Goal: Task Accomplishment & Management: Manage account settings

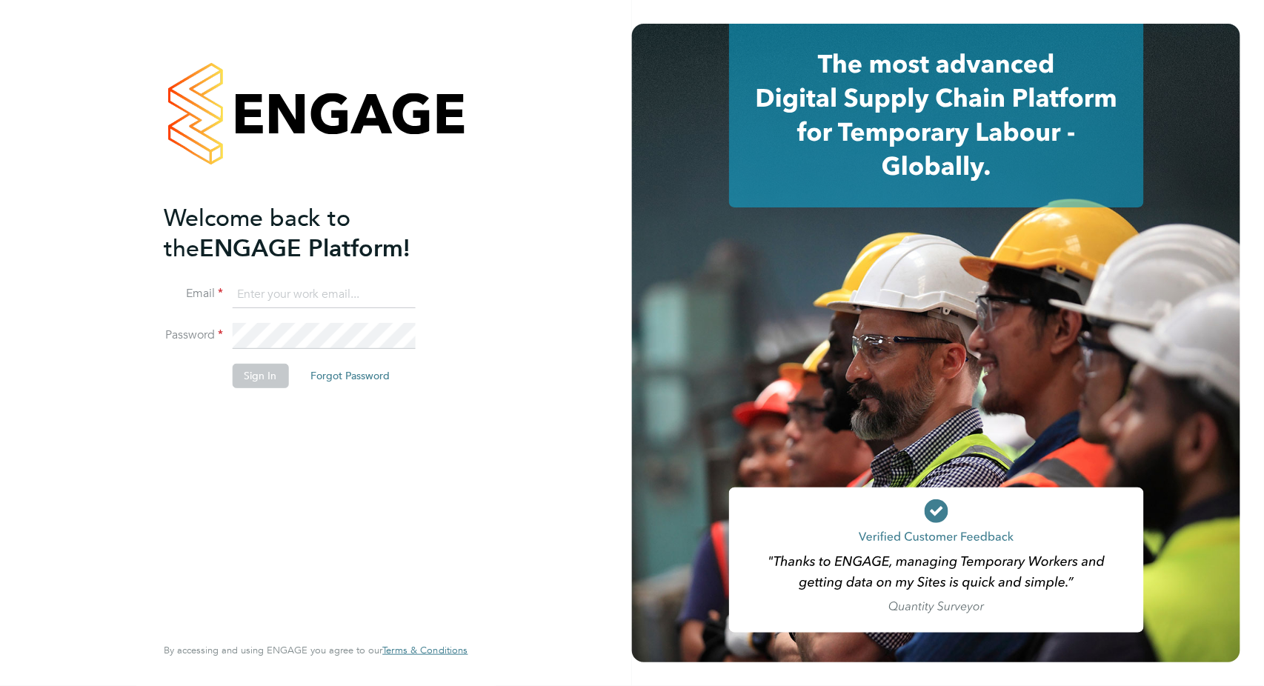
type input "[PERSON_NAME][EMAIL_ADDRESS][PERSON_NAME][DOMAIN_NAME]"
click at [245, 385] on button "Sign In" at bounding box center [260, 376] width 56 height 24
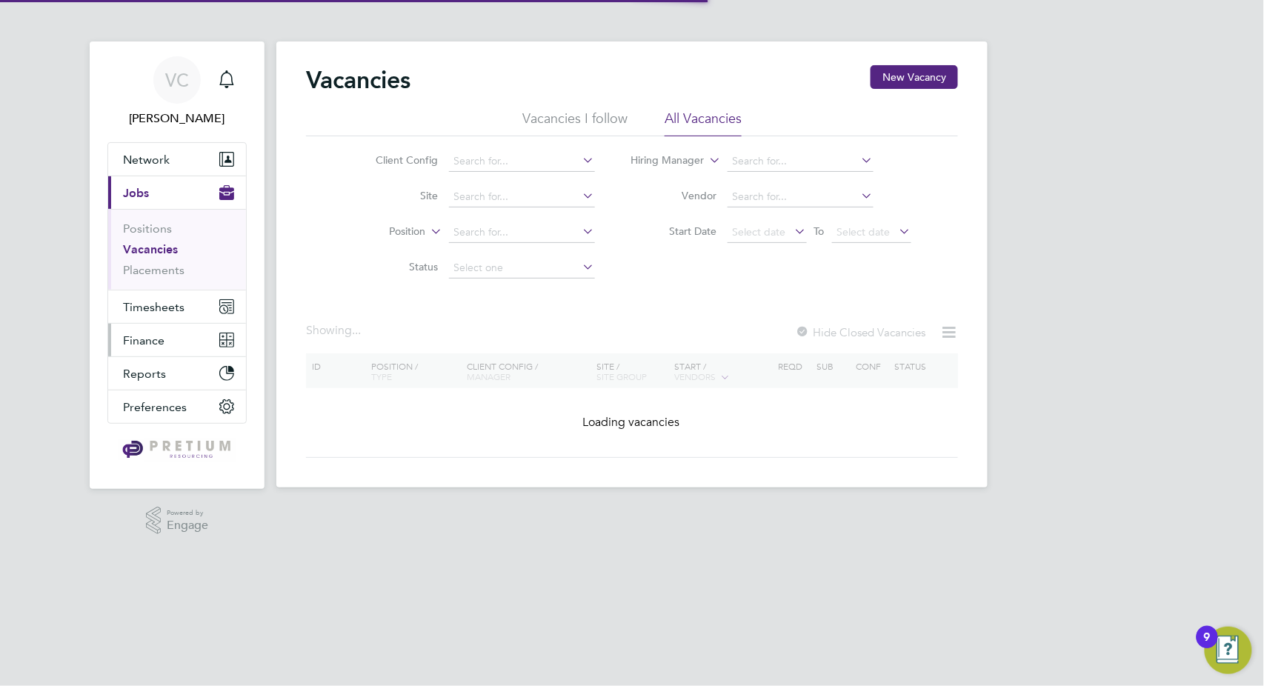
click at [163, 336] on span "Finance" at bounding box center [143, 340] width 41 height 14
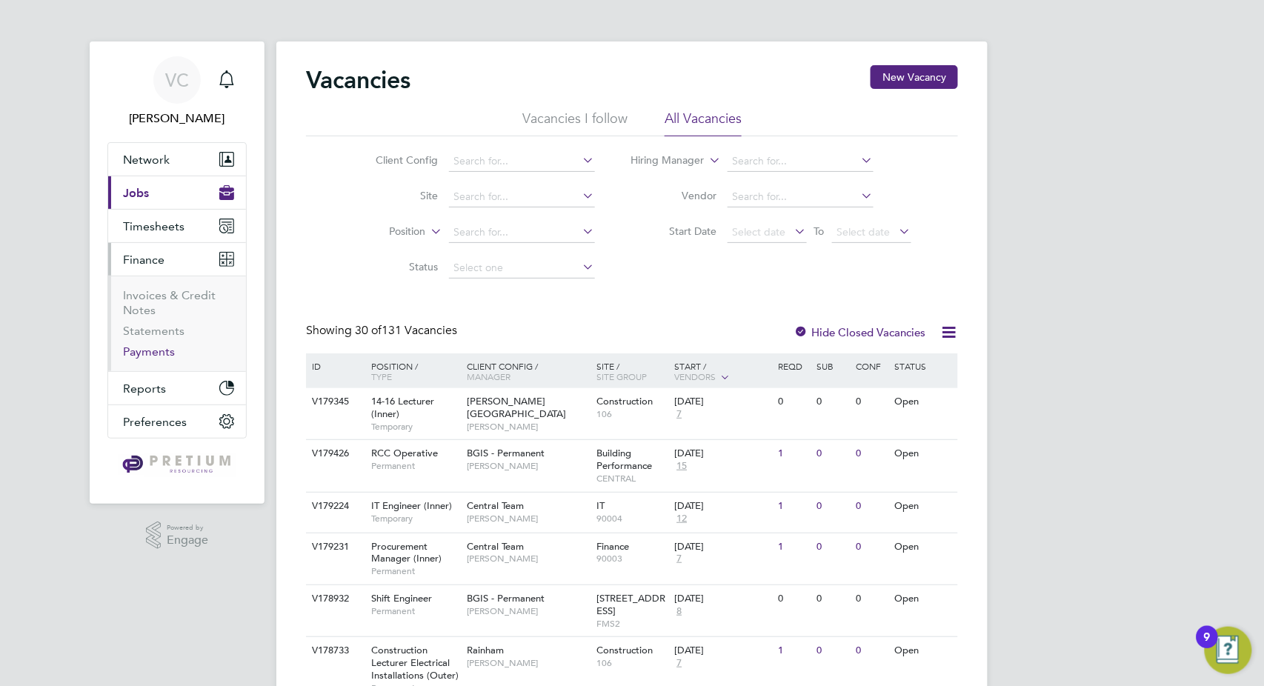
click at [158, 351] on link "Payments" at bounding box center [149, 352] width 52 height 14
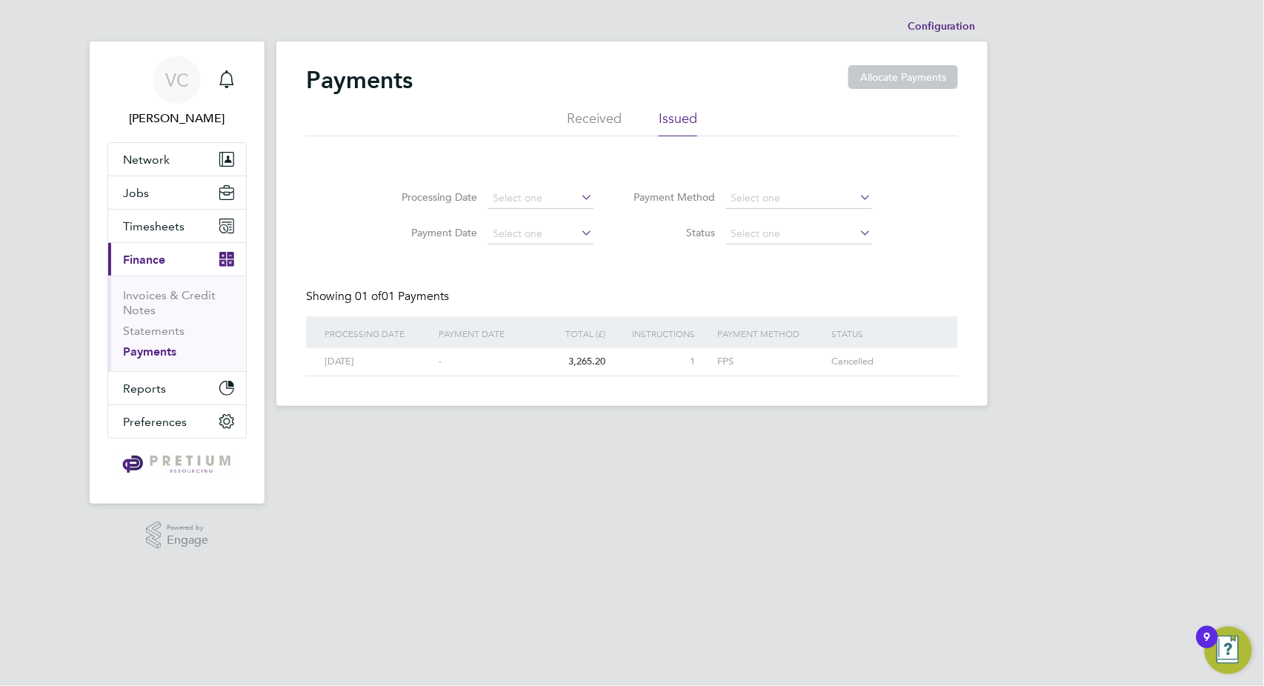
click at [579, 127] on li "Received" at bounding box center [594, 123] width 55 height 27
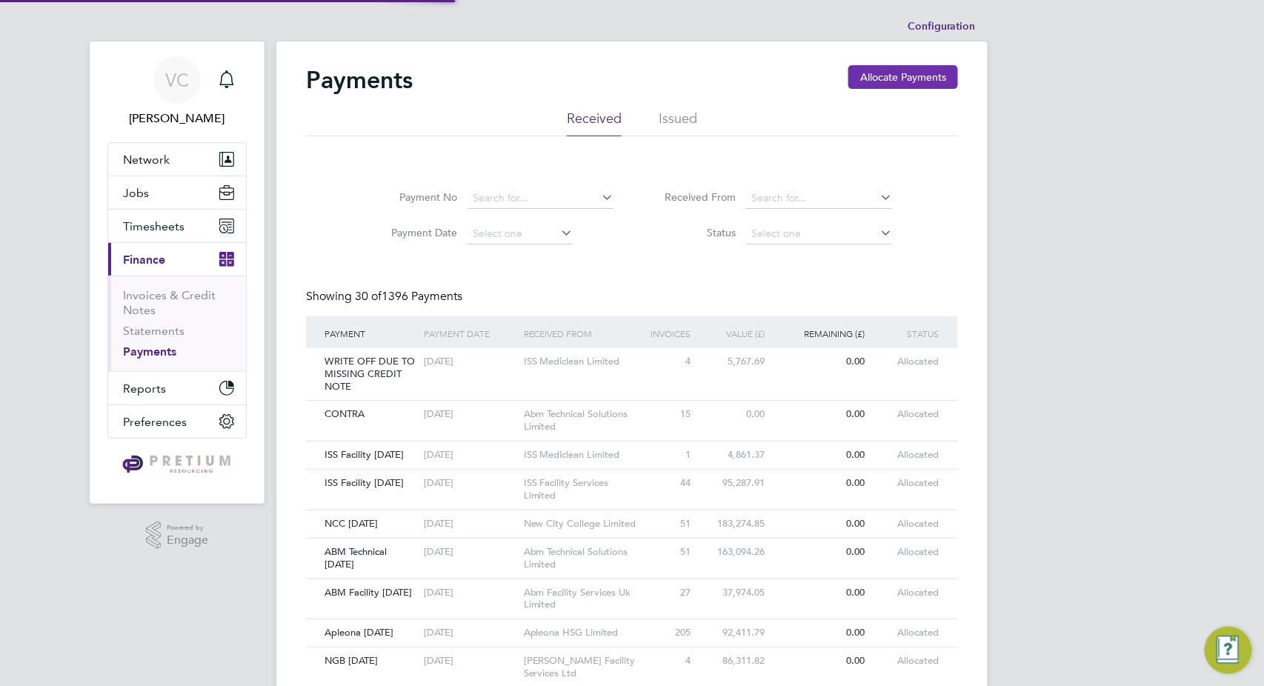
click at [908, 75] on button "Allocate Payments" at bounding box center [903, 77] width 110 height 24
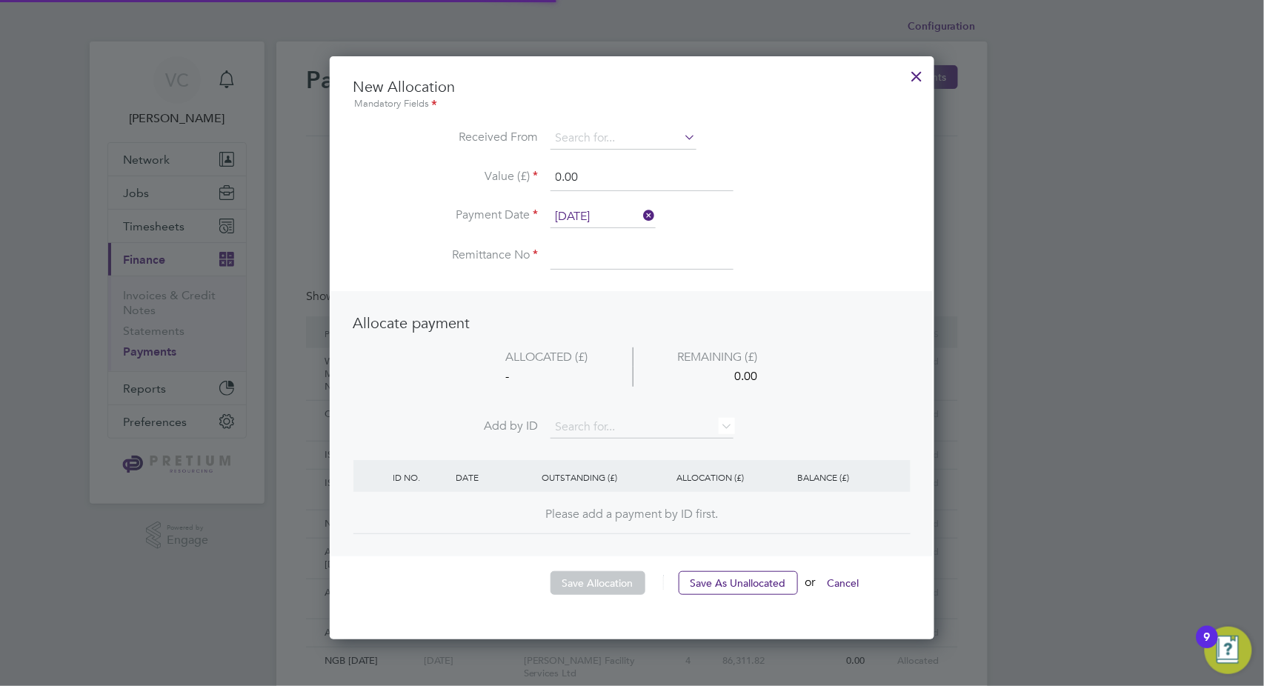
scroll to position [581, 605]
click at [622, 142] on input at bounding box center [624, 138] width 146 height 22
click at [619, 159] on li "ISS M ediclean Limited" at bounding box center [624, 159] width 147 height 20
type input "ISS Mediclean Limited"
drag, startPoint x: 605, startPoint y: 179, endPoint x: 453, endPoint y: 172, distance: 152.1
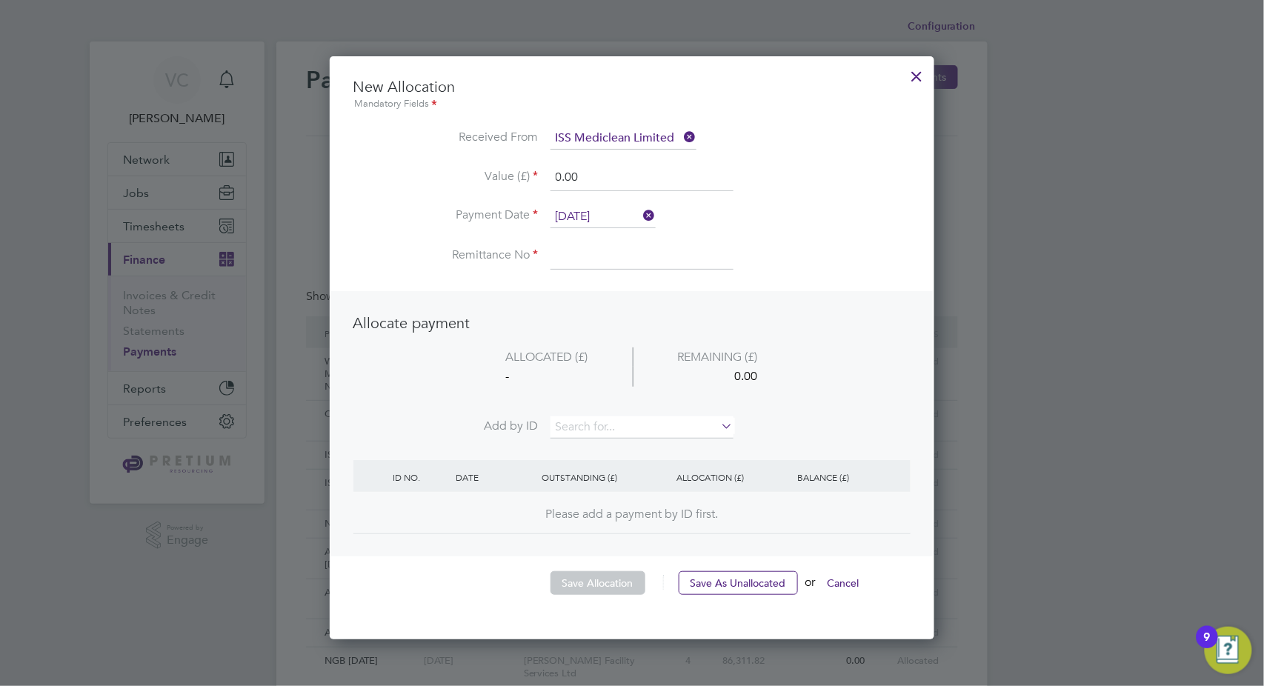
click at [453, 172] on li "Value (£) 0.00" at bounding box center [631, 184] width 557 height 41
type input "32540.52"
click at [591, 209] on input "03 Oct 2025" at bounding box center [603, 217] width 105 height 22
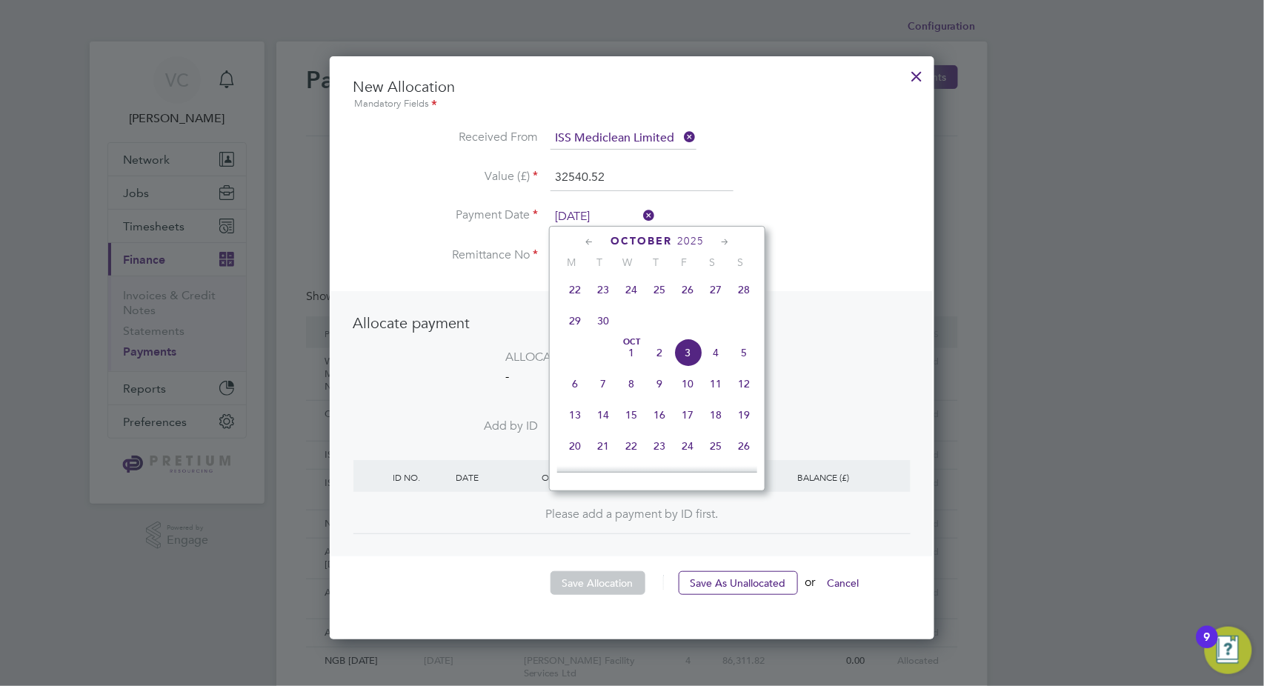
click at [651, 361] on span "2" at bounding box center [659, 353] width 28 height 28
type input "[DATE]"
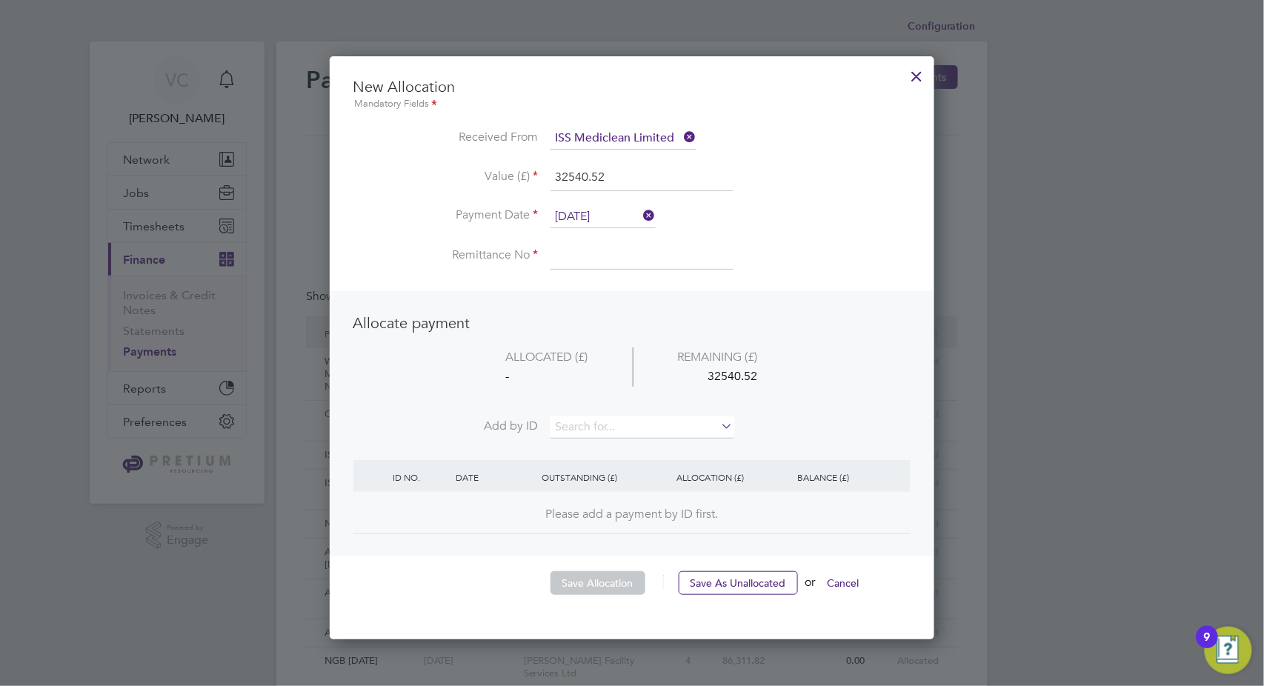
click at [592, 243] on input at bounding box center [642, 256] width 183 height 27
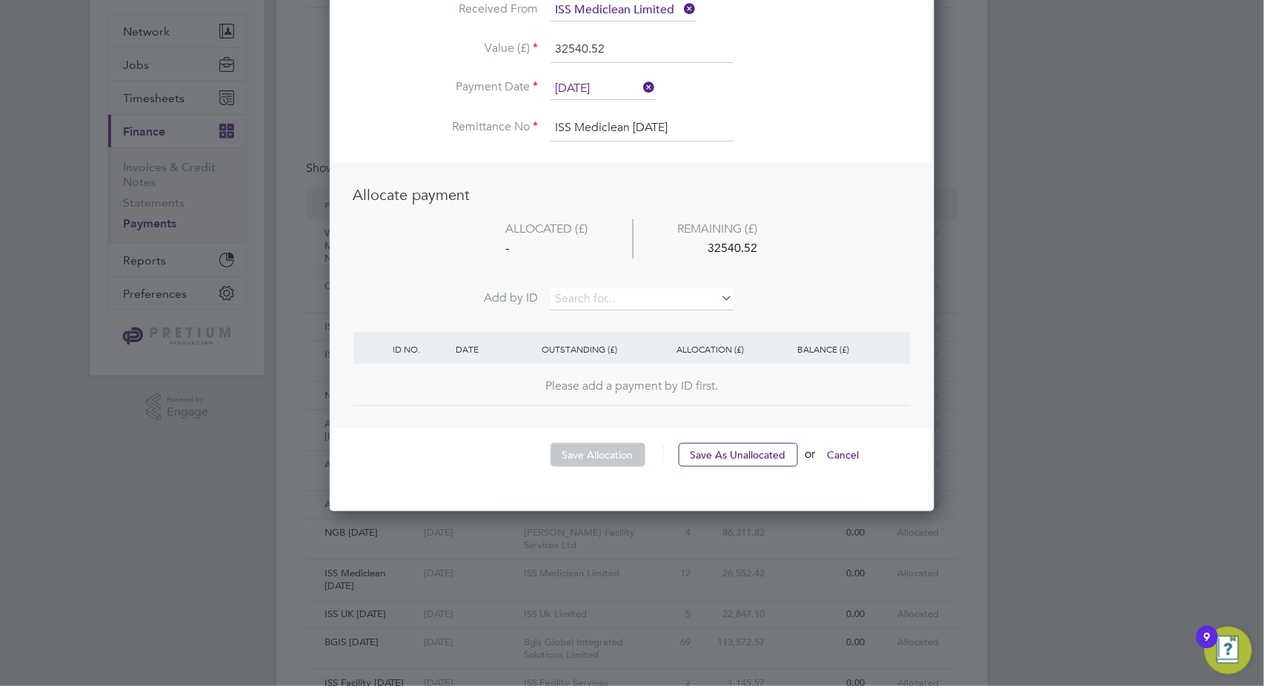
scroll to position [164, 0]
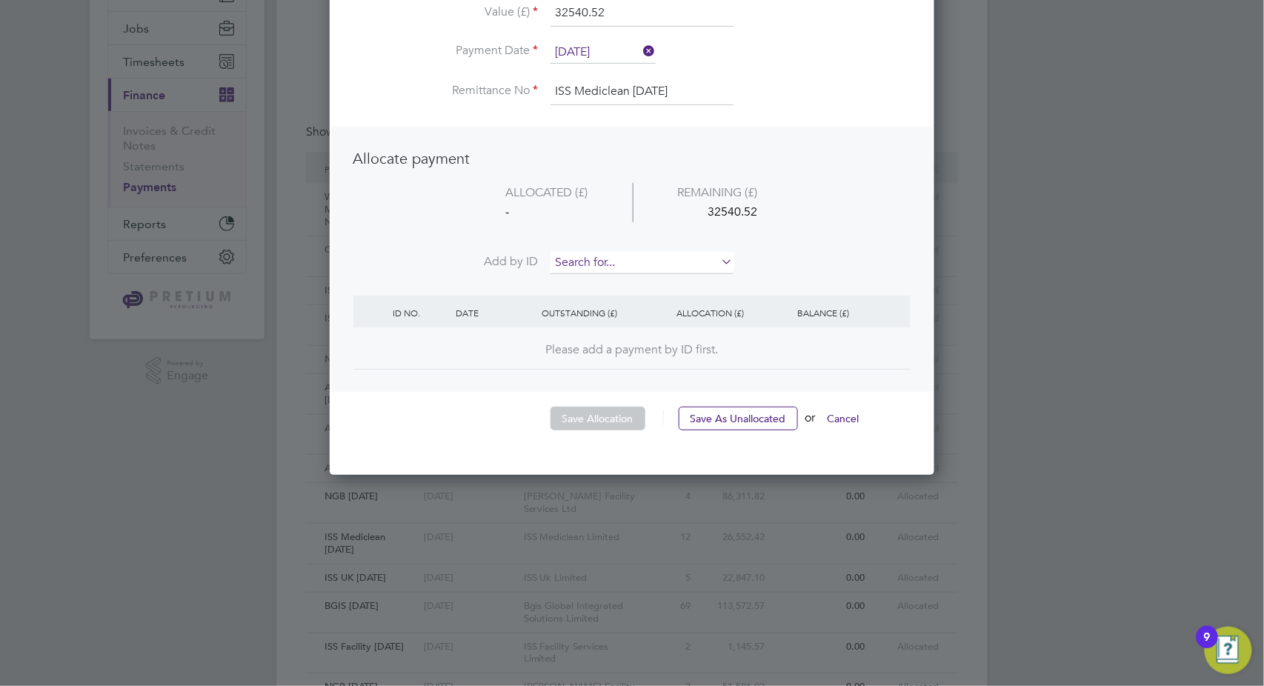
type input "ISS Mediclean [DATE]"
click at [593, 259] on input at bounding box center [642, 263] width 183 height 22
click at [619, 401] on li "CRN0065911" at bounding box center [643, 403] width 184 height 20
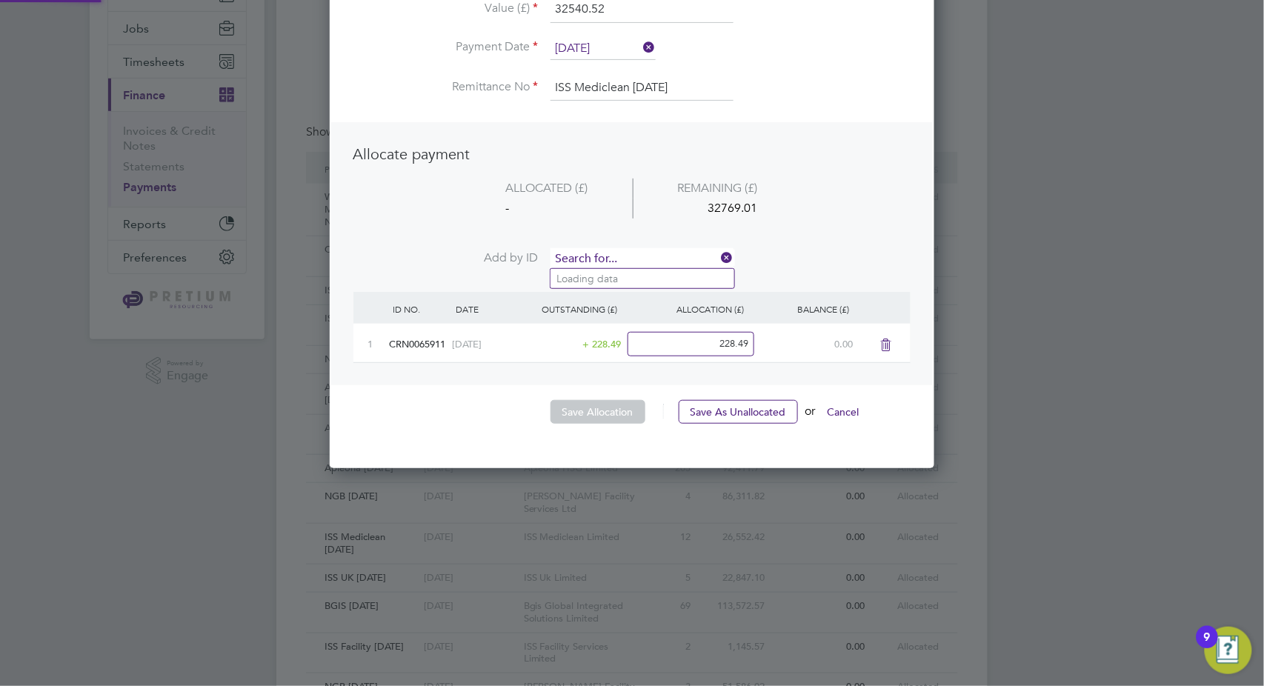
click at [609, 250] on input at bounding box center [642, 259] width 183 height 22
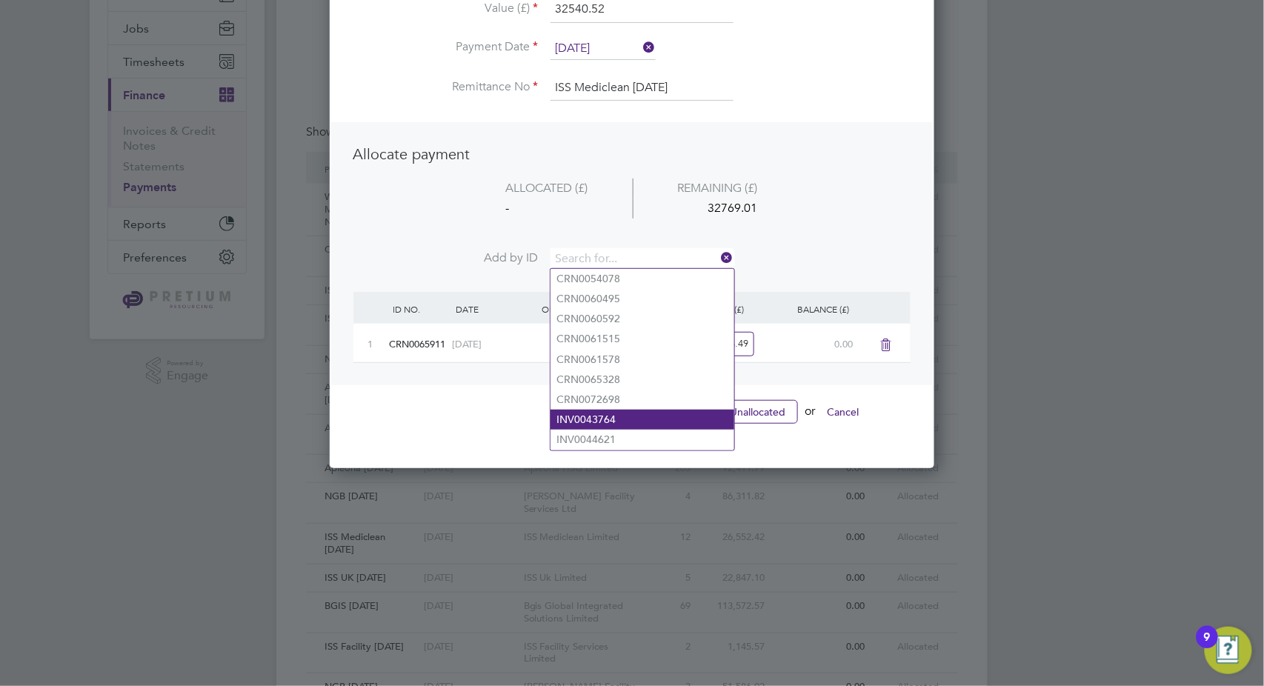
click at [596, 416] on li "INV0043764" at bounding box center [643, 420] width 184 height 20
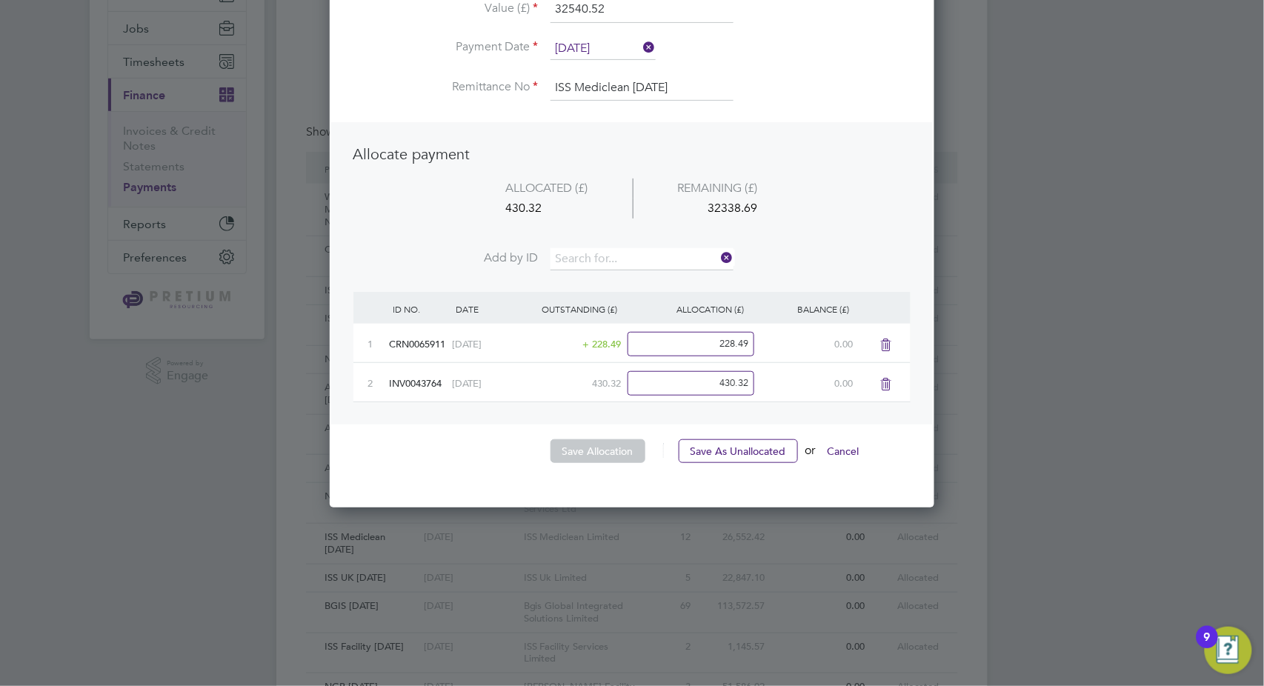
scroll to position [615, 605]
click at [609, 255] on input at bounding box center [642, 259] width 183 height 22
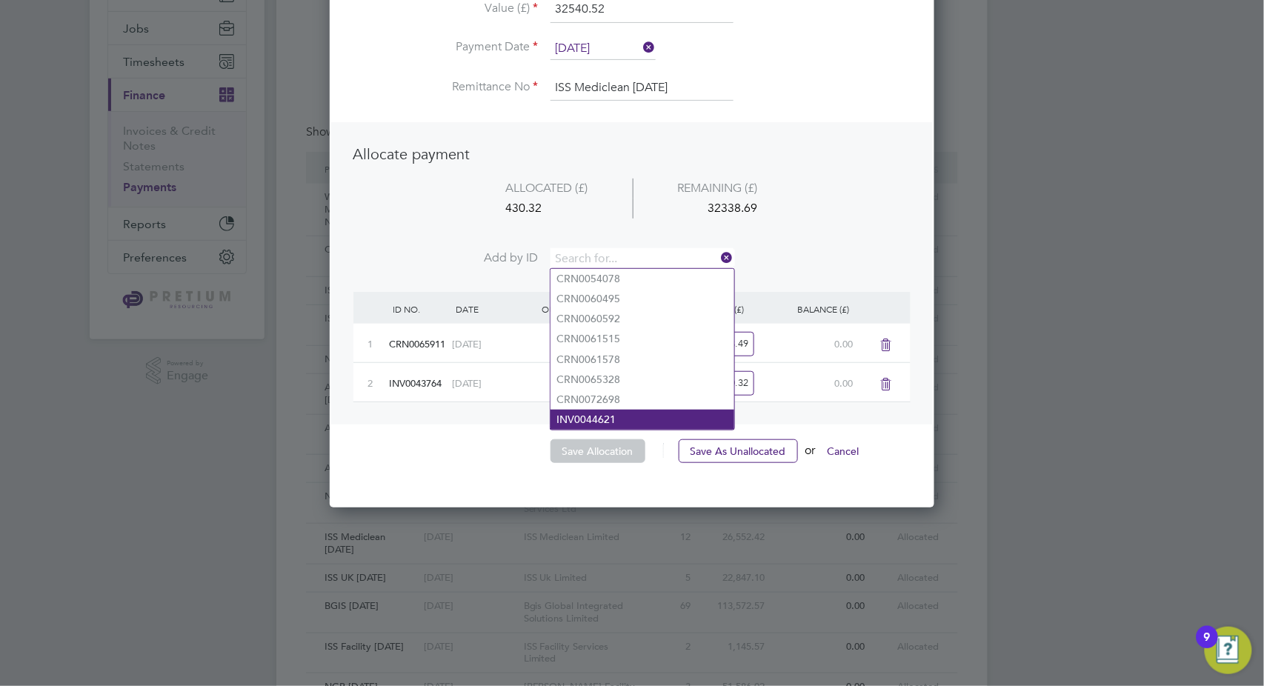
click at [618, 411] on li "INV0044621" at bounding box center [643, 420] width 184 height 20
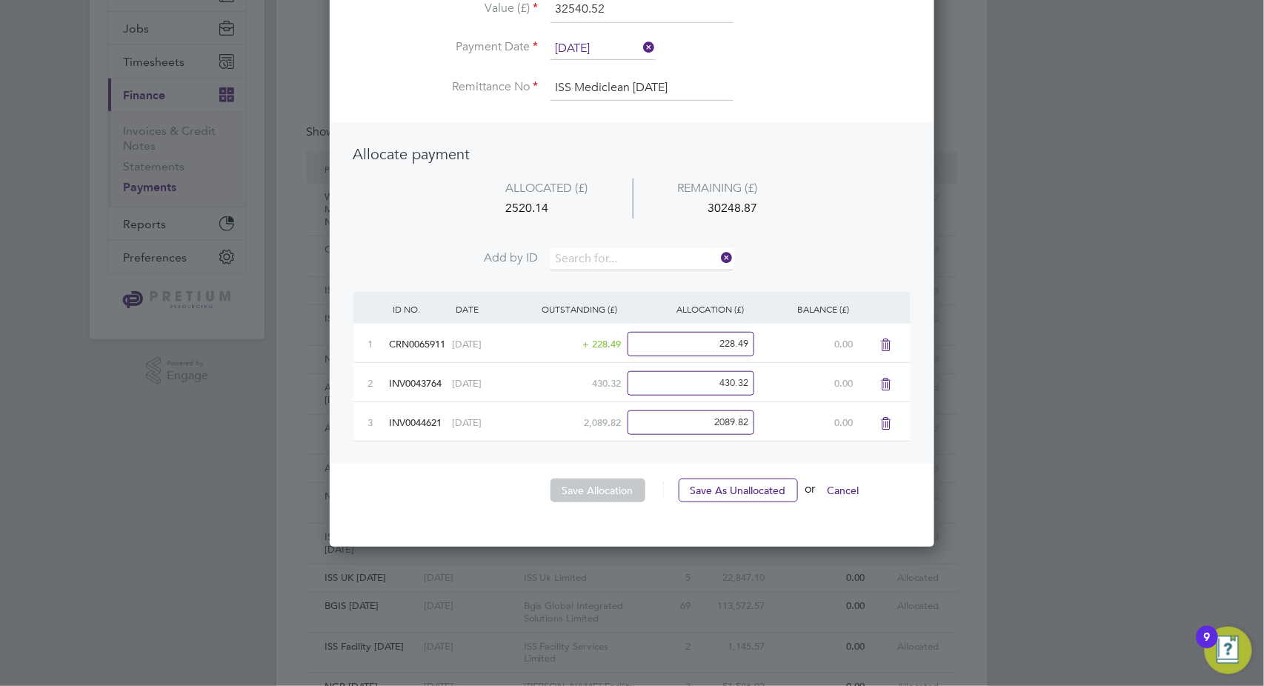
scroll to position [654, 605]
click at [608, 260] on input at bounding box center [642, 259] width 183 height 22
type input "8574"
click at [611, 276] on b "8574" at bounding box center [604, 279] width 24 height 13
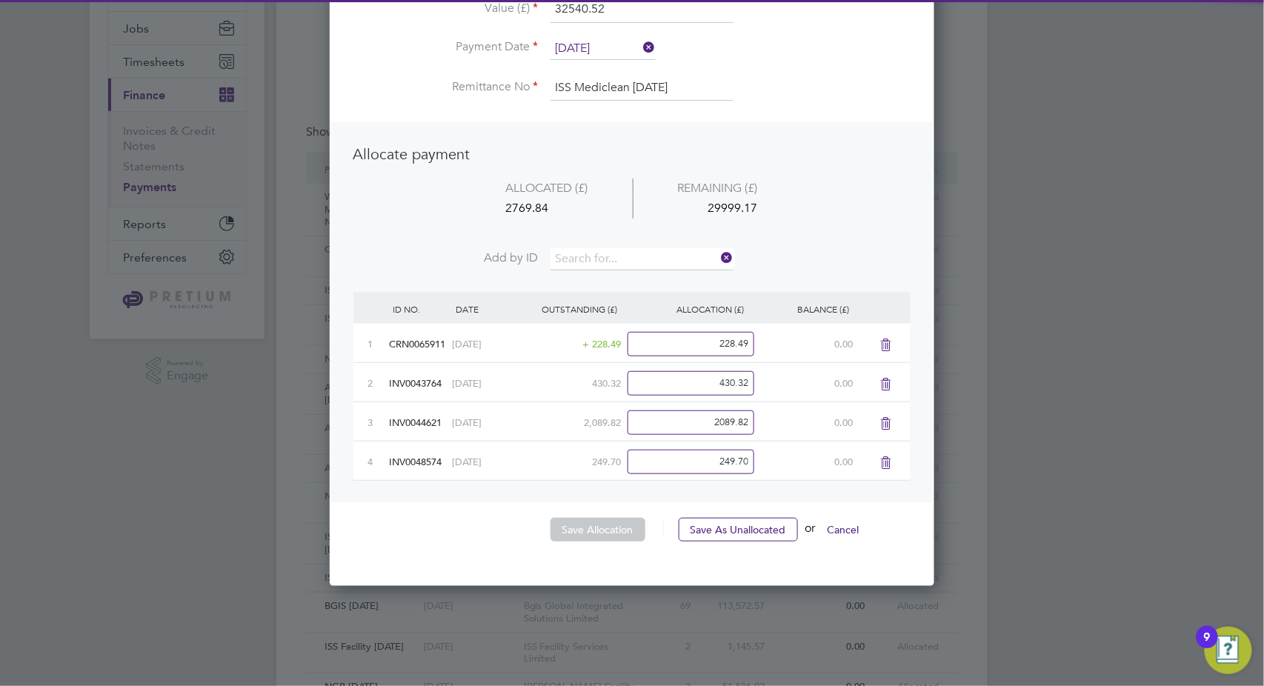
scroll to position [694, 605]
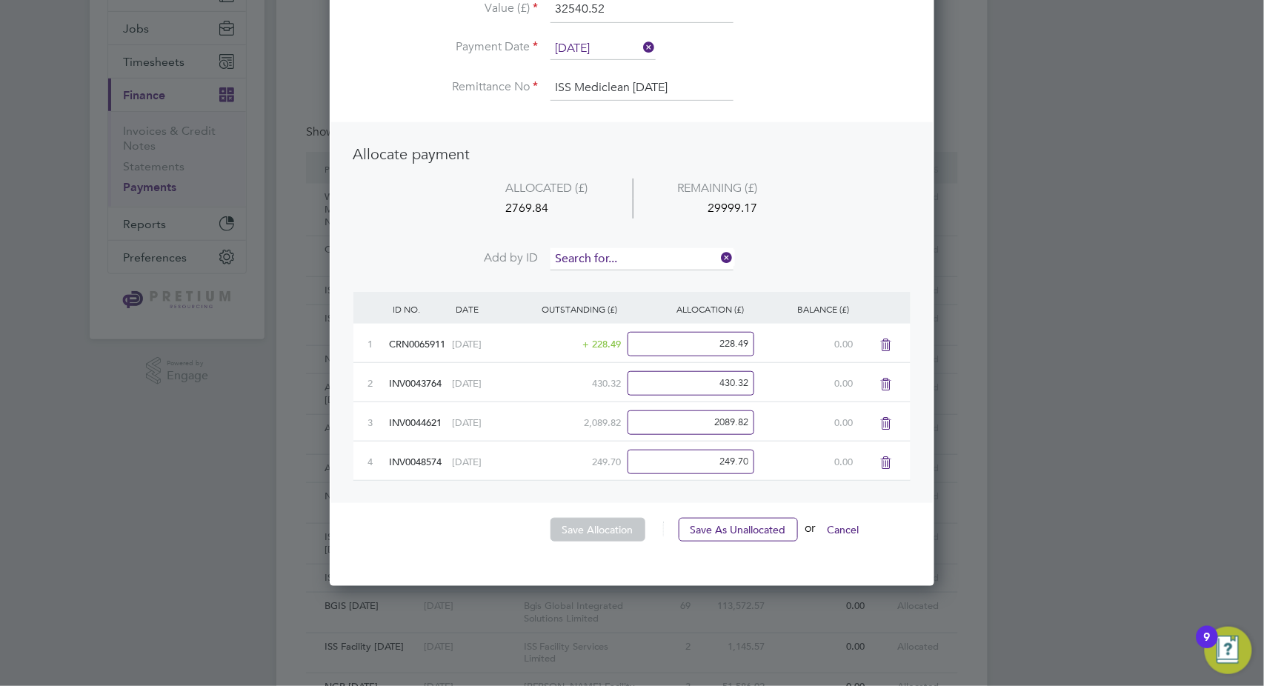
click at [610, 253] on input at bounding box center [642, 259] width 183 height 22
type input "2268"
click at [613, 281] on b "2268" at bounding box center [604, 279] width 24 height 13
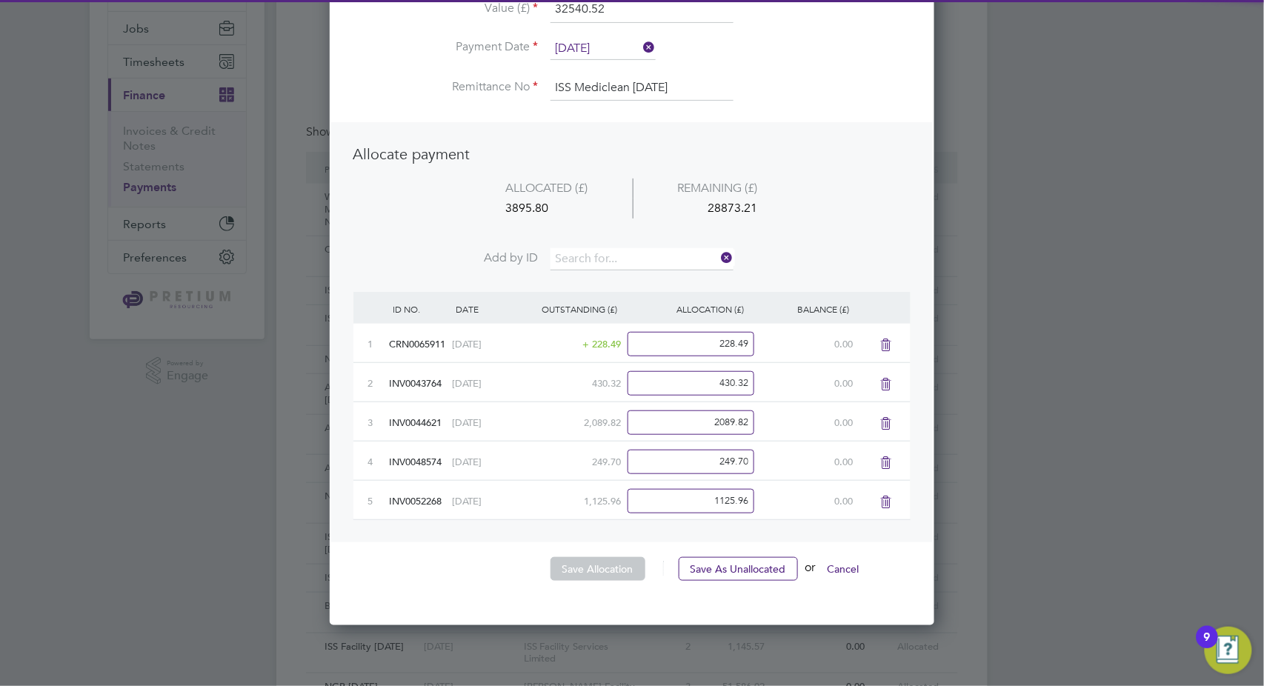
scroll to position [733, 605]
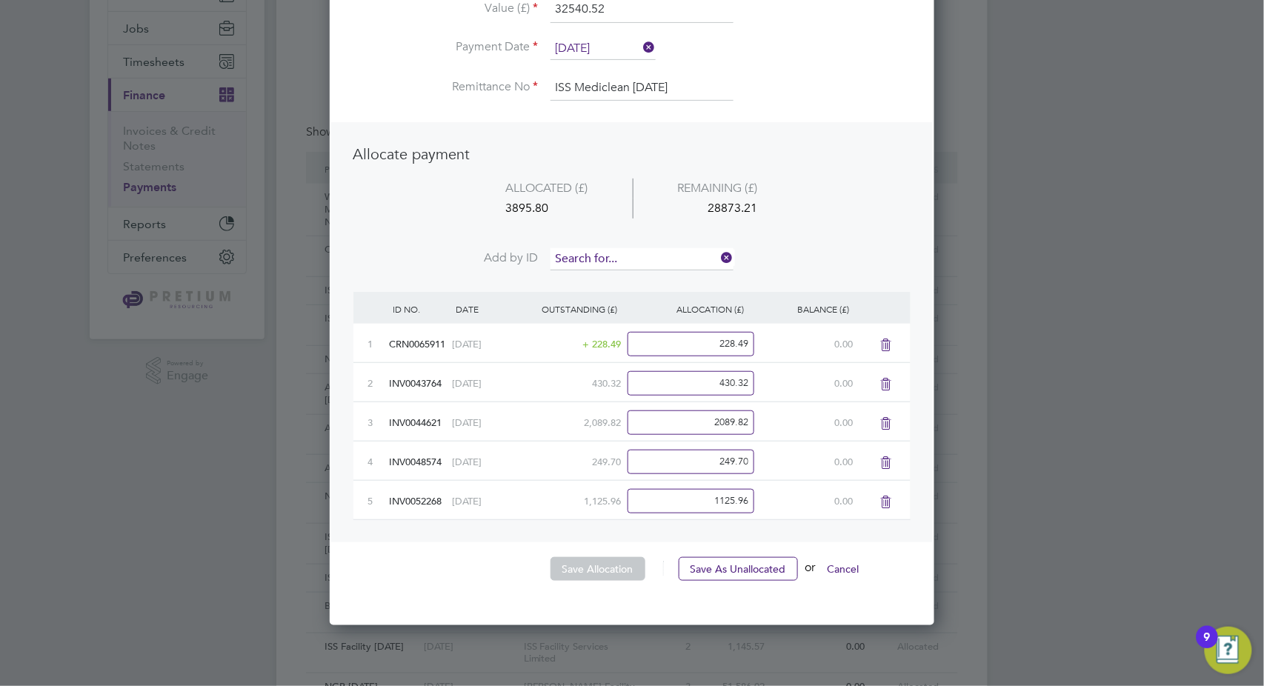
click at [610, 253] on input at bounding box center [642, 259] width 183 height 22
type input "2"
type input "2881"
click at [608, 280] on b "2881" at bounding box center [604, 279] width 24 height 13
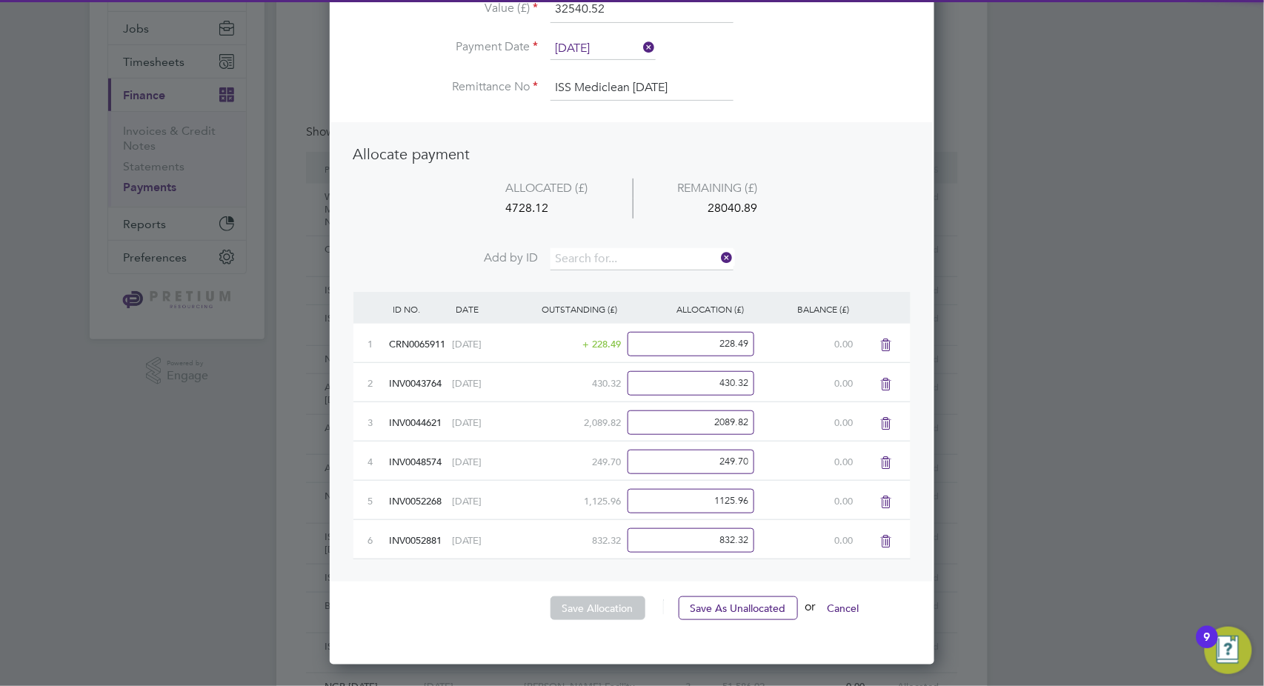
scroll to position [773, 605]
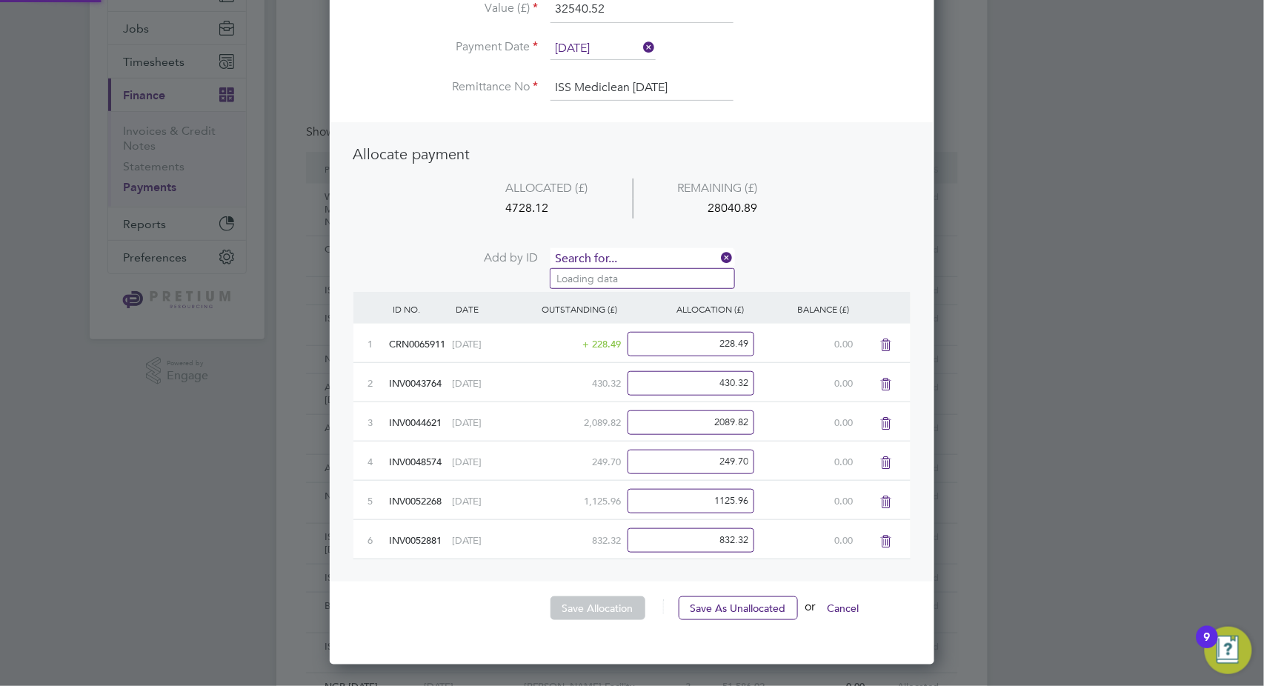
click at [619, 248] on input at bounding box center [642, 259] width 183 height 22
type input "3514"
click at [588, 271] on li "INV005 3514" at bounding box center [643, 279] width 184 height 20
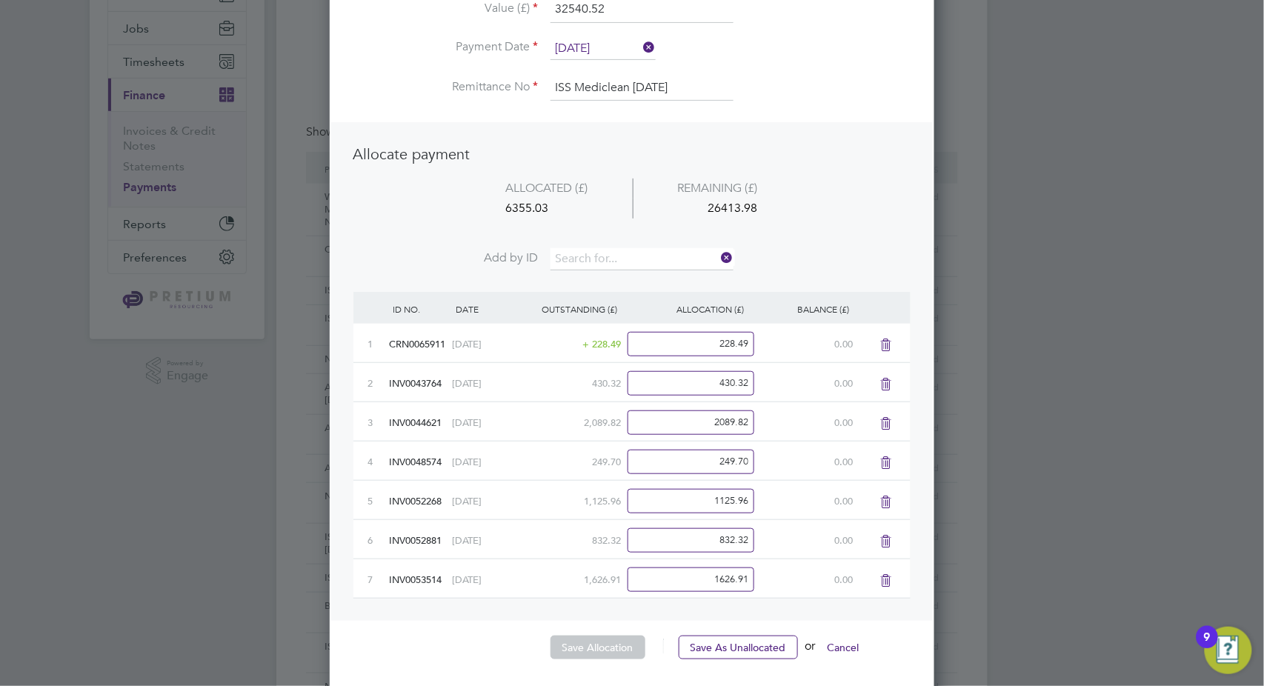
scroll to position [812, 605]
click at [597, 256] on input at bounding box center [642, 259] width 183 height 22
type input "8769"
click at [616, 275] on b "8769" at bounding box center [604, 279] width 24 height 13
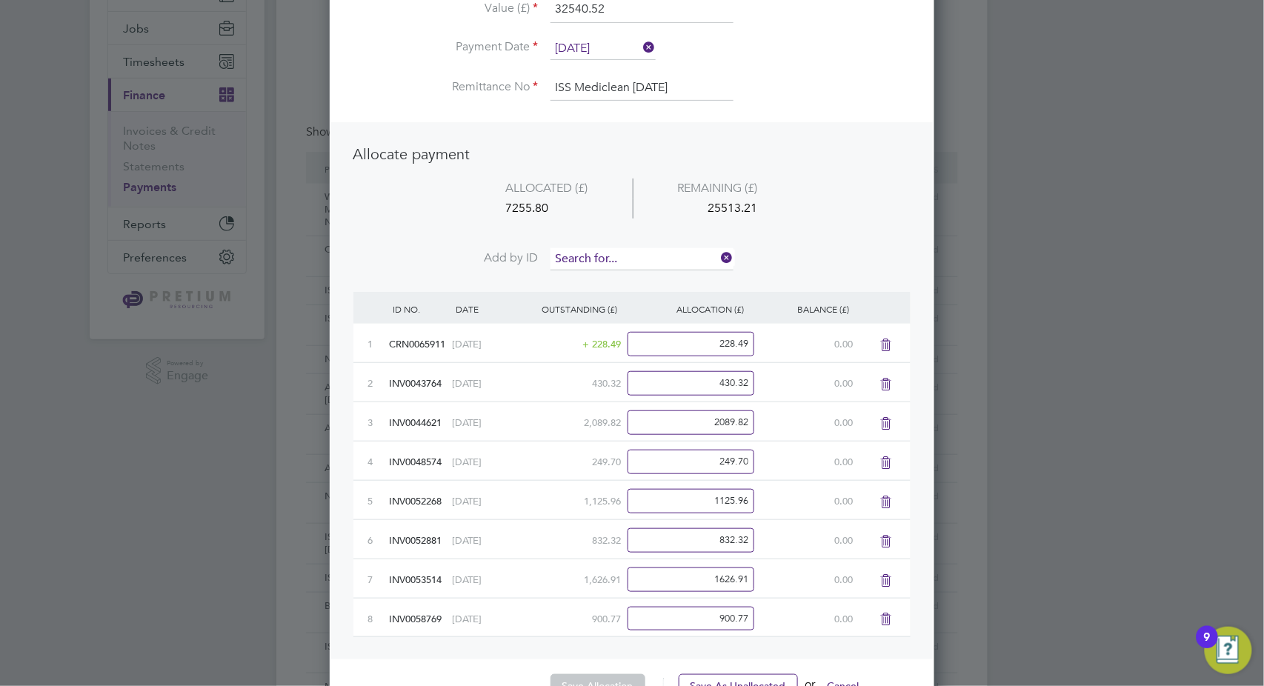
click at [627, 254] on input at bounding box center [642, 259] width 183 height 22
type input "9482"
click at [624, 276] on li "INV005 9482" at bounding box center [643, 279] width 184 height 20
click at [625, 246] on li "ALLOCATED (£) REMAINING (£) 7588.15 25180.86" at bounding box center [631, 214] width 557 height 70
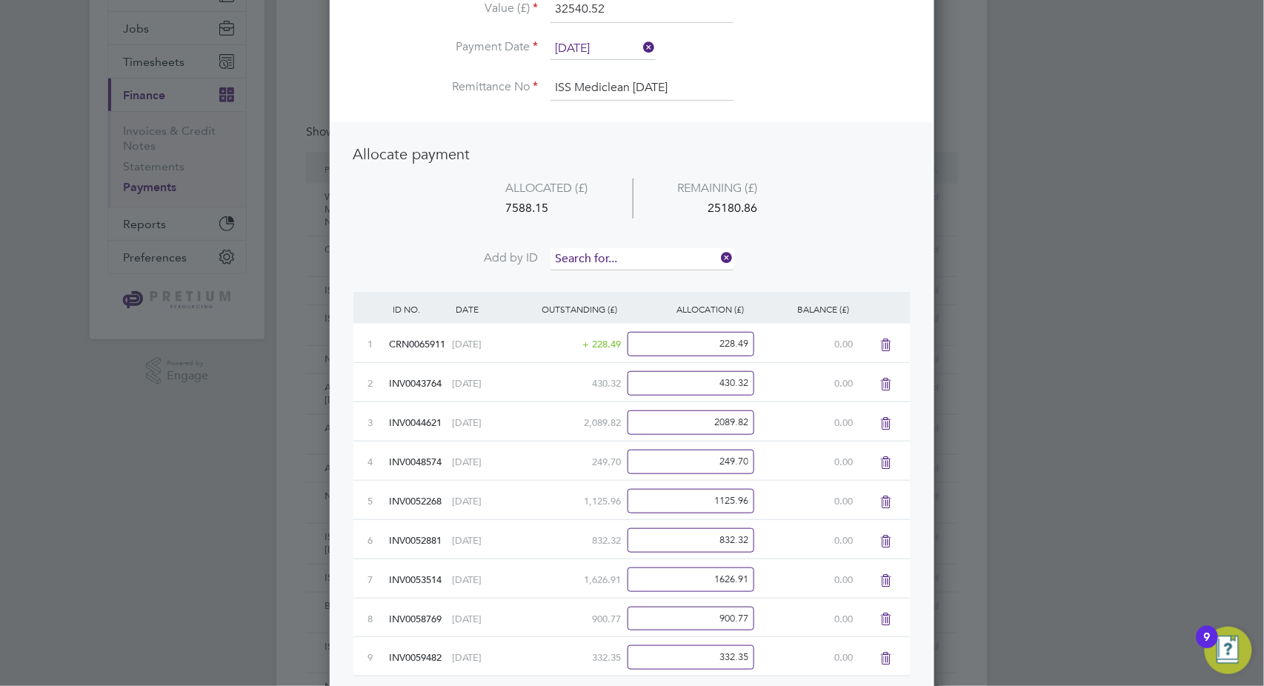
click at [625, 248] on input at bounding box center [642, 259] width 183 height 22
type input "9609"
click at [616, 277] on li "INV005 9609" at bounding box center [643, 279] width 184 height 20
click at [622, 249] on input at bounding box center [642, 259] width 183 height 22
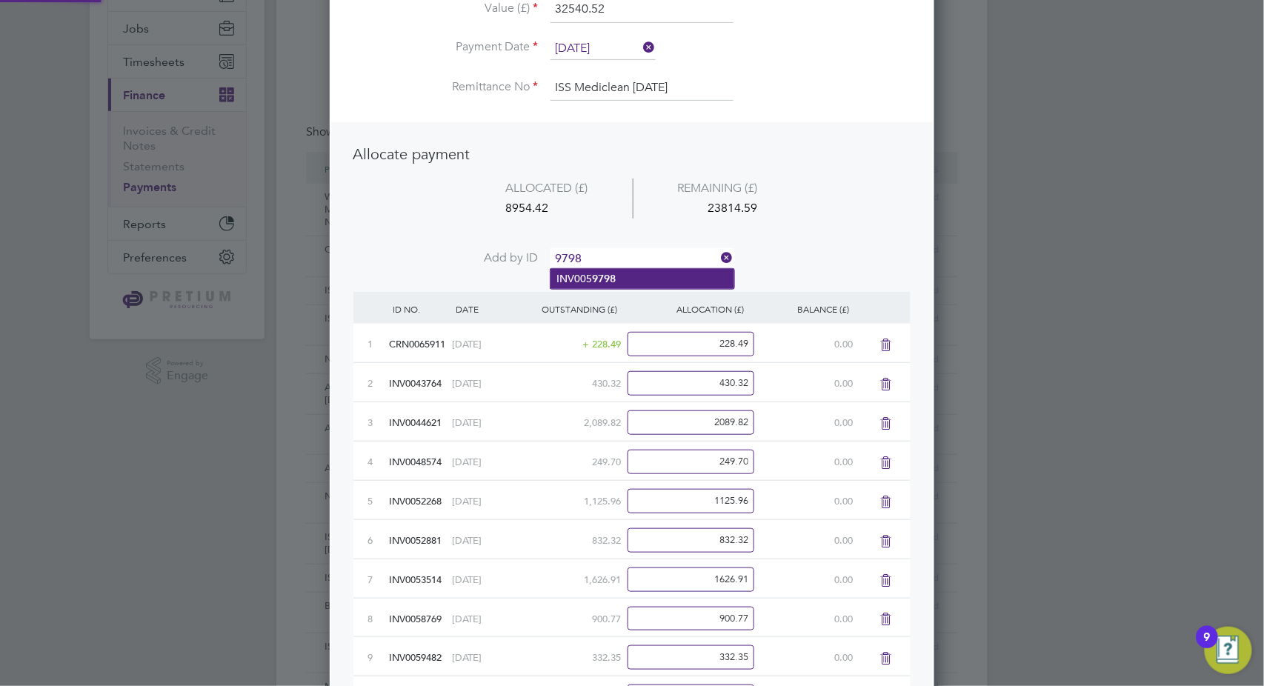
type input "9798"
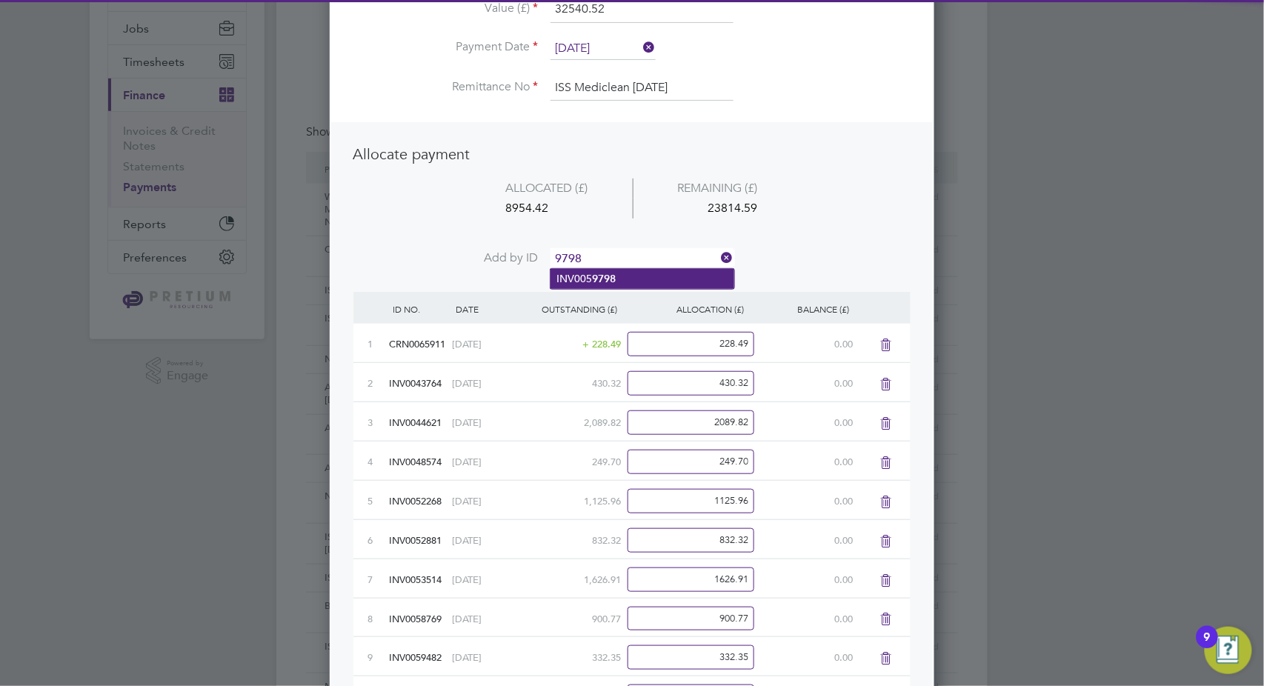
click at [619, 278] on li "INV005 9798" at bounding box center [643, 279] width 184 height 20
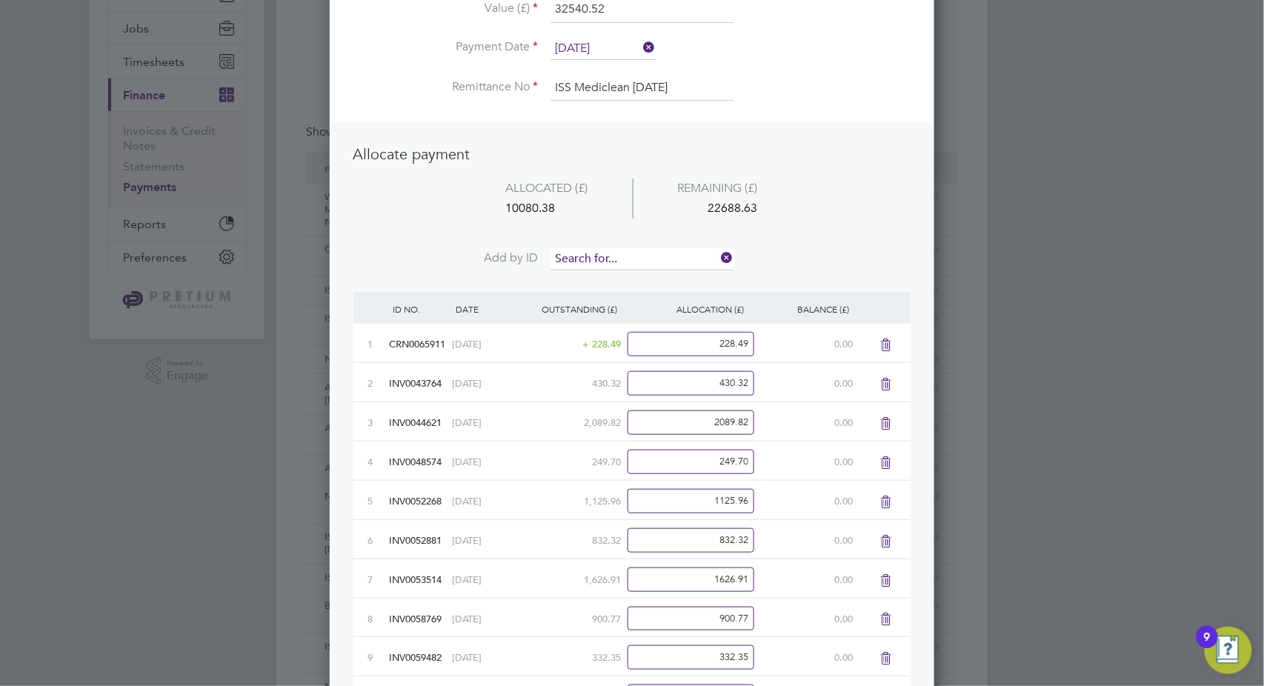
click at [625, 251] on input at bounding box center [642, 259] width 183 height 22
type input "0307"
click at [623, 279] on li "INV006 0307" at bounding box center [643, 279] width 184 height 20
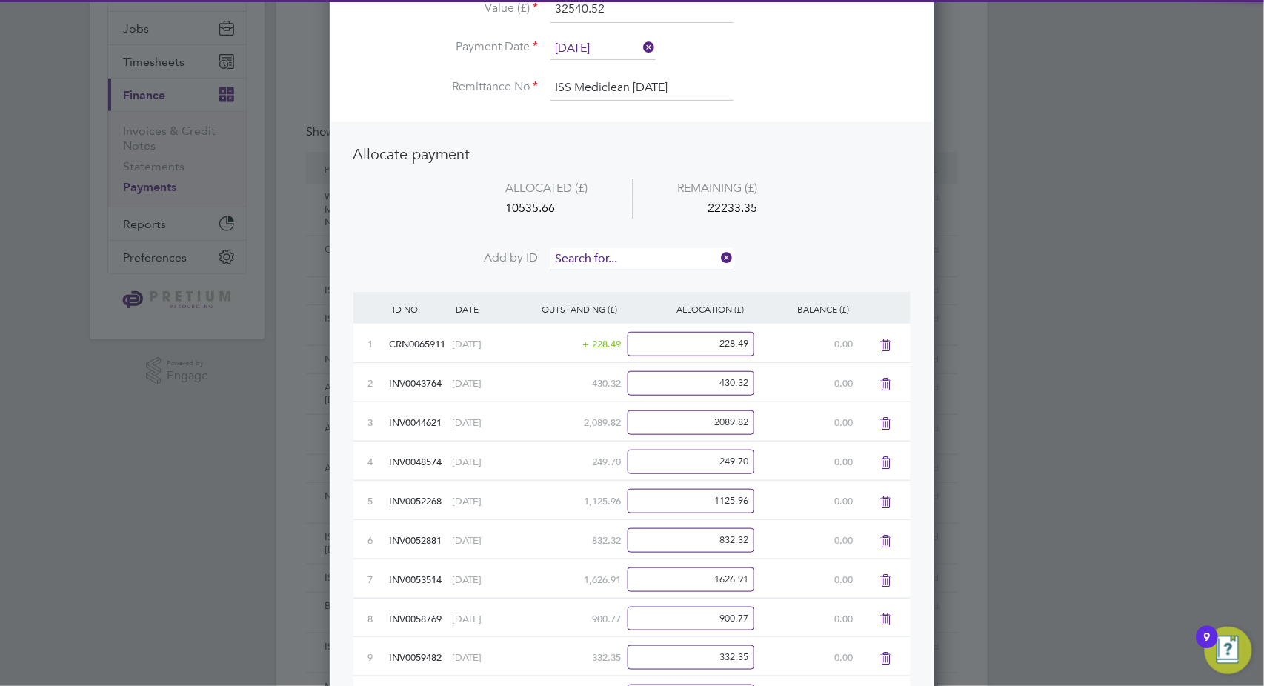
scroll to position [1010, 605]
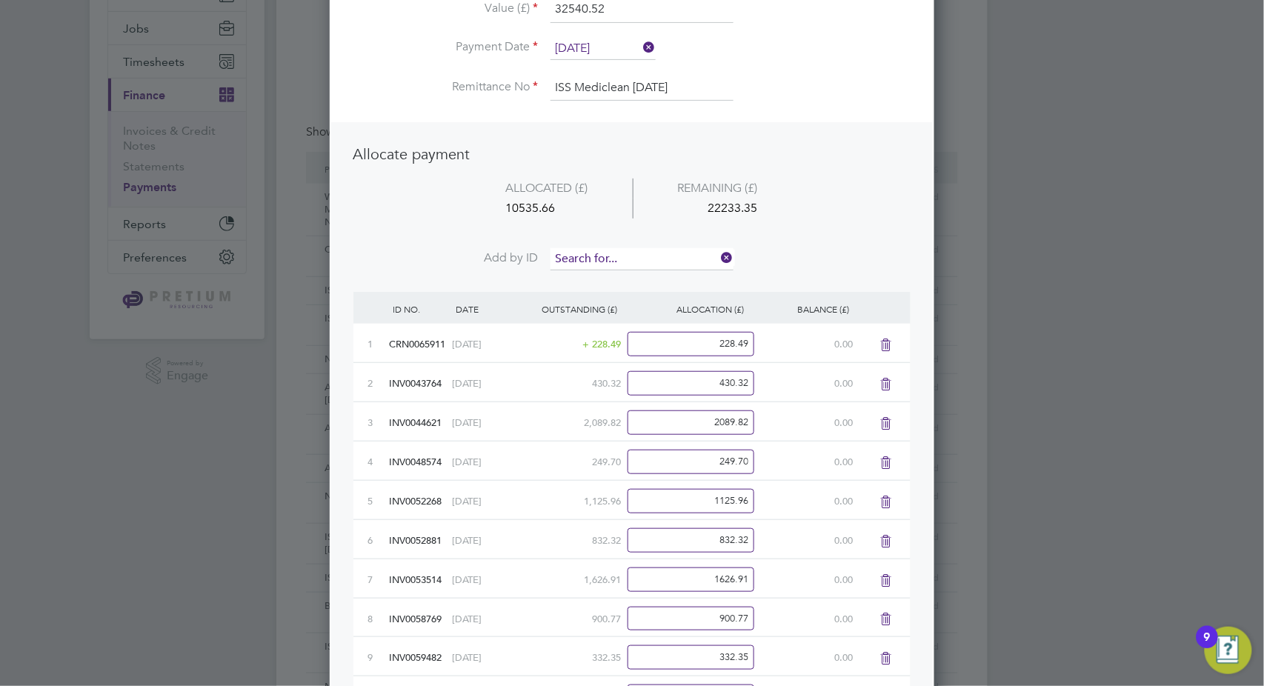
click at [628, 253] on input at bounding box center [642, 259] width 183 height 22
type input "1790"
click at [636, 281] on li "INV006 1790" at bounding box center [643, 279] width 184 height 20
click at [633, 259] on input at bounding box center [642, 259] width 183 height 22
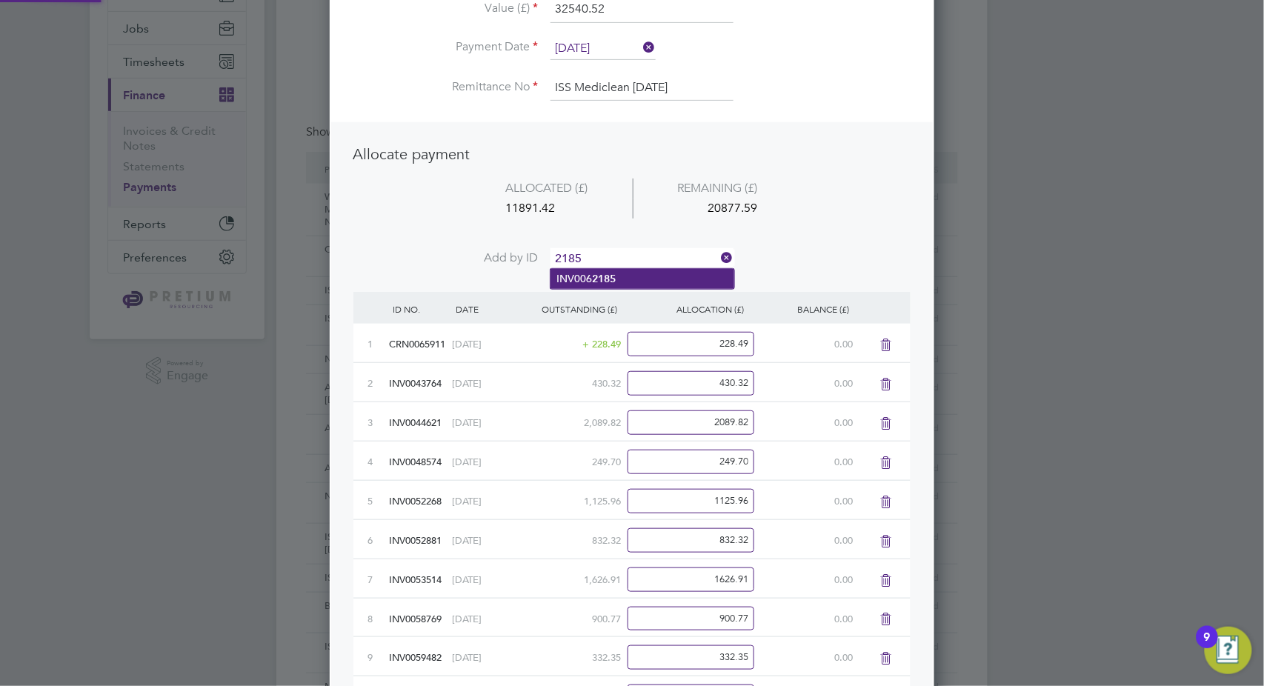
type input "2185"
click at [618, 282] on li "INV006 2185" at bounding box center [643, 279] width 184 height 20
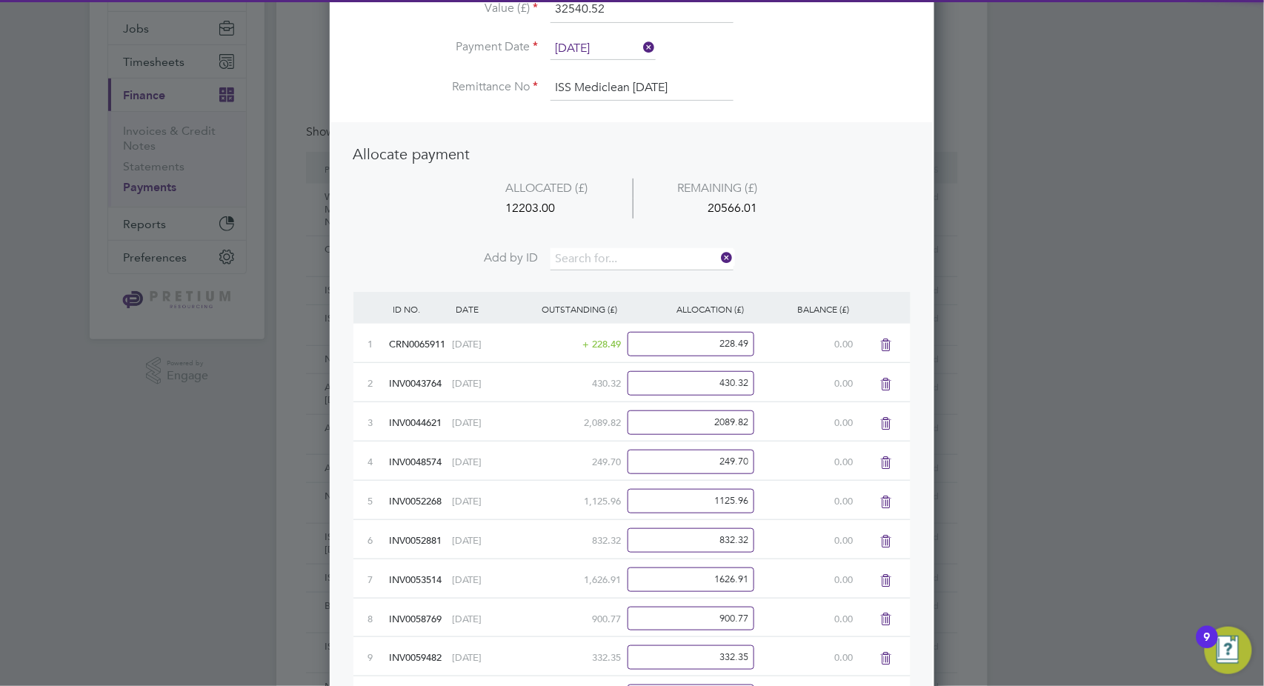
scroll to position [1088, 605]
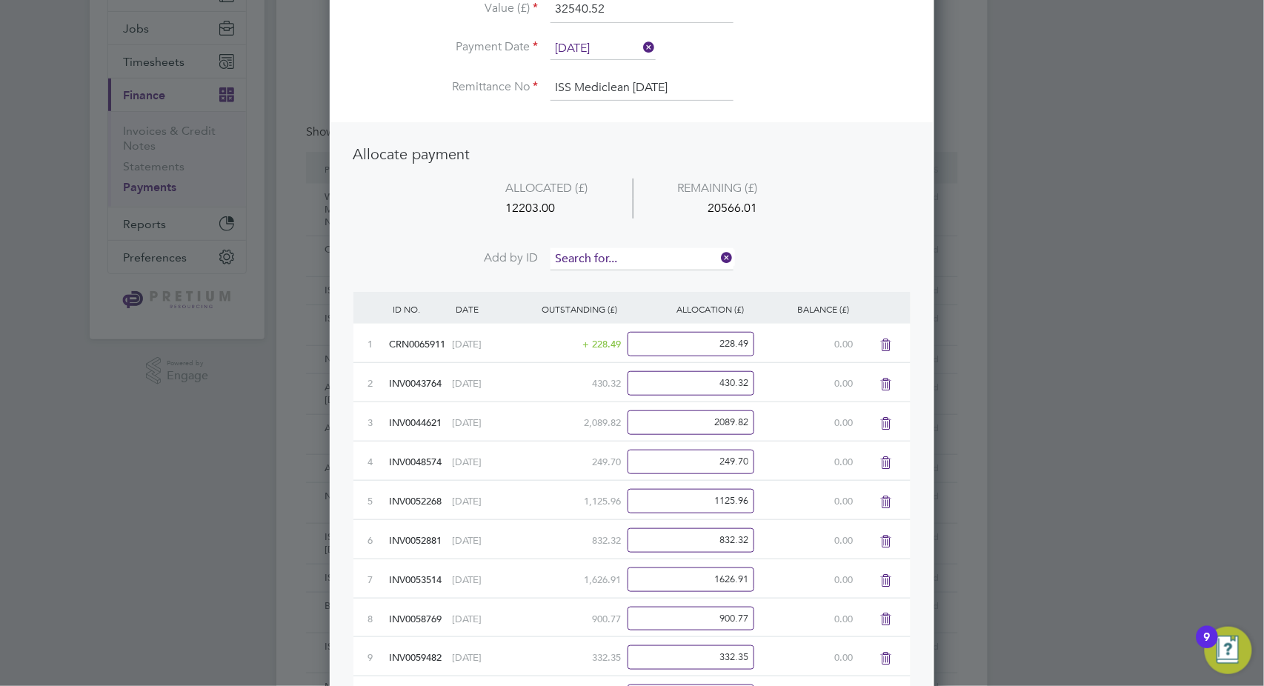
click at [631, 248] on input at bounding box center [642, 259] width 183 height 22
type input "2593"
click at [617, 279] on li "INV006 2593" at bounding box center [643, 279] width 184 height 20
click at [626, 248] on input at bounding box center [642, 259] width 183 height 22
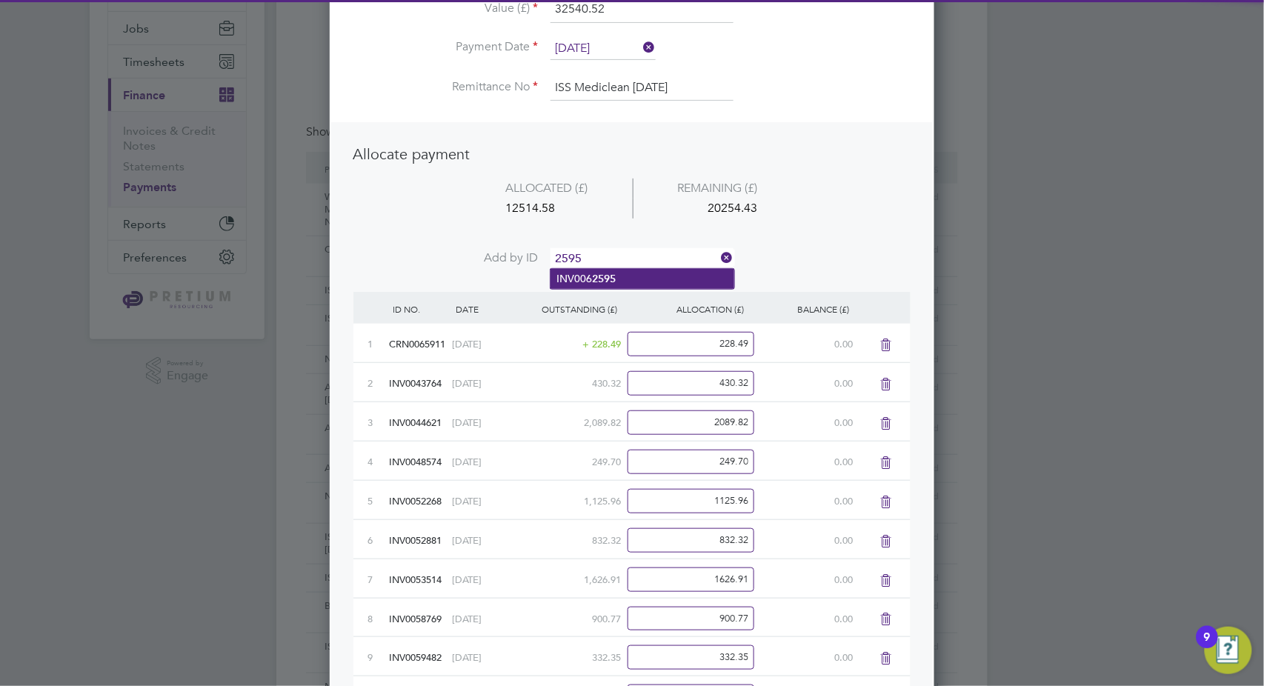
type input "2595"
click at [611, 279] on b "2595" at bounding box center [604, 279] width 24 height 13
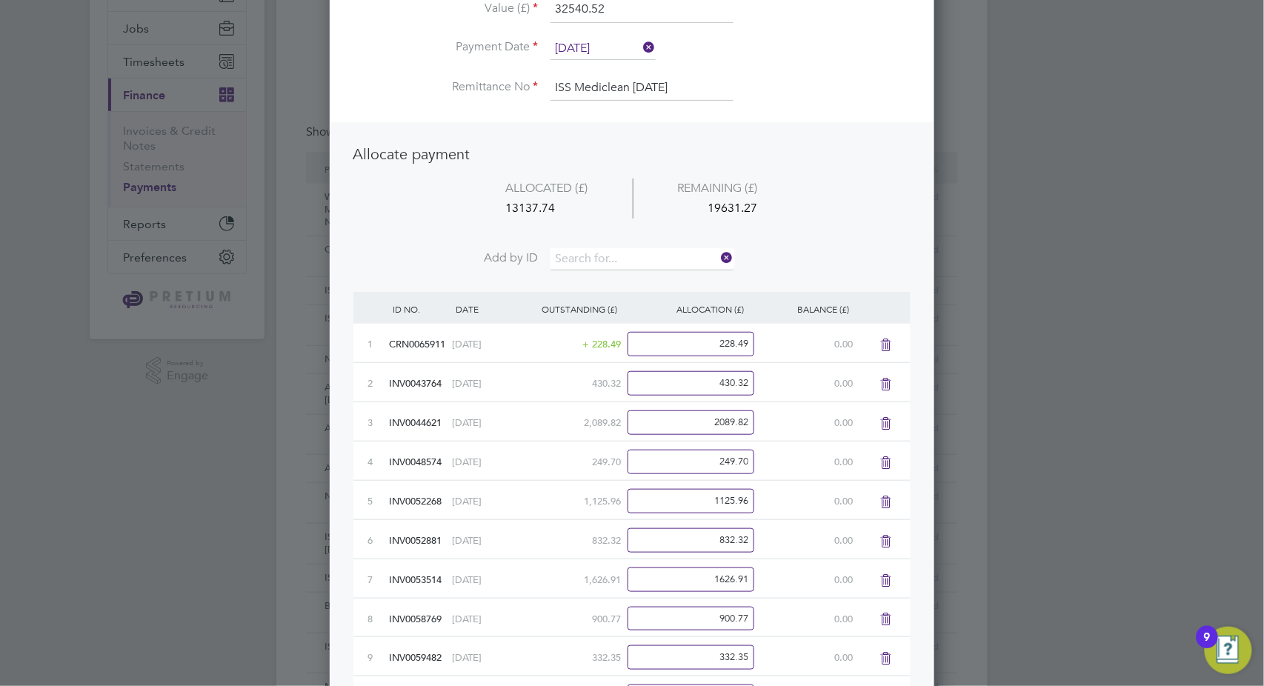
scroll to position [1167, 605]
click at [622, 257] on input at bounding box center [642, 259] width 183 height 22
type input "2970"
click at [616, 279] on li "INV006 2970" at bounding box center [643, 279] width 184 height 20
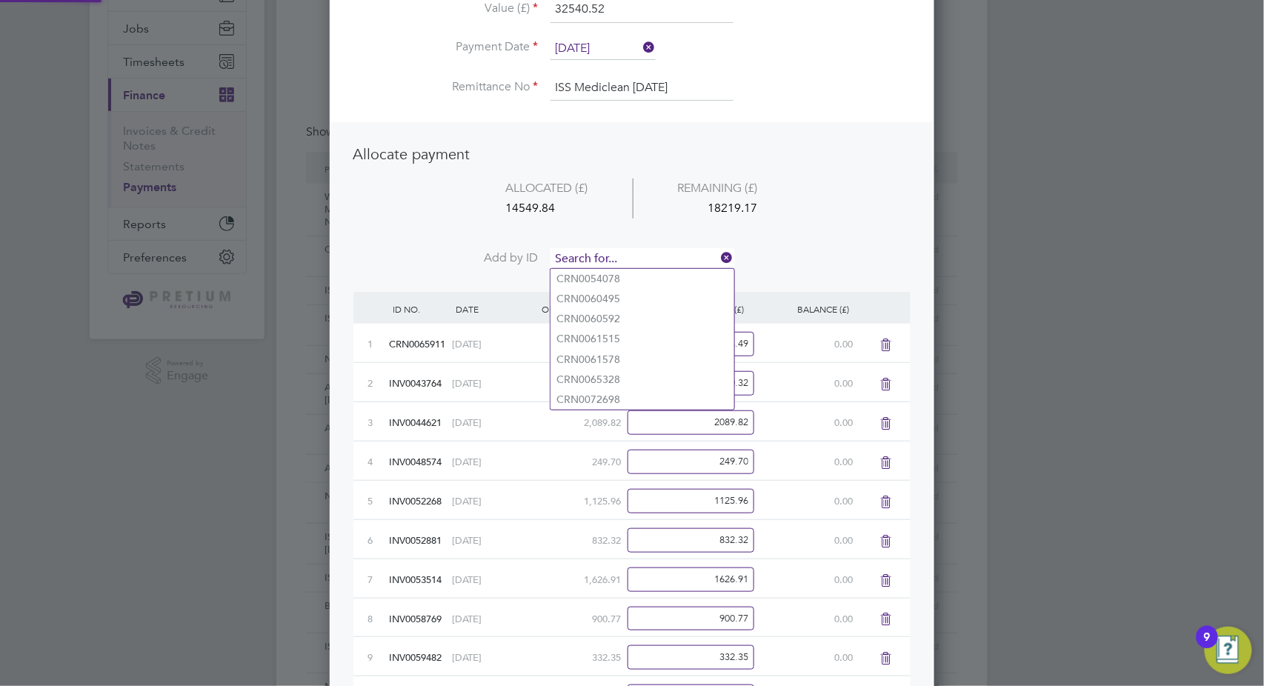
click at [626, 252] on input at bounding box center [642, 259] width 183 height 22
type input "2"
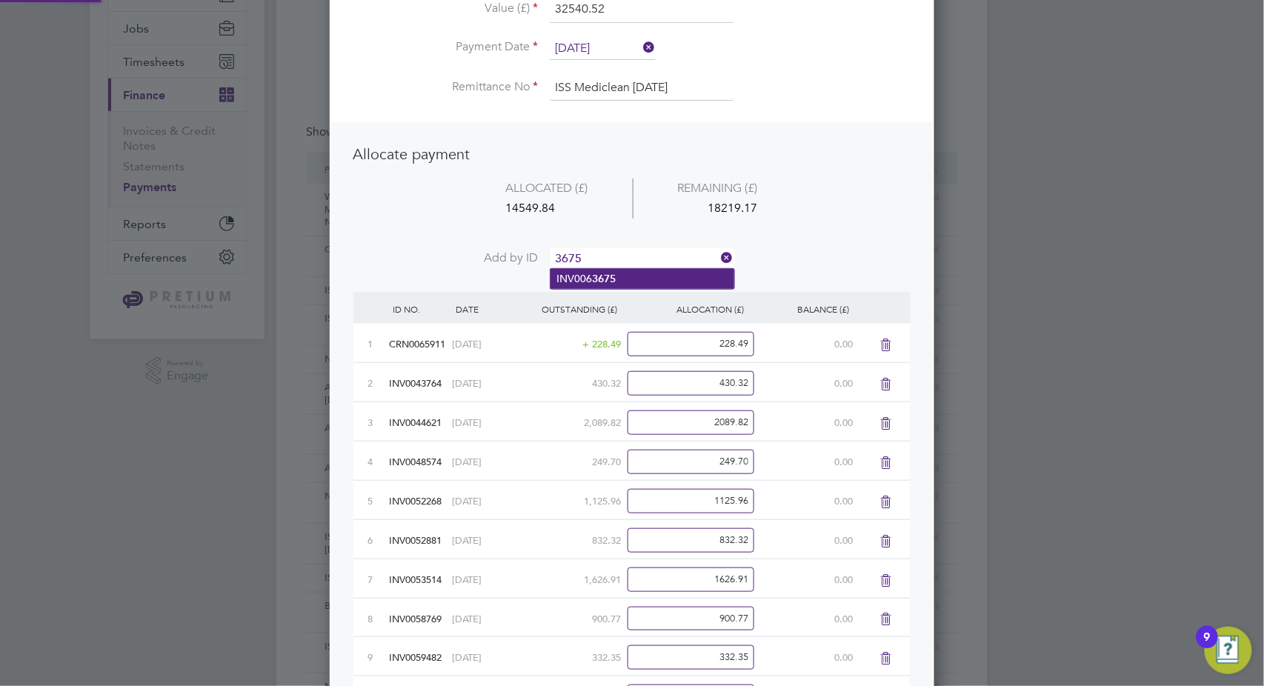
type input "3675"
click at [604, 283] on b "3675" at bounding box center [604, 279] width 24 height 13
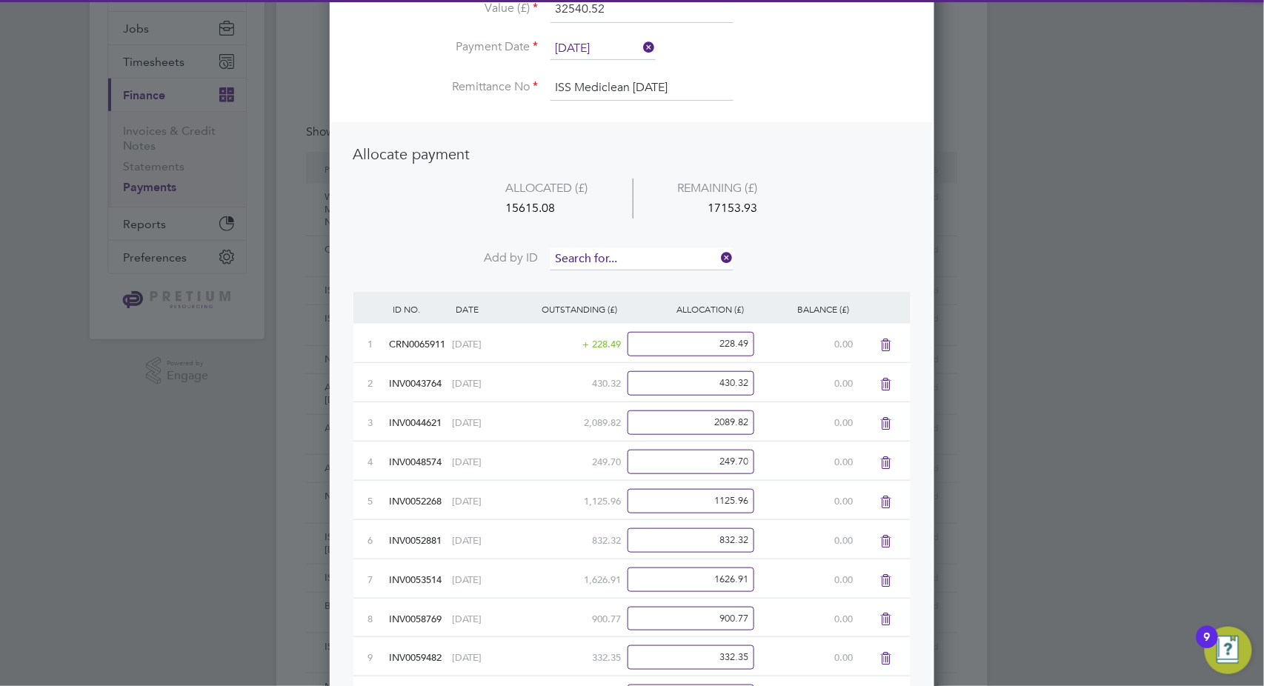
scroll to position [1246, 605]
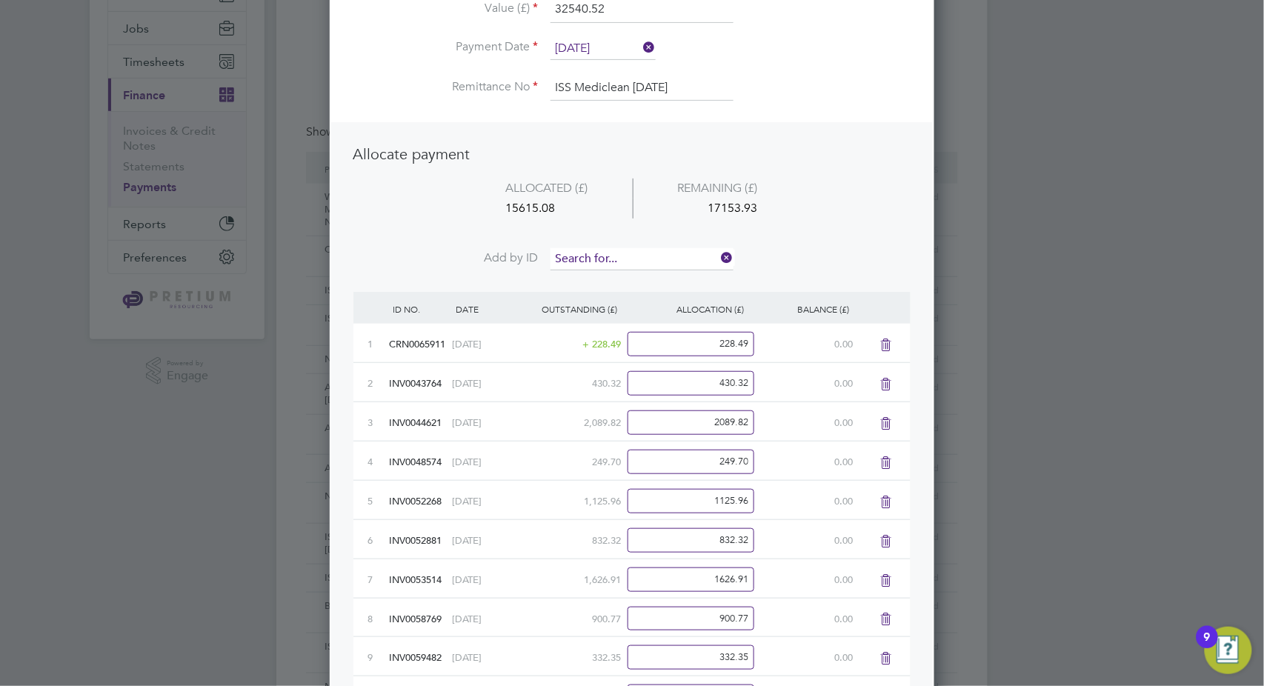
click at [617, 253] on input at bounding box center [642, 259] width 183 height 22
type input "3699"
click at [621, 279] on li "INV006 3699" at bounding box center [643, 279] width 184 height 20
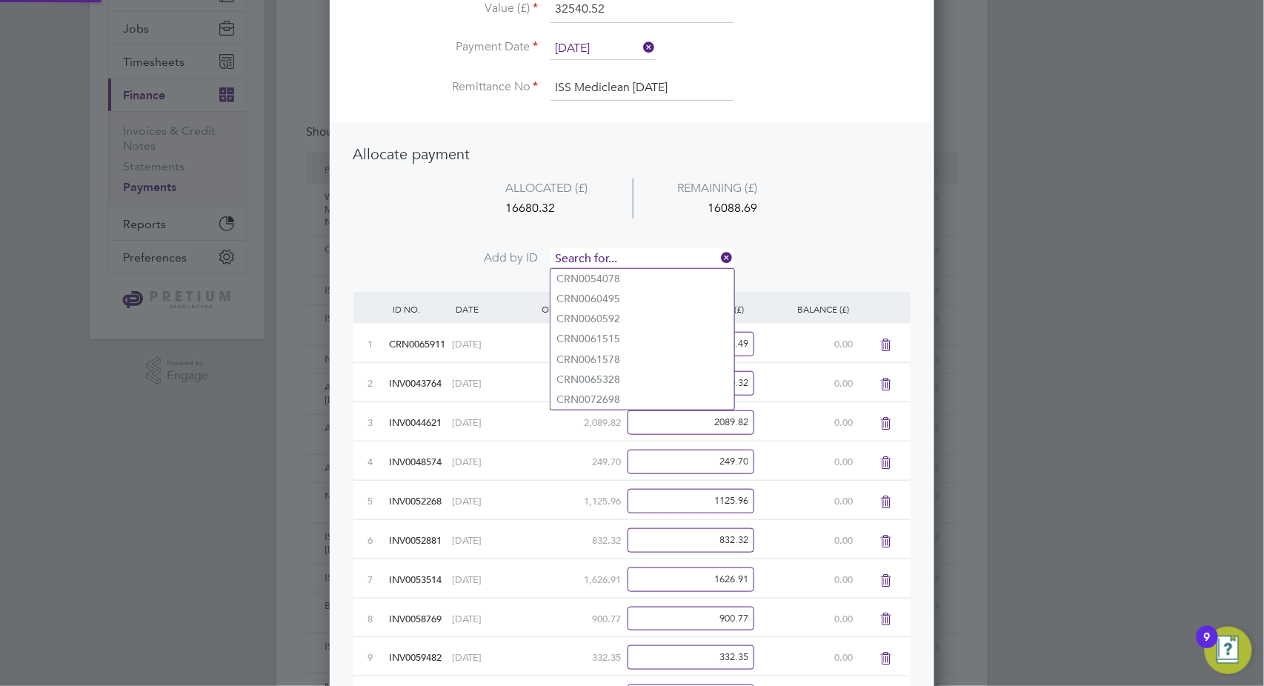
click at [626, 260] on input at bounding box center [642, 259] width 183 height 22
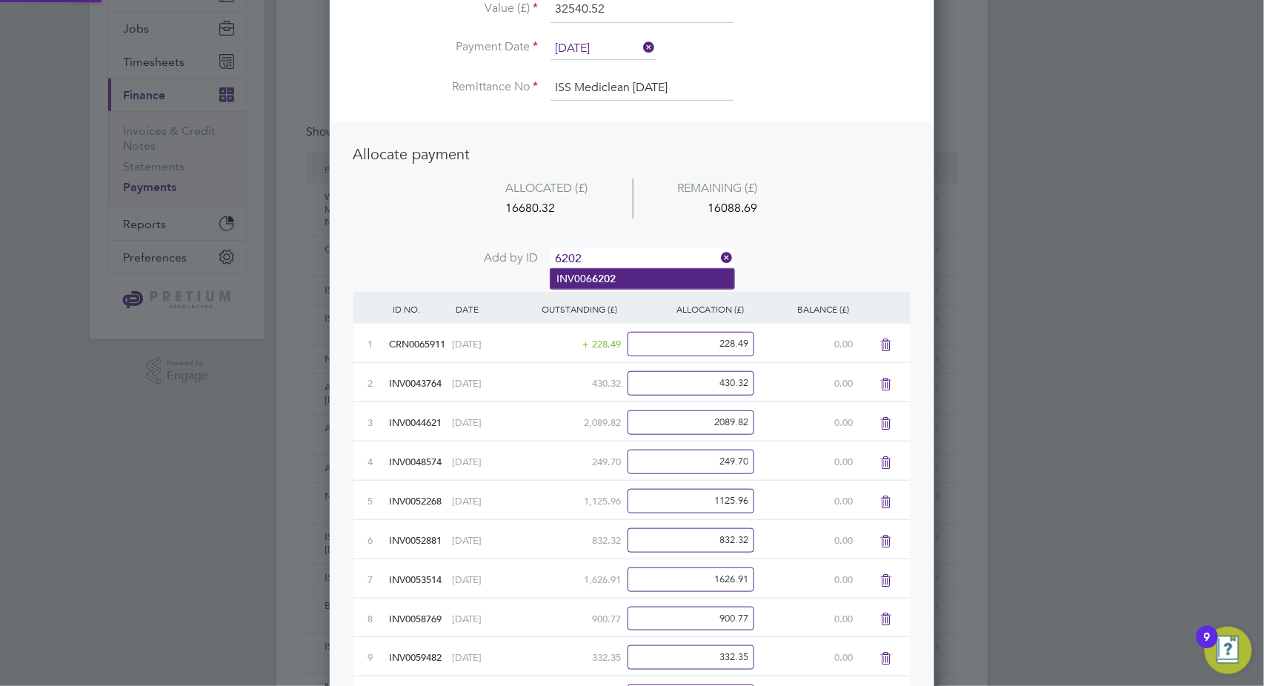
type input "6202"
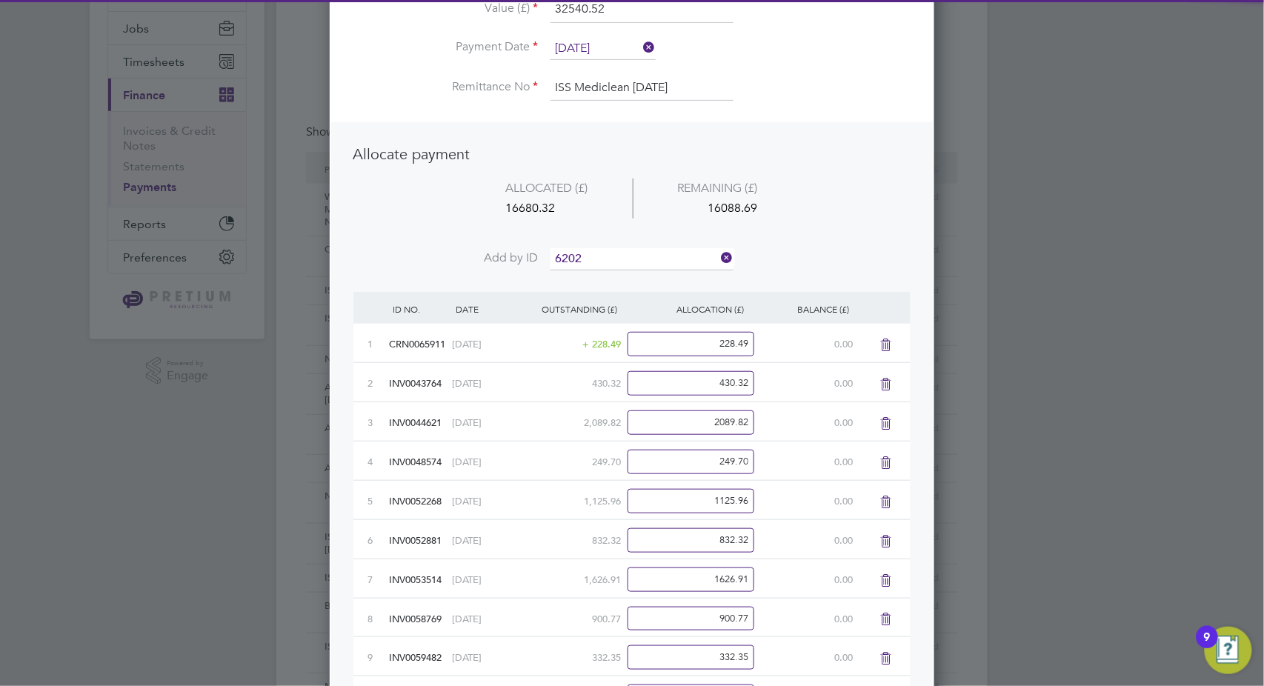
click at [621, 282] on li "INV006 6202" at bounding box center [643, 279] width 184 height 20
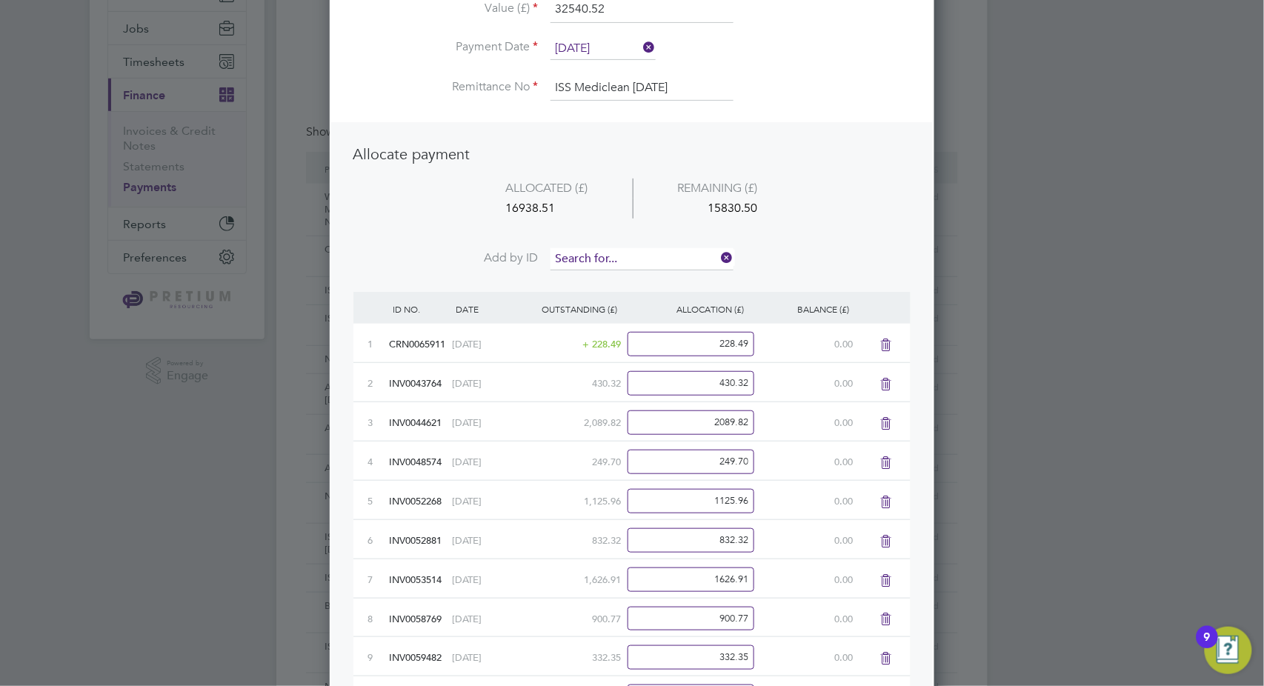
click at [629, 259] on input at bounding box center [642, 259] width 183 height 22
type input "7505"
click at [625, 273] on li "INV006 7505" at bounding box center [643, 279] width 184 height 20
click at [631, 242] on li "ALLOCATED (£) REMAINING (£) 21002.01 11767.00" at bounding box center [631, 214] width 557 height 70
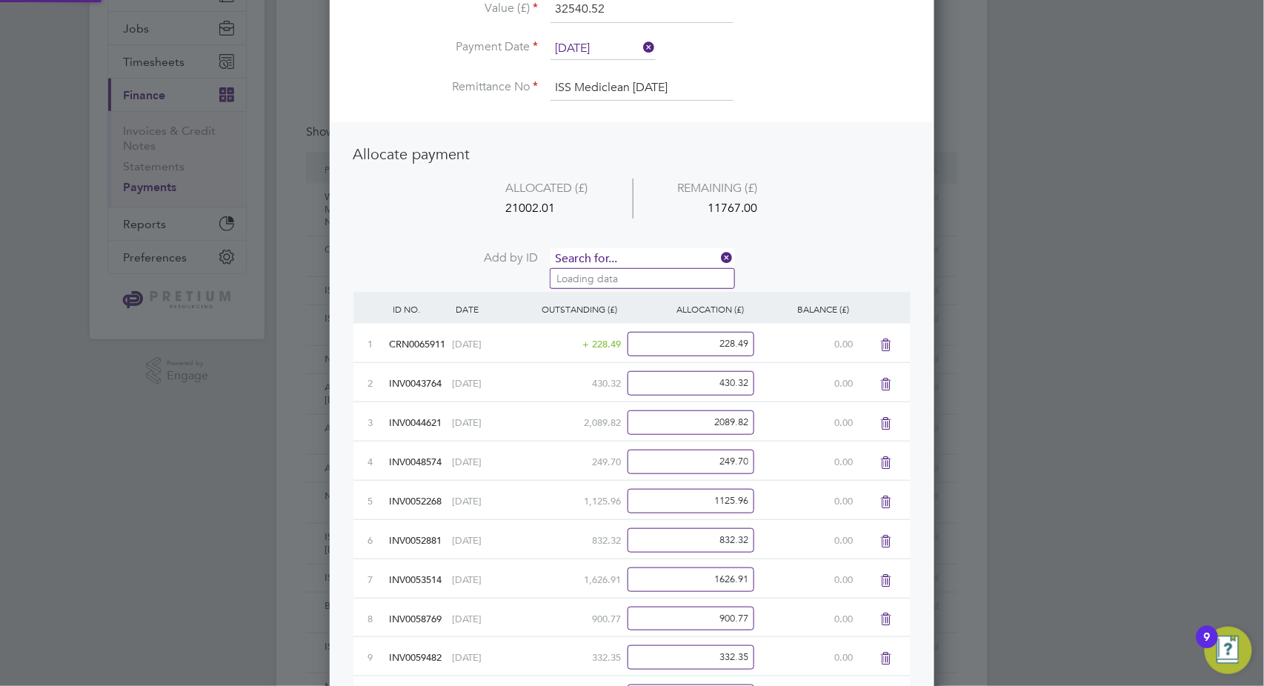
click at [629, 261] on input at bounding box center [642, 259] width 183 height 22
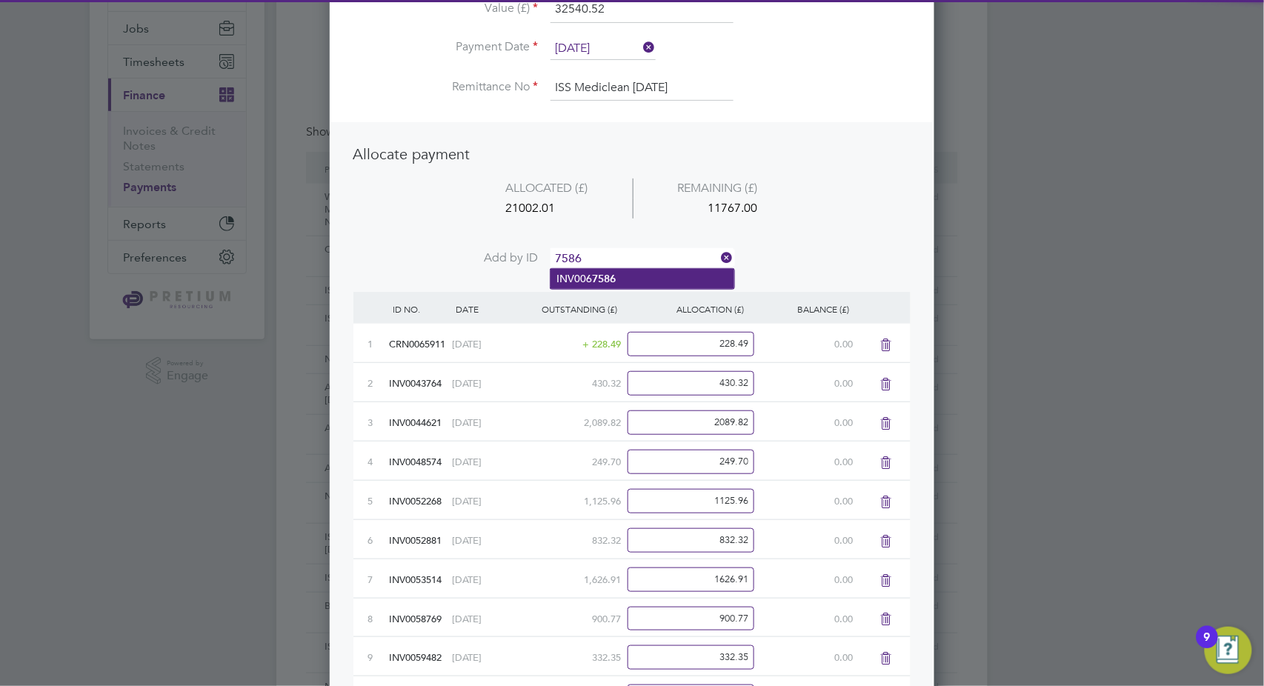
type input "7586"
click at [622, 273] on li "INV006 7586" at bounding box center [643, 279] width 184 height 20
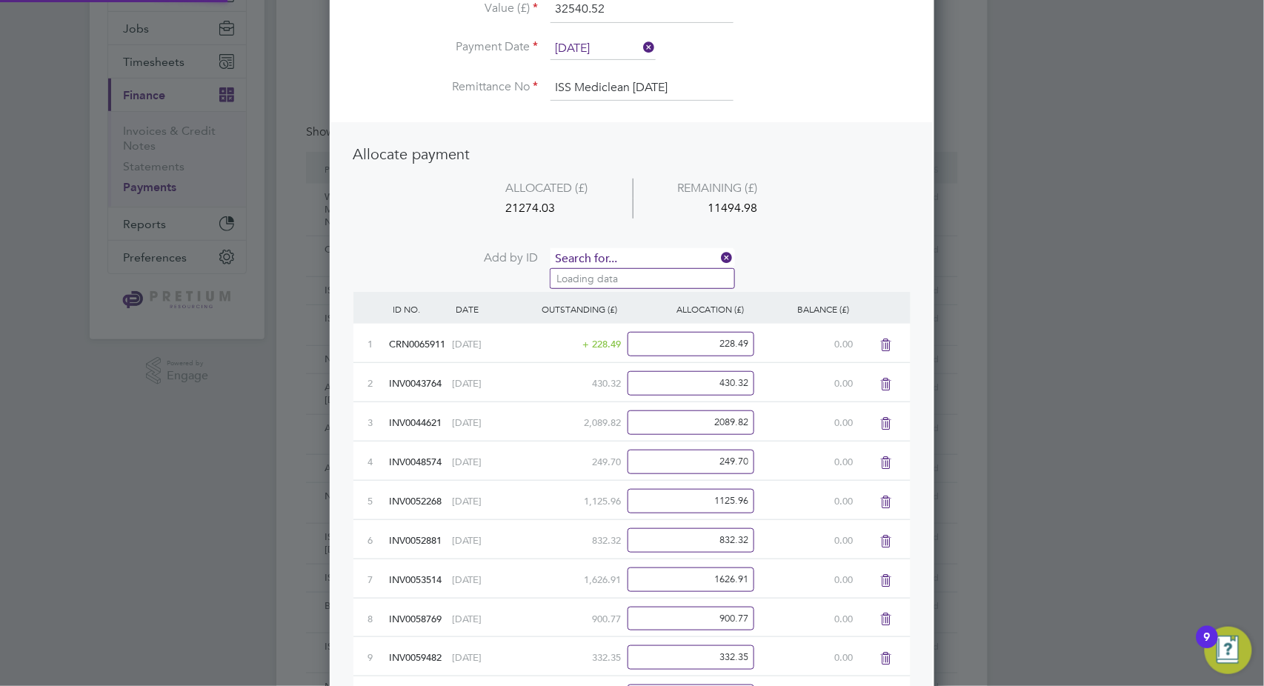
click at [632, 262] on input at bounding box center [642, 259] width 183 height 22
type input "7916"
click at [596, 275] on b "7916" at bounding box center [604, 279] width 24 height 13
click at [614, 258] on input at bounding box center [642, 259] width 183 height 22
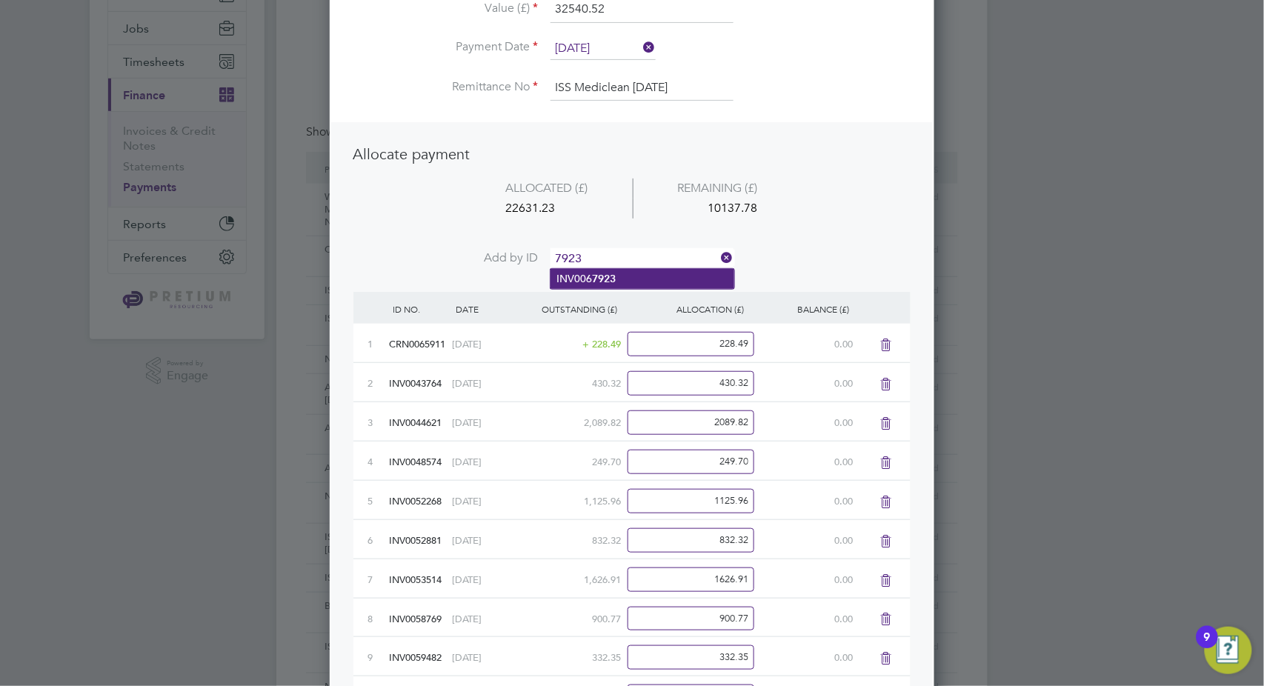
type input "7923"
click at [605, 277] on b "7923" at bounding box center [604, 279] width 24 height 13
click at [620, 256] on input at bounding box center [642, 259] width 183 height 22
type input "7931"
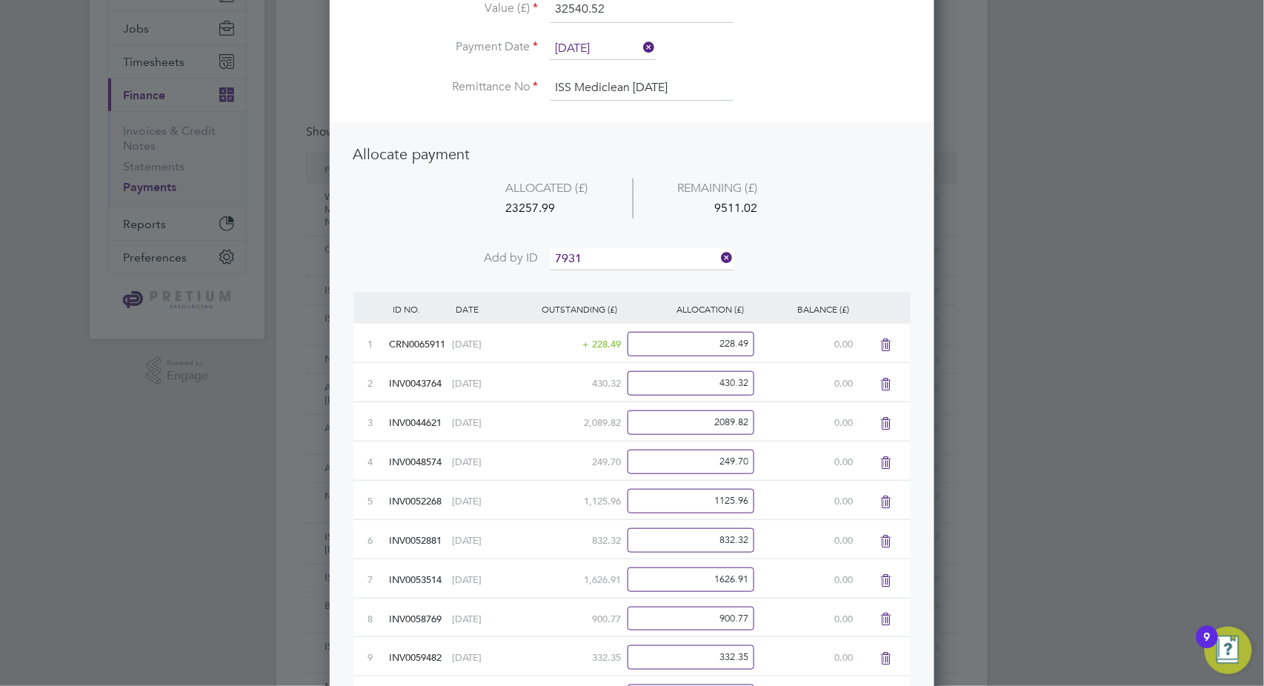
click at [602, 278] on b "7931" at bounding box center [604, 279] width 24 height 13
click at [619, 256] on input at bounding box center [642, 259] width 183 height 22
type input "8191"
click at [606, 279] on b "8191" at bounding box center [604, 279] width 24 height 13
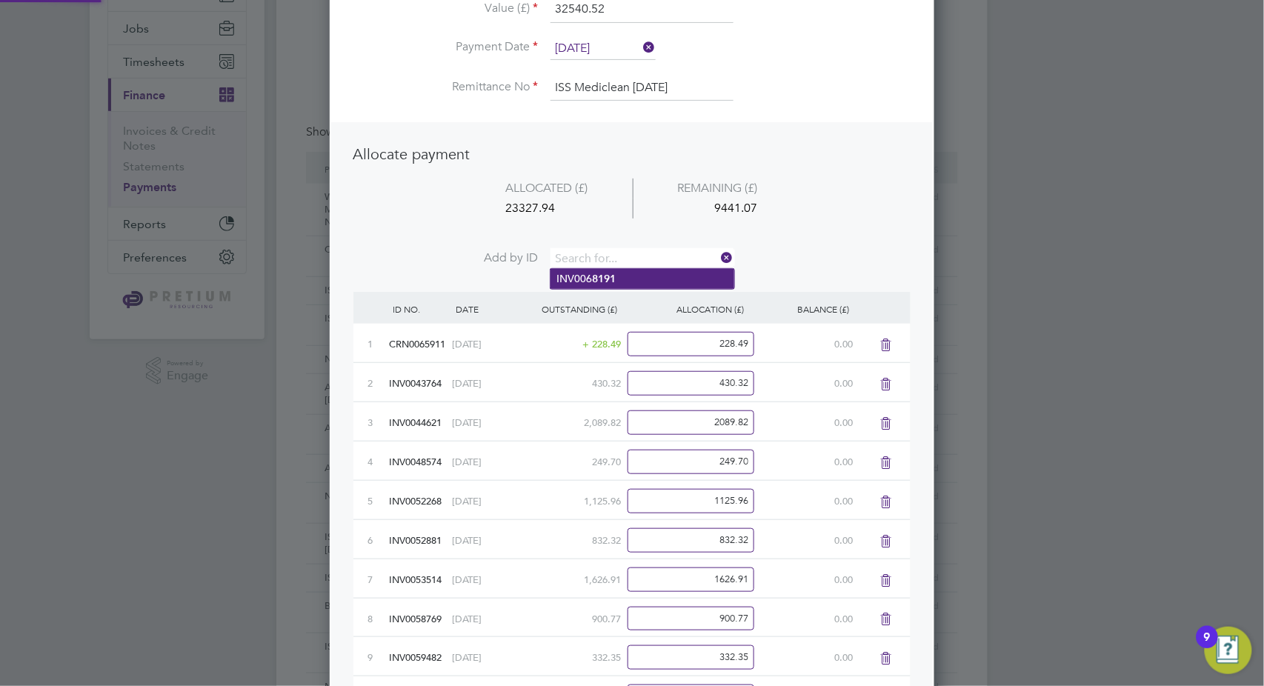
scroll to position [1562, 605]
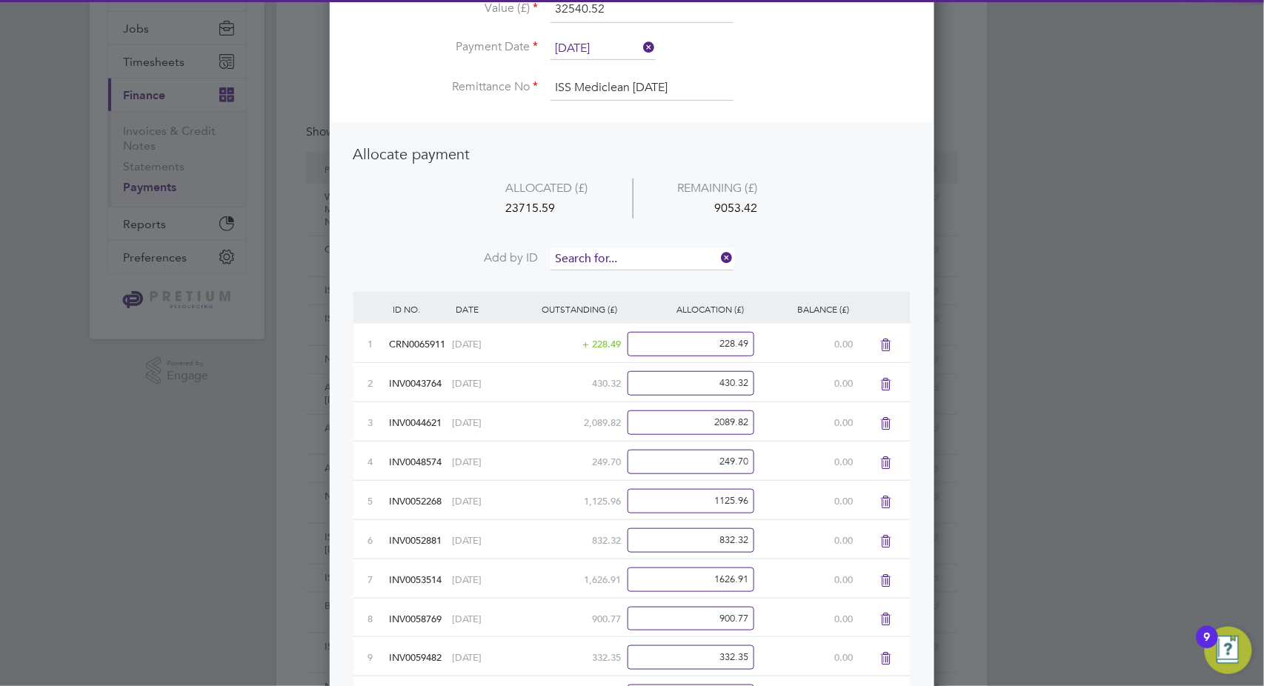
click at [617, 263] on input at bounding box center [642, 259] width 183 height 22
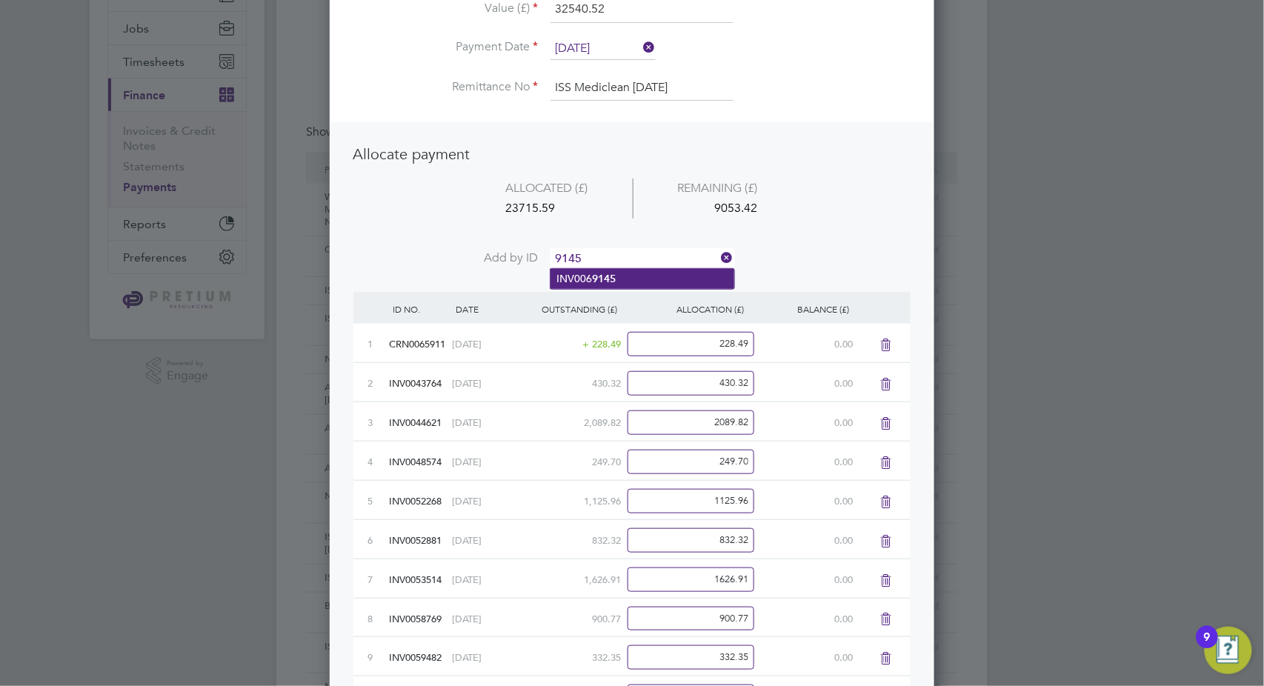
type input "9145"
click at [605, 280] on b "9145" at bounding box center [604, 279] width 24 height 13
click at [608, 255] on input at bounding box center [642, 259] width 183 height 22
type input "9174"
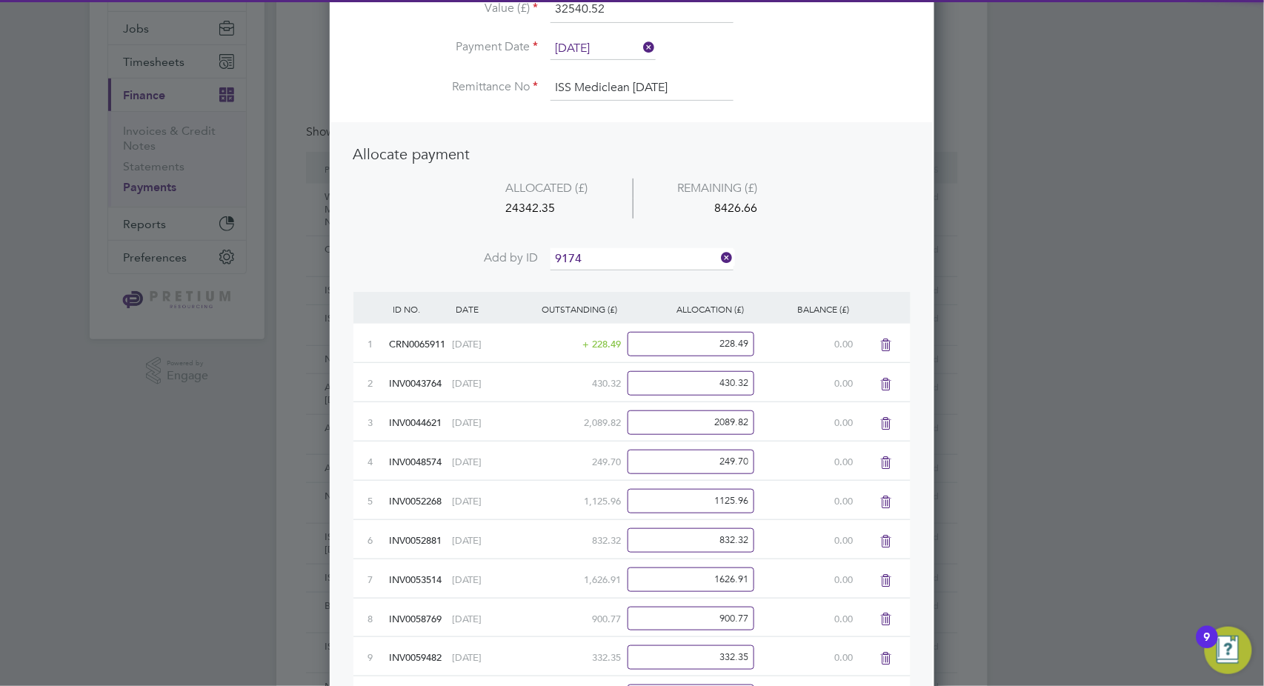
click at [602, 276] on b "9174" at bounding box center [604, 279] width 24 height 13
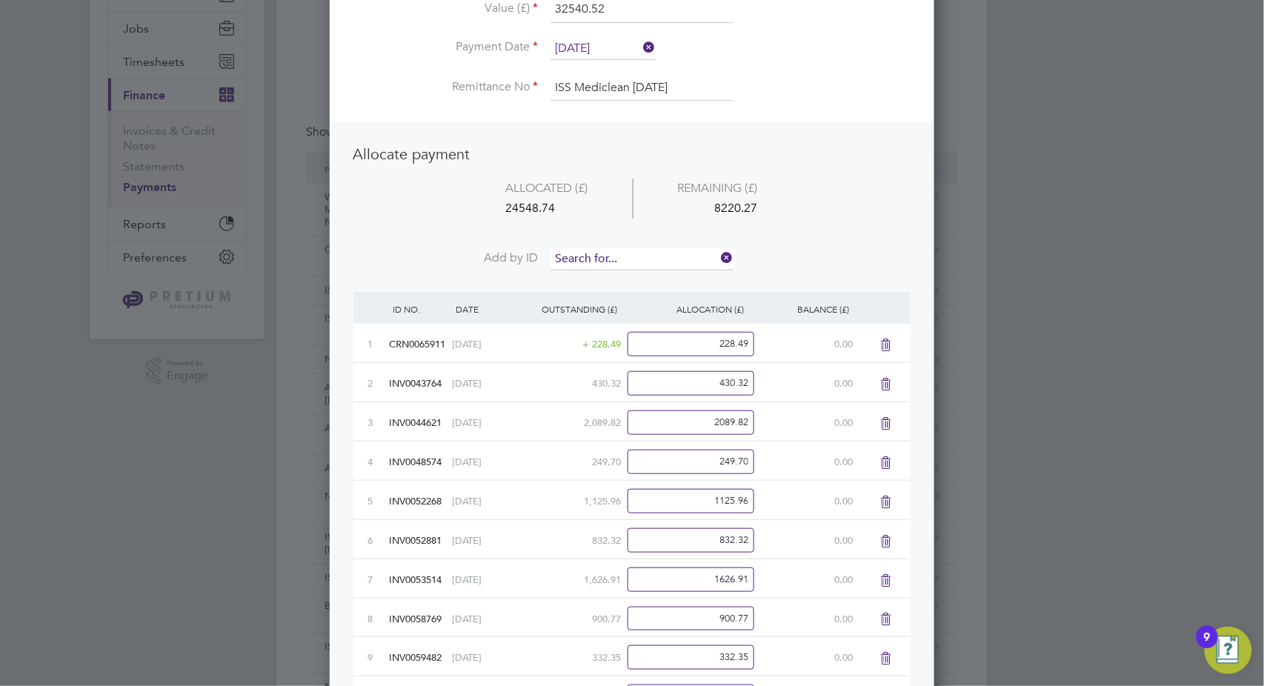
click at [613, 261] on input at bounding box center [642, 259] width 183 height 22
type input "9475"
click at [611, 277] on b "9475" at bounding box center [604, 279] width 24 height 13
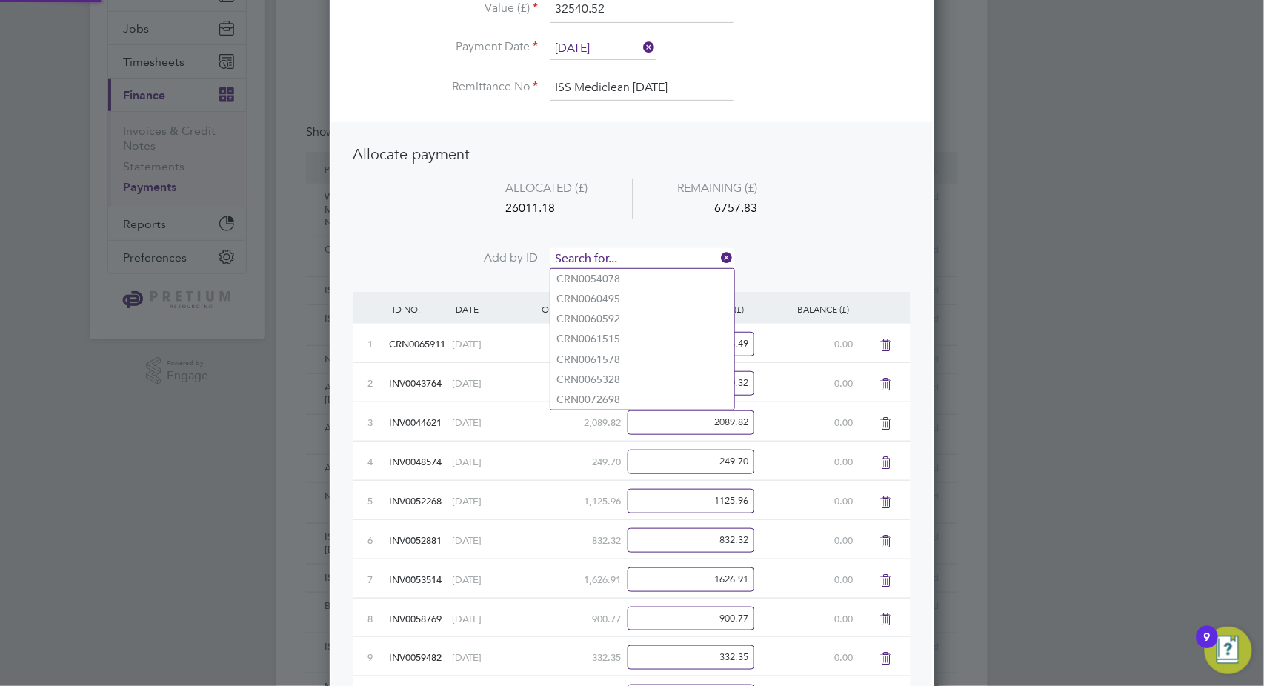
click at [624, 260] on input at bounding box center [642, 259] width 183 height 22
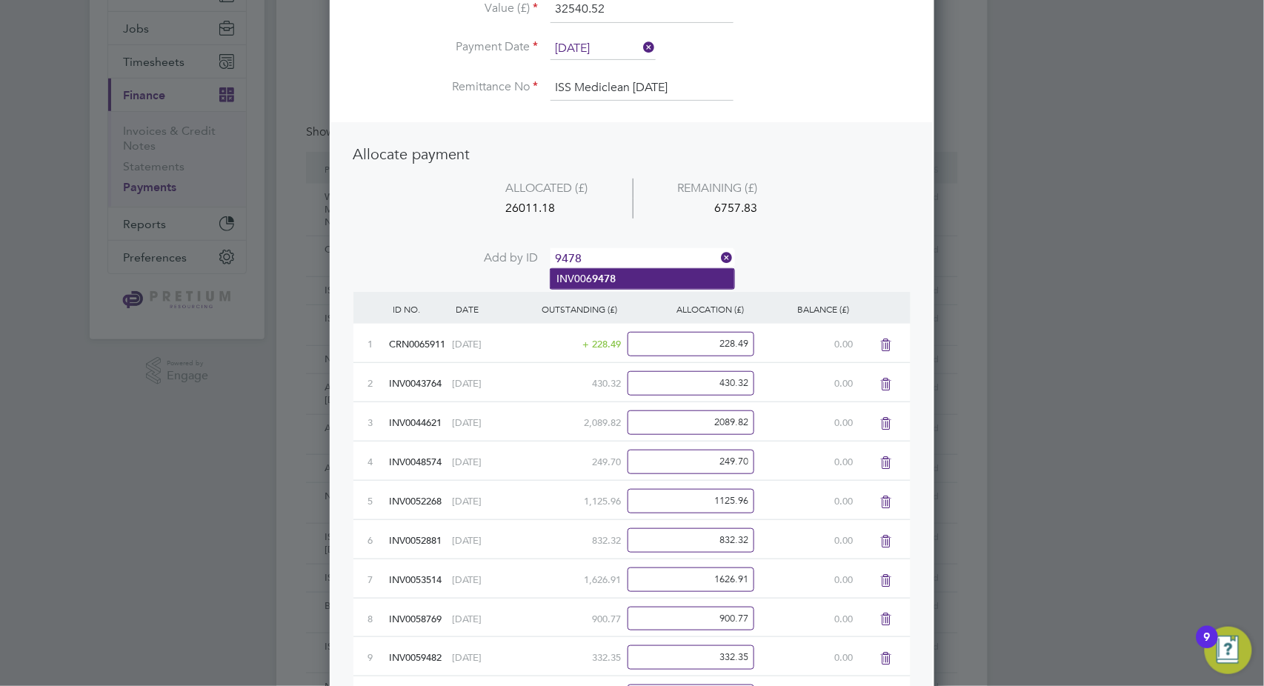
type input "9478"
click at [601, 274] on b "9478" at bounding box center [604, 279] width 24 height 13
click at [613, 254] on input at bounding box center [642, 259] width 183 height 22
type input "9524"
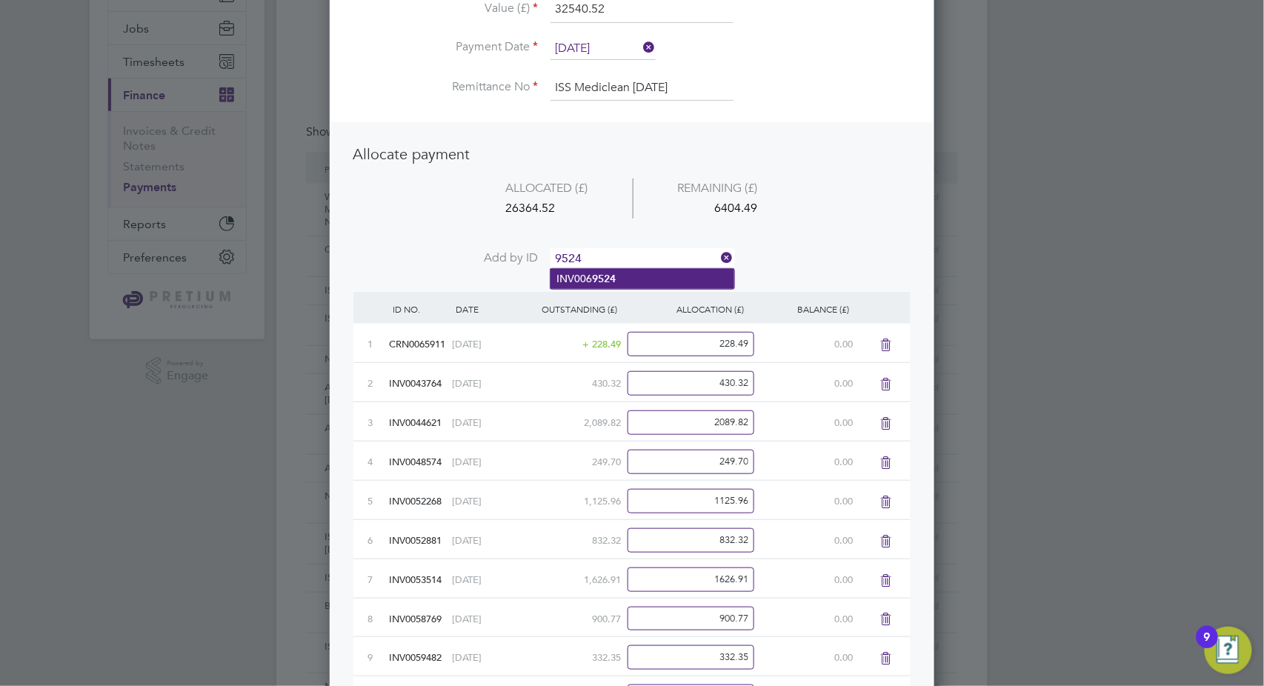
click at [605, 279] on b "9524" at bounding box center [604, 279] width 24 height 13
click at [614, 258] on input at bounding box center [642, 259] width 183 height 22
type input "9837"
click at [597, 283] on b "9837" at bounding box center [604, 279] width 24 height 13
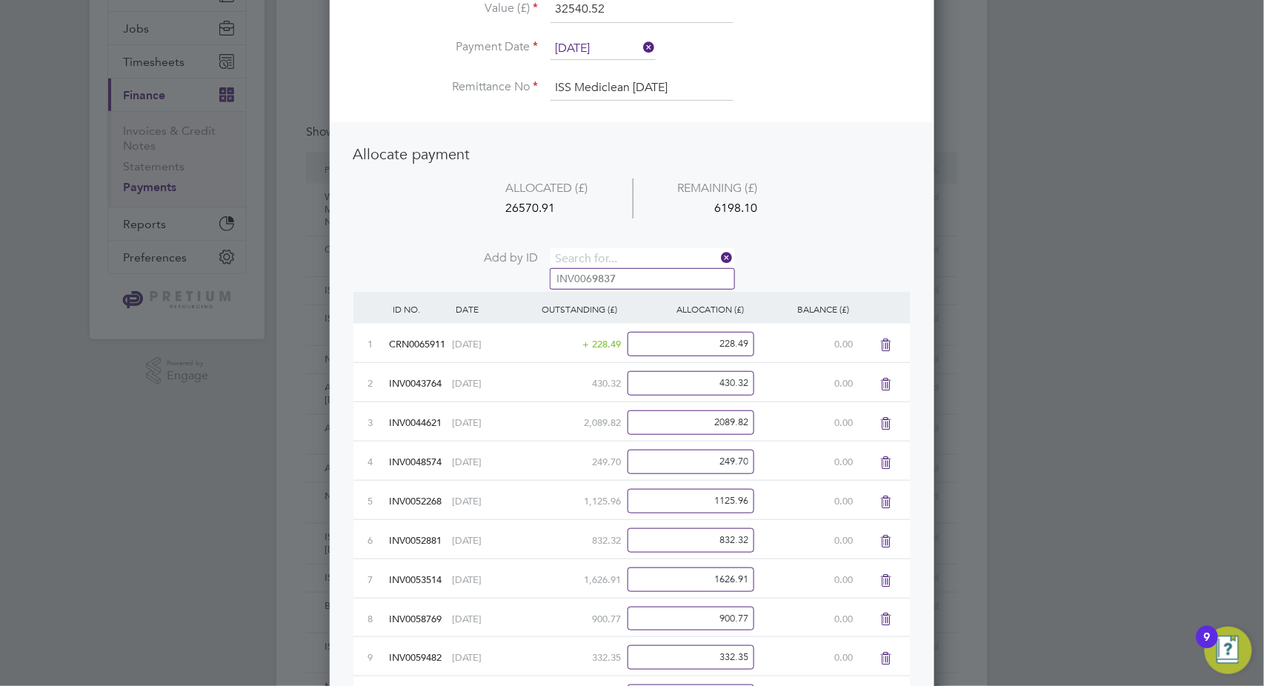
scroll to position [1798, 605]
click at [610, 259] on input at bounding box center [642, 259] width 183 height 22
type input "0127"
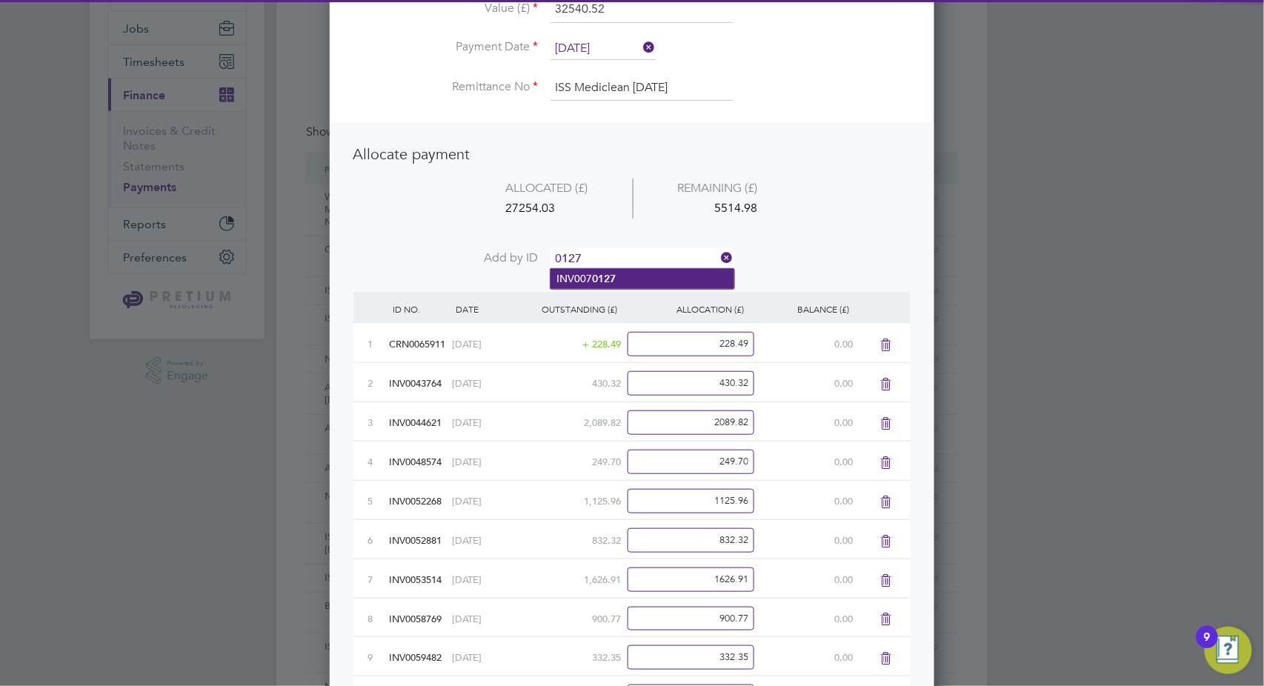
click at [602, 271] on li "INV007 0127" at bounding box center [643, 279] width 184 height 20
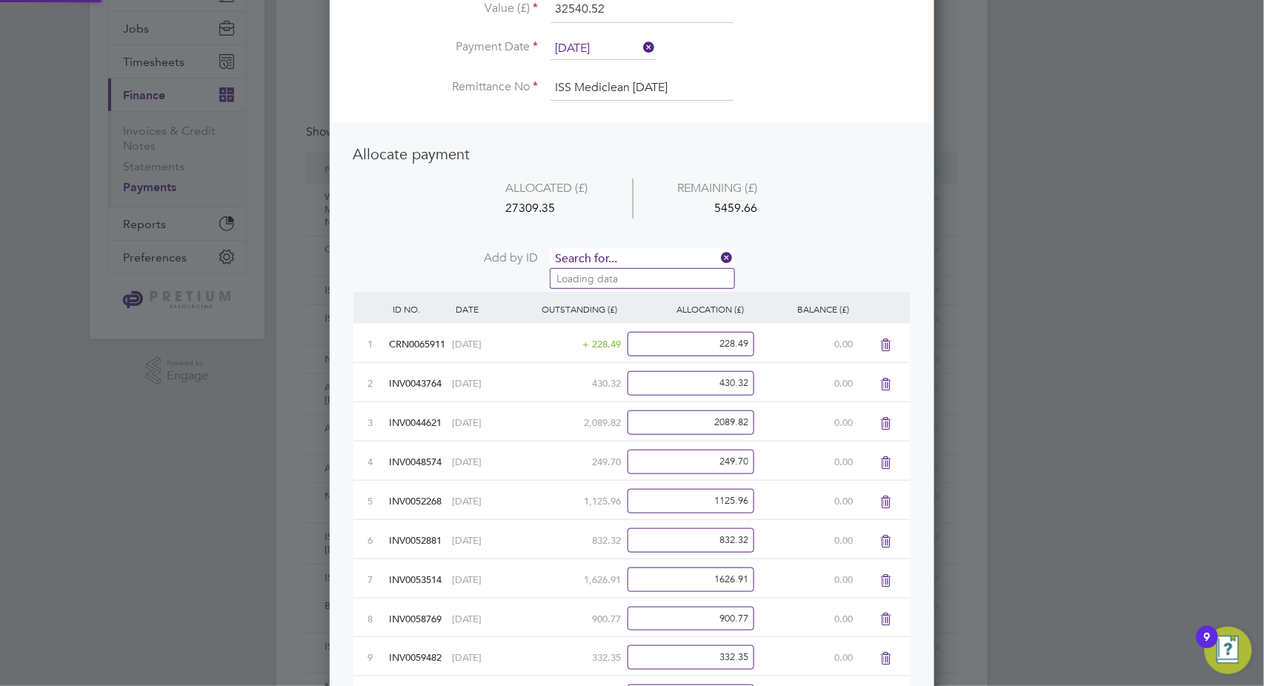
click at [631, 251] on input at bounding box center [642, 259] width 183 height 22
type input "0131"
click at [636, 281] on li "INV007 0131" at bounding box center [643, 279] width 184 height 20
click at [651, 253] on input at bounding box center [642, 259] width 183 height 22
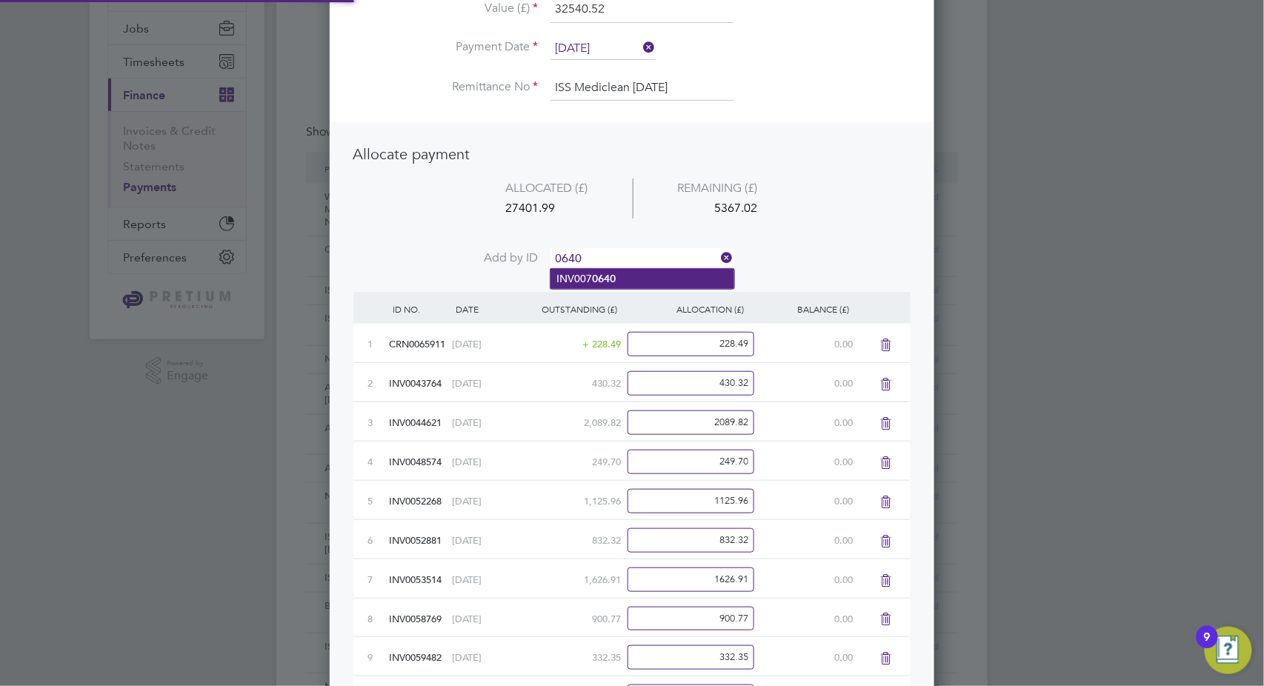
type input "0640"
click at [642, 273] on li "INV007 0640" at bounding box center [643, 279] width 184 height 20
click at [651, 254] on input at bounding box center [642, 259] width 183 height 22
type input "1000"
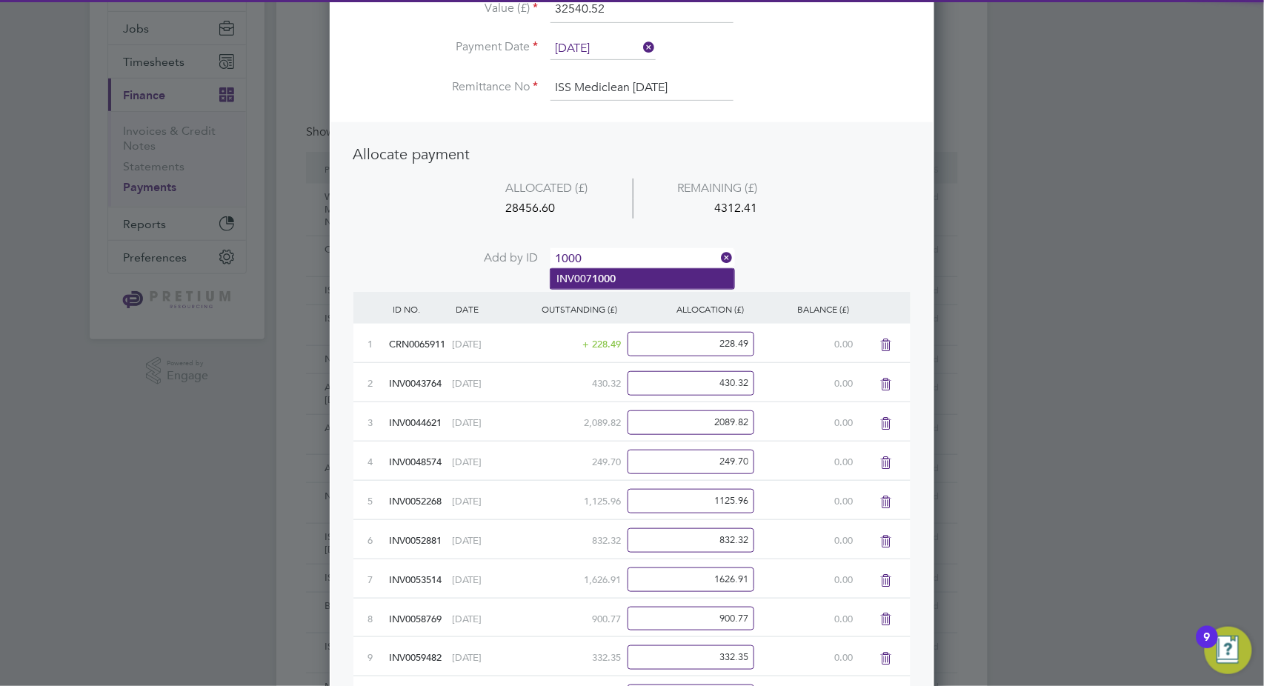
click at [646, 274] on li "INV007 1000" at bounding box center [643, 279] width 184 height 20
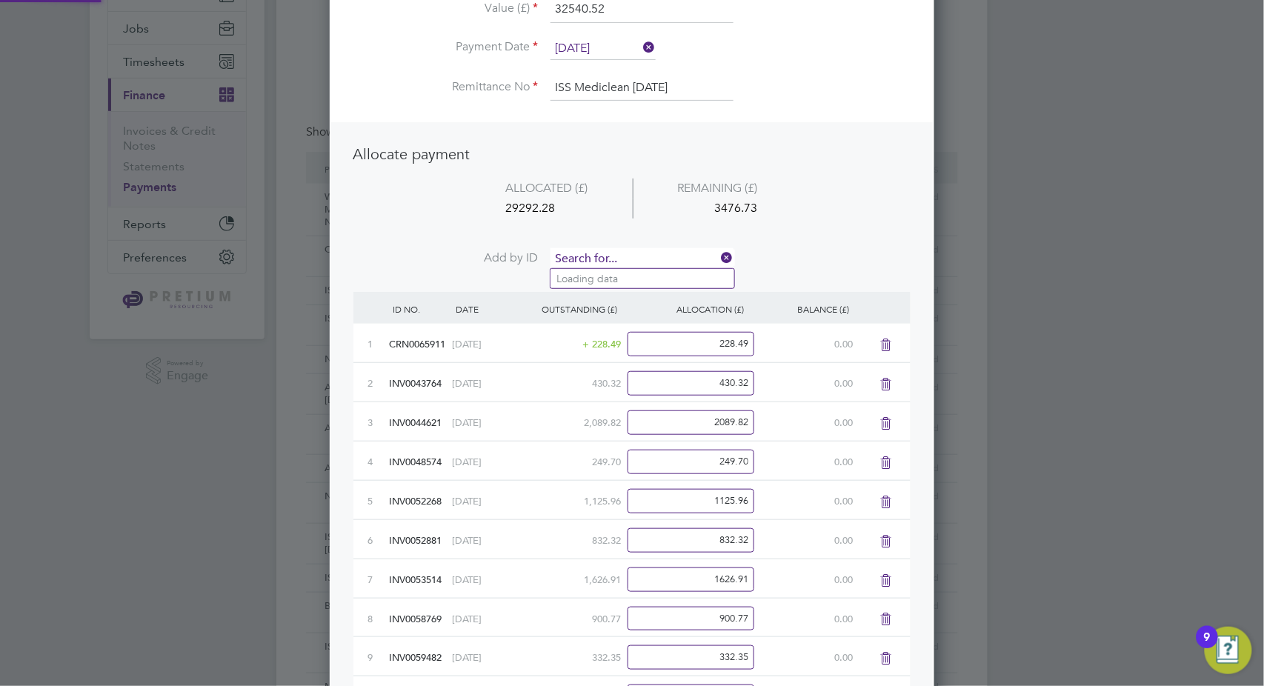
click at [655, 251] on input at bounding box center [642, 259] width 183 height 22
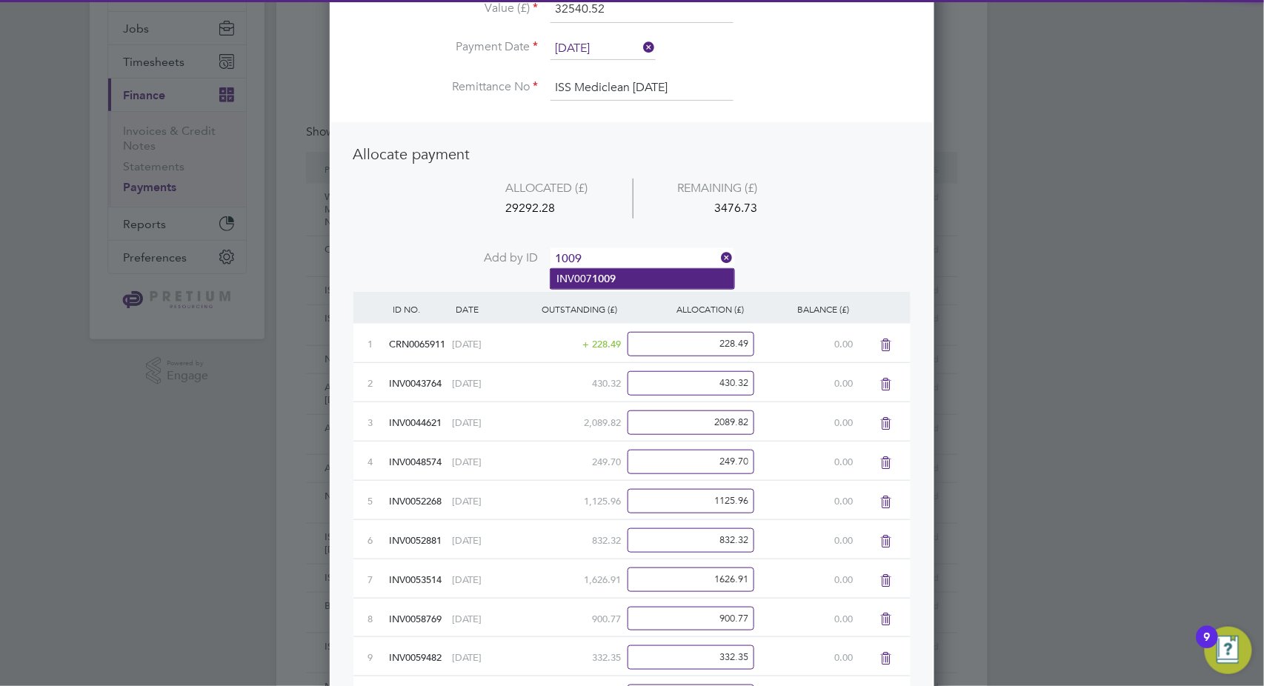
type input "1009"
click at [622, 275] on li "INV007 1009" at bounding box center [643, 279] width 184 height 20
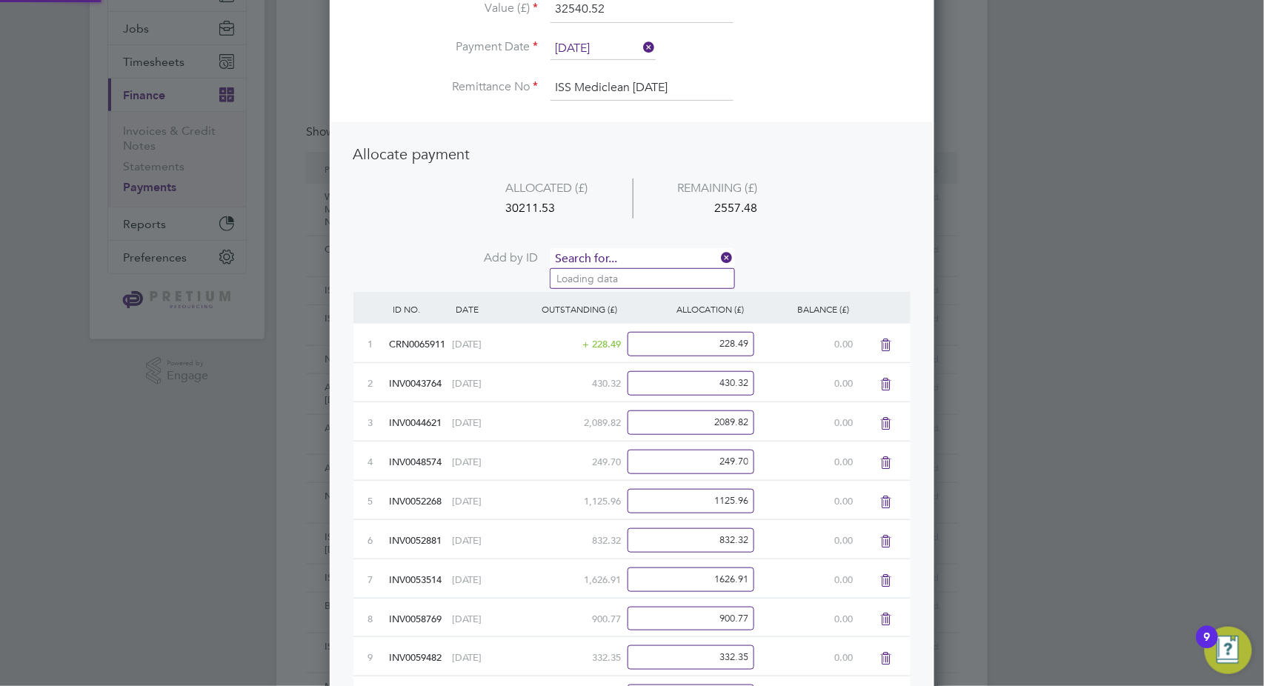
click at [621, 253] on input at bounding box center [642, 259] width 183 height 22
type input "1024"
click at [610, 280] on b "1024" at bounding box center [604, 279] width 24 height 13
click at [631, 256] on input at bounding box center [642, 259] width 183 height 22
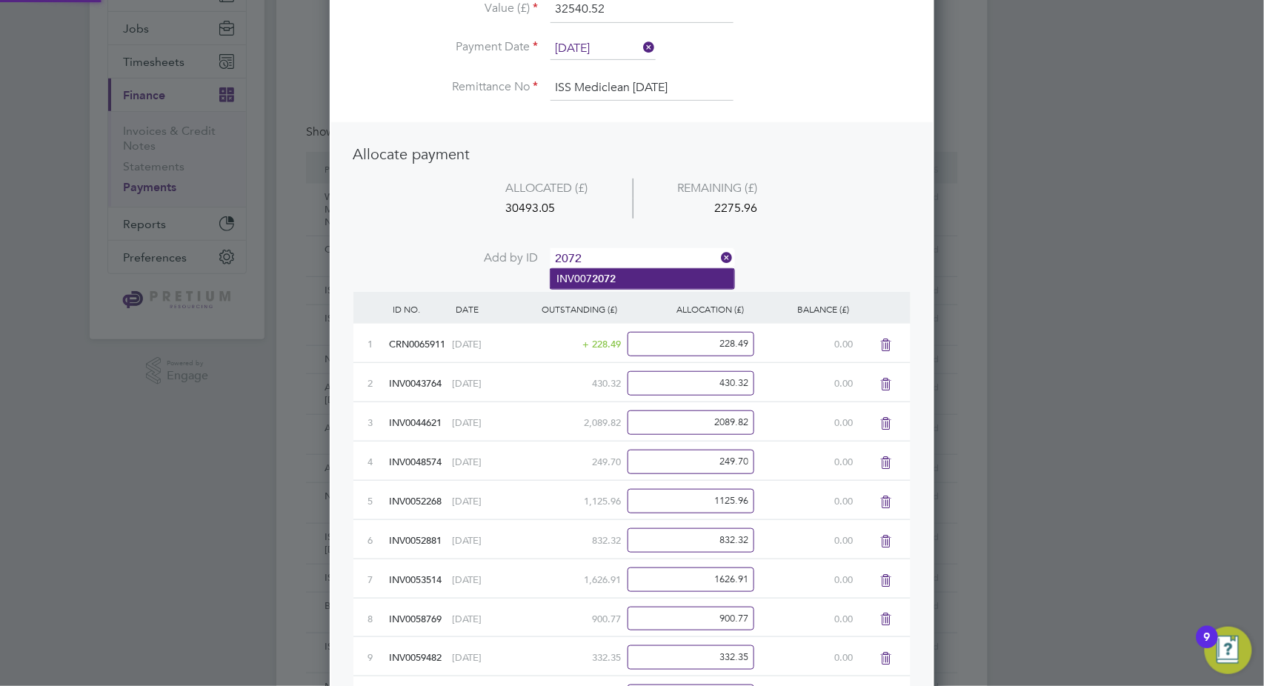
type input "2072"
click at [611, 282] on b "2072" at bounding box center [604, 279] width 24 height 13
click at [622, 256] on input at bounding box center [642, 259] width 183 height 22
type input "2162"
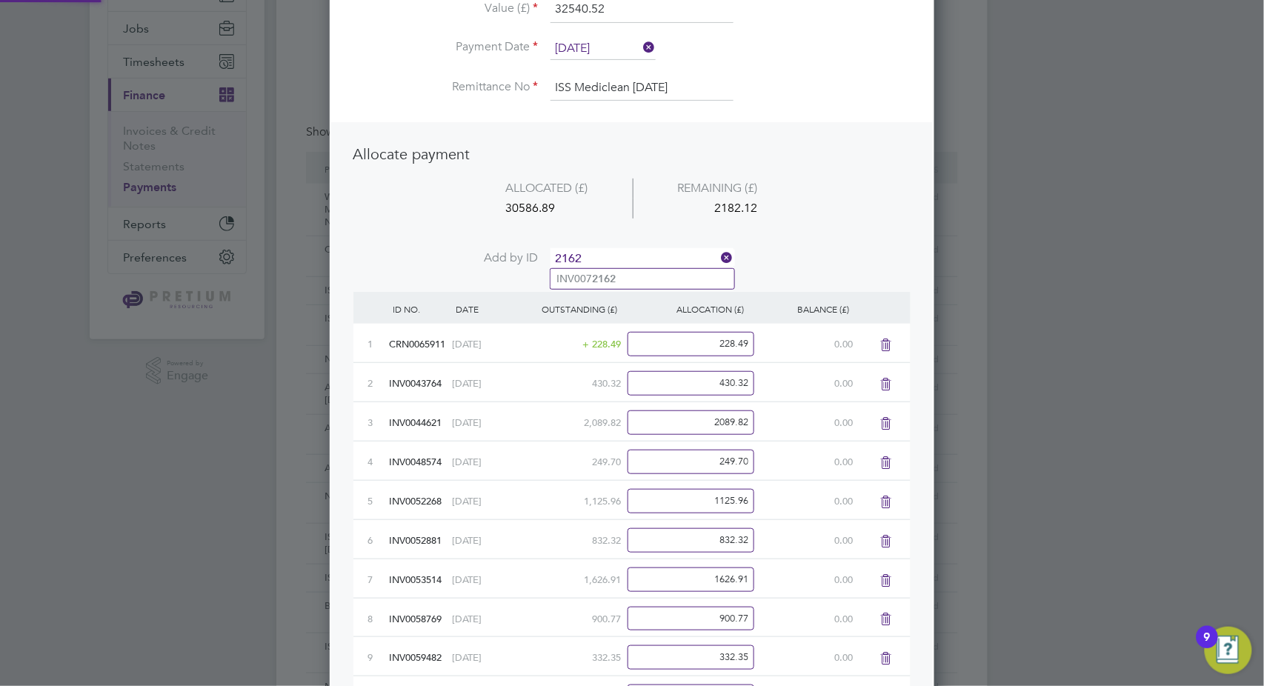
click at [624, 292] on div "ALLOCATION (£)" at bounding box center [684, 309] width 127 height 34
click at [613, 256] on input at bounding box center [642, 259] width 183 height 22
type input "2162"
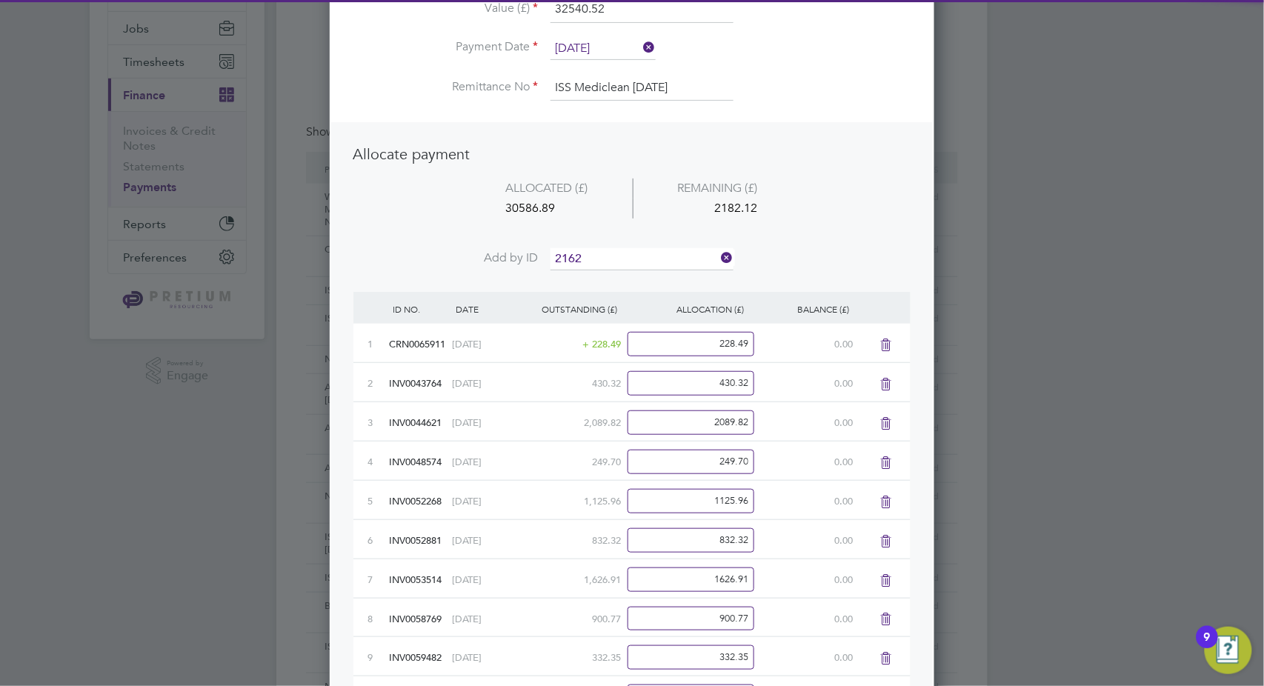
click at [611, 276] on b "2162" at bounding box center [604, 279] width 24 height 13
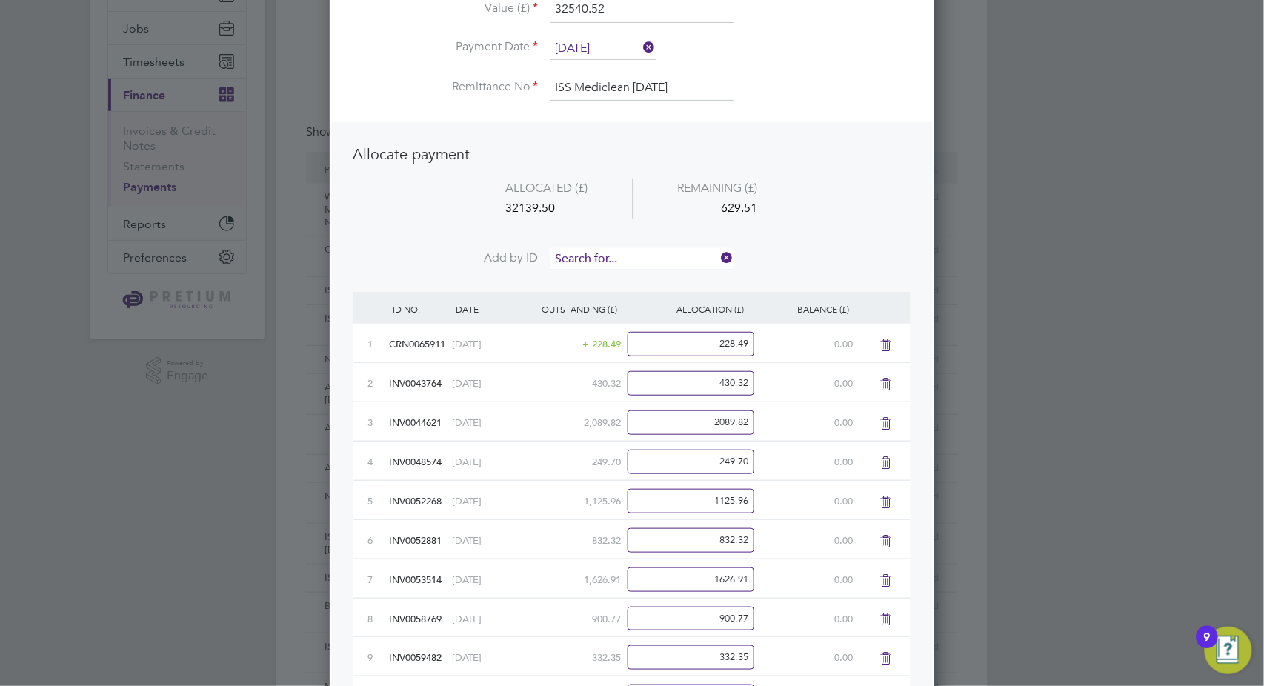
click at [634, 259] on input at bounding box center [642, 259] width 183 height 22
type input "2306"
click at [631, 282] on li "INV007 2306" at bounding box center [643, 279] width 184 height 20
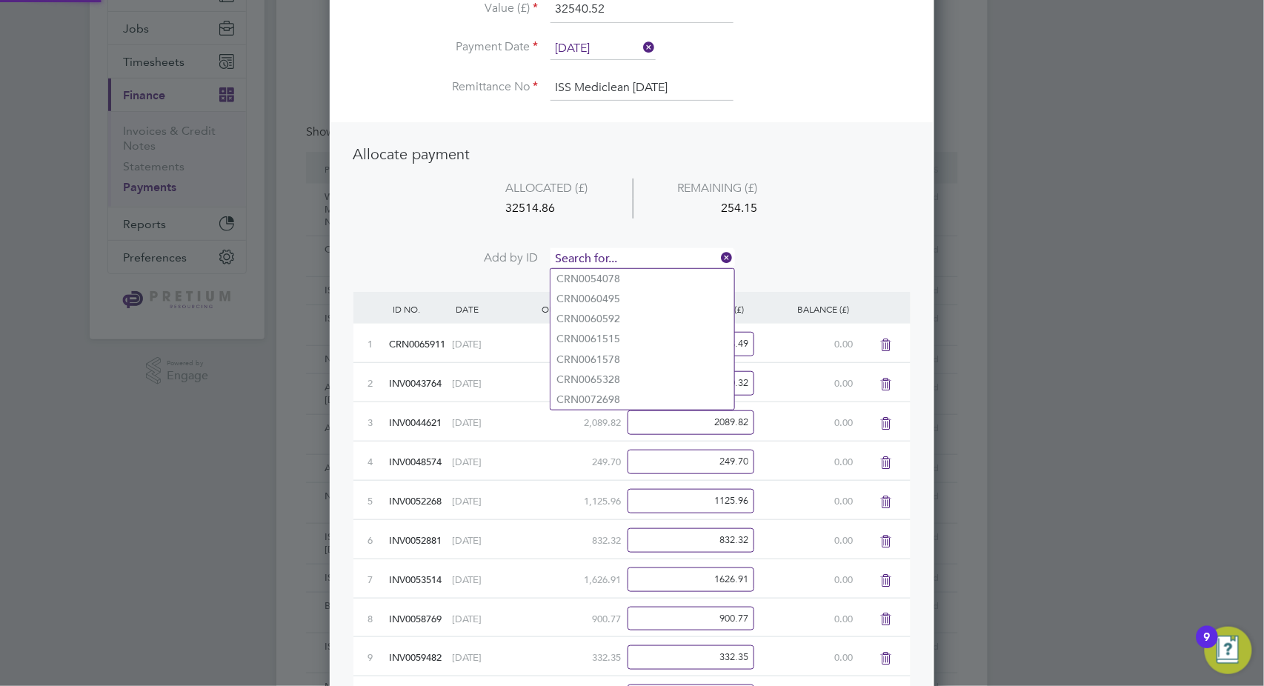
click at [638, 259] on input at bounding box center [642, 259] width 183 height 22
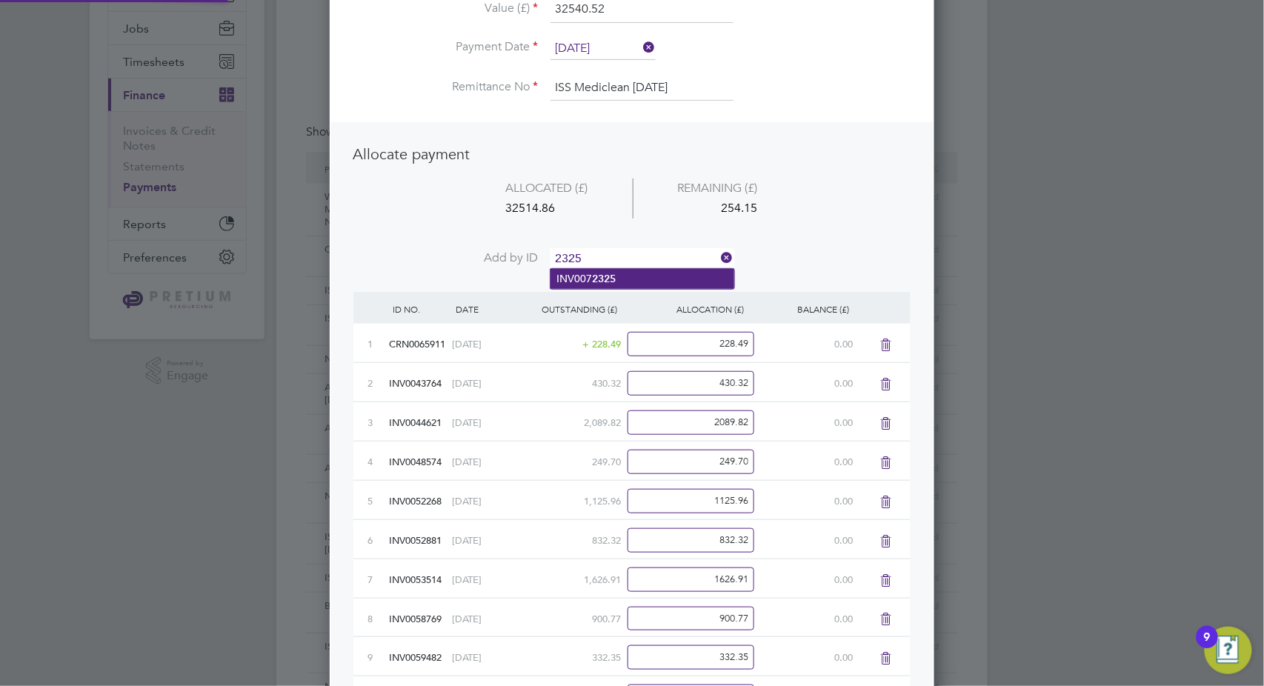
type input "2325"
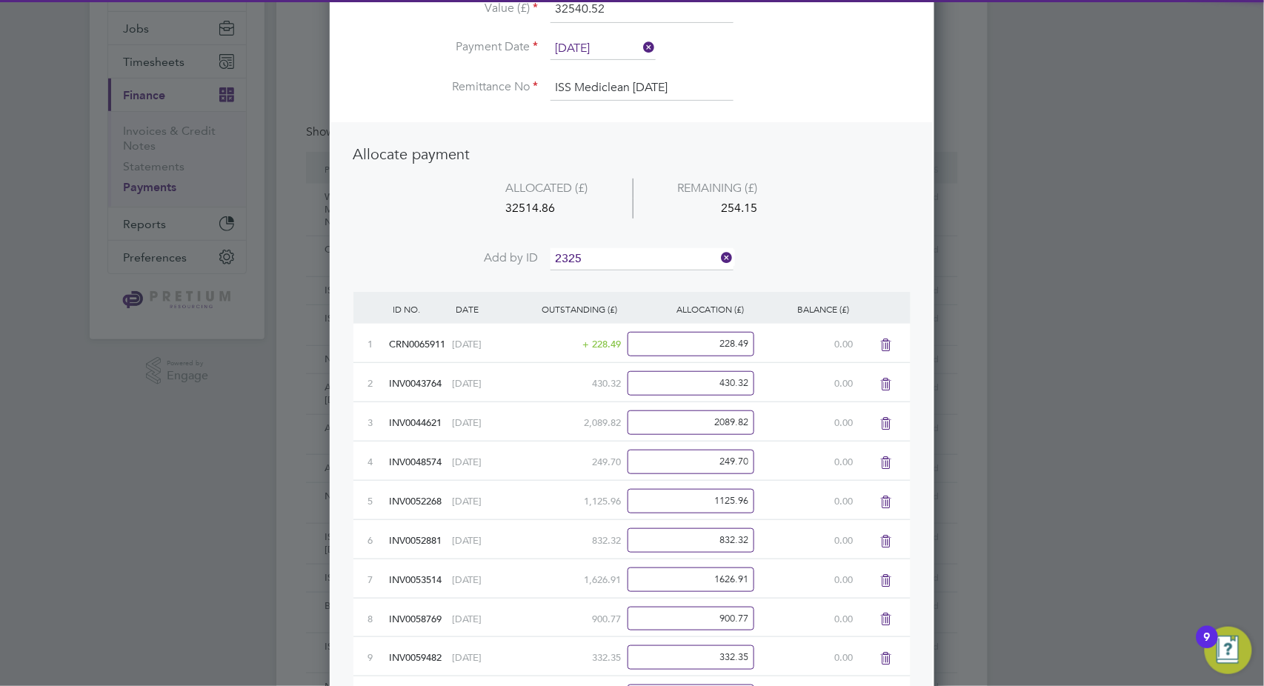
click at [634, 274] on li "INV007 2325" at bounding box center [643, 279] width 184 height 20
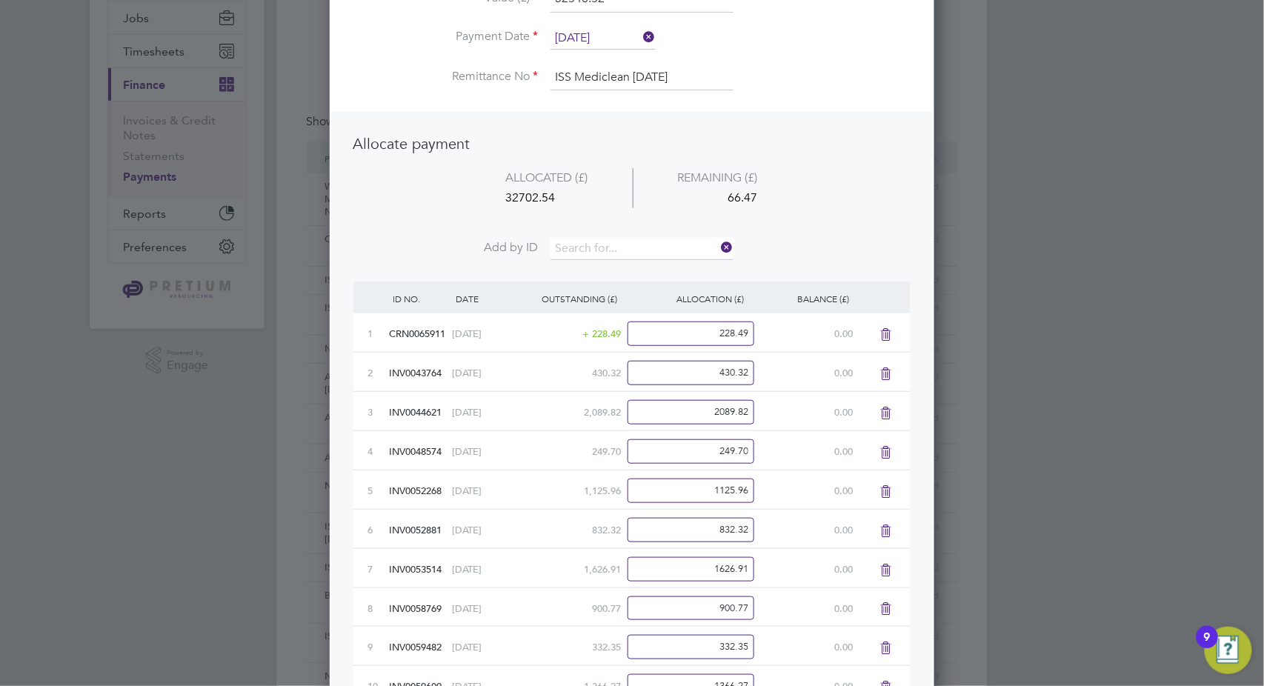
scroll to position [0, 0]
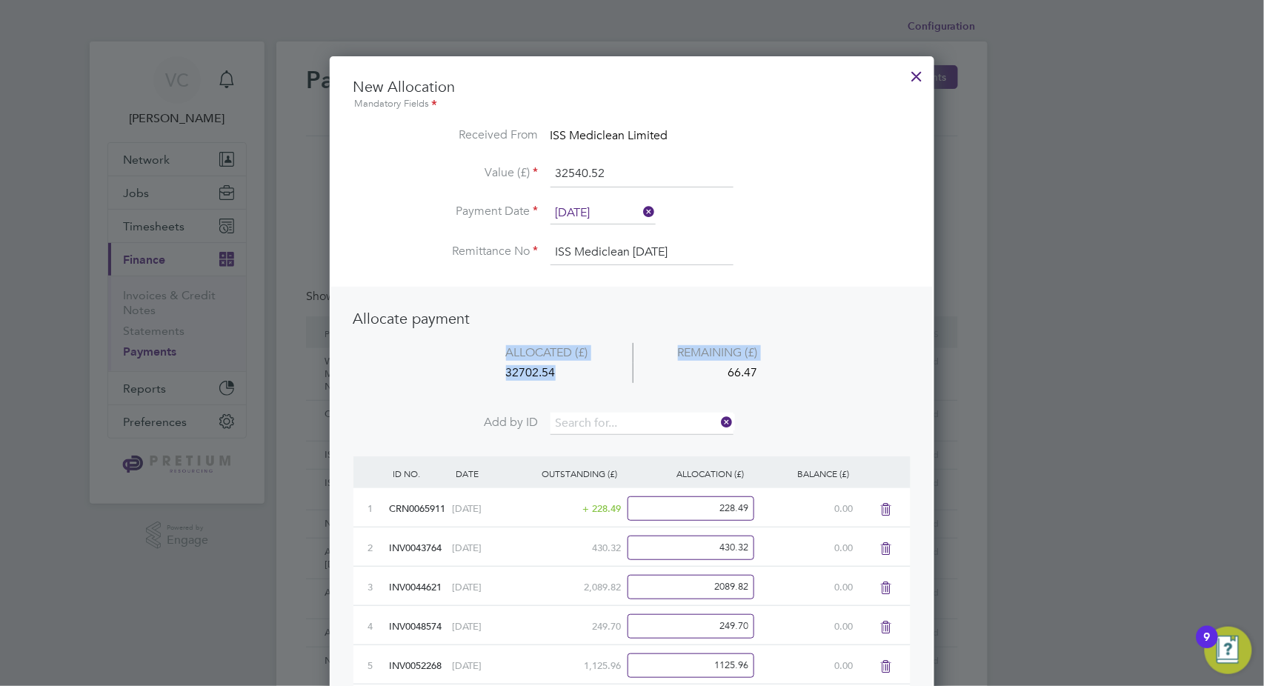
drag, startPoint x: 566, startPoint y: 379, endPoint x: 436, endPoint y: 366, distance: 131.0
click at [436, 366] on li "ALLOCATED (£) REMAINING (£) 32702.54 66.47" at bounding box center [631, 378] width 557 height 70
click at [582, 371] on div "32702.54" at bounding box center [547, 373] width 171 height 20
drag, startPoint x: 556, startPoint y: 373, endPoint x: 503, endPoint y: 373, distance: 53.4
click at [503, 373] on div "32702.54" at bounding box center [547, 373] width 171 height 20
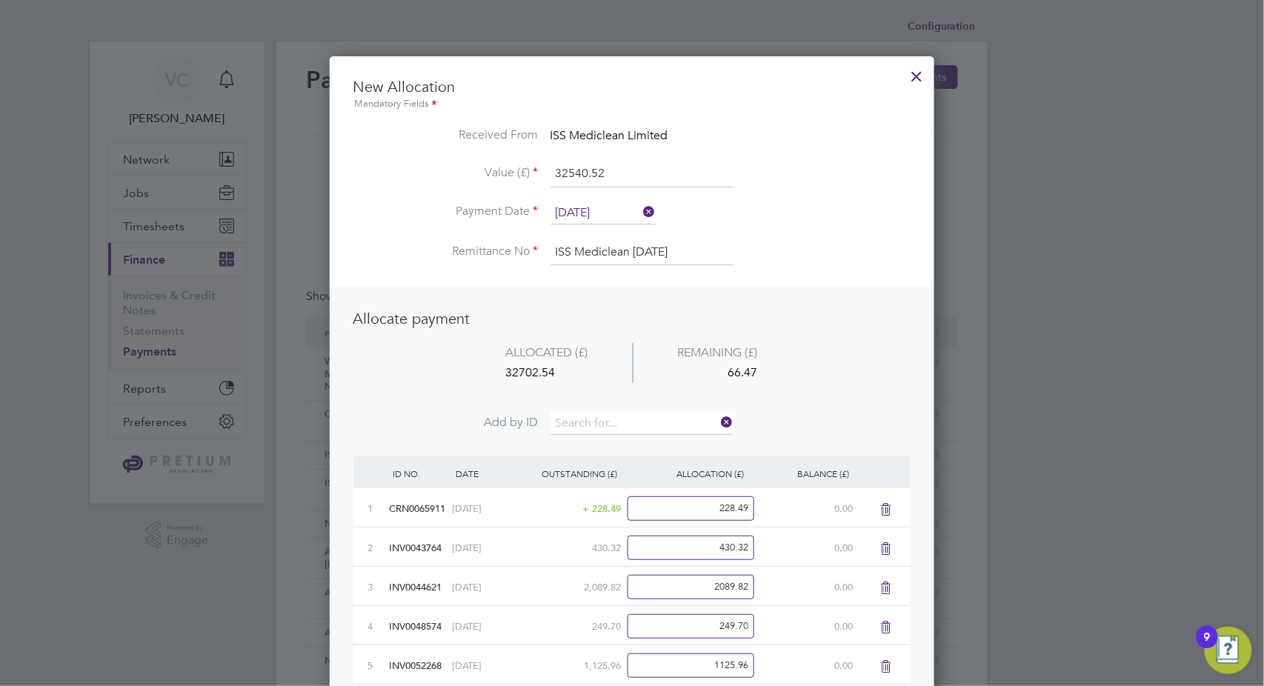
click at [622, 175] on input "32540.52" at bounding box center [642, 174] width 183 height 27
drag, startPoint x: 672, startPoint y: 177, endPoint x: 469, endPoint y: 168, distance: 203.2
click at [469, 168] on li "Value (£) 32540.52" at bounding box center [631, 181] width 557 height 41
click at [576, 171] on input at bounding box center [642, 174] width 183 height 27
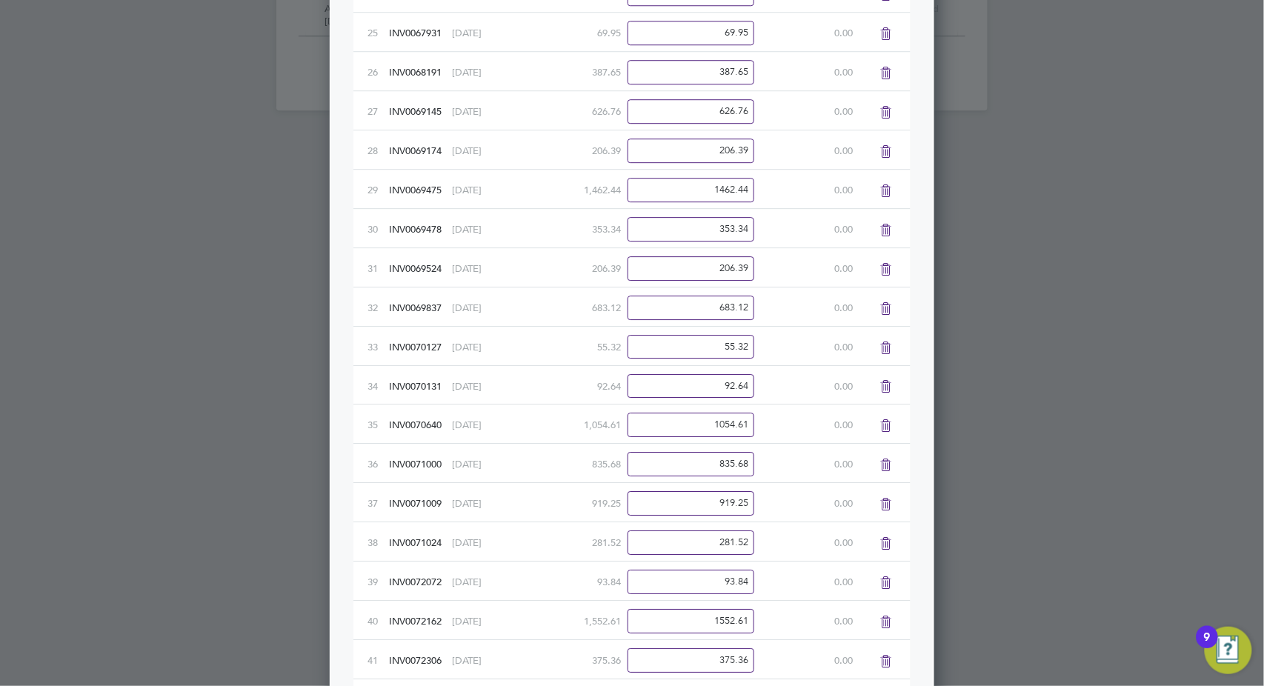
scroll to position [1563, 0]
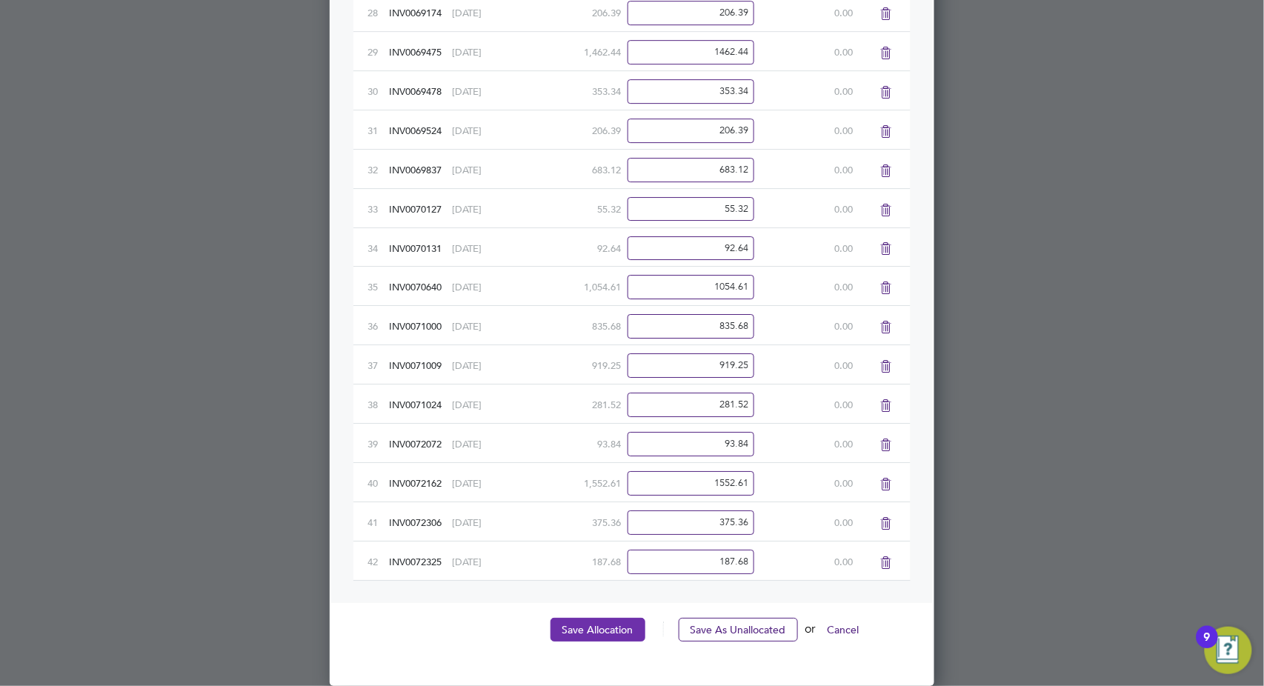
type input "32474.05"
click at [576, 628] on button "Save Allocation" at bounding box center [598, 630] width 95 height 24
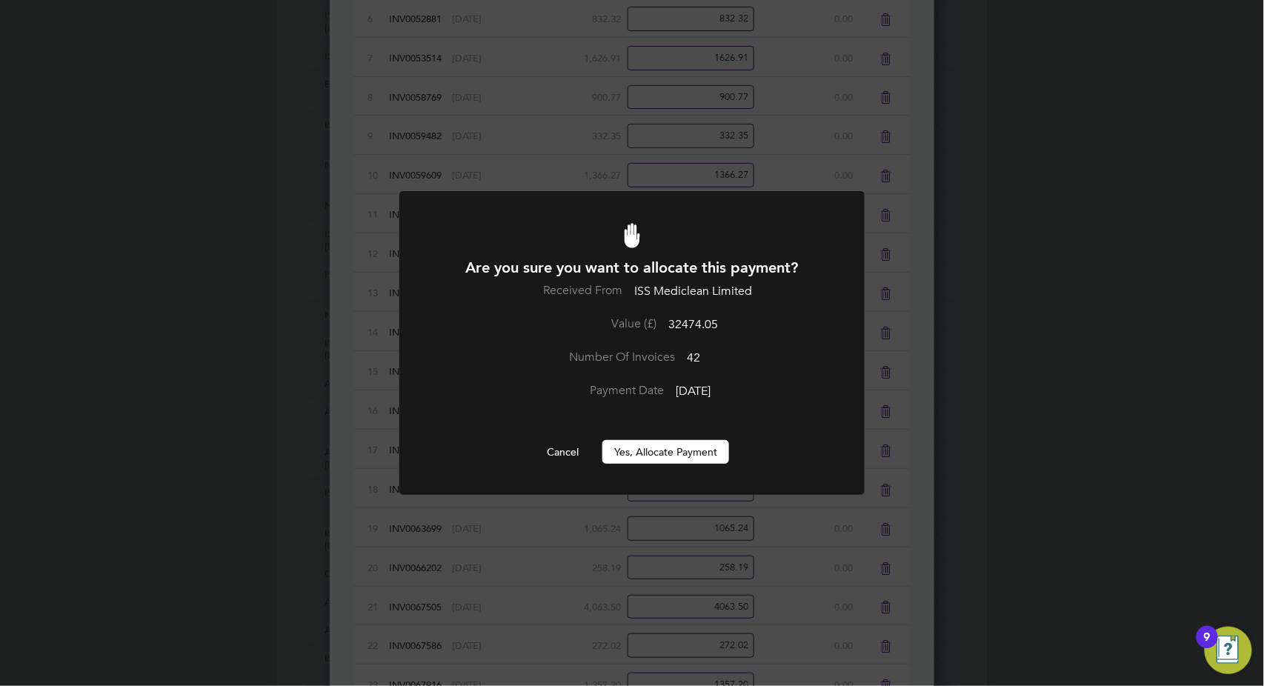
click at [657, 451] on button "Yes, Allocate Payment" at bounding box center [665, 452] width 127 height 24
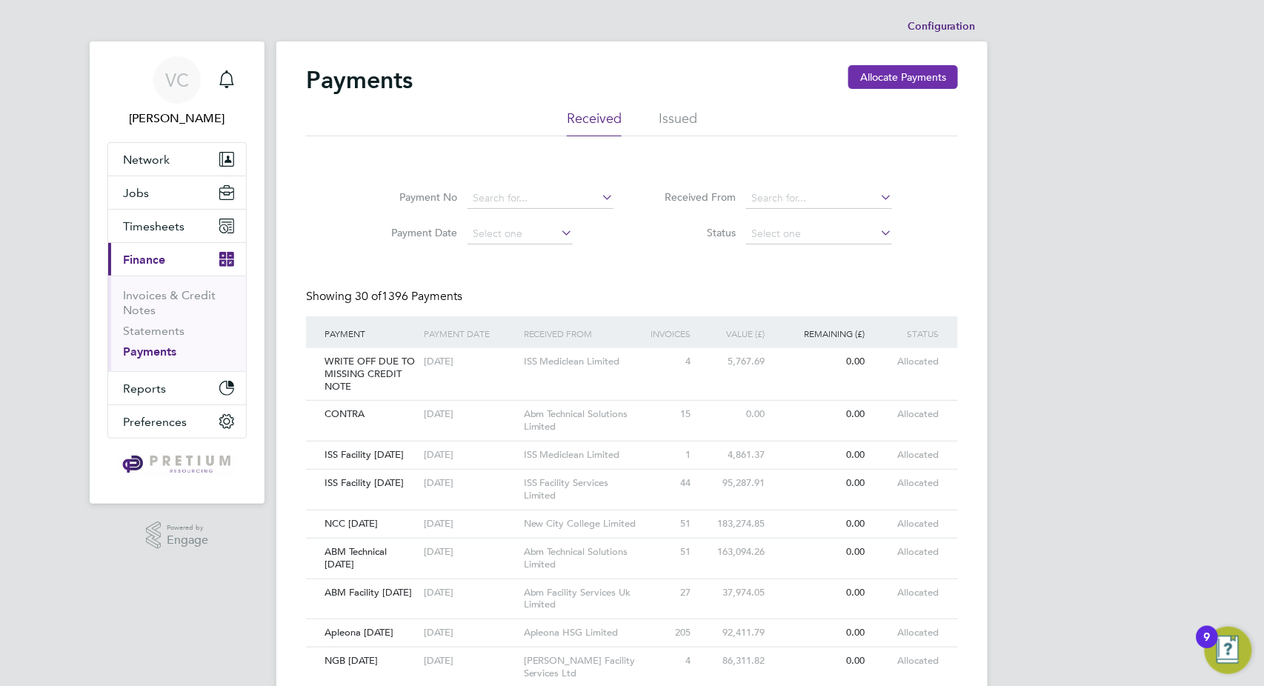
click at [880, 82] on button "Allocate Payments" at bounding box center [903, 77] width 110 height 24
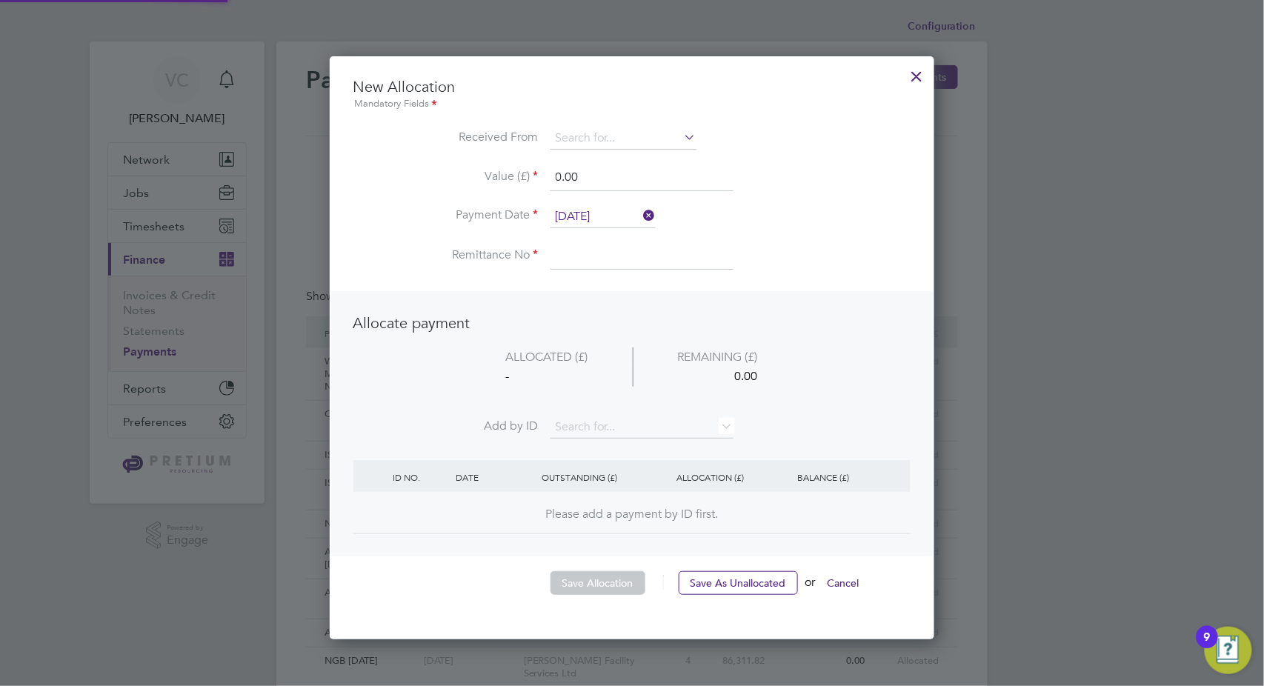
scroll to position [581, 605]
click at [592, 139] on input at bounding box center [624, 138] width 146 height 22
click at [616, 159] on li "ISS Fac ility Services Limited" at bounding box center [624, 159] width 147 height 20
type input "ISS Facility Services Limited"
drag, startPoint x: 608, startPoint y: 164, endPoint x: 398, endPoint y: 167, distance: 209.7
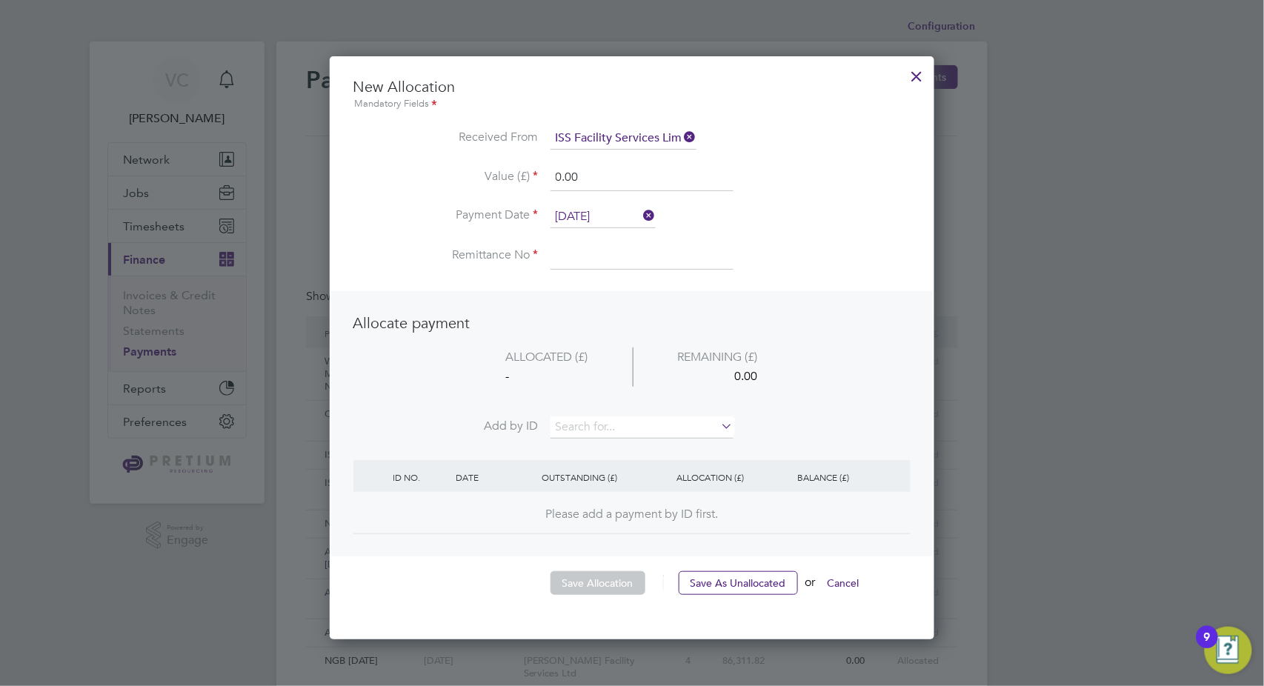
click at [398, 167] on li "Value (£) 0.00" at bounding box center [631, 184] width 557 height 41
type input "105010.54"
click at [590, 218] on input "03 Oct 2025" at bounding box center [603, 217] width 105 height 22
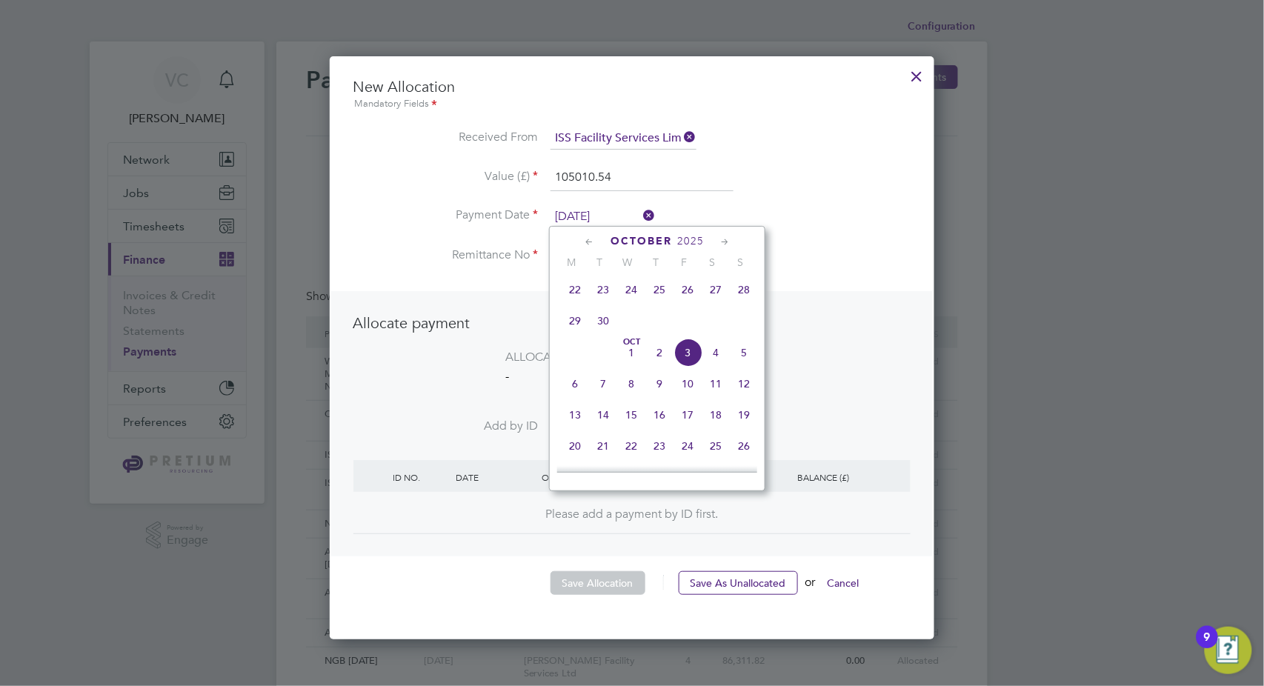
click at [581, 390] on span "6" at bounding box center [575, 384] width 28 height 28
type input "06 Oct 2025"
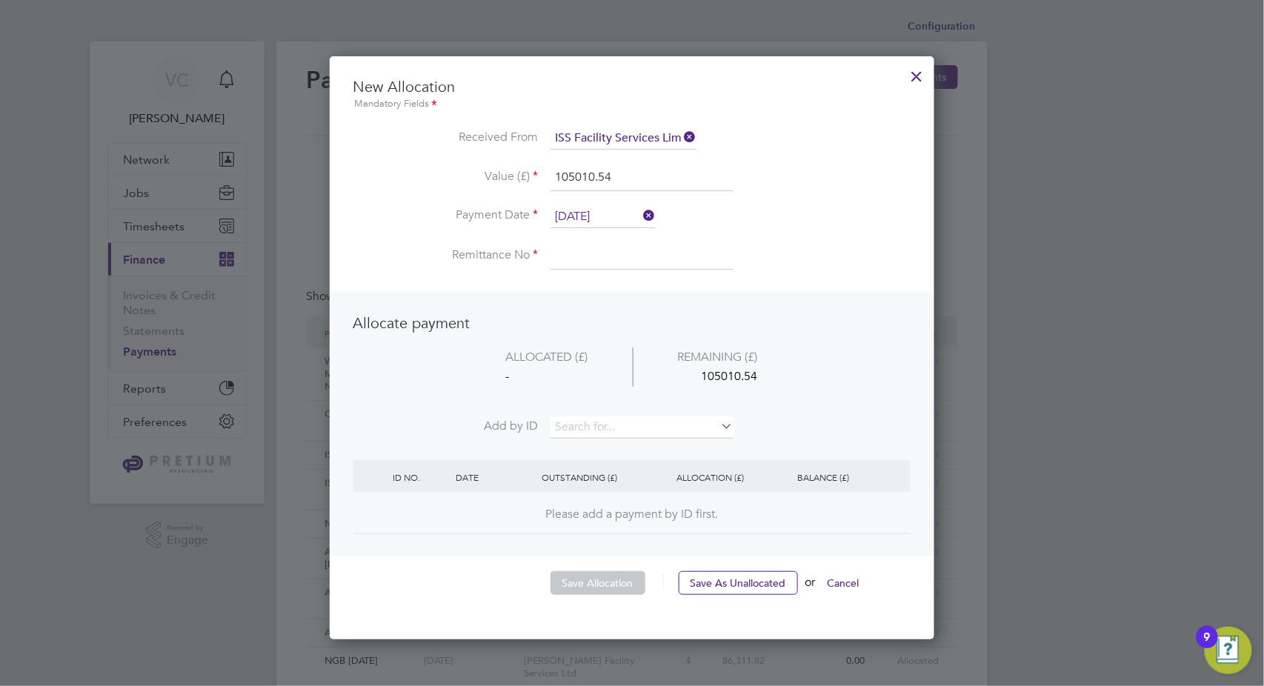
click at [624, 264] on input at bounding box center [642, 256] width 183 height 27
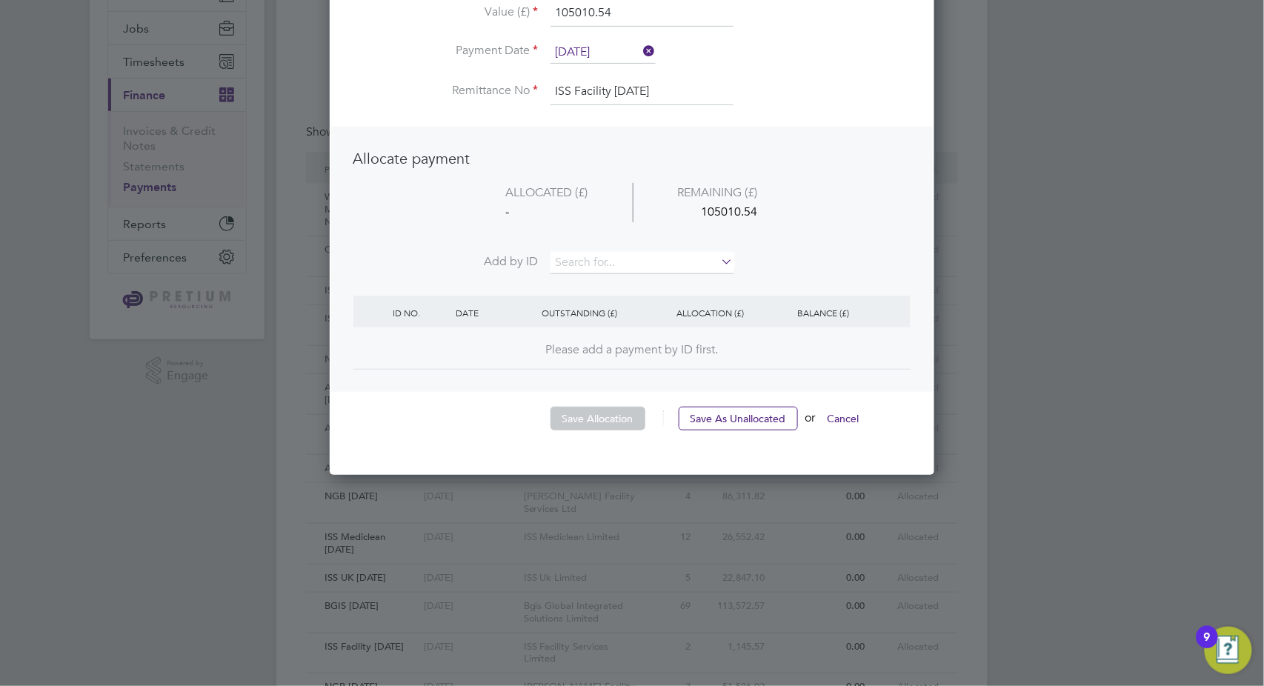
scroll to position [247, 0]
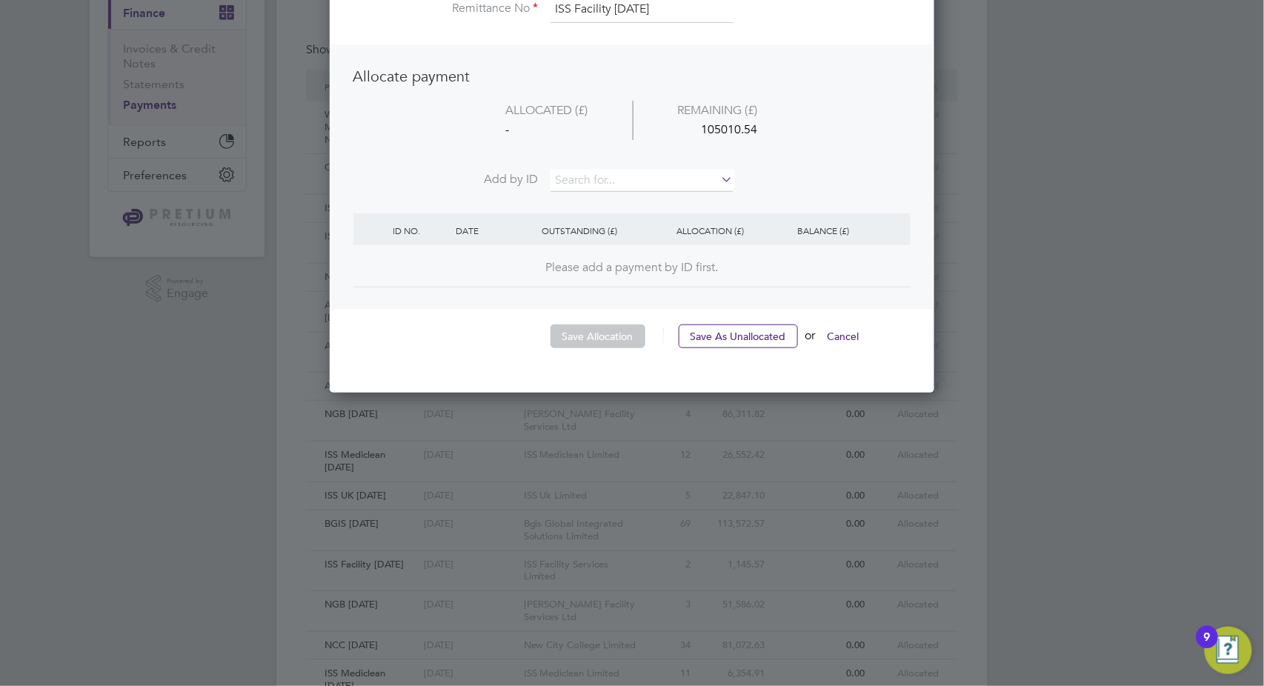
type input "ISS Facility 06.10.25"
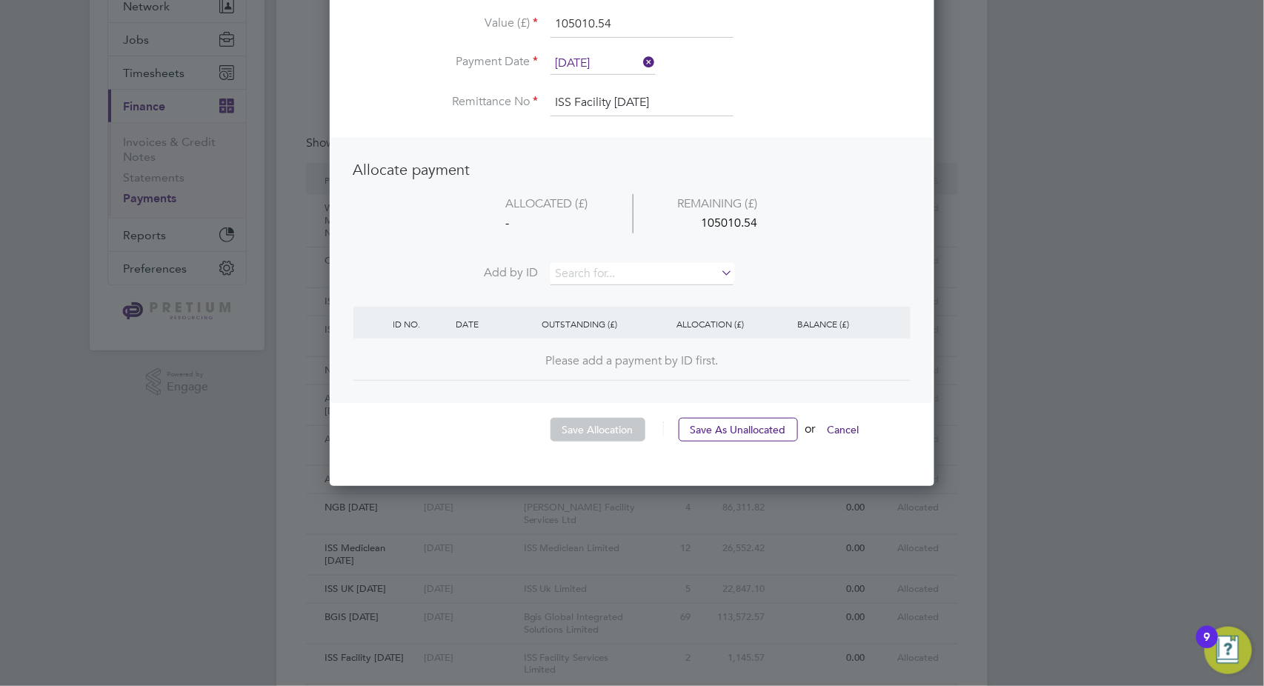
scroll to position [82, 0]
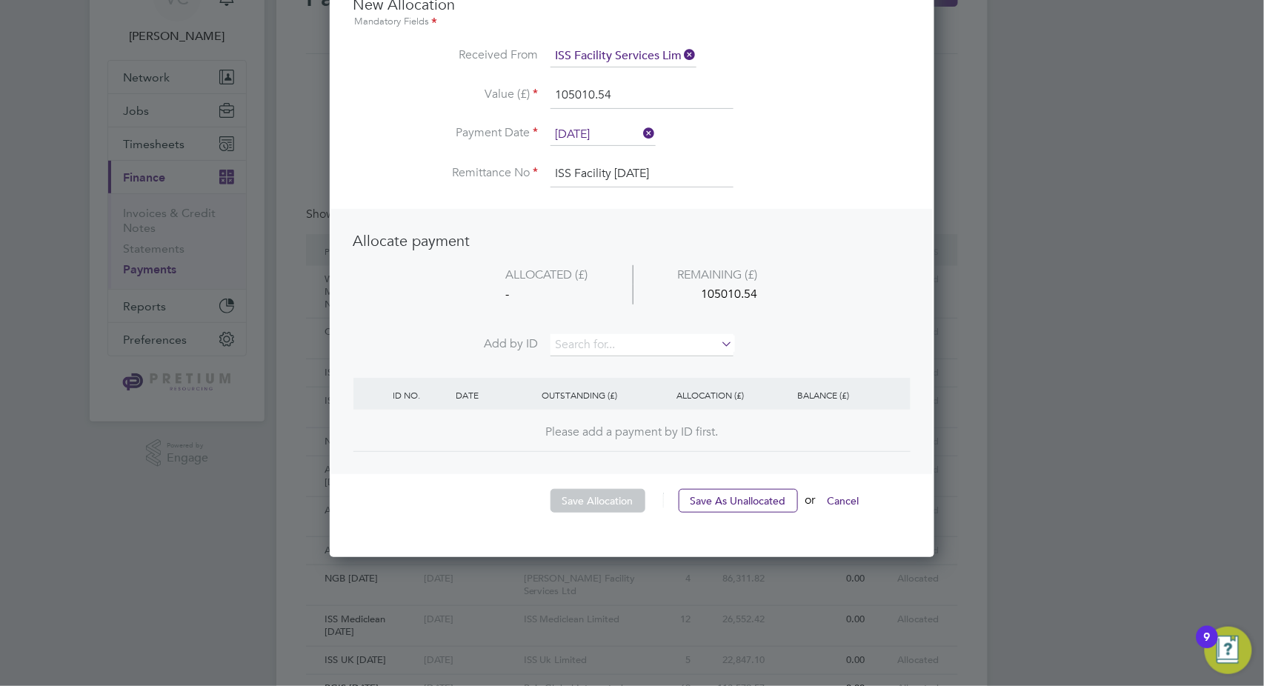
click at [622, 301] on div "-" at bounding box center [547, 295] width 171 height 20
click at [581, 341] on input at bounding box center [642, 345] width 183 height 22
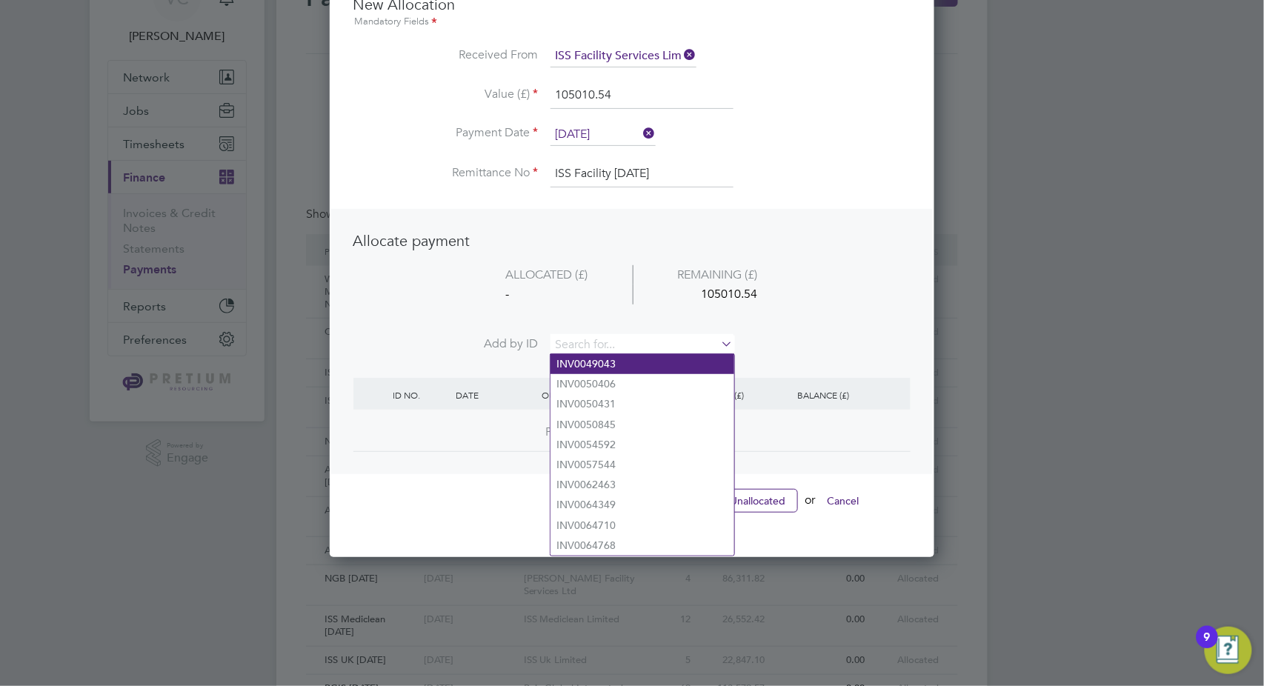
click at [589, 370] on li "INV0049043" at bounding box center [643, 364] width 184 height 20
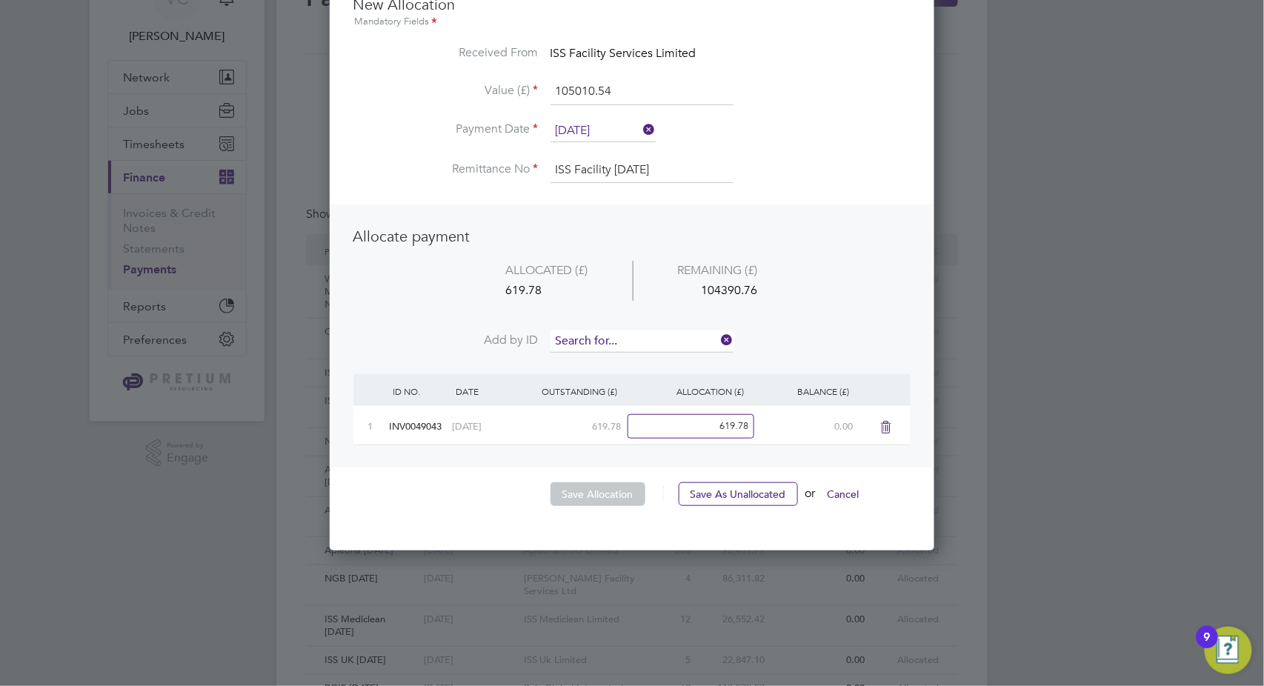
scroll to position [576, 605]
click at [617, 332] on input at bounding box center [642, 341] width 183 height 22
click at [602, 363] on li "INV0050406" at bounding box center [643, 361] width 184 height 20
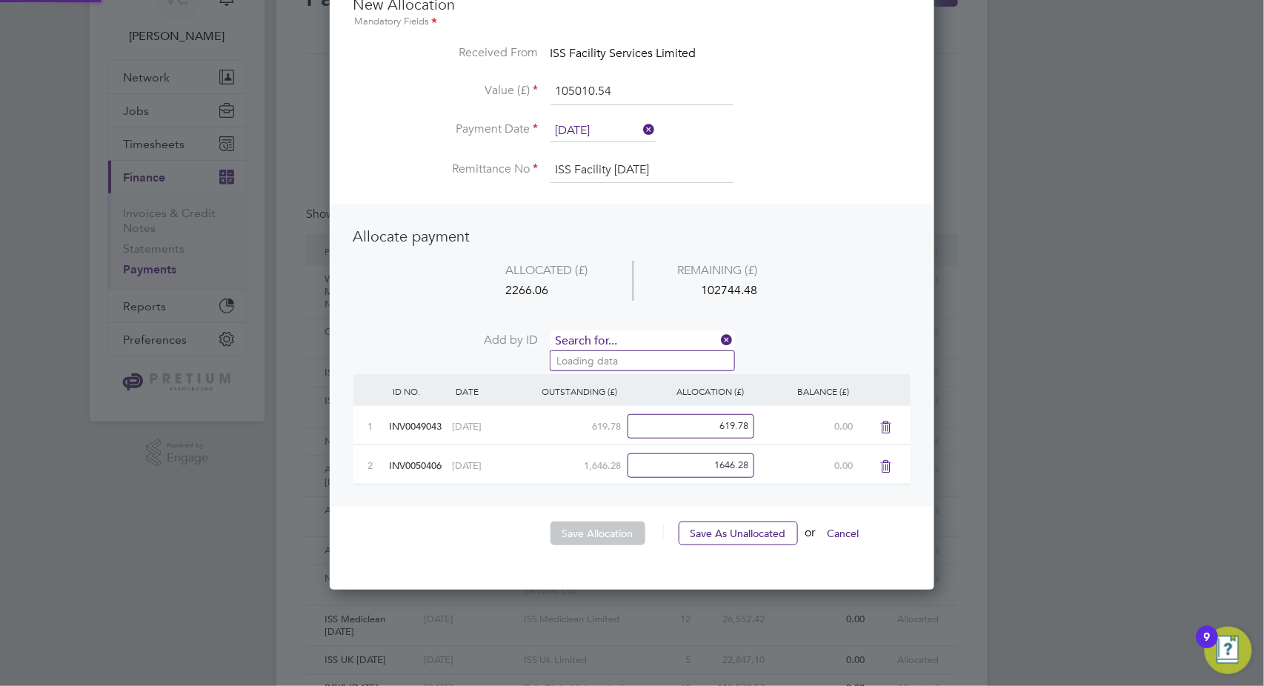
click at [619, 336] on input at bounding box center [642, 341] width 183 height 22
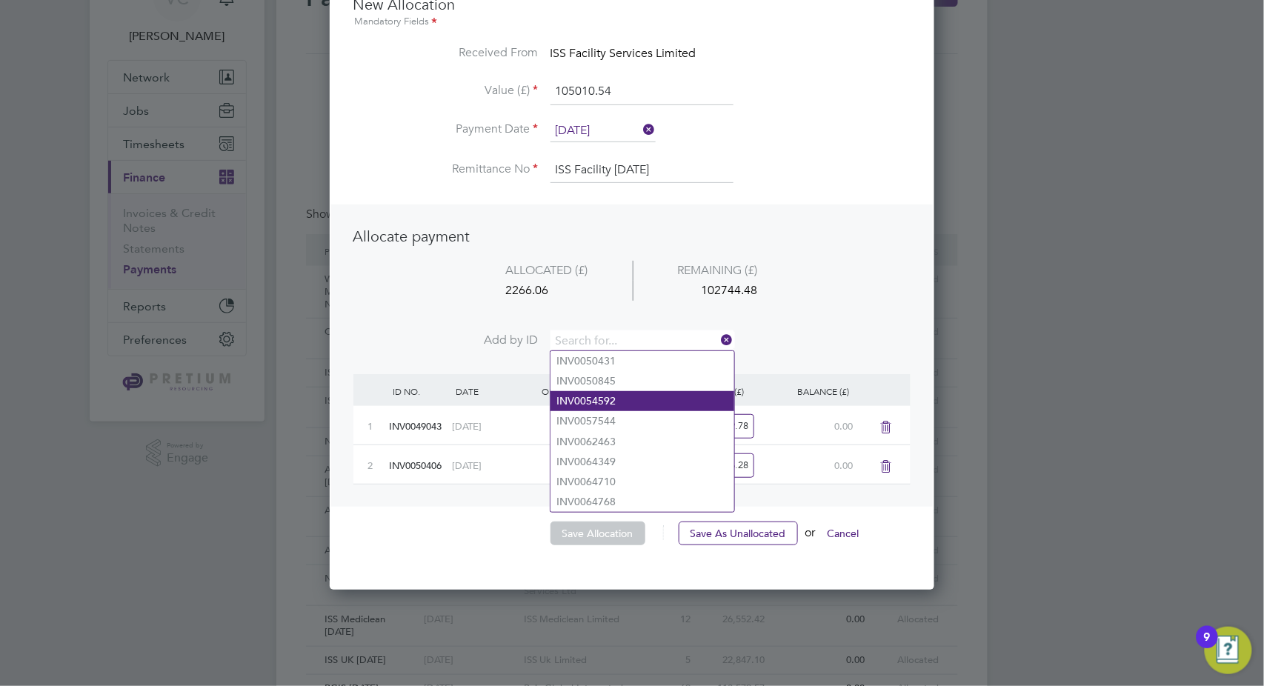
click at [616, 399] on li "INV0054592" at bounding box center [643, 401] width 184 height 20
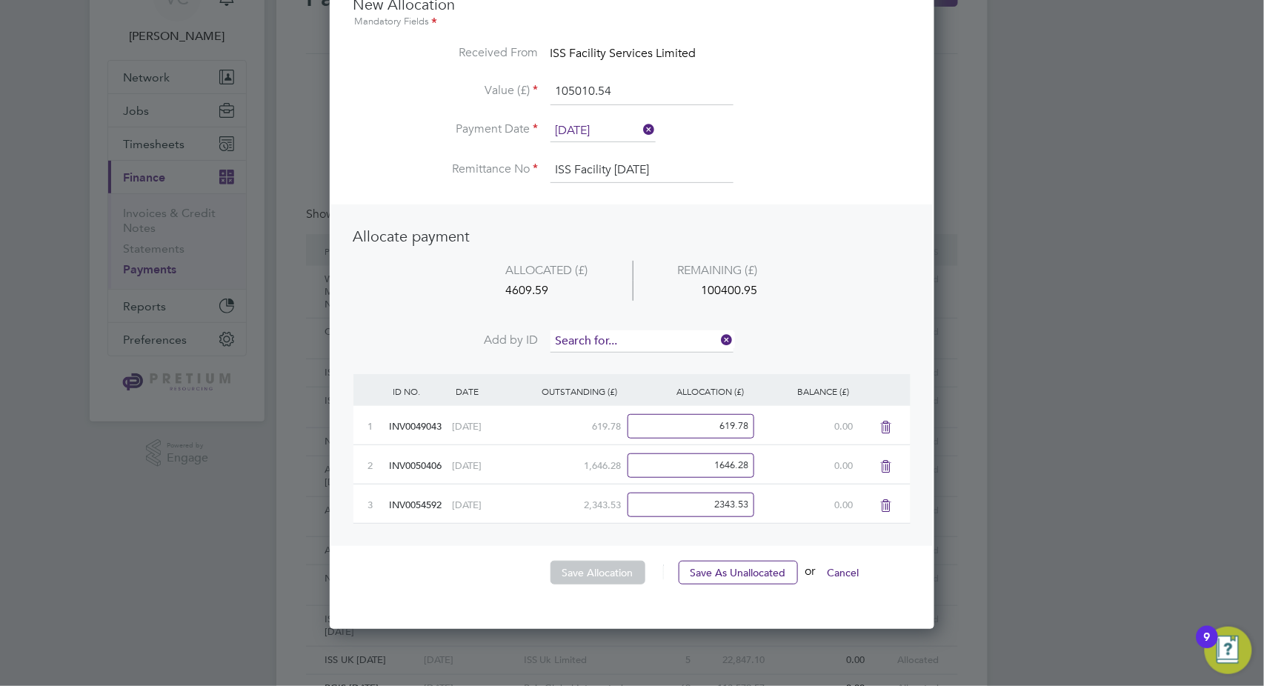
click at [623, 338] on input at bounding box center [642, 341] width 183 height 22
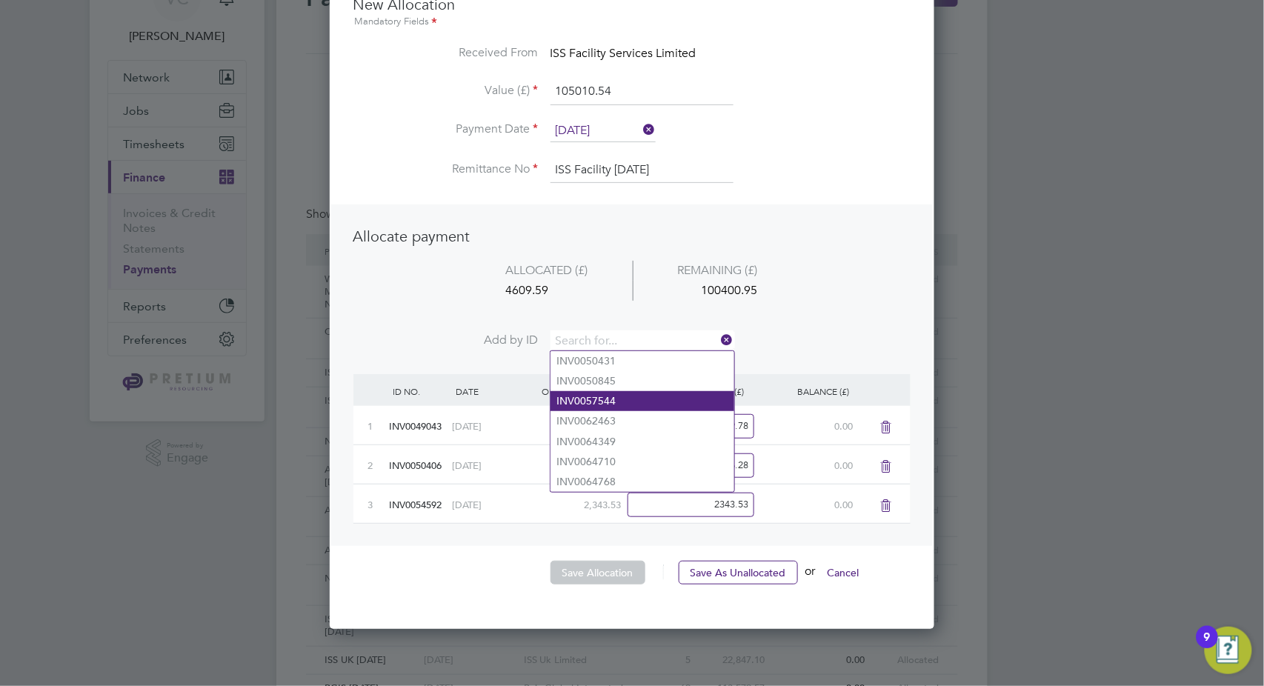
click at [616, 396] on li "INV0057544" at bounding box center [643, 401] width 184 height 20
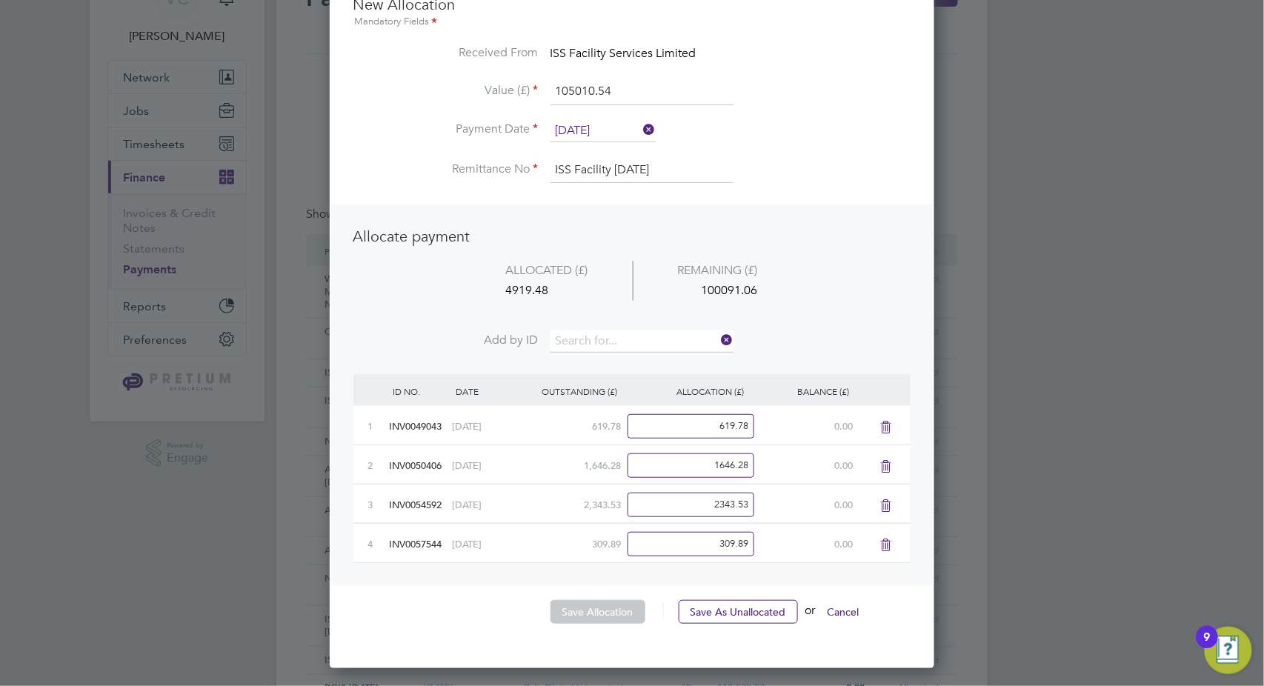
scroll to position [694, 605]
click at [634, 344] on input at bounding box center [642, 341] width 183 height 22
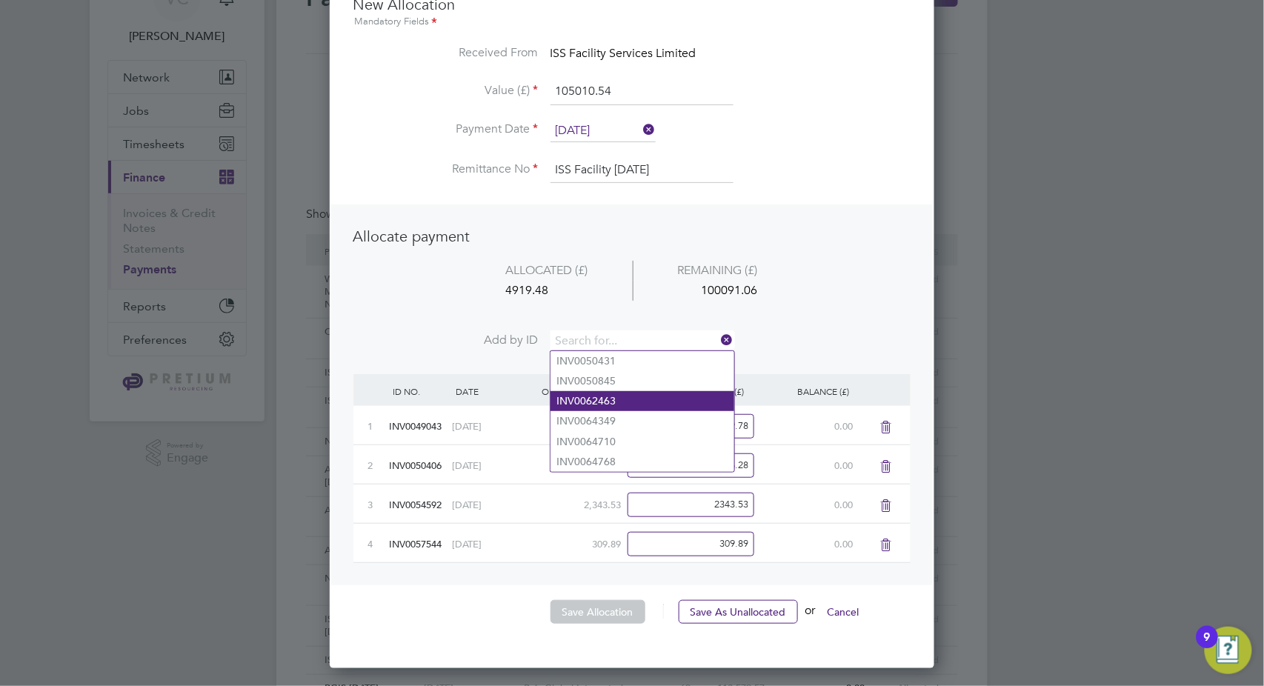
click at [618, 398] on li "INV0062463" at bounding box center [643, 401] width 184 height 20
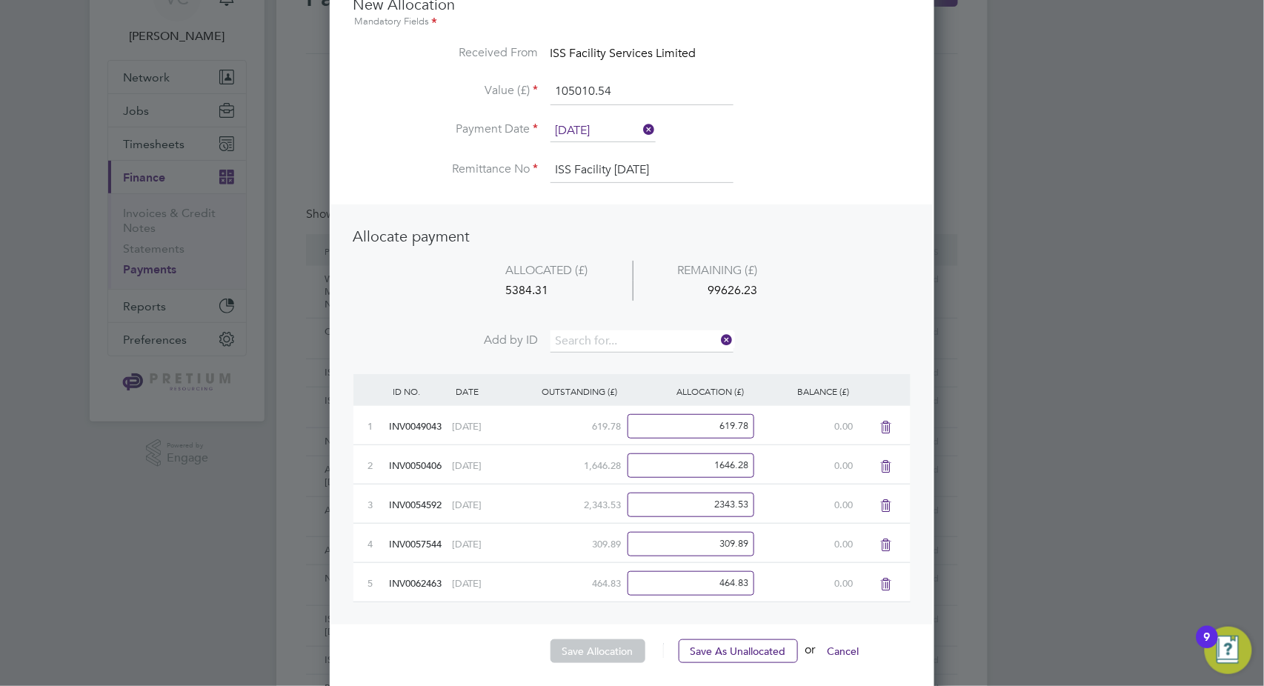
scroll to position [733, 605]
click at [628, 342] on input at bounding box center [642, 341] width 183 height 22
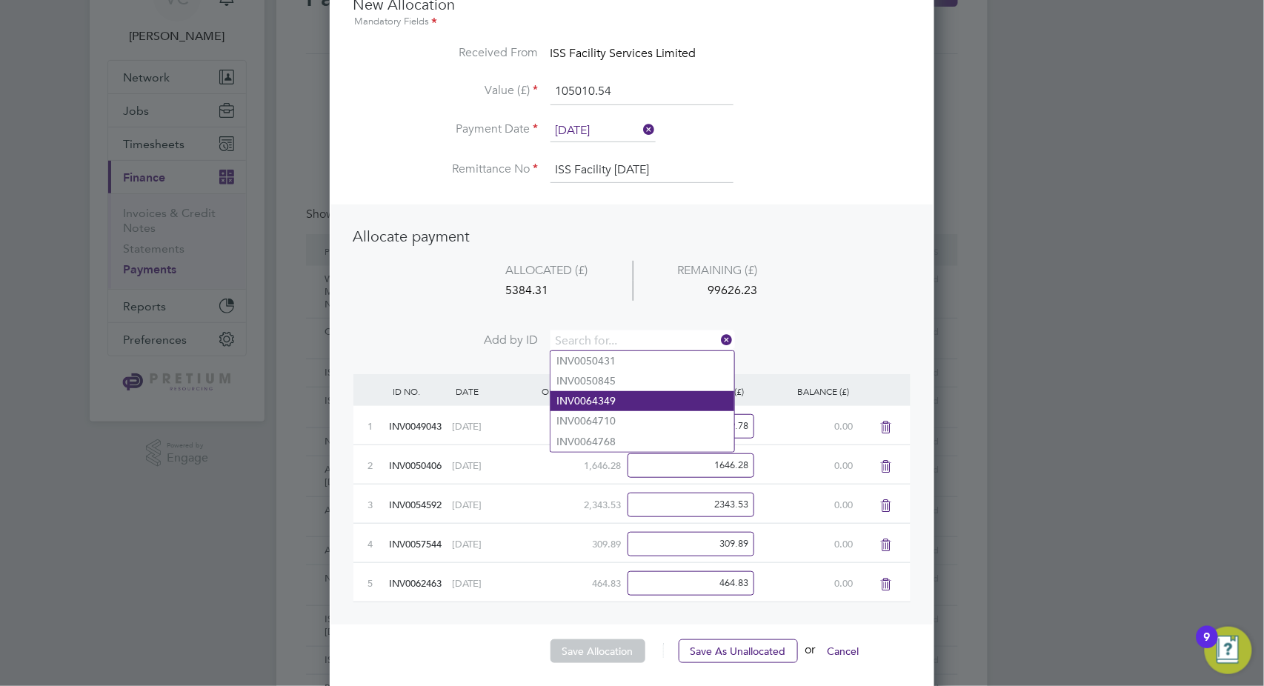
click at [622, 394] on li "INV0064349" at bounding box center [643, 401] width 184 height 20
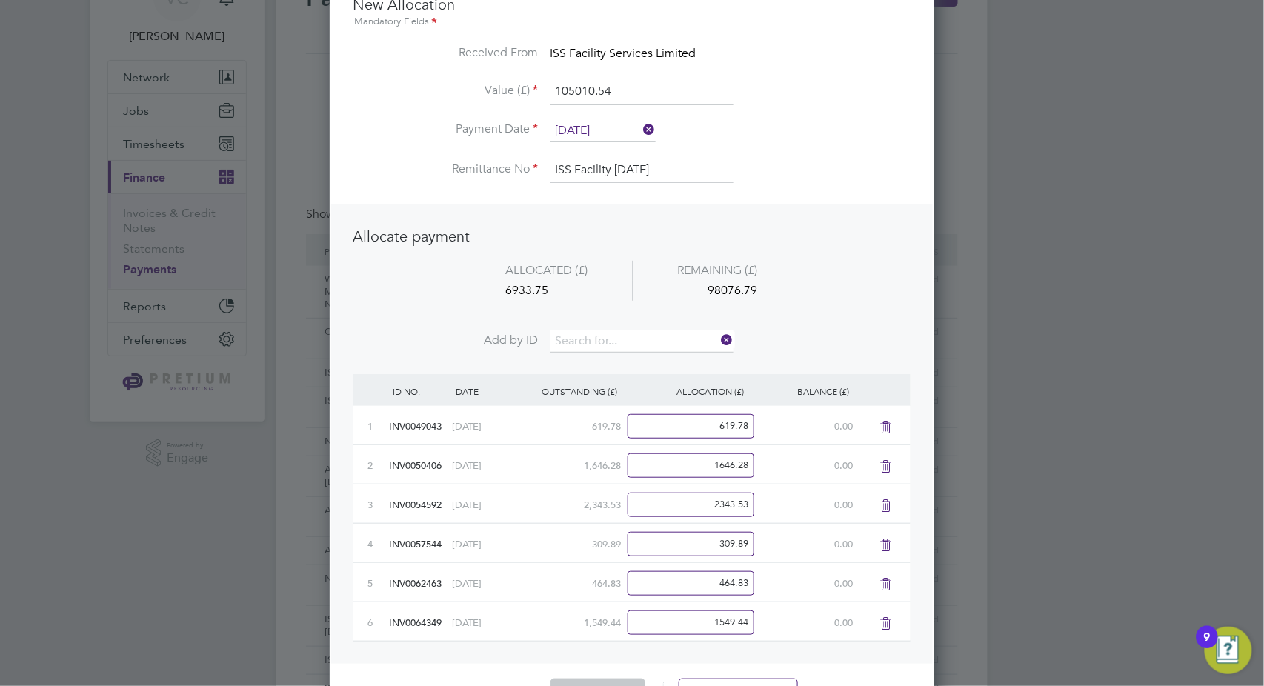
scroll to position [773, 605]
click at [631, 341] on input at bounding box center [642, 341] width 183 height 22
click at [625, 395] on li "INV0064710" at bounding box center [643, 401] width 184 height 20
click at [634, 336] on input at bounding box center [642, 341] width 183 height 22
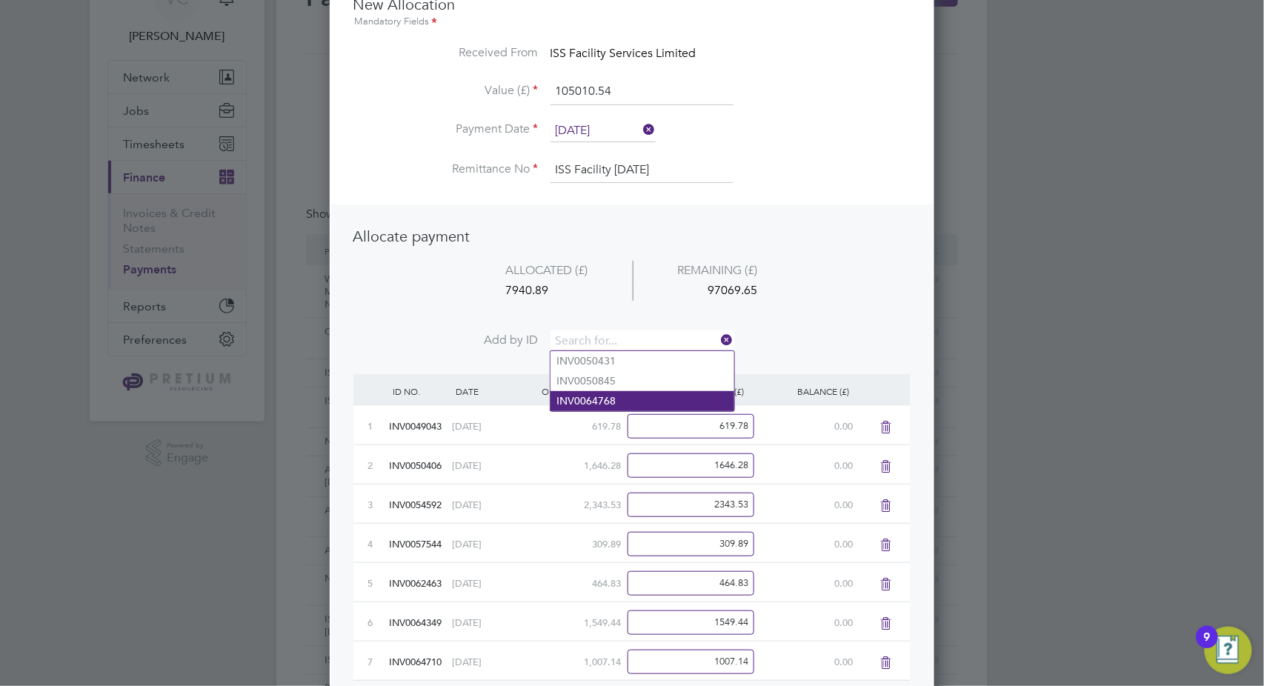
click at [615, 399] on li "INV0064768" at bounding box center [643, 401] width 184 height 20
click at [624, 339] on input at bounding box center [642, 341] width 183 height 22
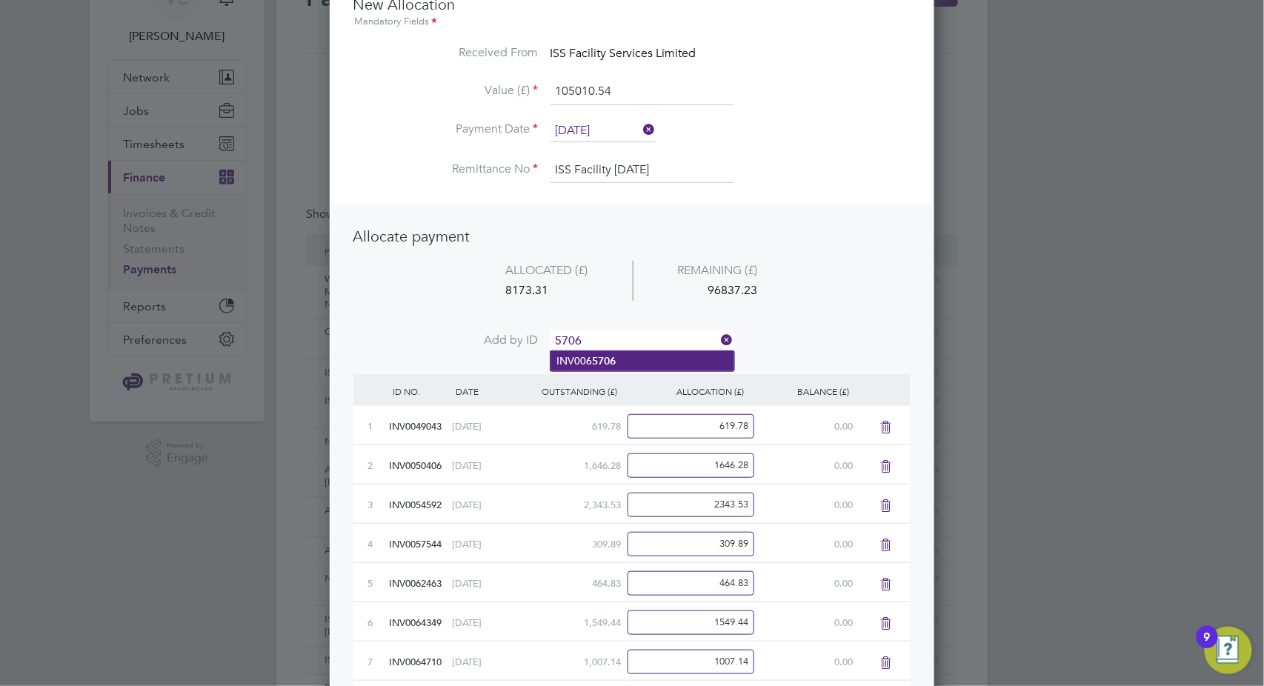
type input "5706"
click at [630, 355] on li "INV006 5706" at bounding box center [643, 361] width 184 height 20
click at [626, 334] on input at bounding box center [642, 341] width 183 height 22
type input "6052"
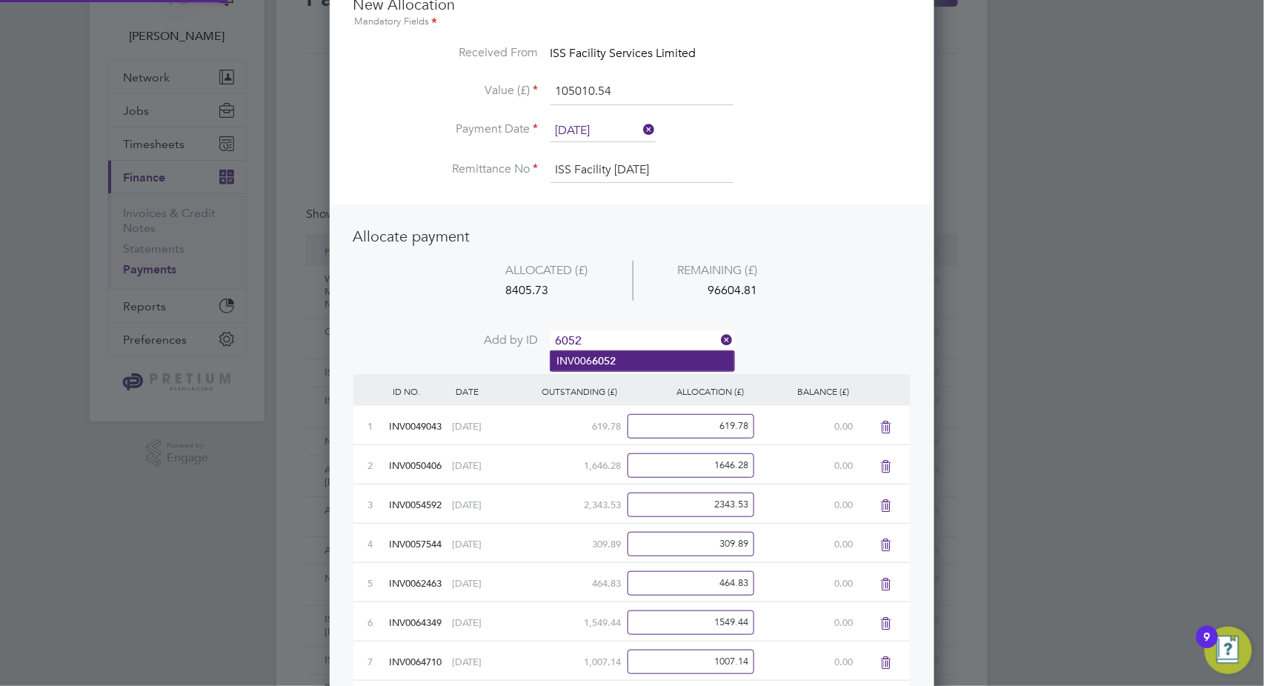
click at [621, 360] on li "INV006 6052" at bounding box center [643, 361] width 184 height 20
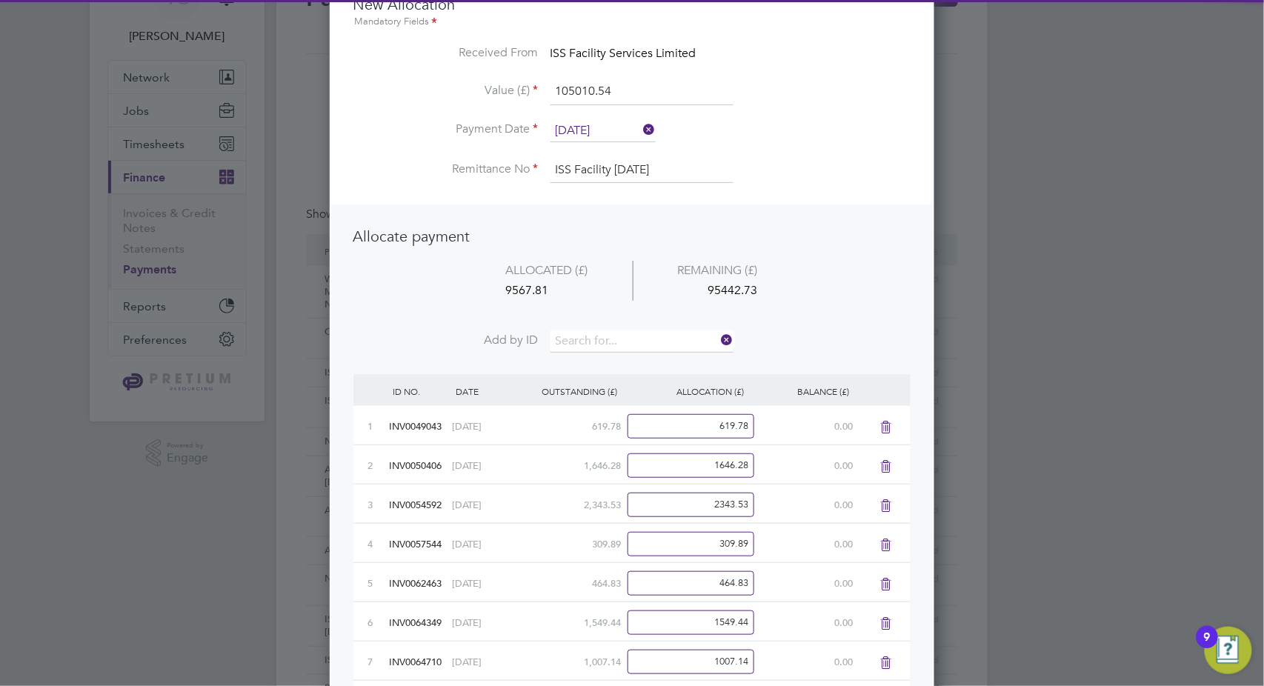
scroll to position [931, 605]
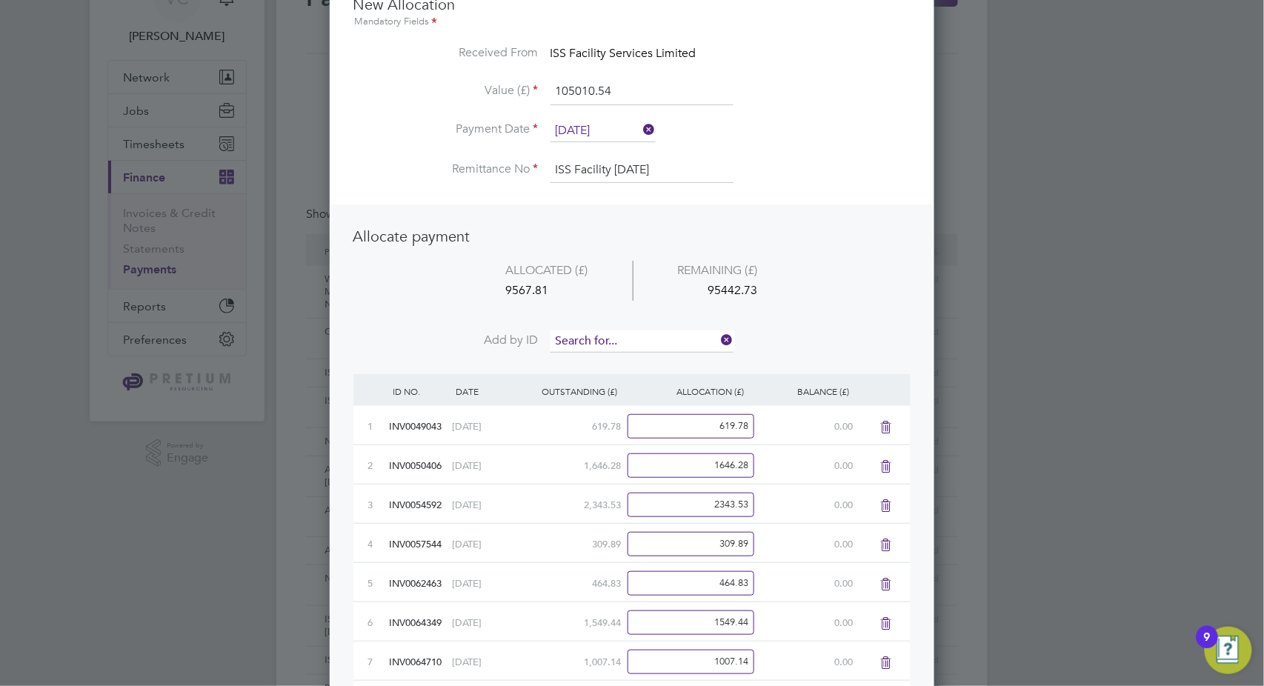
click at [631, 337] on input at bounding box center [642, 341] width 183 height 22
type input "6140"
click at [616, 365] on li "INV006 6140" at bounding box center [643, 361] width 184 height 20
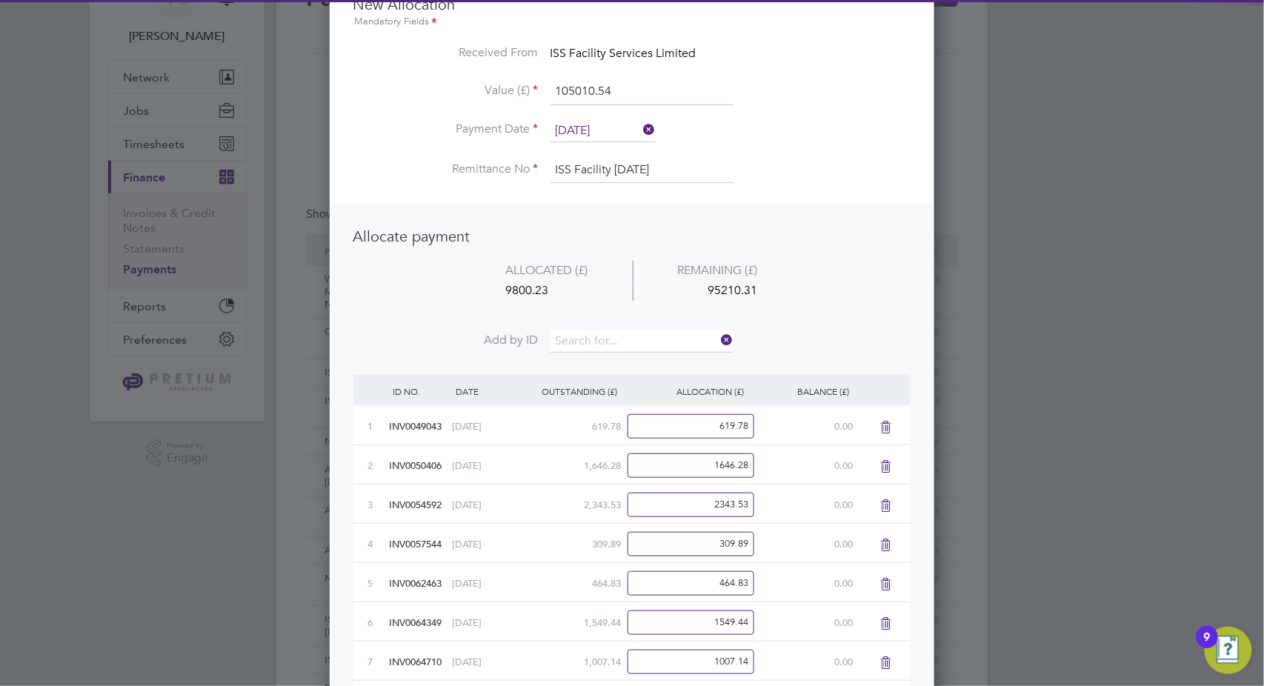
scroll to position [970, 605]
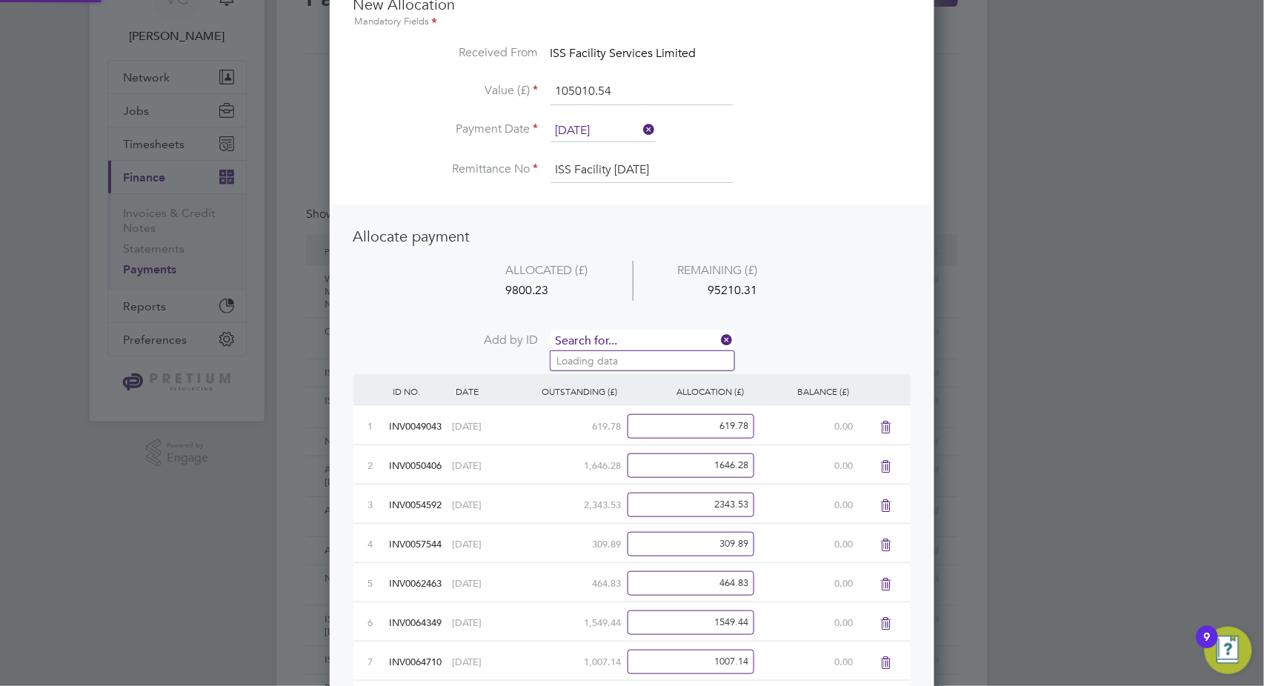
click at [607, 343] on input at bounding box center [642, 341] width 183 height 22
type input "6495"
click at [625, 366] on li "INV006 6495" at bounding box center [643, 361] width 184 height 20
click at [625, 339] on input at bounding box center [642, 341] width 183 height 22
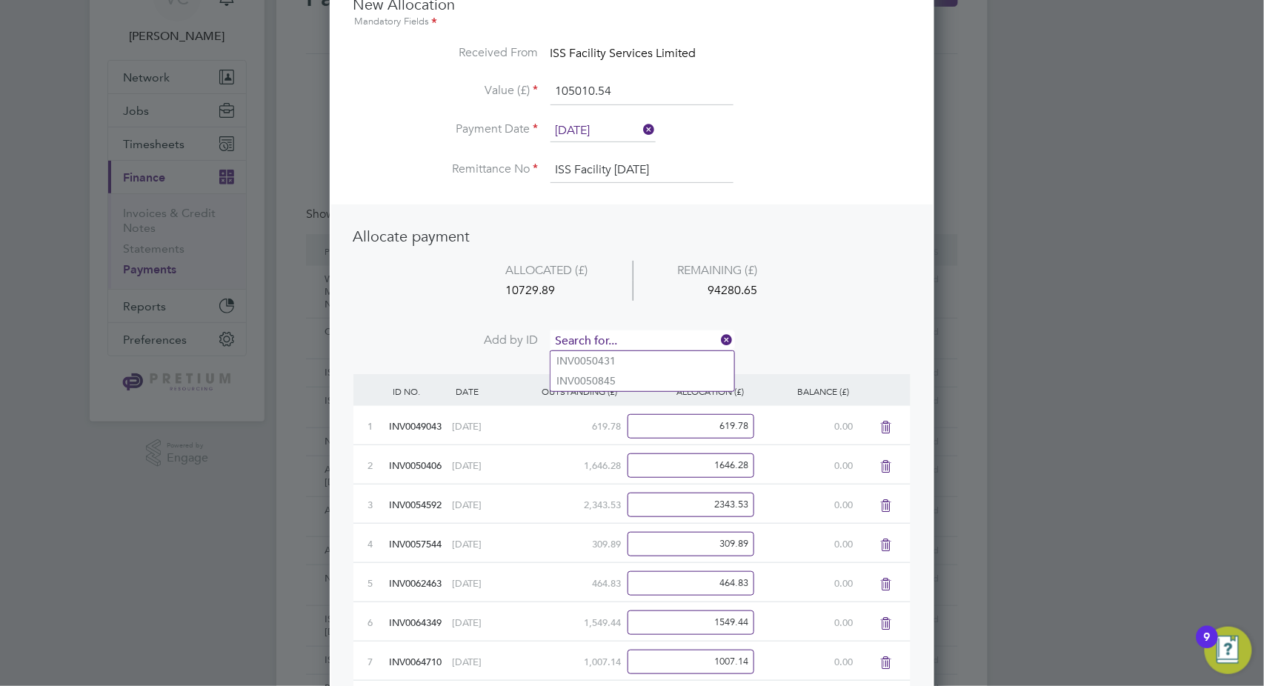
type input "8"
type input "7075"
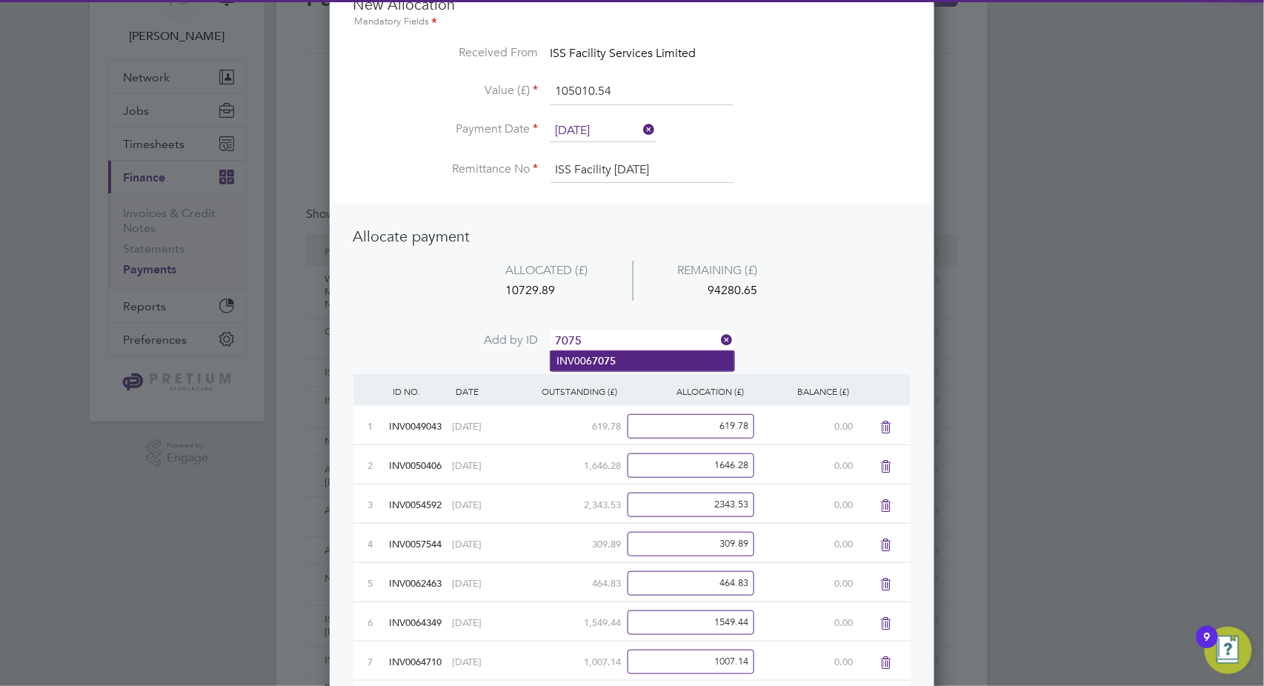
click at [612, 360] on b "7075" at bounding box center [604, 361] width 24 height 13
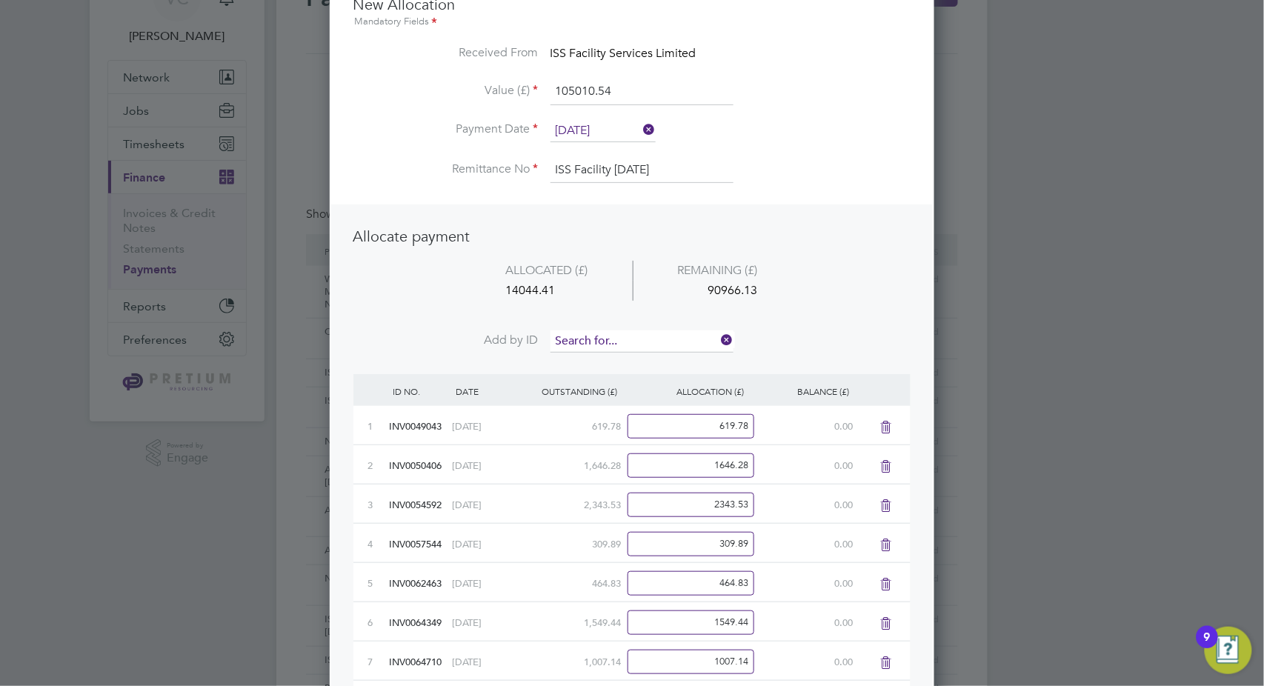
click at [600, 342] on input at bounding box center [642, 341] width 183 height 22
type input "7429"
click at [607, 363] on b "7429" at bounding box center [604, 361] width 24 height 13
click at [616, 336] on input at bounding box center [642, 341] width 183 height 22
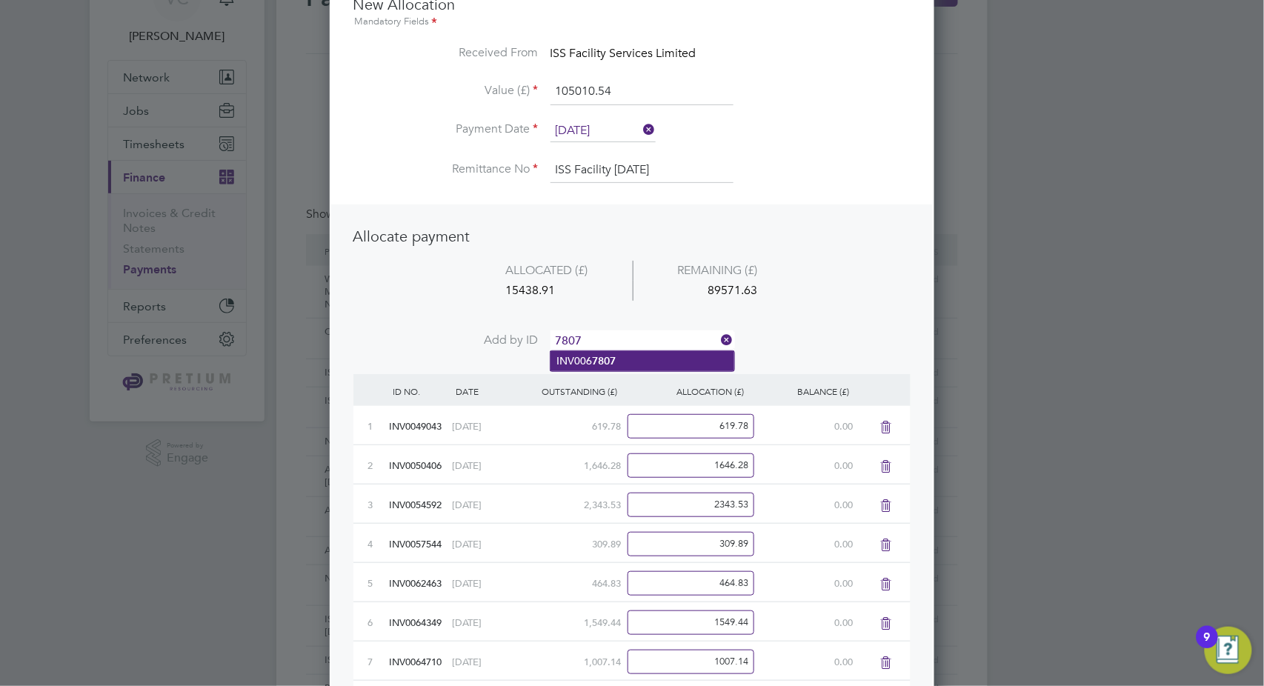
type input "7807"
click at [587, 354] on li "INV006 7807" at bounding box center [643, 361] width 184 height 20
click at [594, 343] on input at bounding box center [642, 341] width 183 height 22
type input "9"
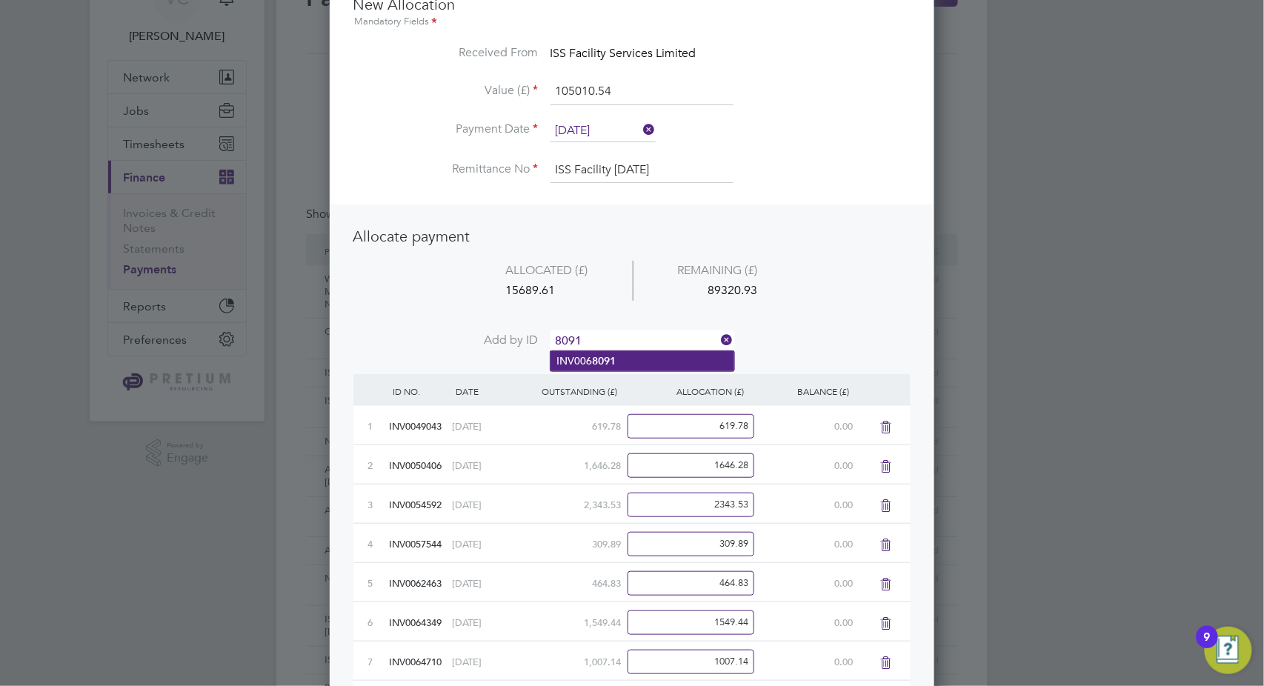
type input "8091"
click at [602, 358] on b "8091" at bounding box center [604, 361] width 24 height 13
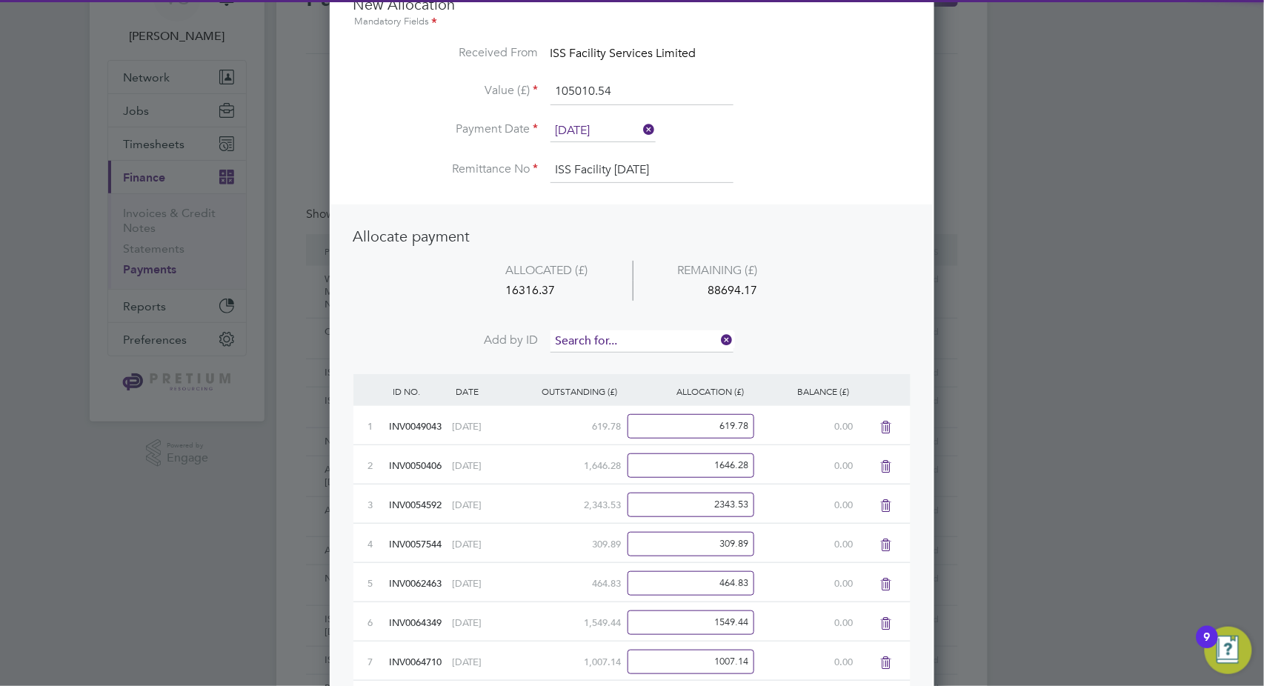
scroll to position [1167, 605]
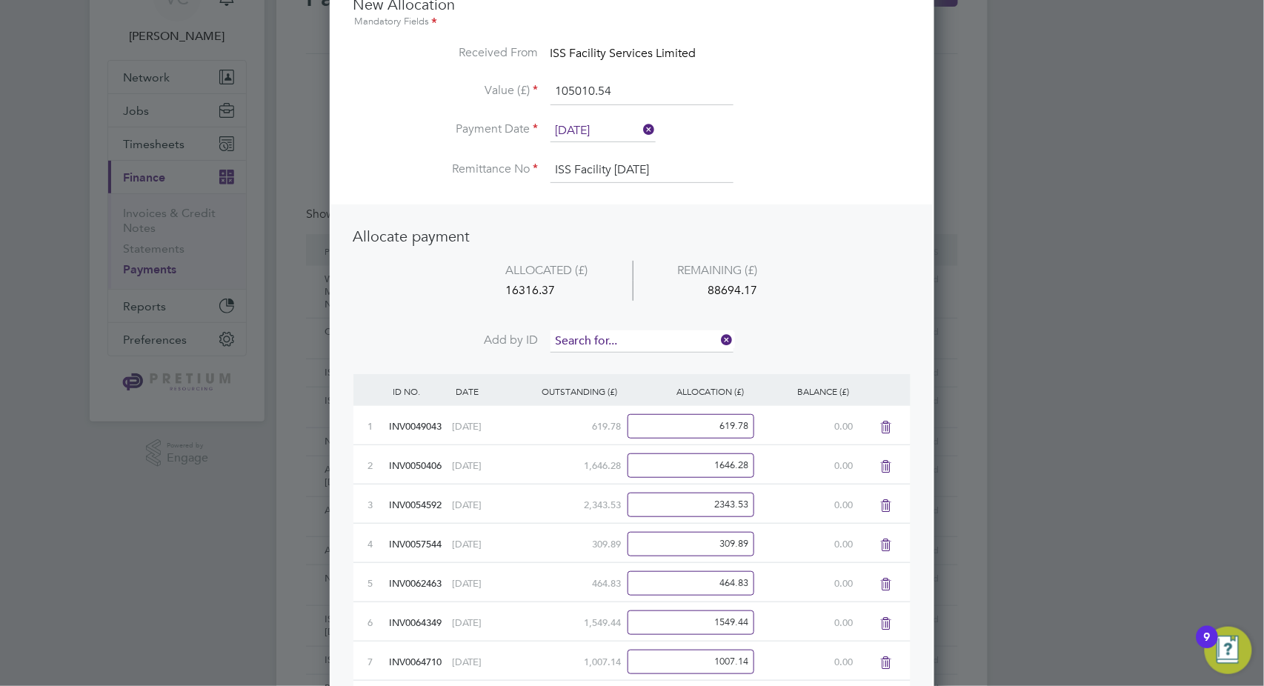
click at [602, 341] on input at bounding box center [642, 341] width 183 height 22
type input "8093"
click at [604, 368] on li "INV006 8093" at bounding box center [643, 361] width 184 height 20
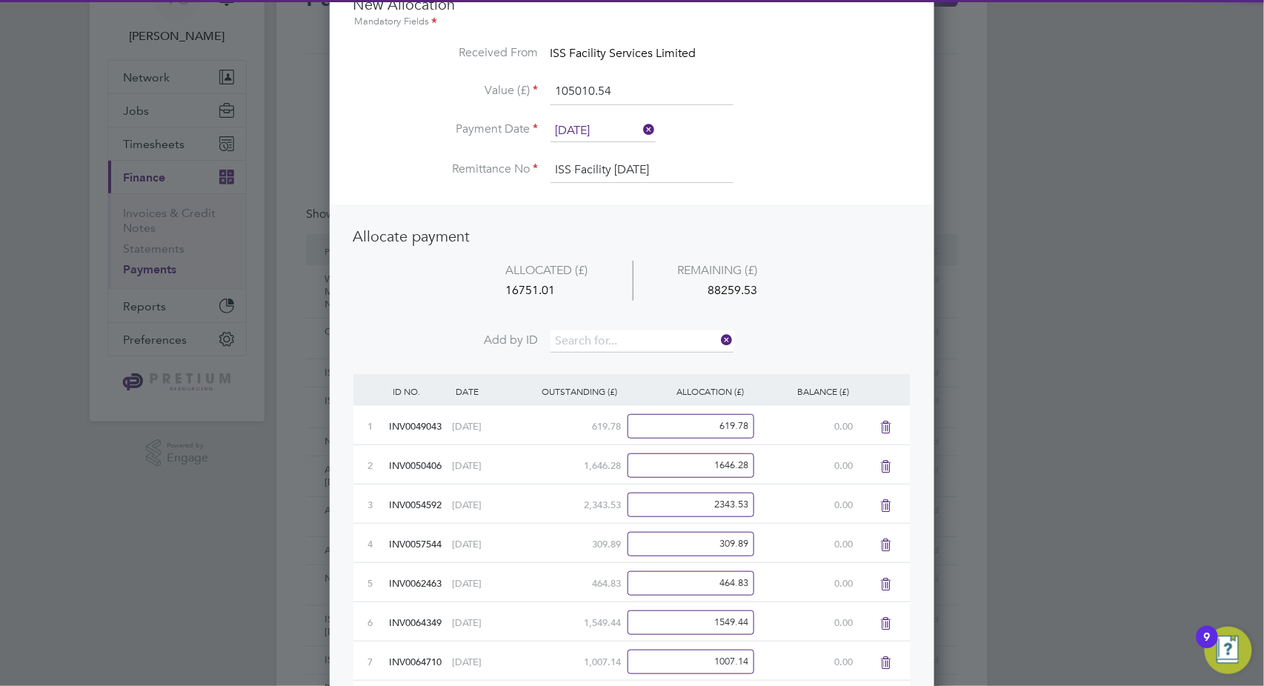
scroll to position [1207, 605]
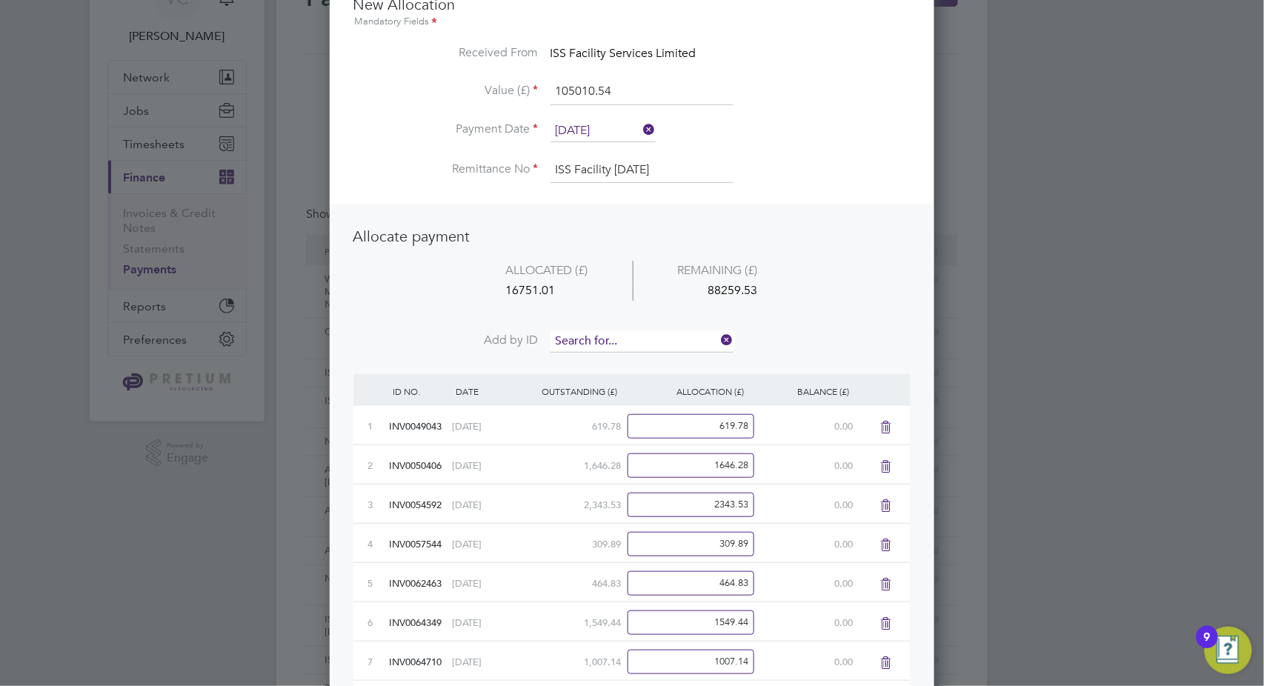
click at [613, 342] on input at bounding box center [642, 341] width 183 height 22
type input "8126"
click at [636, 359] on li "INV006 8126" at bounding box center [643, 361] width 184 height 20
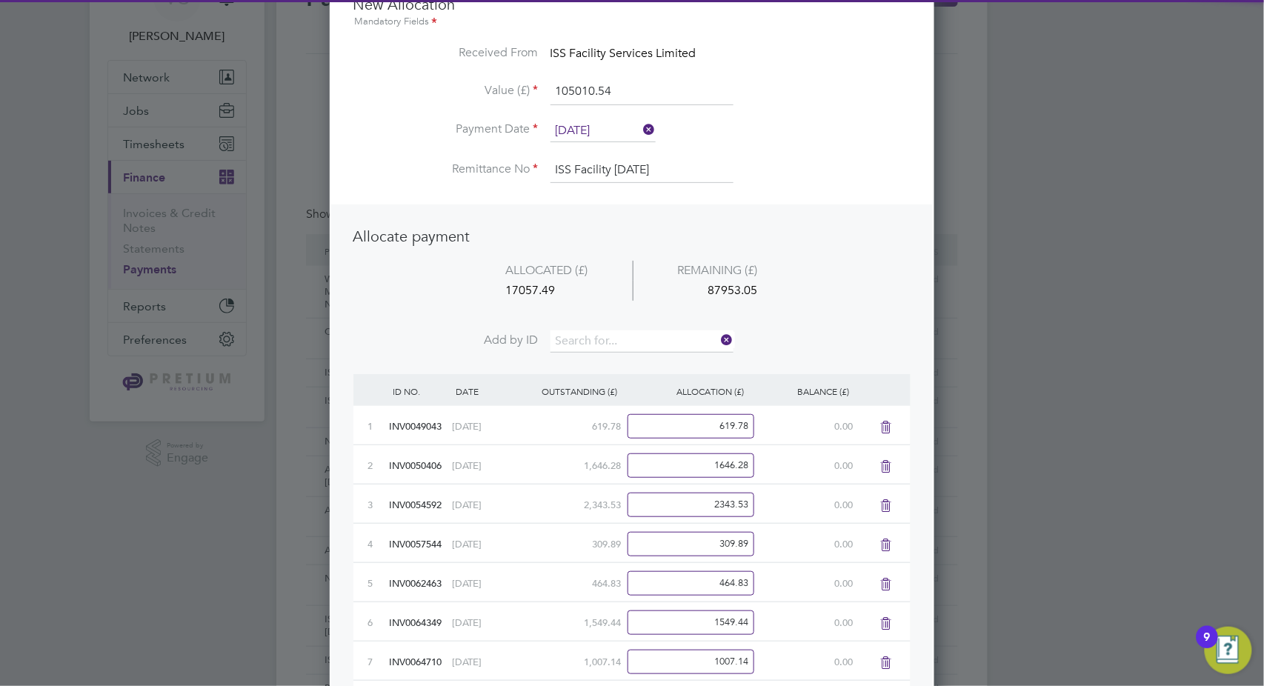
scroll to position [1246, 605]
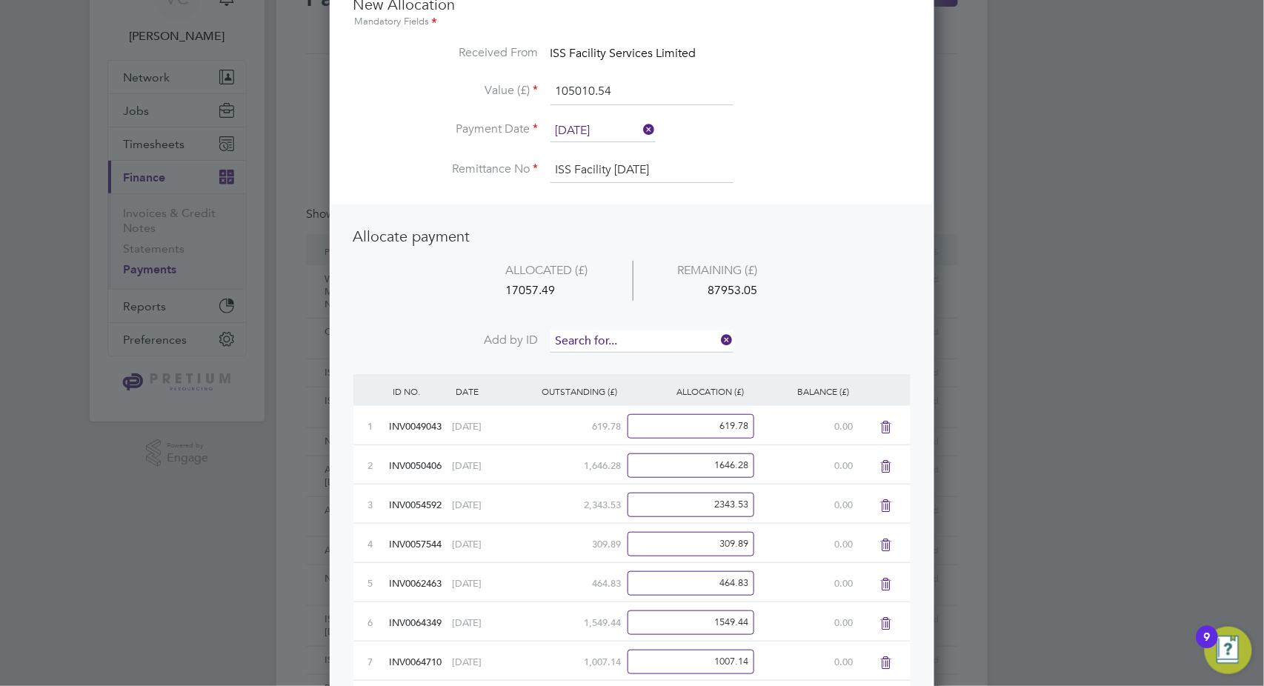
click at [645, 334] on input at bounding box center [642, 341] width 183 height 22
type input "8403"
click at [657, 364] on li "INV006 8403" at bounding box center [643, 361] width 184 height 20
click at [646, 336] on input at bounding box center [642, 341] width 183 height 22
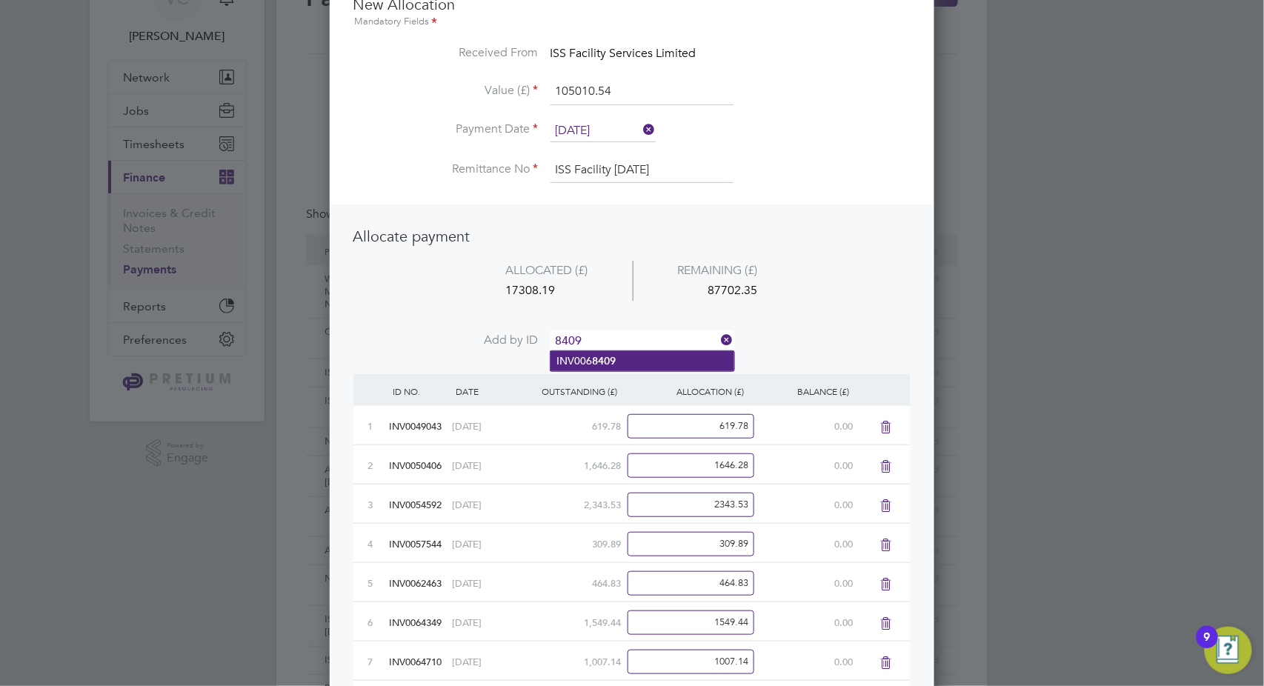
type input "8409"
click at [613, 355] on b "8409" at bounding box center [604, 361] width 24 height 13
click at [616, 339] on input at bounding box center [642, 341] width 183 height 22
type input "9061"
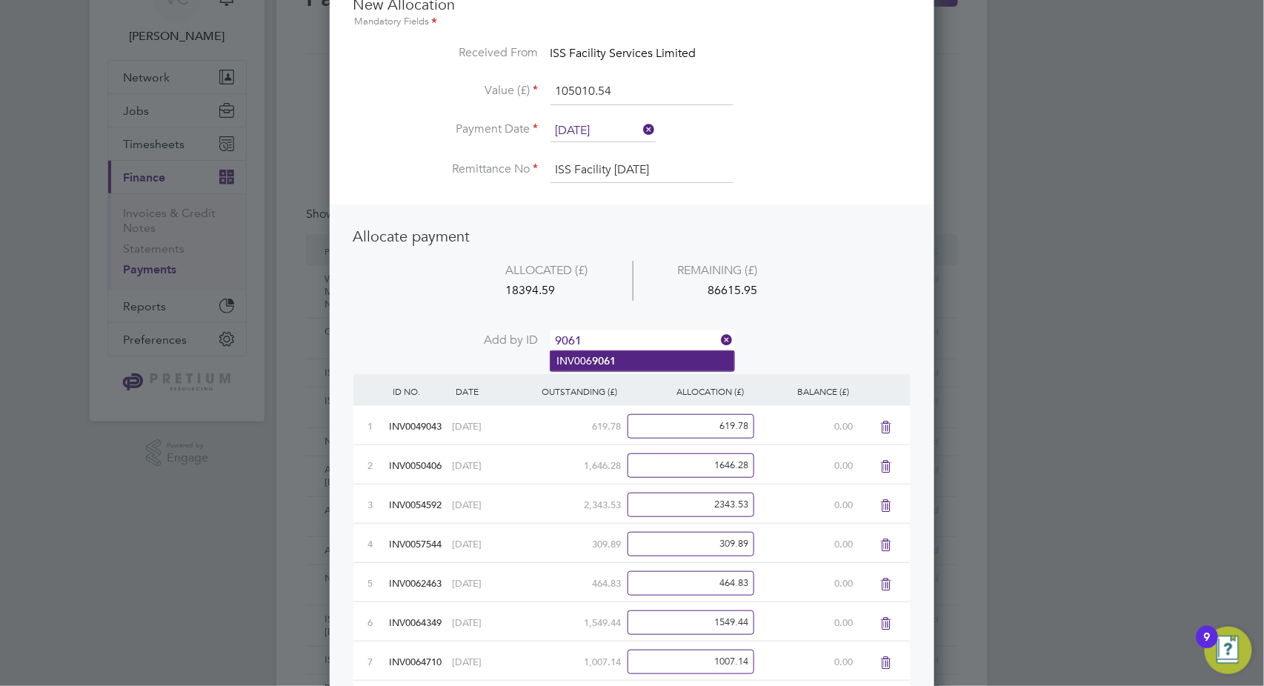
click at [632, 356] on li "INV006 9061" at bounding box center [643, 361] width 184 height 20
click at [624, 336] on input at bounding box center [642, 341] width 183 height 22
type input "9082"
click at [626, 359] on li "INV006 9082" at bounding box center [643, 361] width 184 height 20
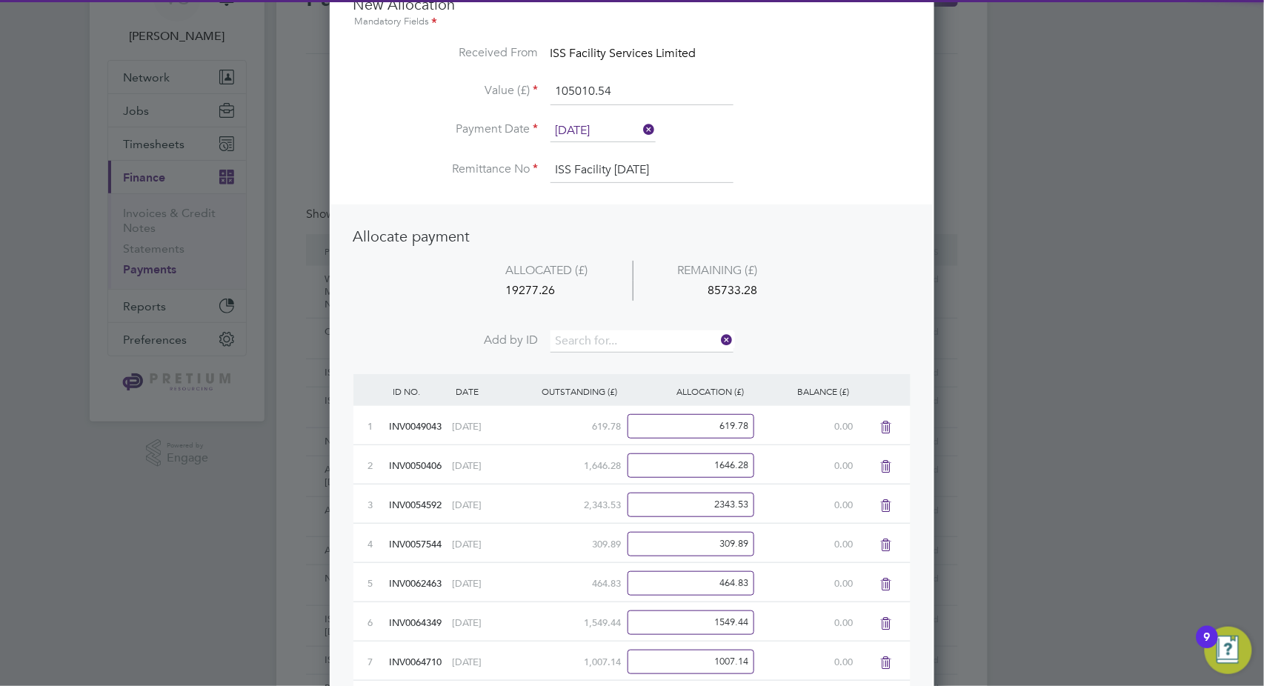
scroll to position [1404, 605]
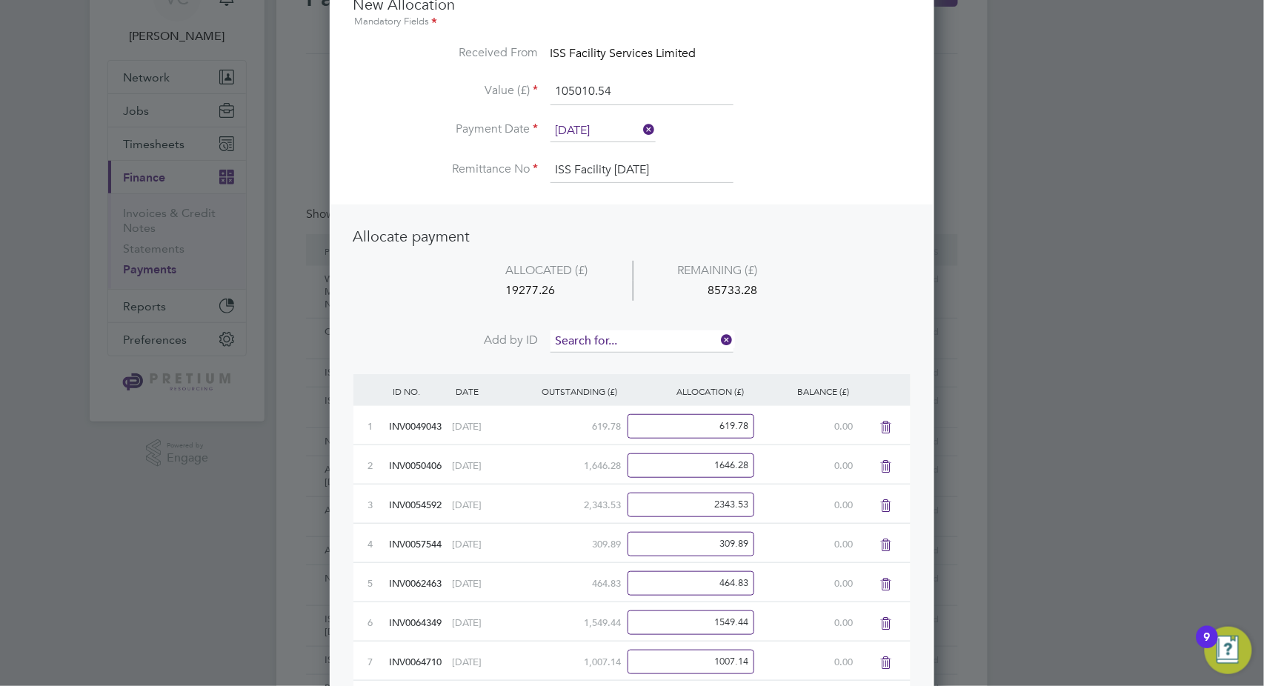
click at [628, 342] on input at bounding box center [642, 341] width 183 height 22
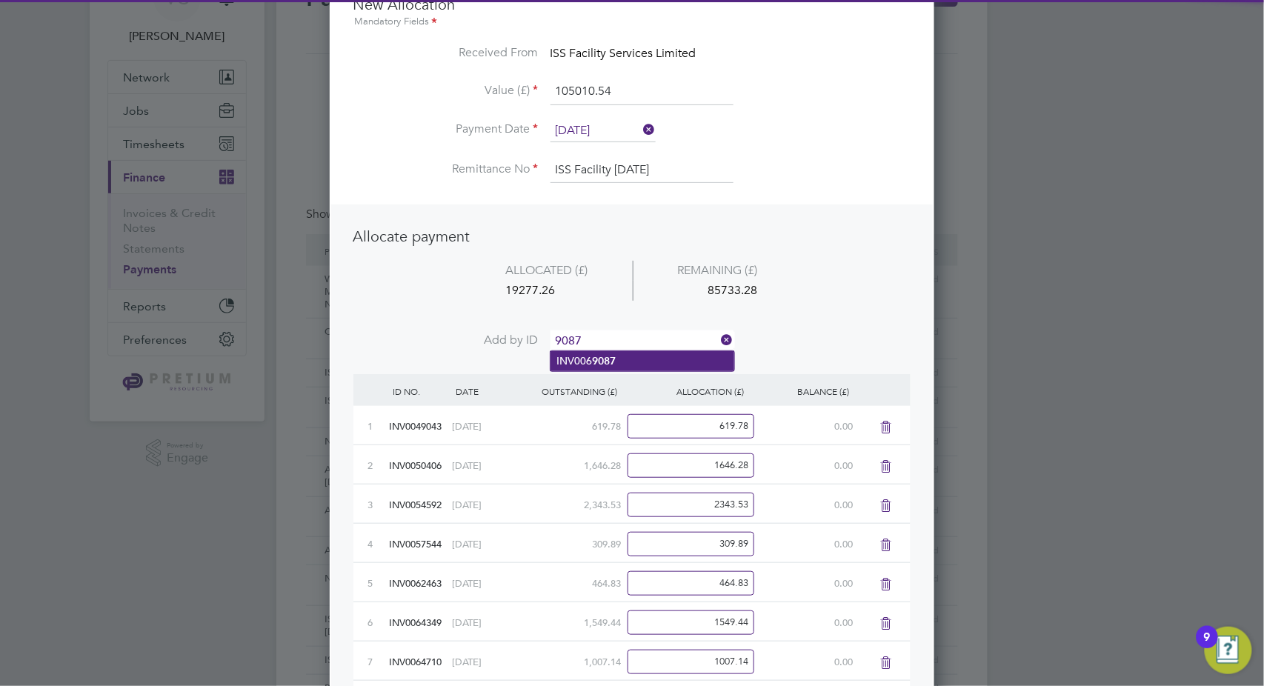
type input "9087"
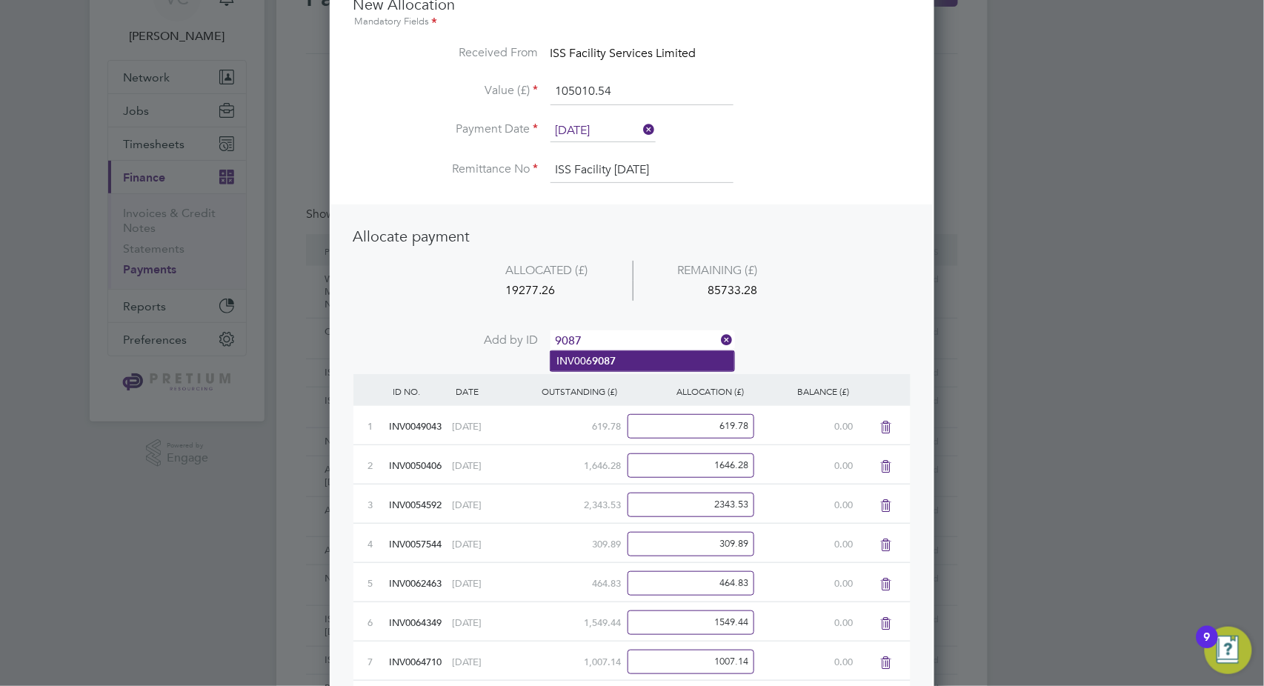
click at [628, 365] on li "INV006 9087" at bounding box center [643, 361] width 184 height 20
click at [630, 342] on input at bounding box center [642, 341] width 183 height 22
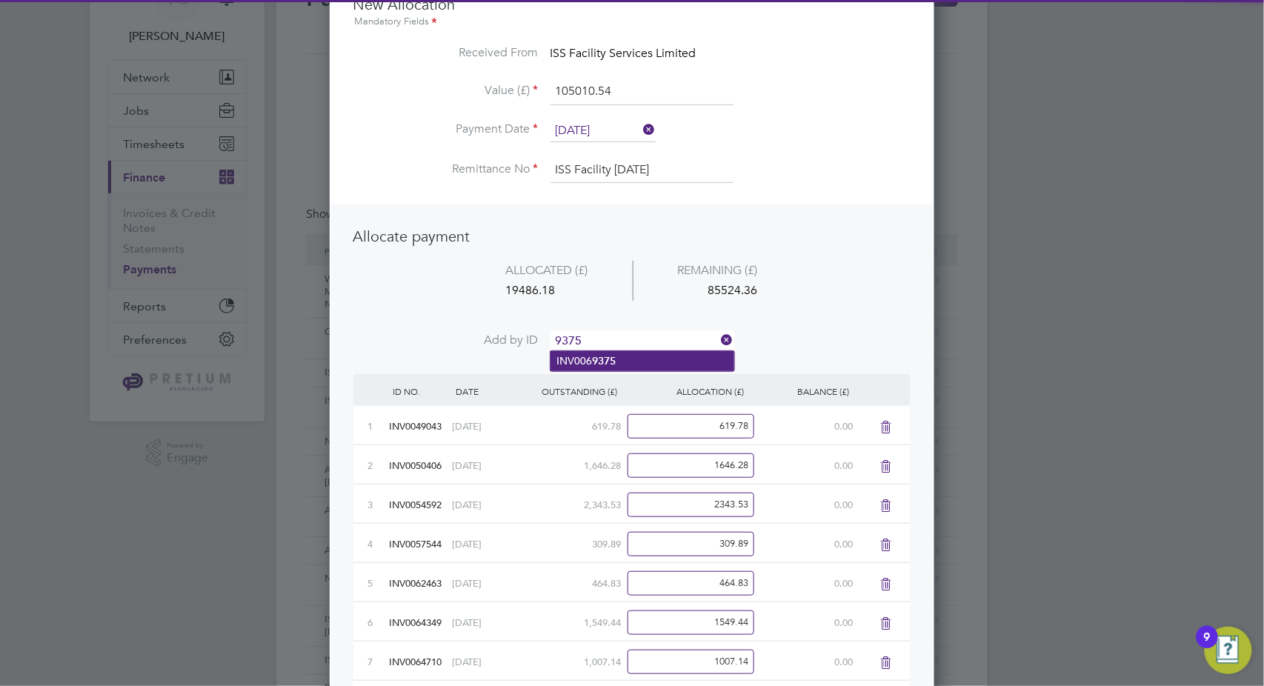
type input "9375"
click at [628, 362] on li "INV006 9375" at bounding box center [643, 361] width 184 height 20
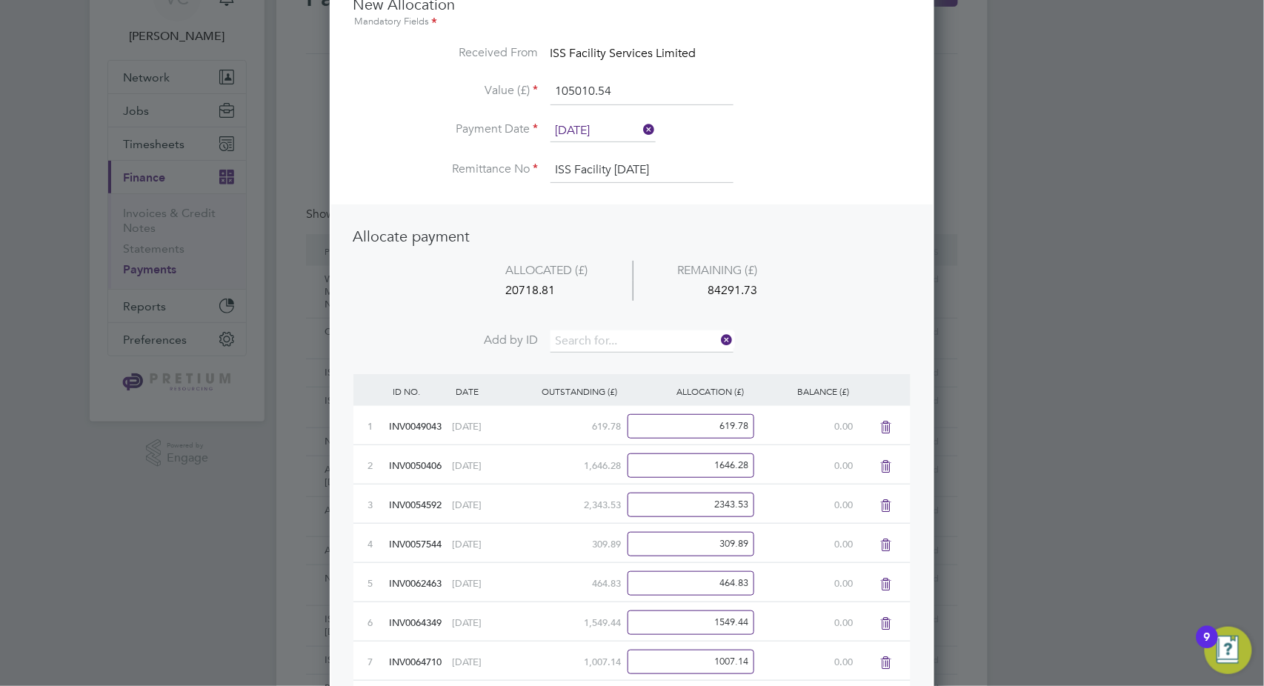
scroll to position [1483, 605]
click at [628, 344] on input at bounding box center [642, 341] width 183 height 22
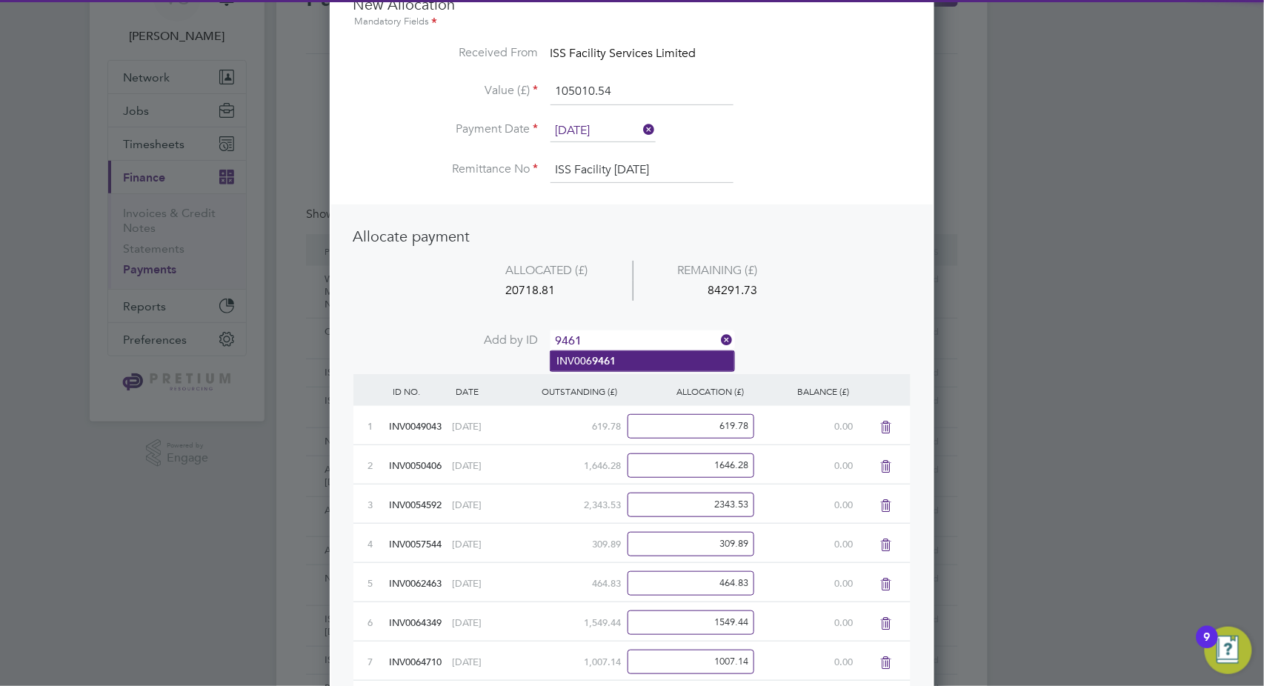
type input "9461"
click at [619, 360] on li "INV006 9461" at bounding box center [643, 361] width 184 height 20
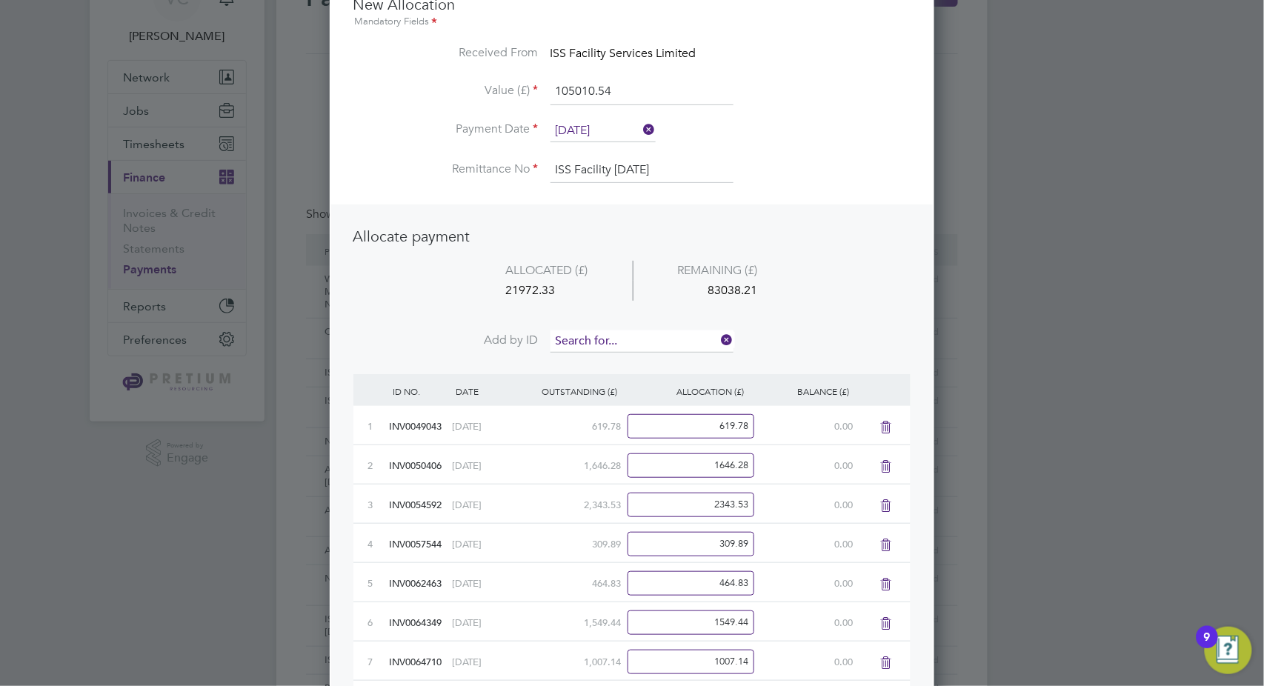
scroll to position [1523, 605]
click at [628, 336] on input at bounding box center [642, 341] width 183 height 22
type input "9739"
click at [643, 359] on li "INV006 9739" at bounding box center [643, 361] width 184 height 20
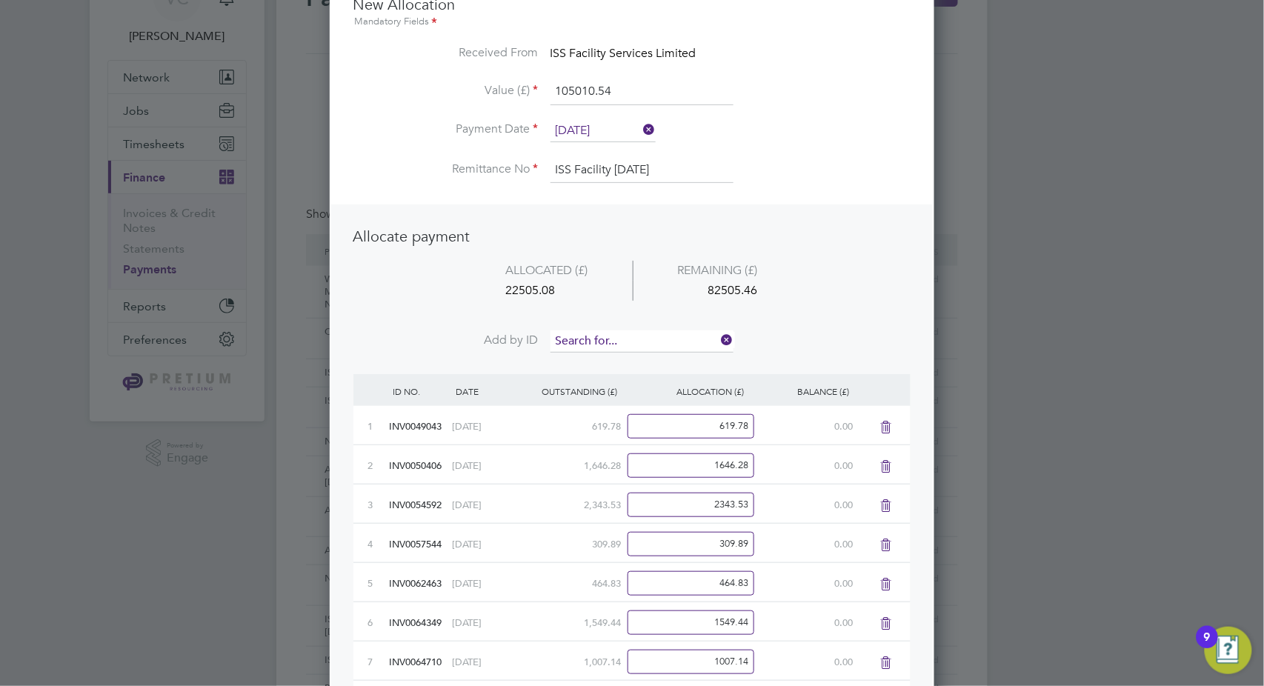
click at [657, 339] on input at bounding box center [642, 341] width 183 height 22
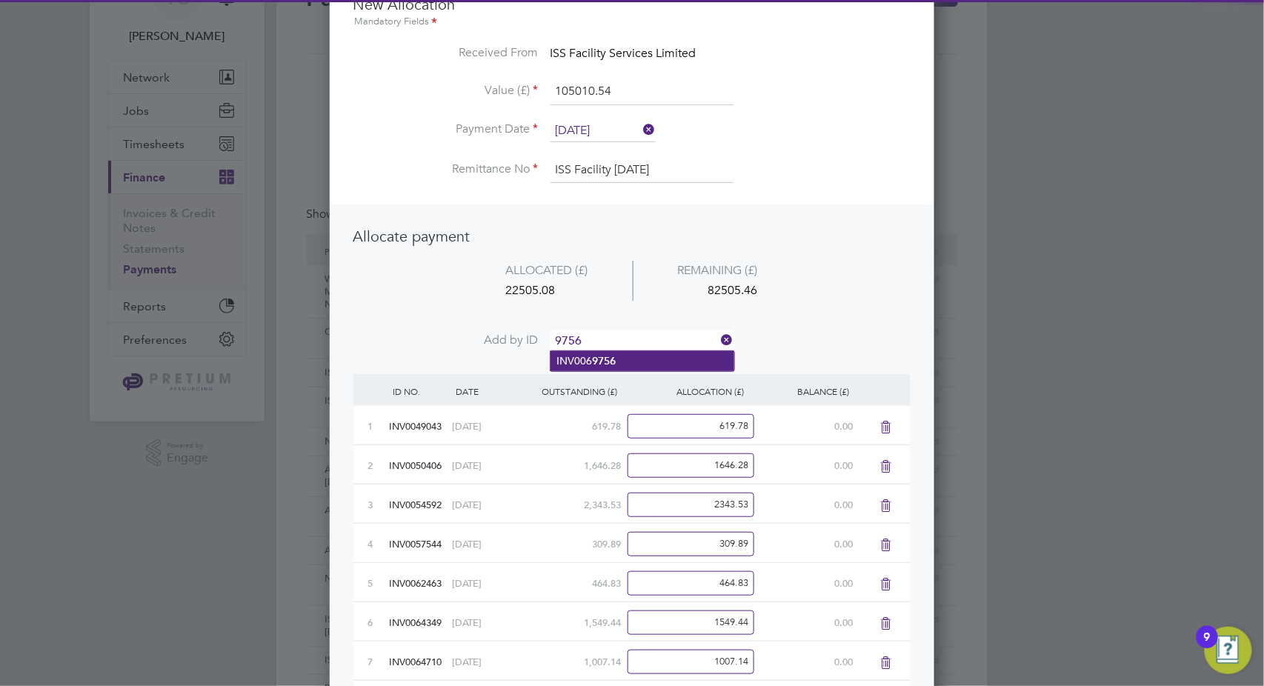
type input "9756"
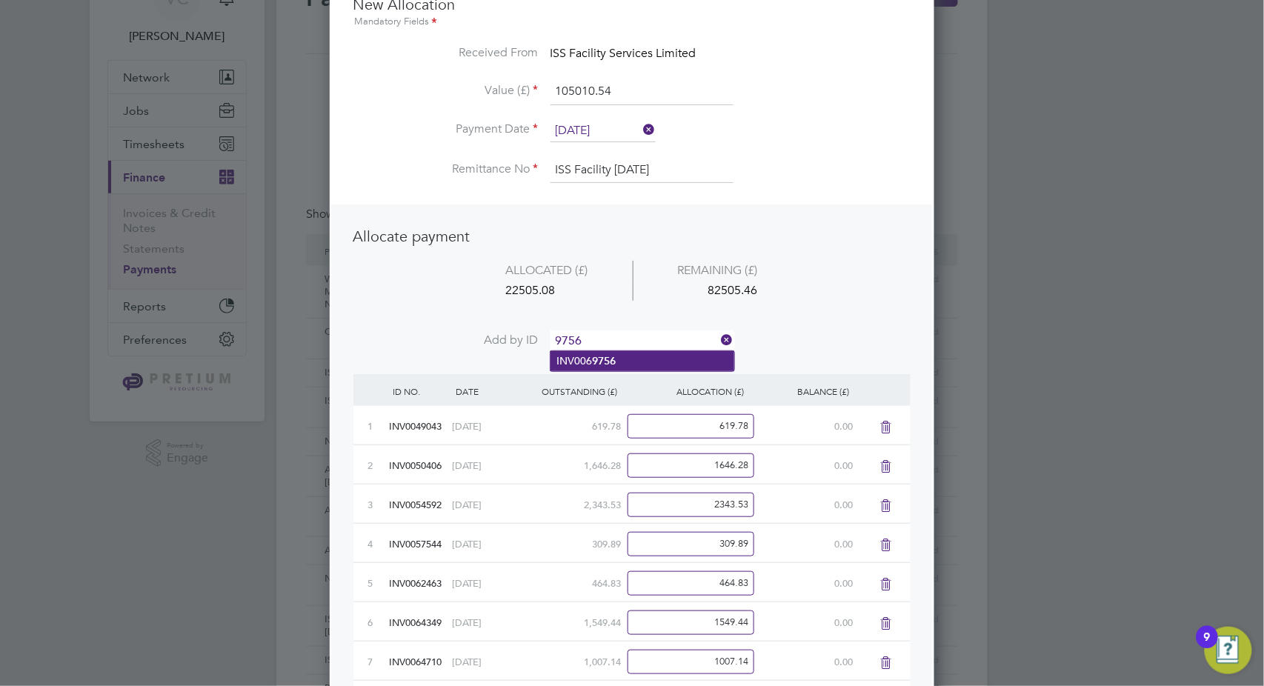
click at [645, 354] on li "INV006 9756" at bounding box center [643, 361] width 184 height 20
click at [646, 341] on input at bounding box center [642, 341] width 183 height 22
type input "9757"
click at [636, 365] on li "INV006 9757" at bounding box center [643, 361] width 184 height 20
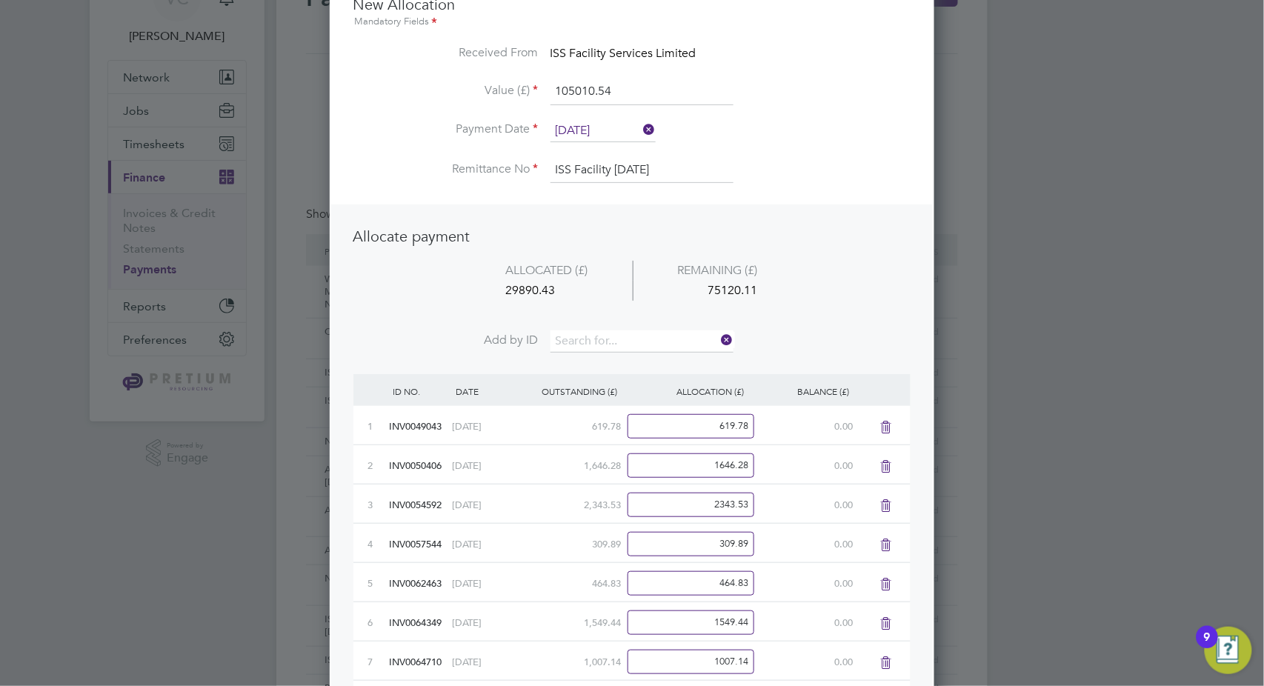
scroll to position [1641, 605]
click at [643, 336] on input at bounding box center [642, 341] width 183 height 22
type input "9764"
click at [637, 355] on li "INV006 9764" at bounding box center [643, 361] width 184 height 20
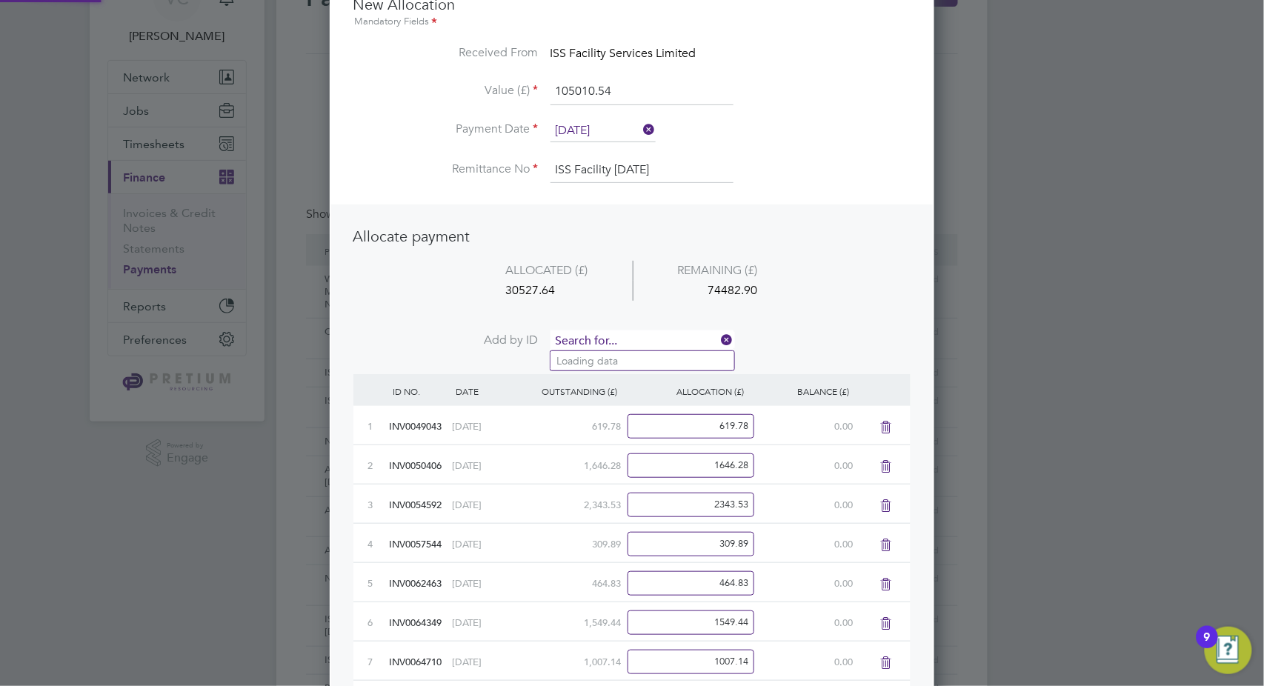
click at [635, 339] on input at bounding box center [642, 341] width 183 height 22
type input "9766"
click at [616, 356] on b "9766" at bounding box center [604, 361] width 24 height 13
click at [618, 336] on input at bounding box center [642, 341] width 183 height 22
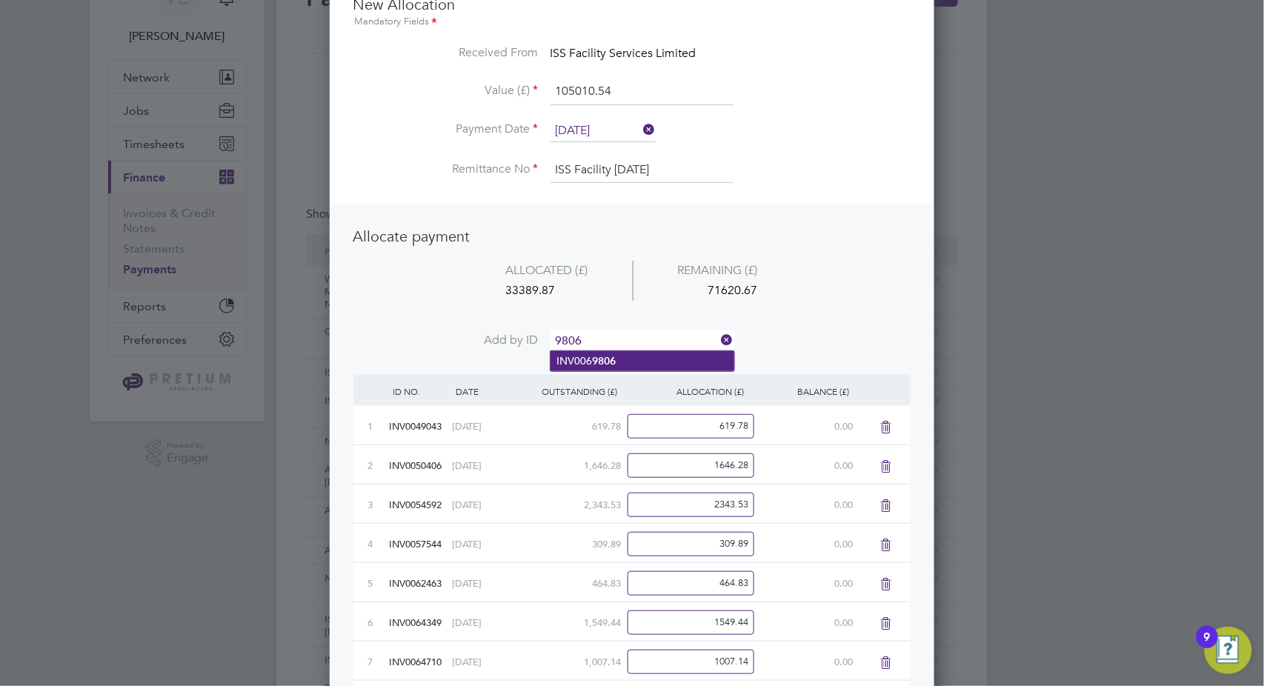
type input "9806"
click at [597, 363] on b "9806" at bounding box center [604, 361] width 24 height 13
click at [614, 336] on input at bounding box center [642, 341] width 183 height 22
type input "9810"
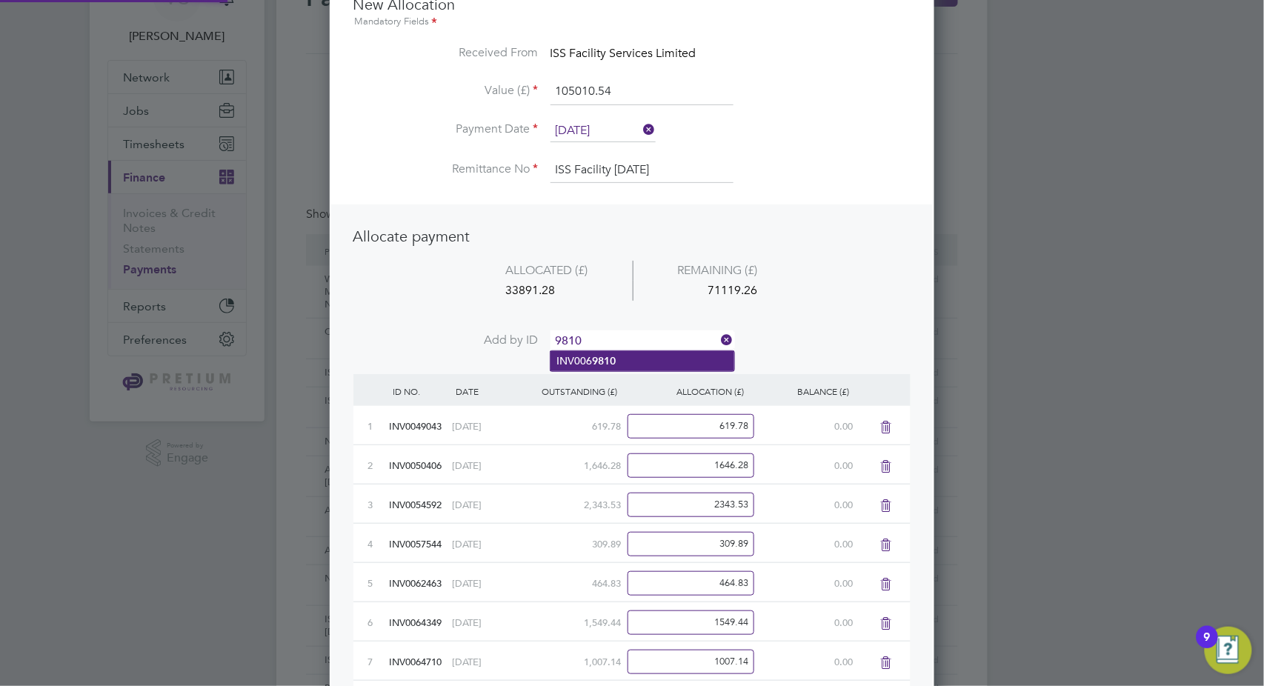
click at [625, 357] on li "INV006 9810" at bounding box center [643, 361] width 184 height 20
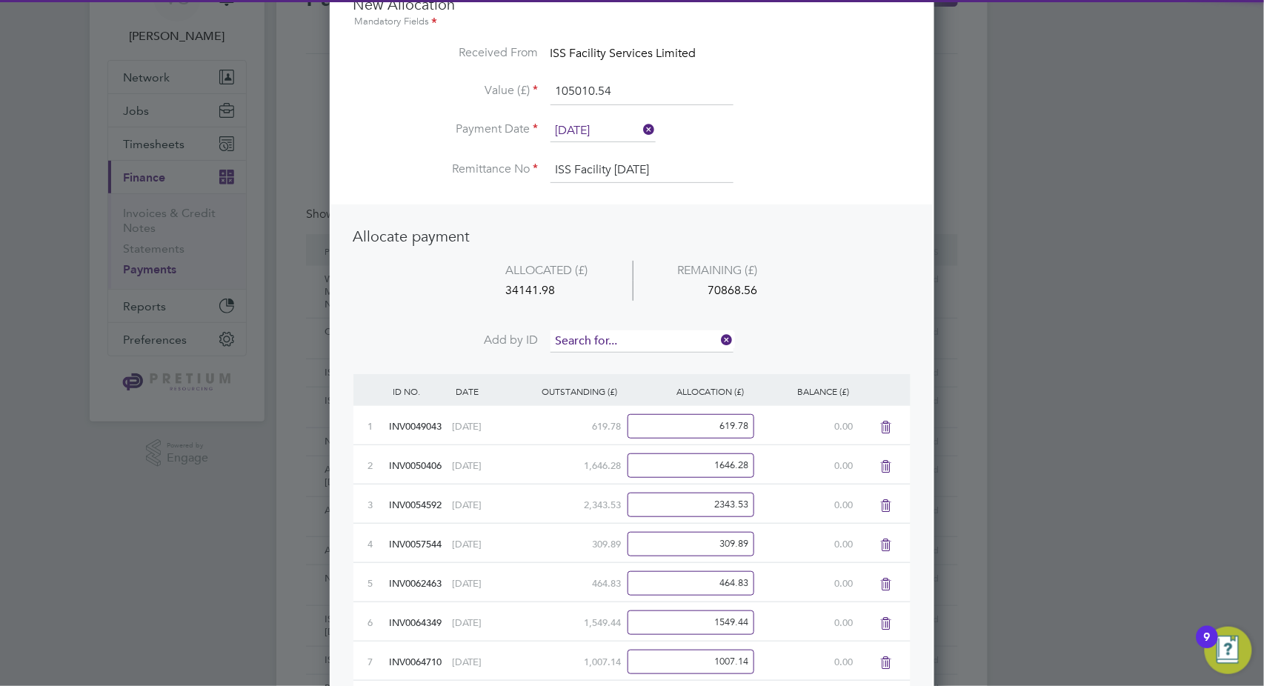
scroll to position [1798, 605]
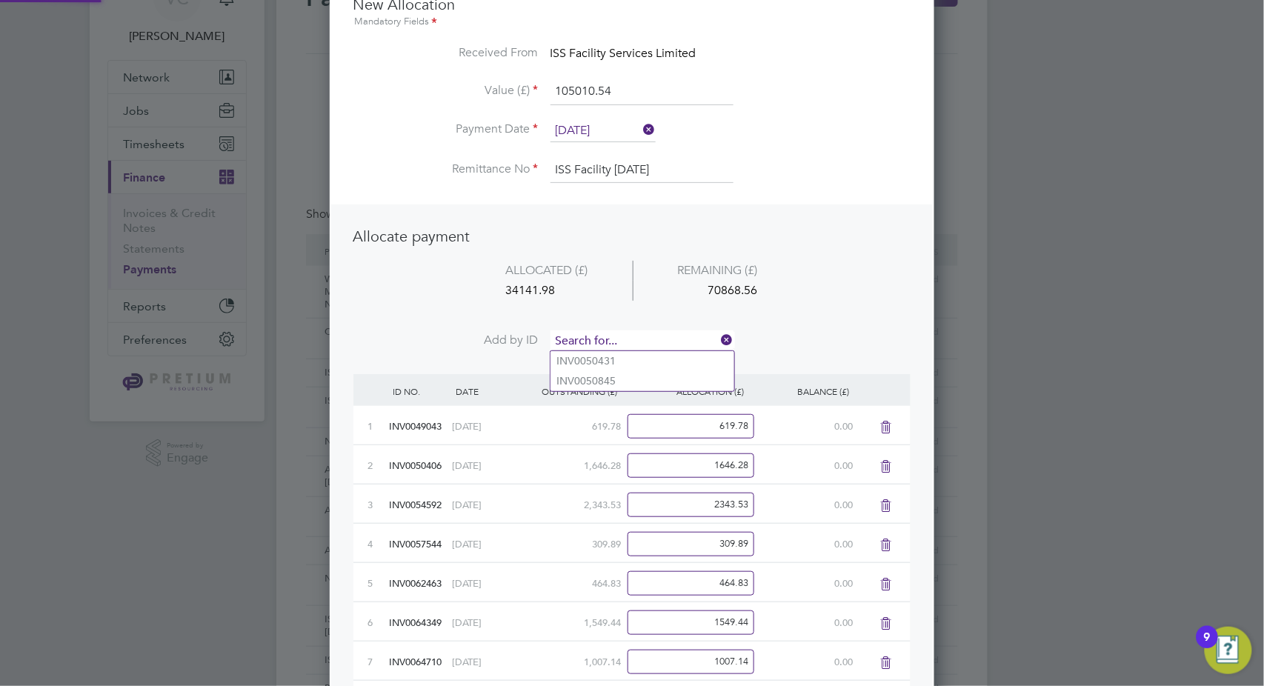
click at [627, 342] on input at bounding box center [642, 341] width 183 height 22
type input "9816"
click at [622, 362] on li "INV006 9816" at bounding box center [643, 361] width 184 height 20
click at [633, 340] on input at bounding box center [642, 341] width 183 height 22
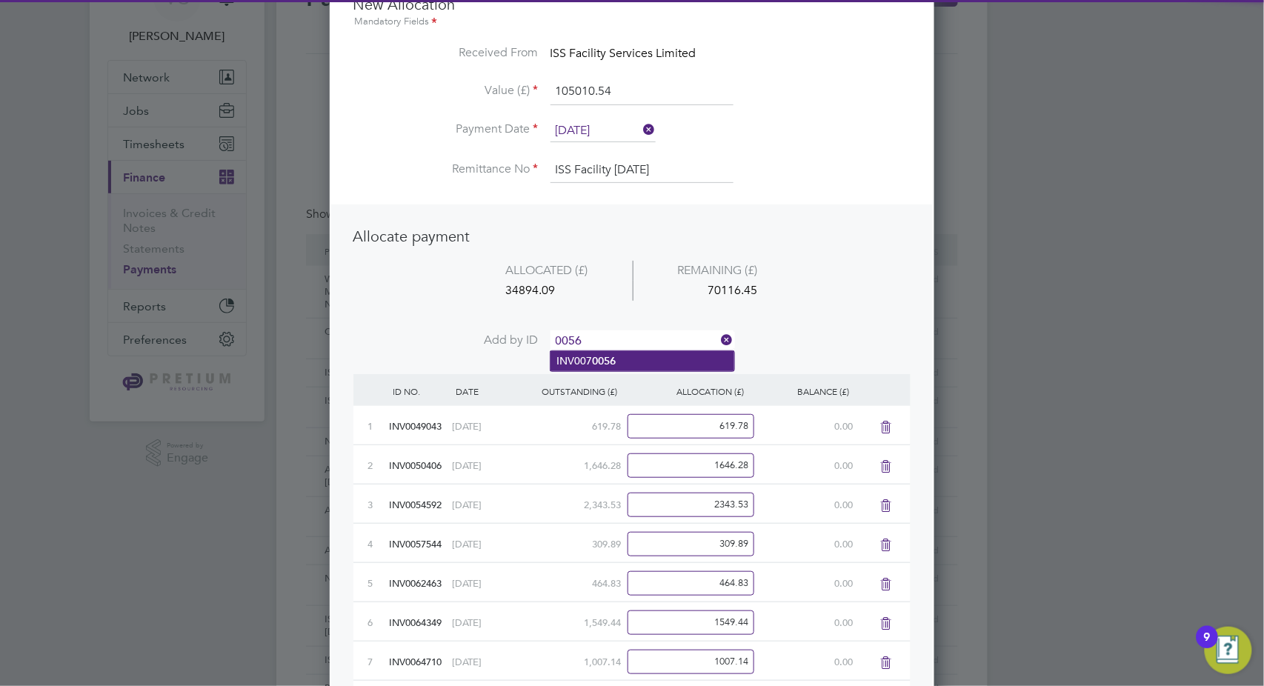
type input "0056"
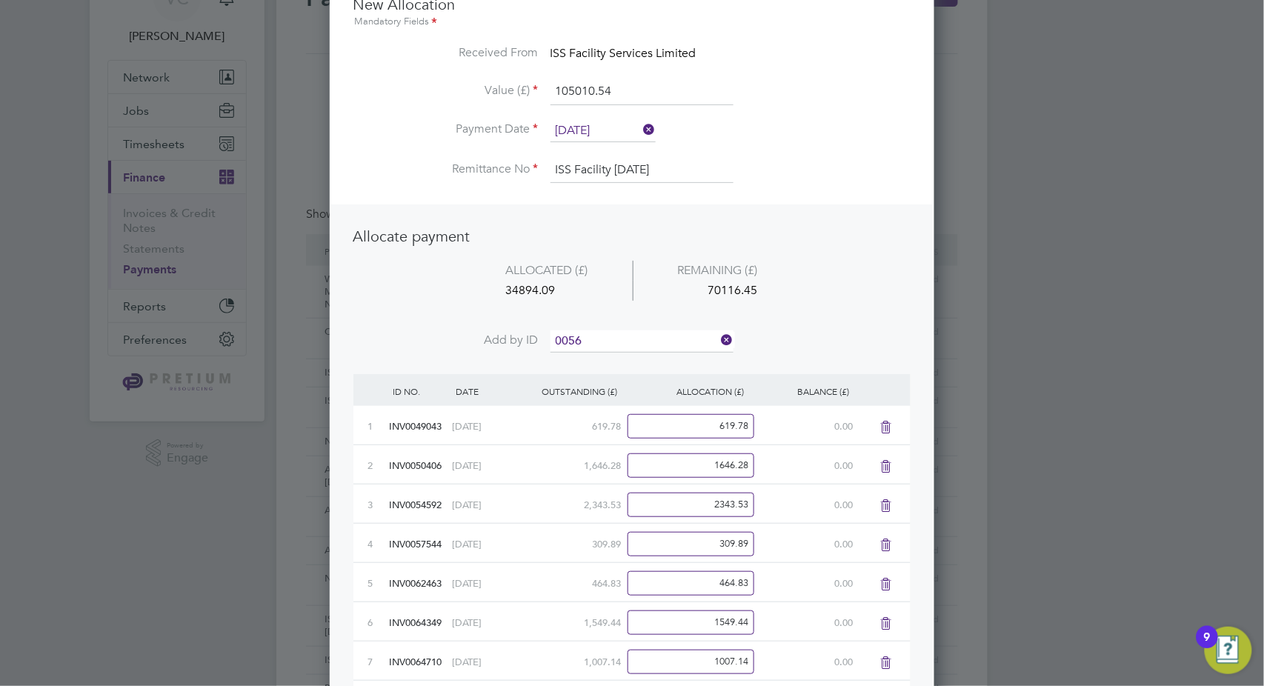
click at [628, 365] on li "INV007 0056" at bounding box center [643, 361] width 184 height 20
click at [633, 339] on input at bounding box center [642, 341] width 183 height 22
type input "0082"
click at [630, 359] on li "INV007 0082" at bounding box center [643, 361] width 184 height 20
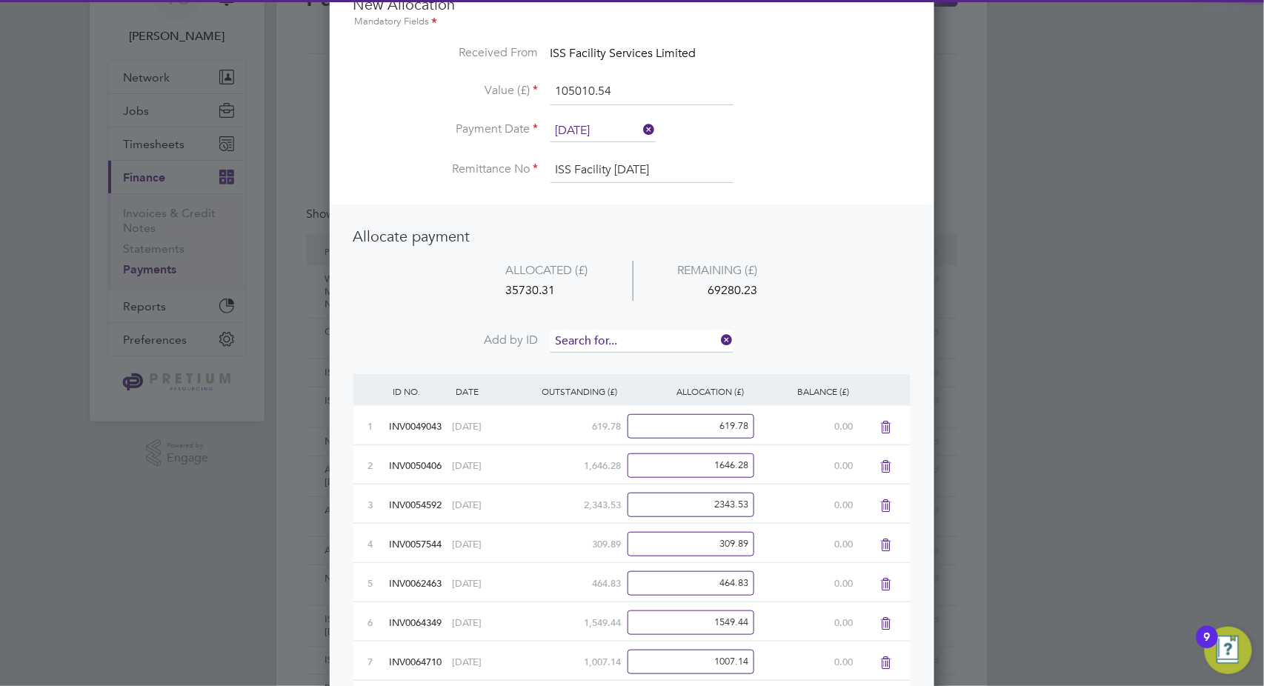
scroll to position [1917, 605]
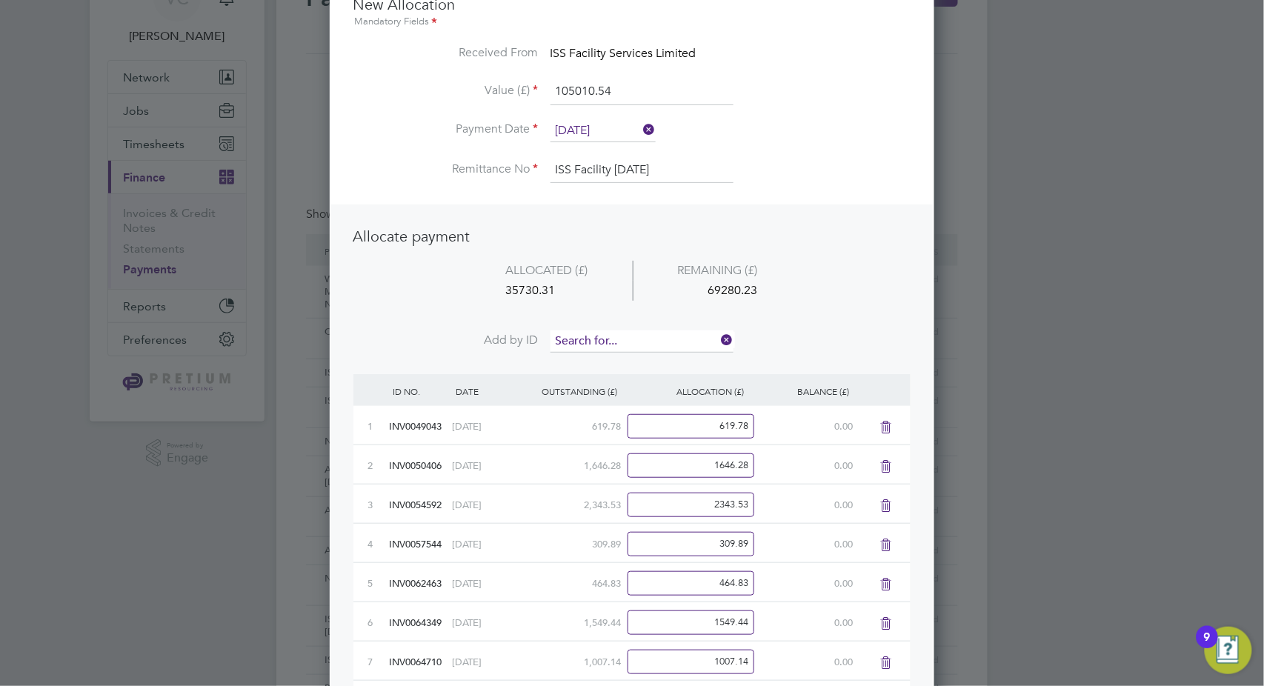
click at [638, 334] on input at bounding box center [642, 341] width 183 height 22
type input "0104"
click at [608, 369] on li "INV007 0104" at bounding box center [643, 361] width 184 height 20
click at [635, 341] on input at bounding box center [642, 341] width 183 height 22
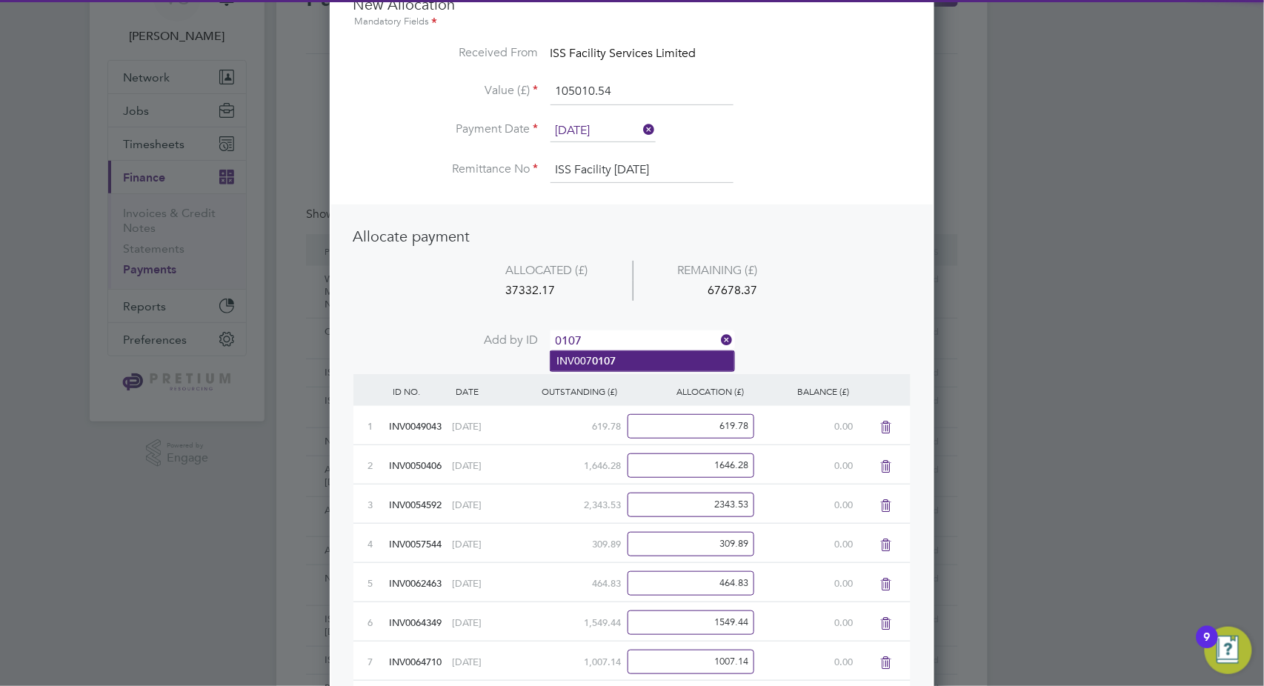
type input "0107"
click at [636, 356] on li "INV007 0107" at bounding box center [643, 361] width 184 height 20
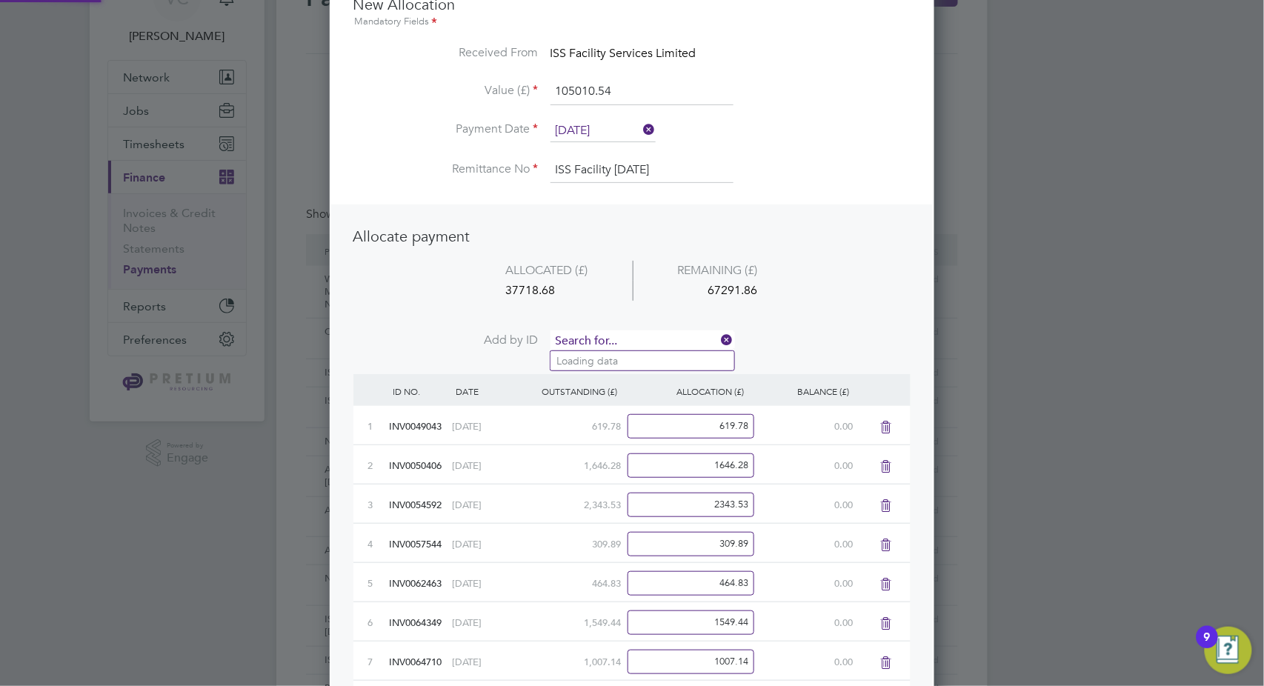
click at [638, 345] on input at bounding box center [642, 341] width 183 height 22
type input "0552"
click at [641, 362] on li "INV007 0552" at bounding box center [643, 361] width 184 height 20
click at [658, 339] on input at bounding box center [642, 341] width 183 height 22
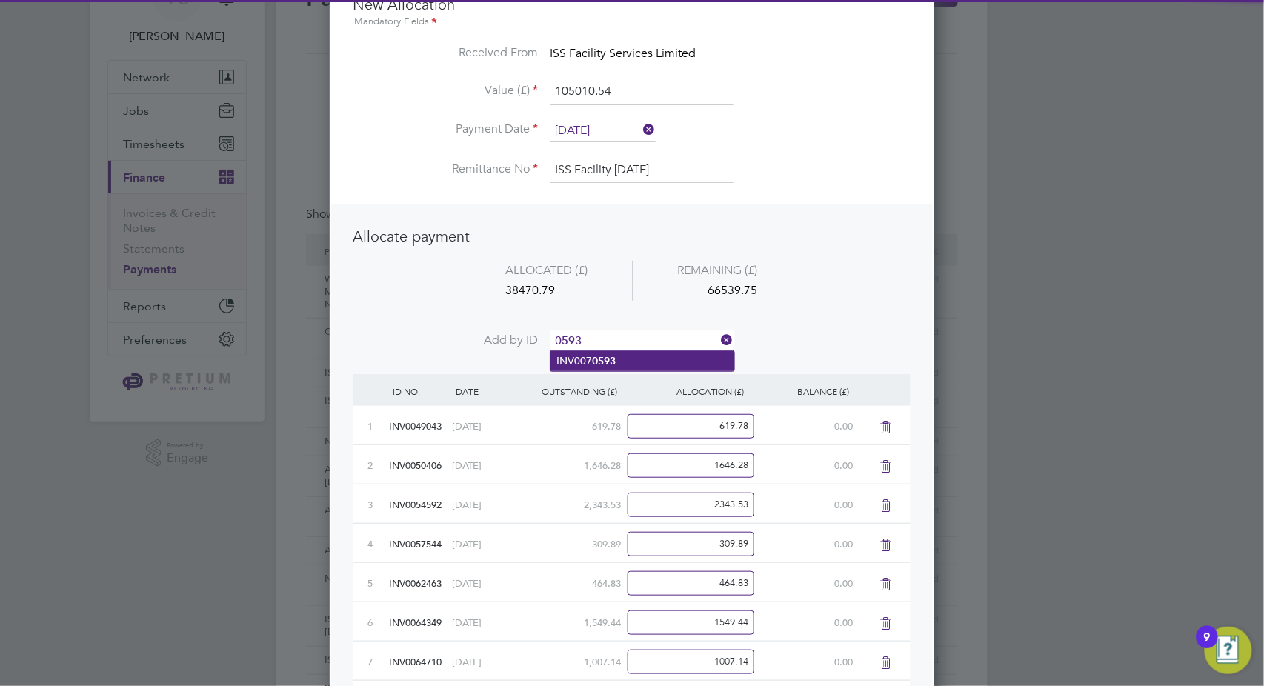
type input "0593"
click at [657, 357] on li "INV007 0593" at bounding box center [643, 361] width 184 height 20
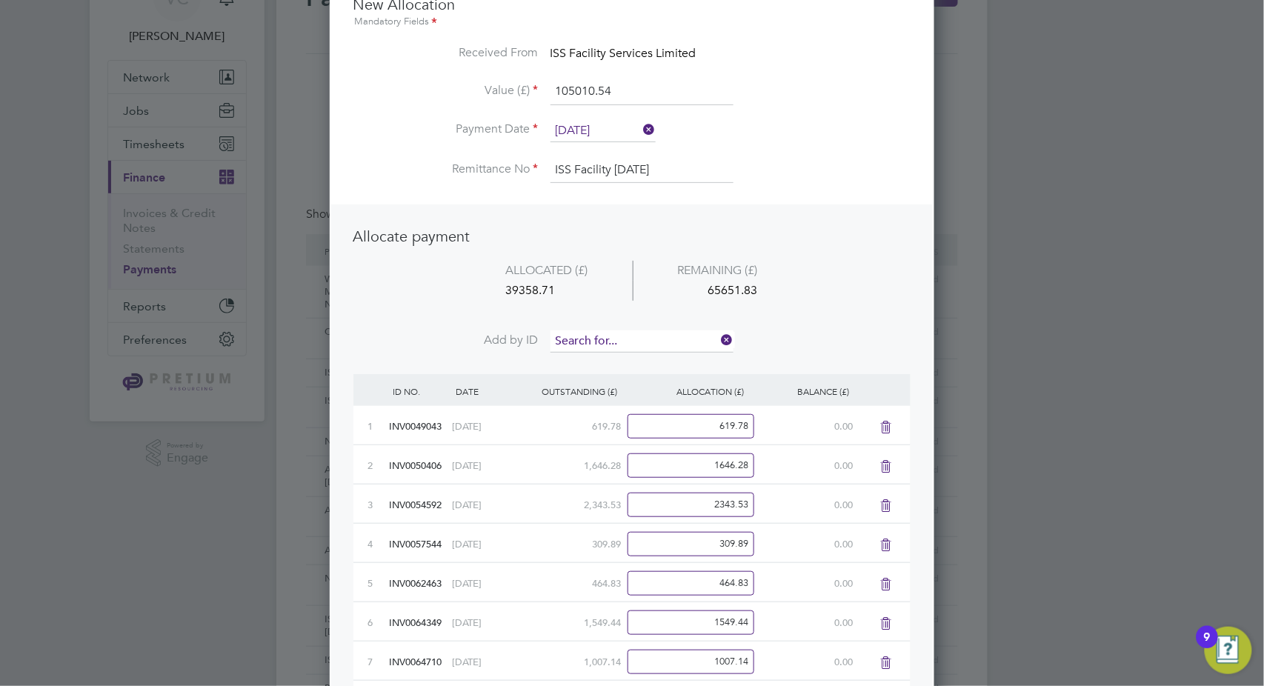
scroll to position [2075, 605]
click at [664, 338] on input at bounding box center [642, 341] width 183 height 22
type input "0621"
click at [665, 356] on li "INV007 0621" at bounding box center [643, 361] width 184 height 20
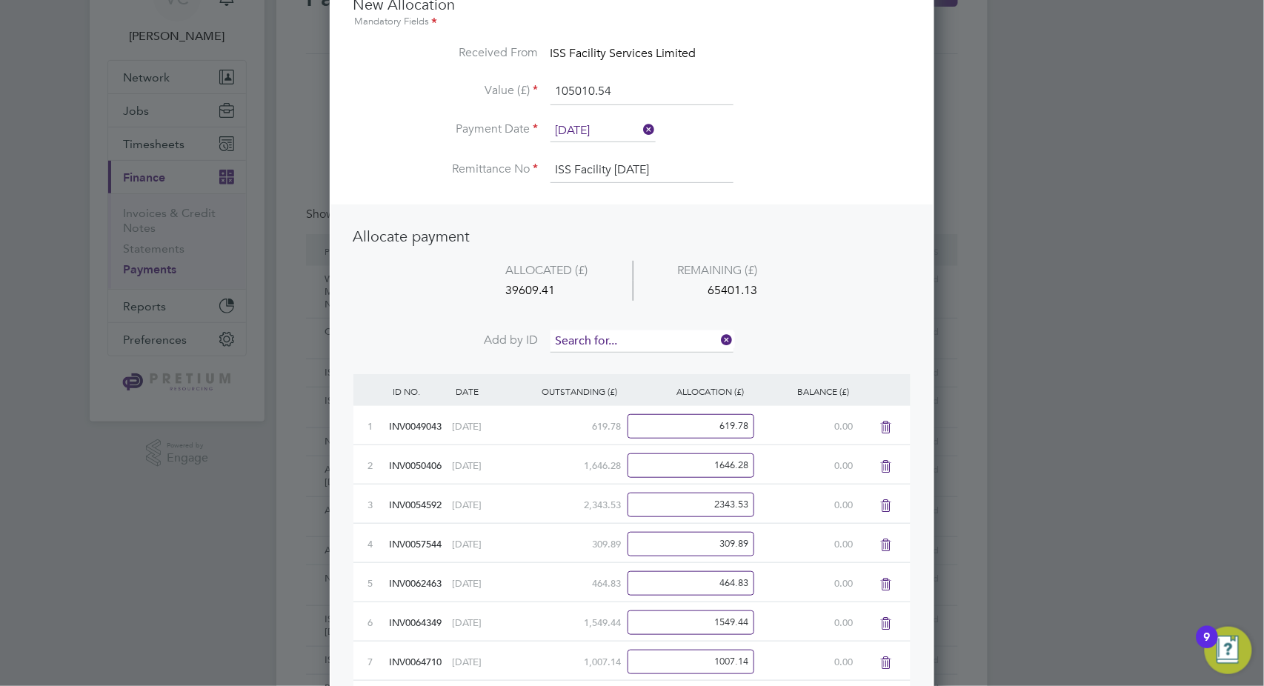
click at [665, 339] on input at bounding box center [642, 341] width 183 height 22
type input "0631"
click at [644, 365] on li "INV007 0631" at bounding box center [643, 361] width 184 height 20
click at [644, 336] on input at bounding box center [642, 341] width 183 height 22
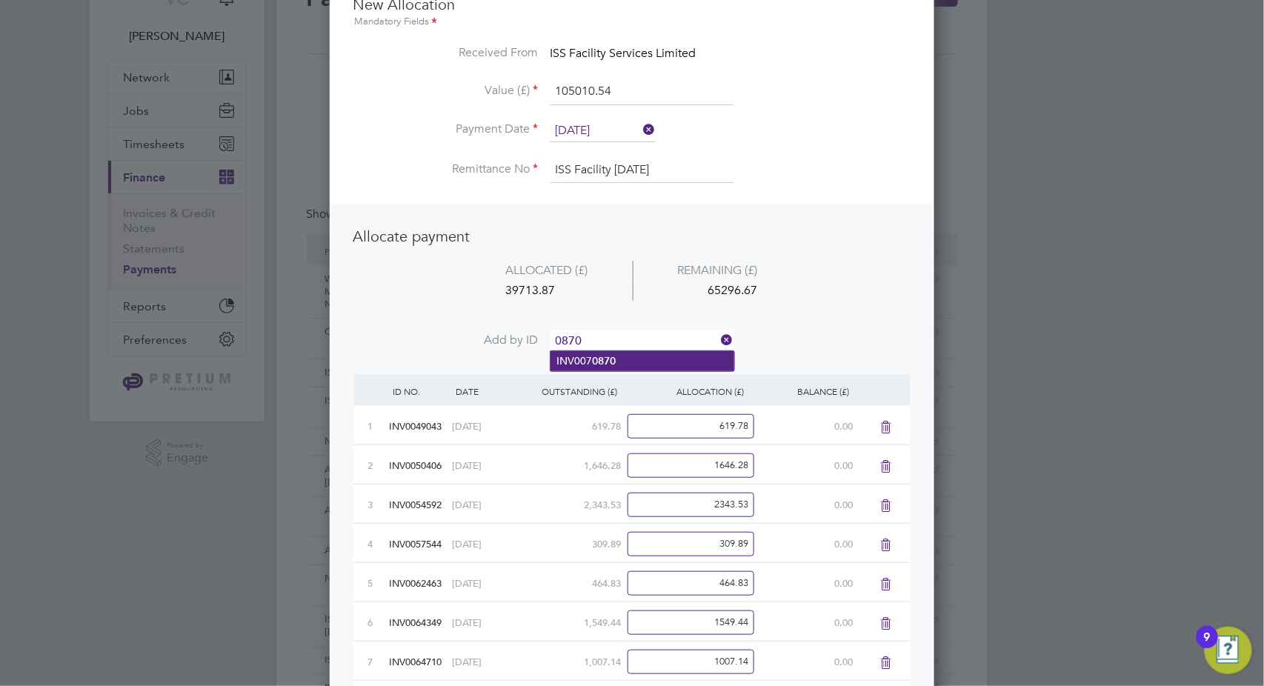
type input "0870"
click at [642, 359] on li "INV007 0870" at bounding box center [643, 361] width 184 height 20
click at [647, 337] on input at bounding box center [642, 341] width 183 height 22
type input "0874"
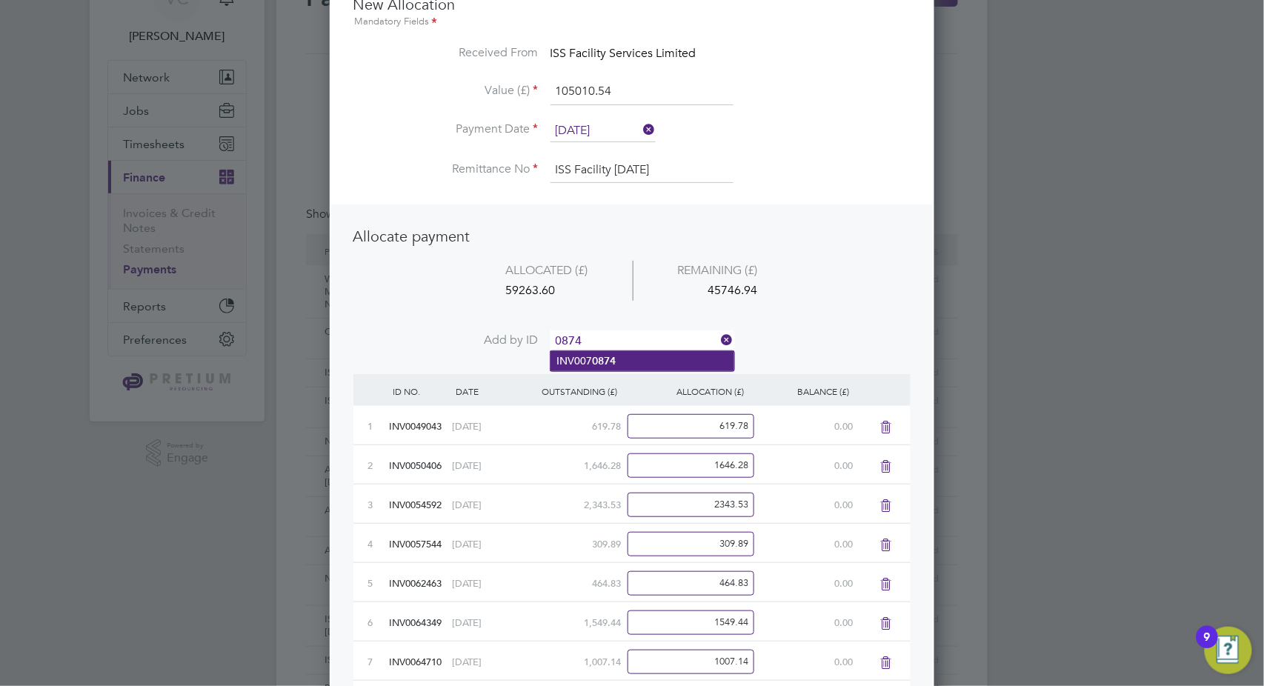
drag, startPoint x: 636, startPoint y: 365, endPoint x: 642, endPoint y: 356, distance: 10.3
click at [636, 366] on li "INV007 0874" at bounding box center [643, 361] width 184 height 20
click at [652, 335] on input at bounding box center [642, 341] width 183 height 22
type input "0926"
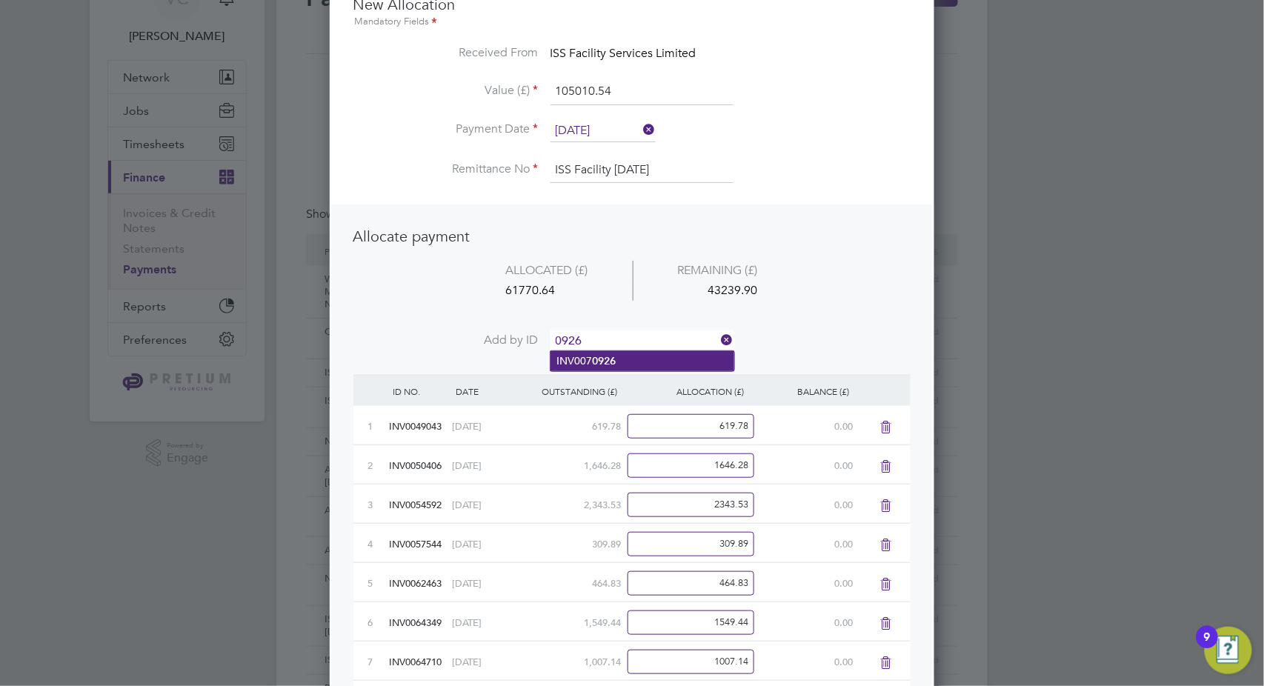
click at [641, 362] on li "INV007 0926" at bounding box center [643, 361] width 184 height 20
click at [648, 339] on input at bounding box center [642, 341] width 183 height 22
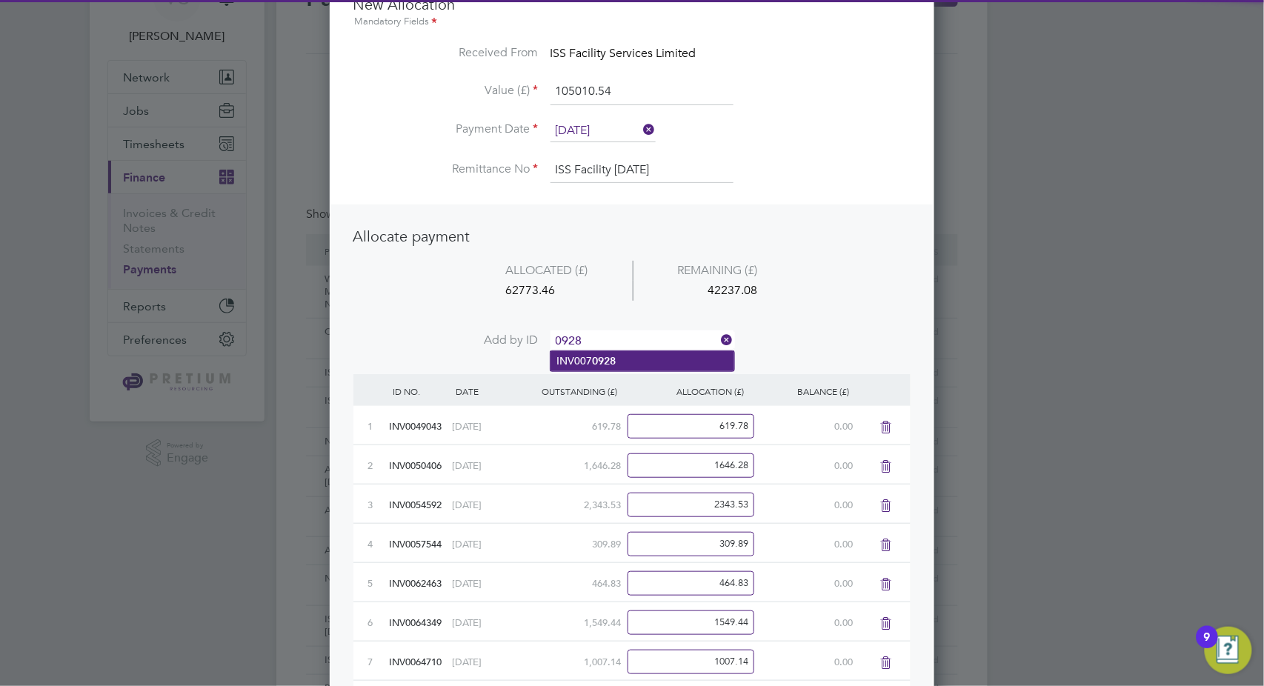
type input "0928"
click at [639, 357] on li "INV007 0928" at bounding box center [643, 361] width 184 height 20
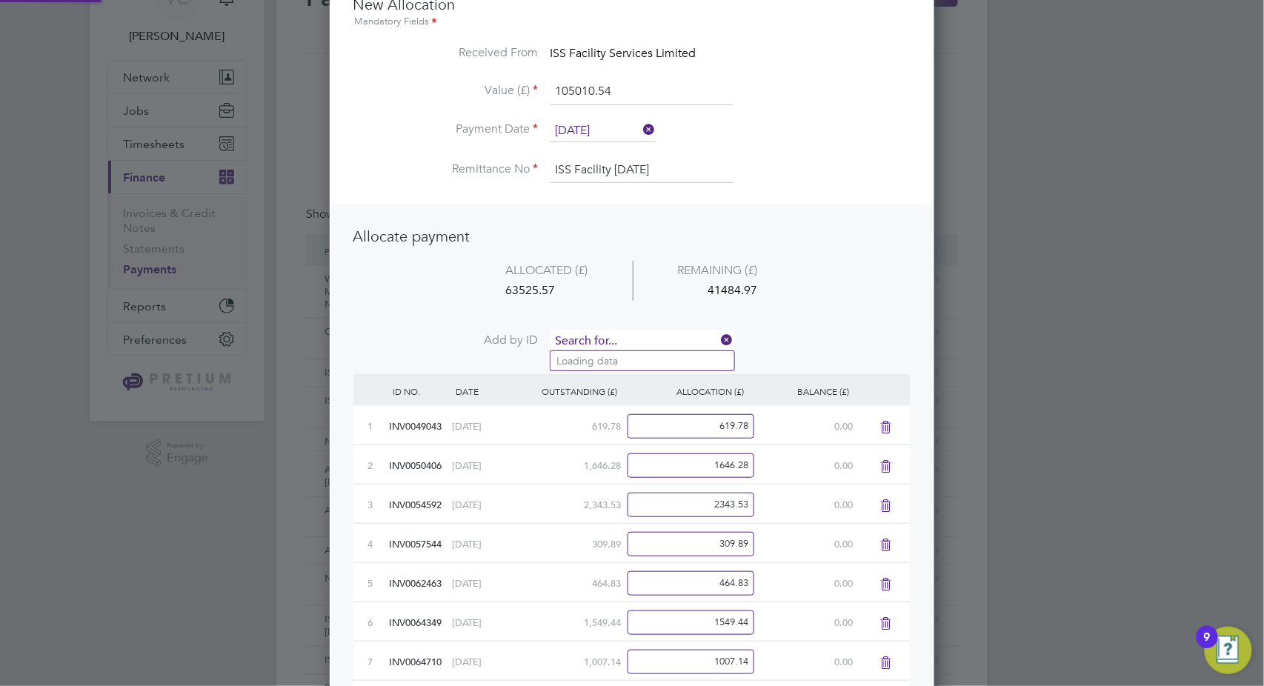
click at [652, 339] on input at bounding box center [642, 341] width 183 height 22
type input "0933"
click at [642, 360] on li "INV007 0933" at bounding box center [643, 361] width 184 height 20
click at [644, 337] on input at bounding box center [642, 341] width 183 height 22
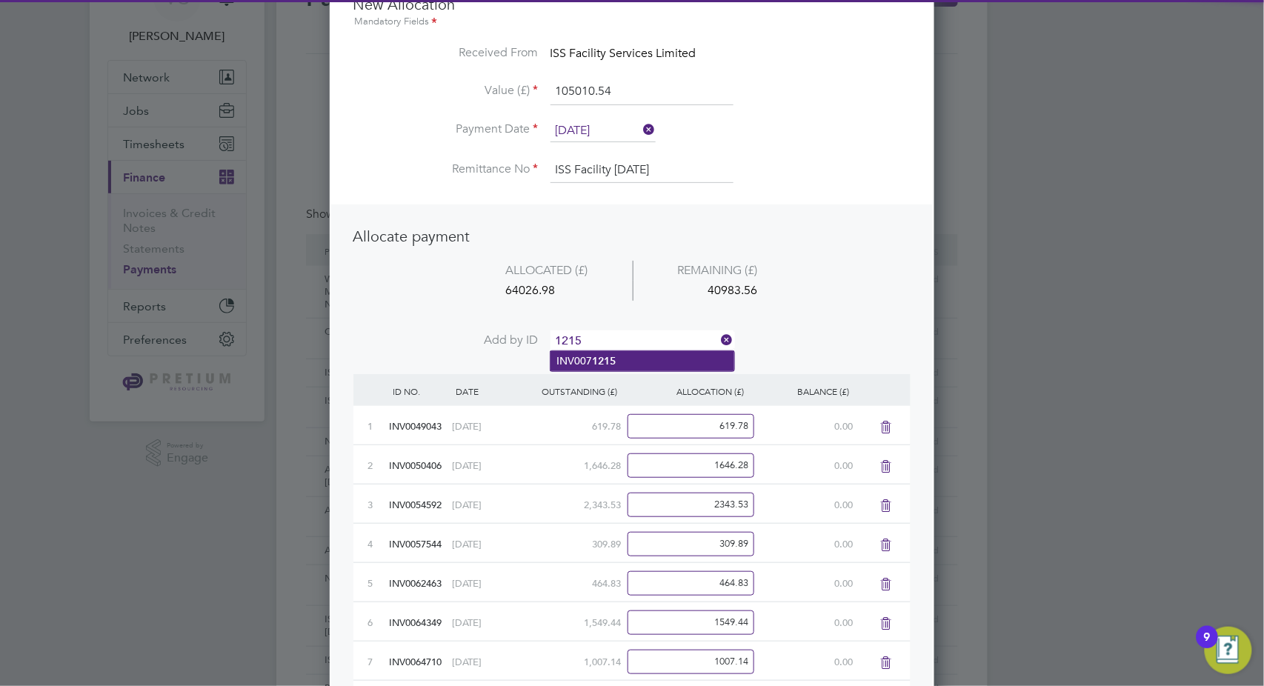
type input "1215"
click at [634, 363] on li "INV007 1215" at bounding box center [643, 361] width 184 height 20
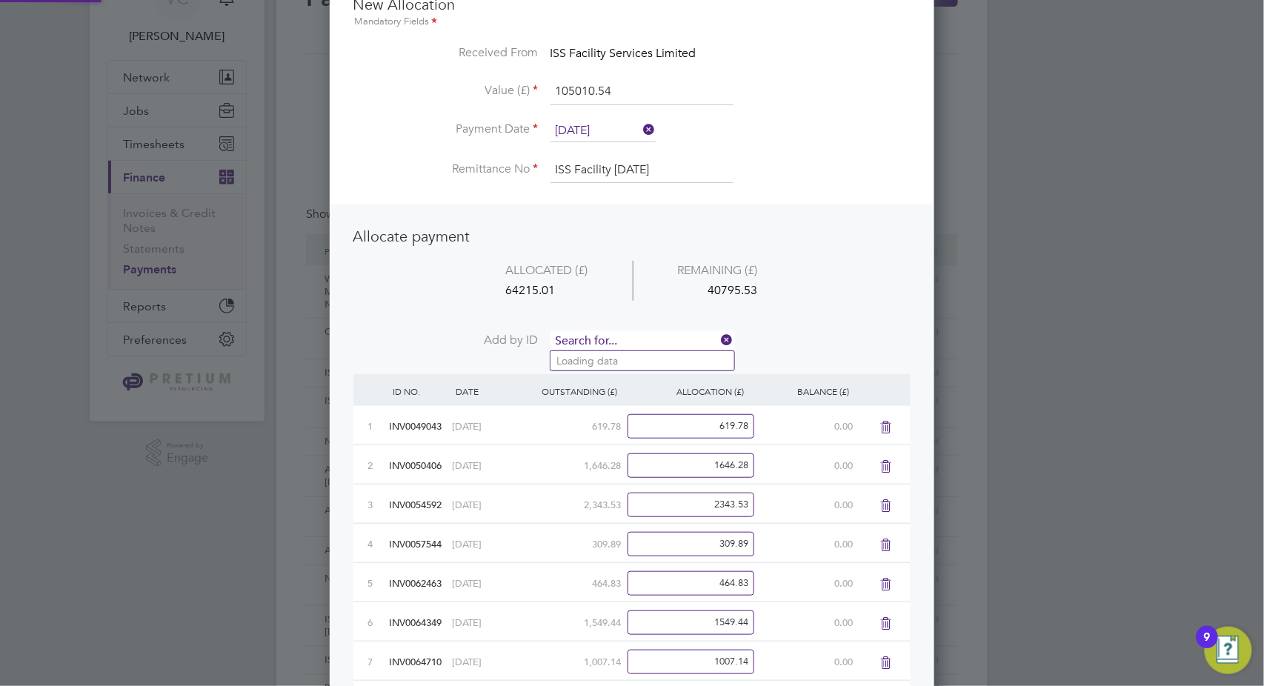
click at [651, 338] on input at bounding box center [642, 341] width 183 height 22
type input "1251"
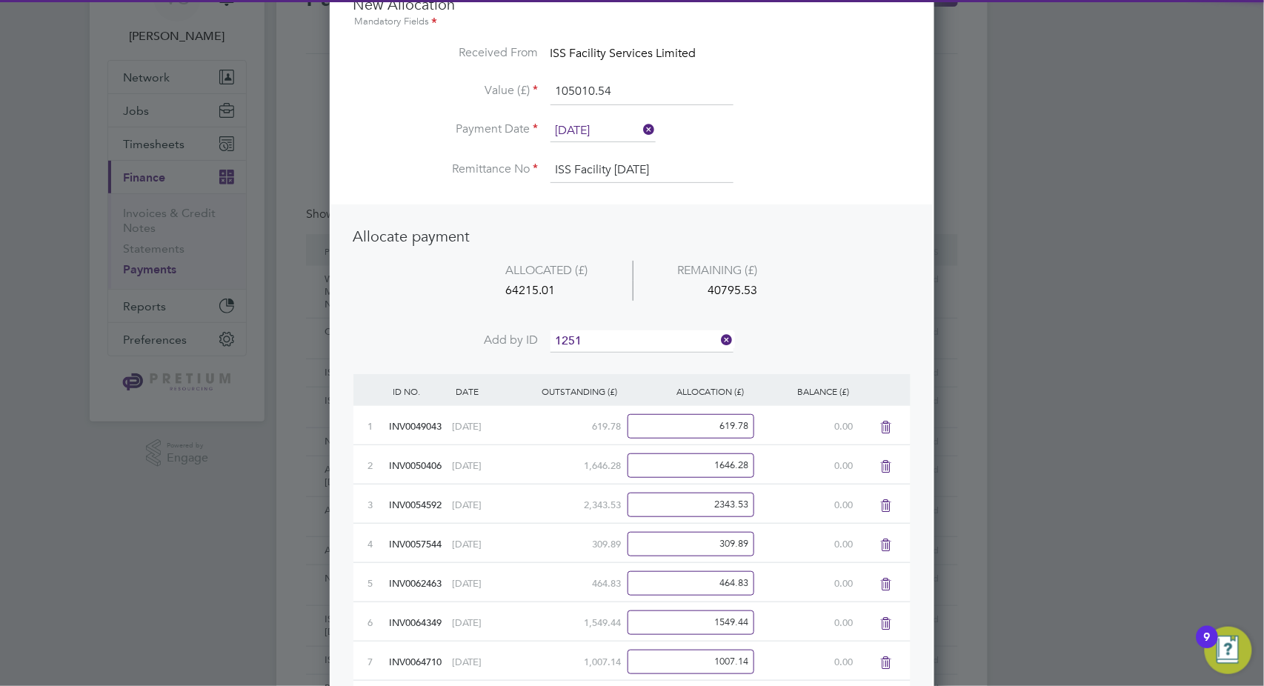
click at [654, 357] on li "INV007 1251" at bounding box center [643, 361] width 184 height 20
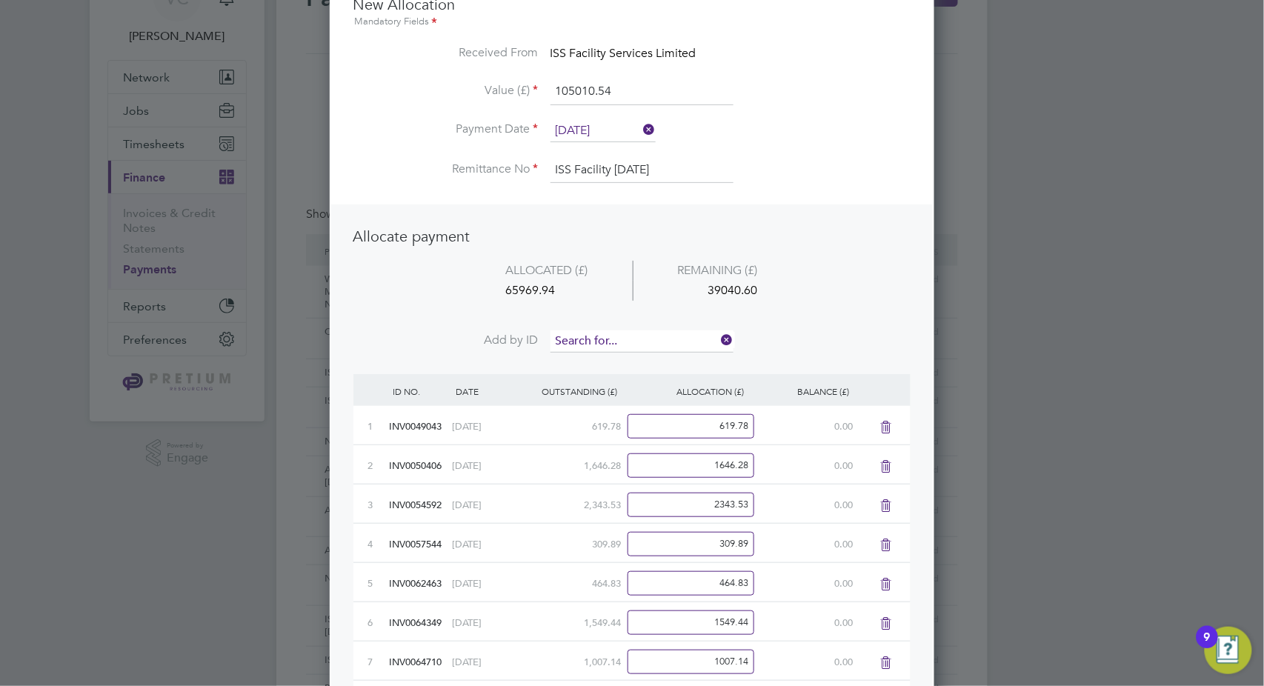
click at [655, 335] on input at bounding box center [642, 341] width 183 height 22
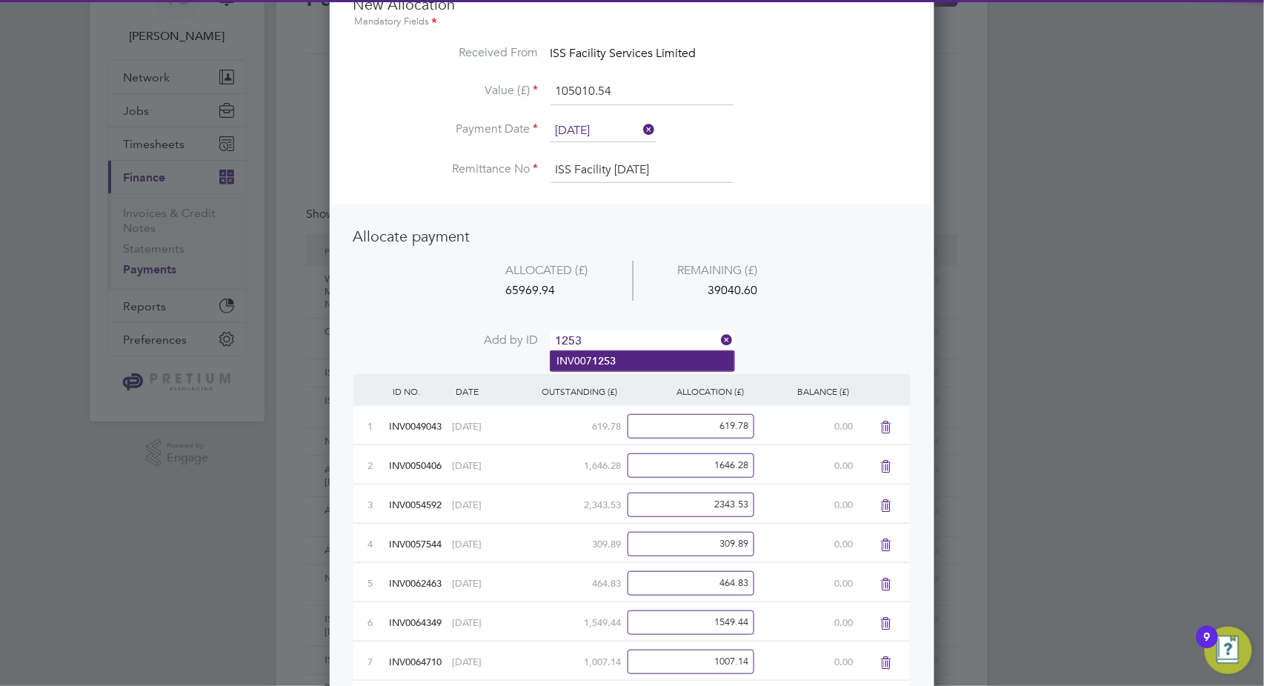
type input "1253"
click at [642, 359] on li "INV007 1253" at bounding box center [643, 361] width 184 height 20
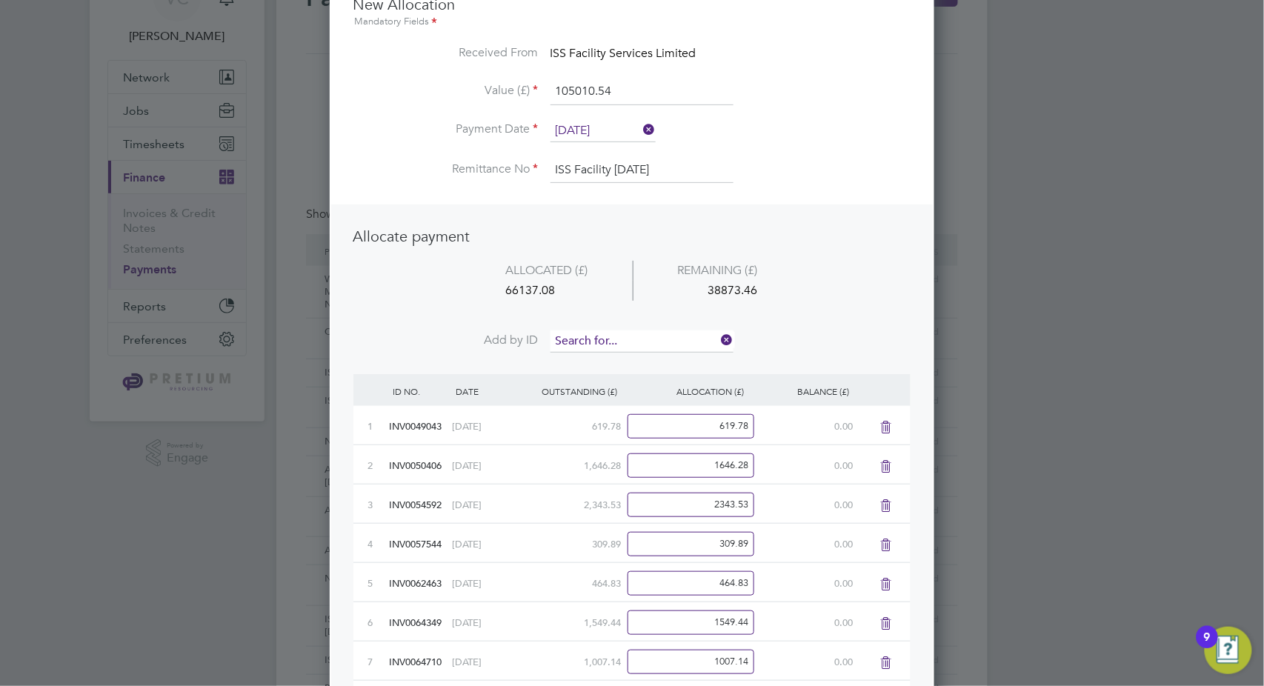
click at [654, 335] on input at bounding box center [642, 341] width 183 height 22
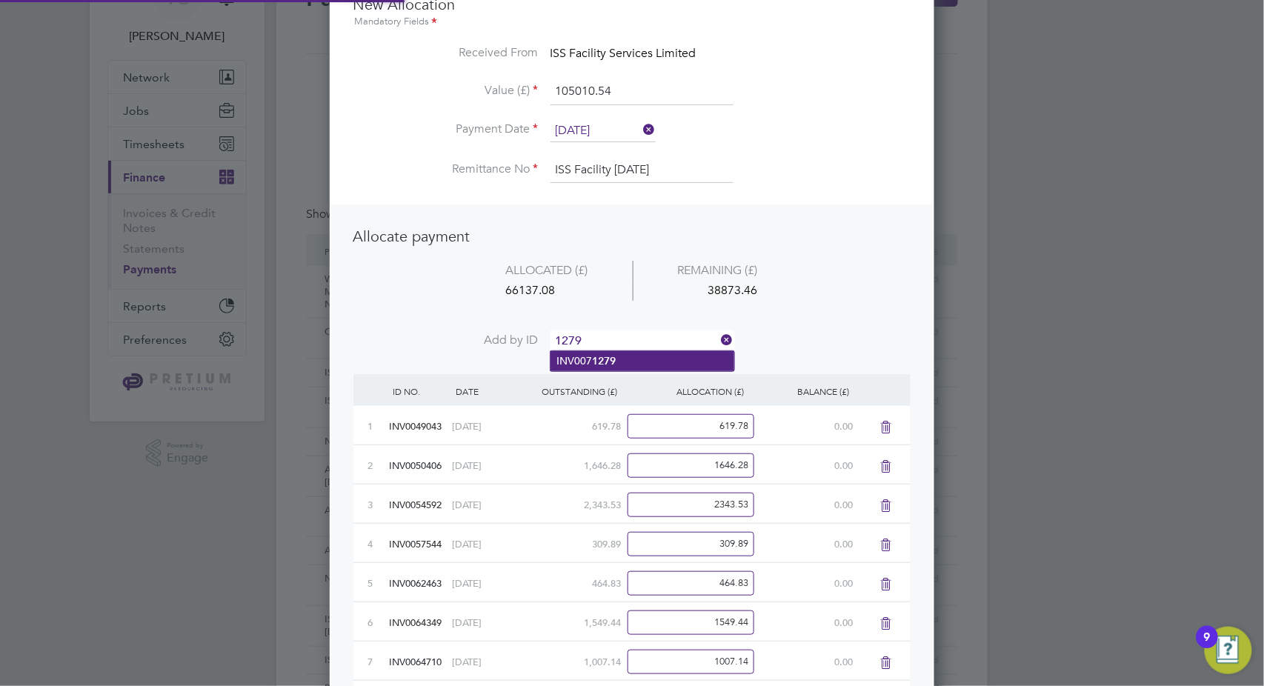
type input "1279"
click at [648, 358] on li "INV007 1279" at bounding box center [643, 361] width 184 height 20
click at [645, 342] on input at bounding box center [642, 341] width 183 height 22
type input "1280"
click at [631, 361] on li "INV007 1280" at bounding box center [643, 361] width 184 height 20
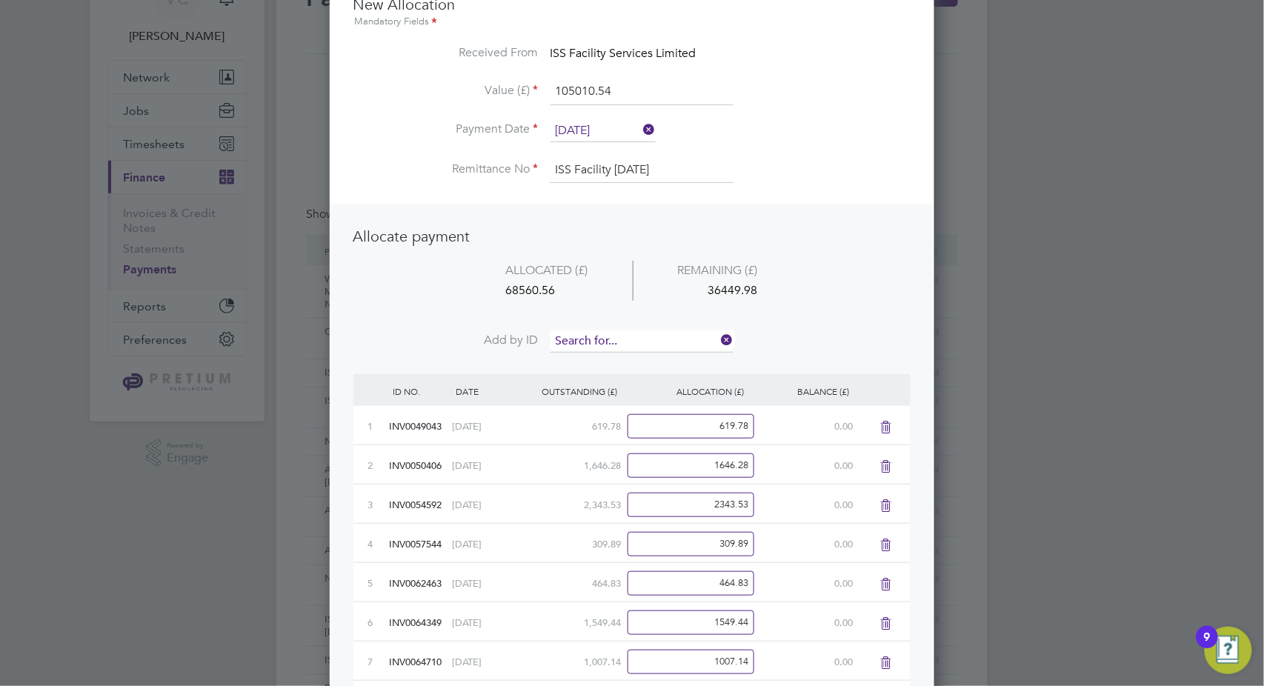
click at [640, 331] on input at bounding box center [642, 341] width 183 height 22
type input "1303"
click at [614, 355] on b "1303" at bounding box center [604, 361] width 24 height 13
click at [628, 341] on input at bounding box center [642, 341] width 183 height 22
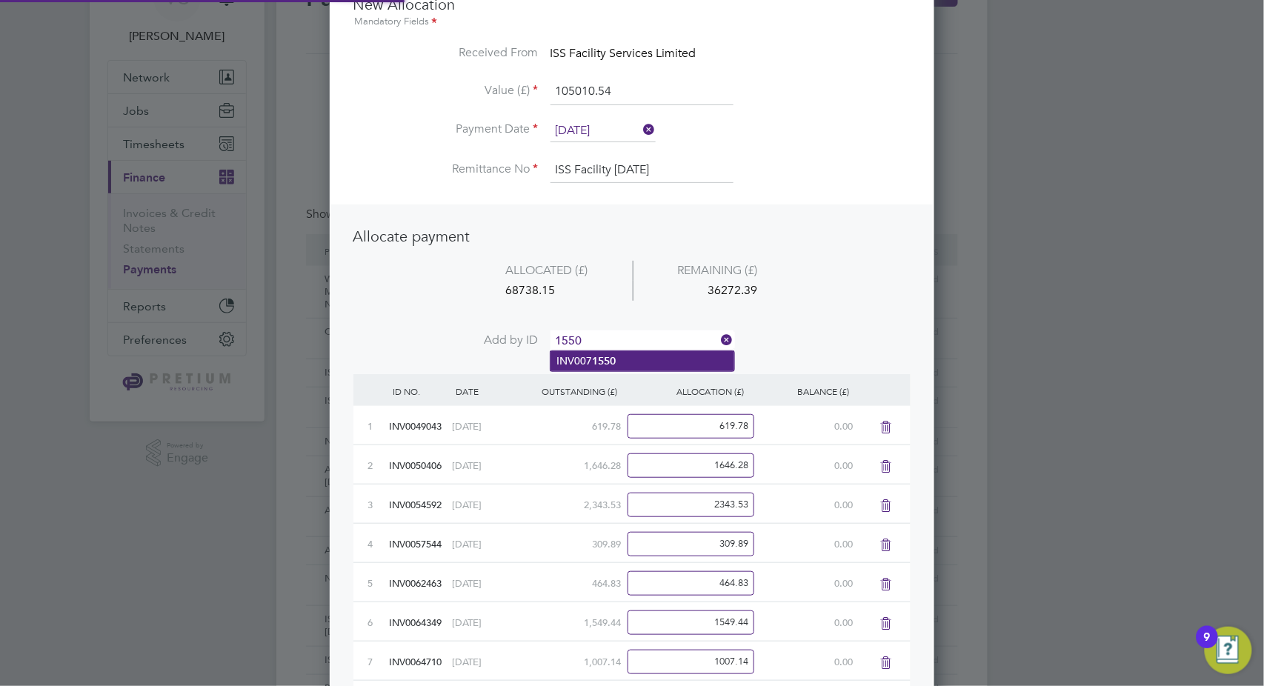
type input "1550"
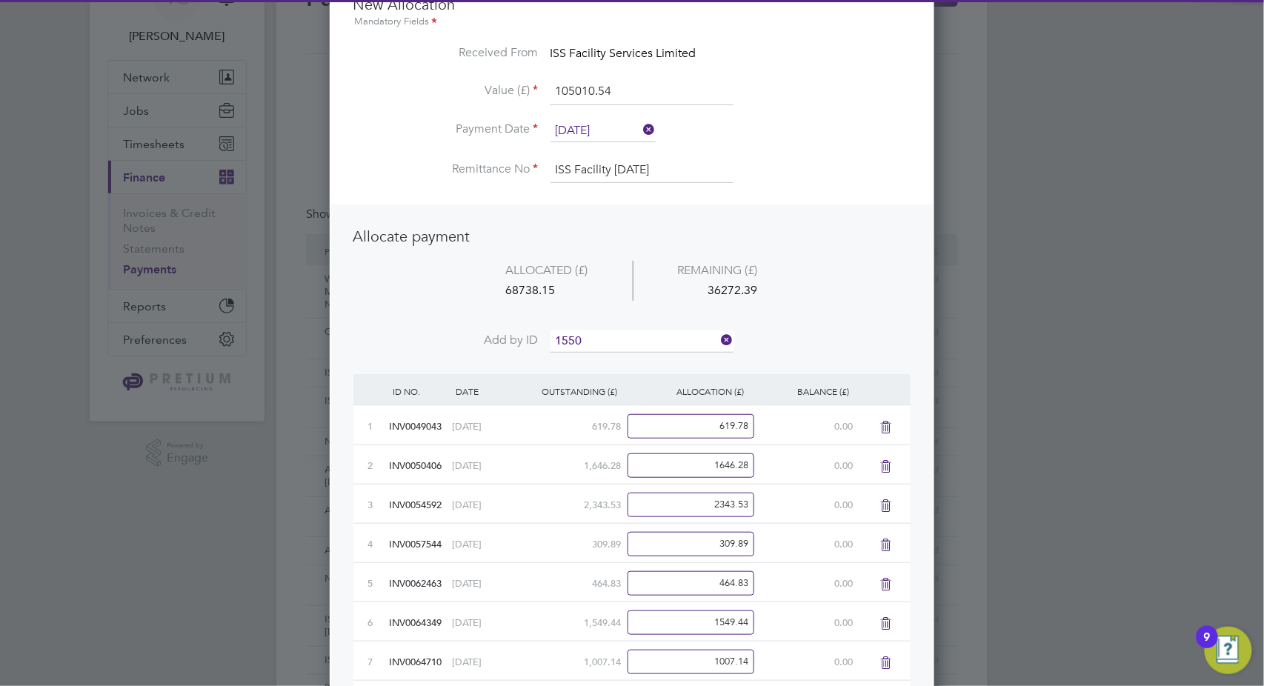
click at [625, 360] on li "INV007 1550" at bounding box center [643, 361] width 184 height 20
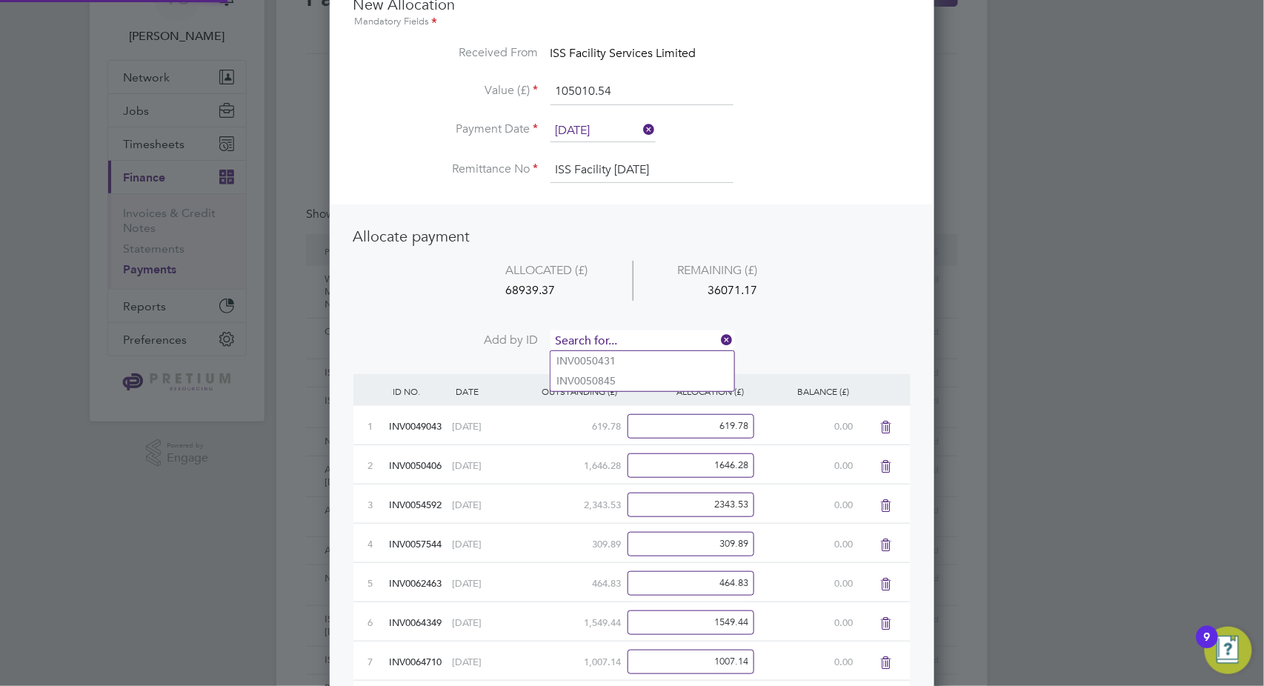
click at [629, 341] on input at bounding box center [642, 341] width 183 height 22
type input "1553"
click at [616, 362] on li "INV007 1553" at bounding box center [643, 361] width 184 height 20
click at [622, 339] on input at bounding box center [642, 341] width 183 height 22
type input "1597"
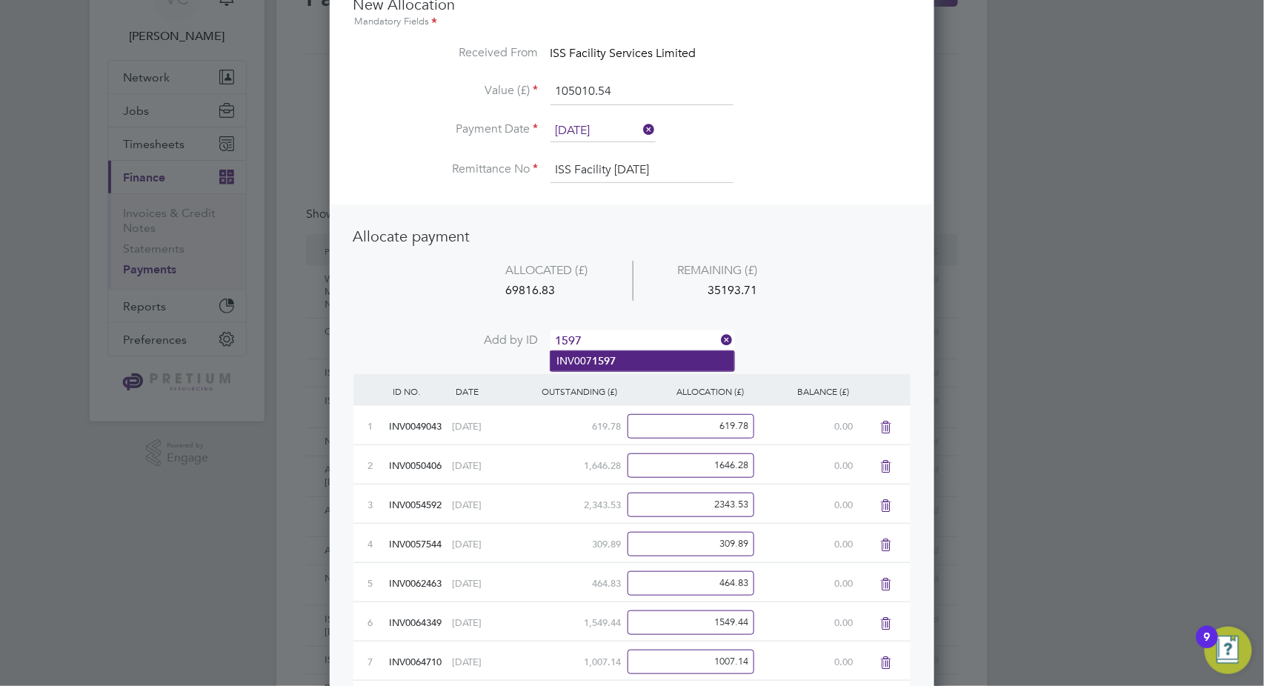
click at [613, 365] on b "1597" at bounding box center [604, 361] width 24 height 13
click at [622, 339] on input at bounding box center [642, 341] width 183 height 22
type input "2019"
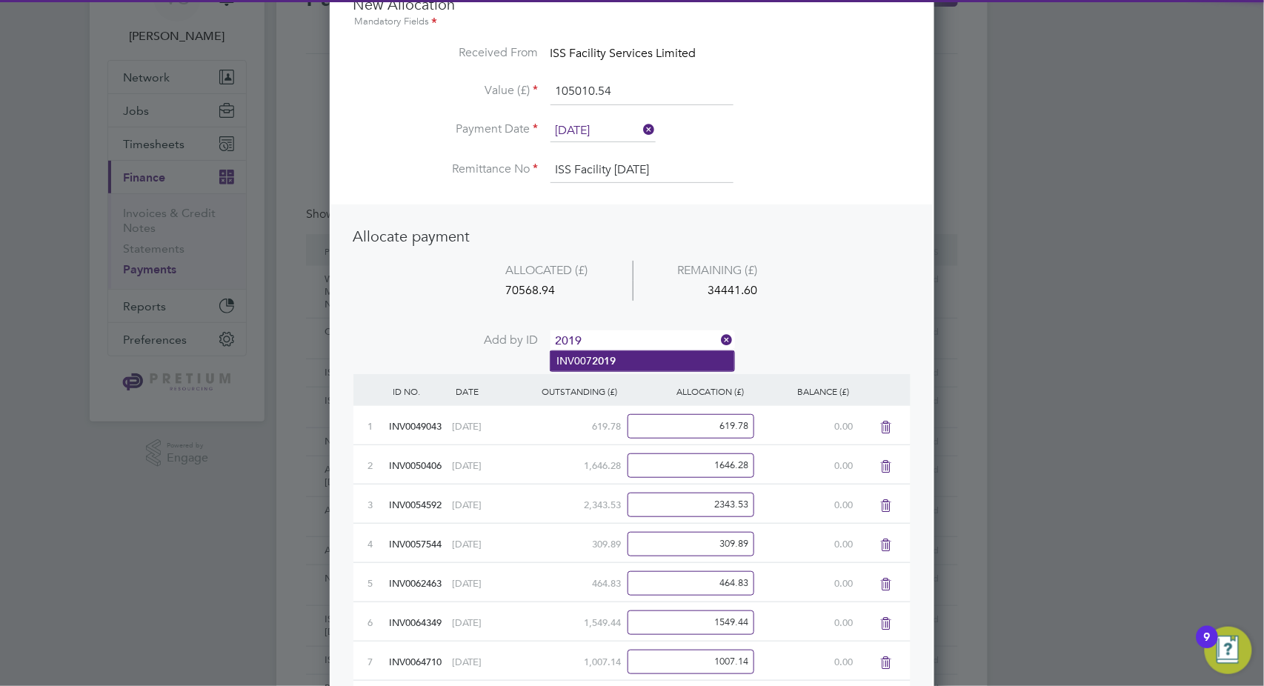
click at [609, 359] on b "2019" at bounding box center [604, 361] width 24 height 13
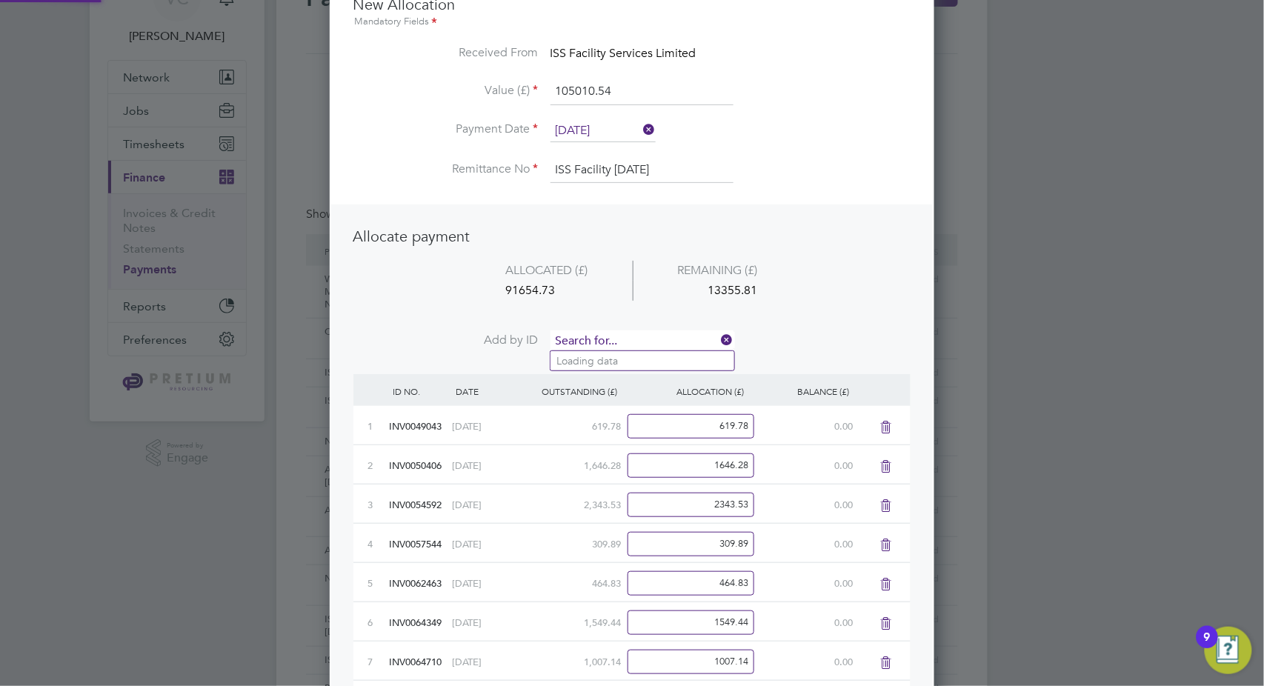
click at [625, 336] on input at bounding box center [642, 341] width 183 height 22
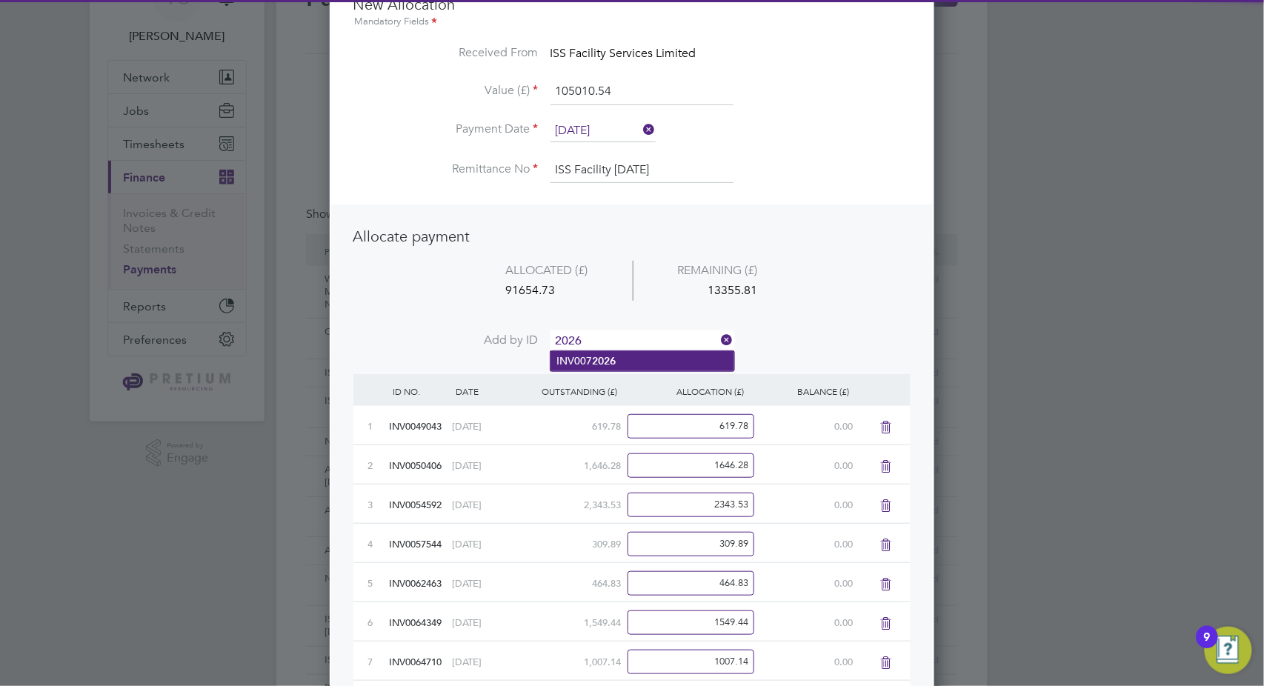
type input "2026"
click at [608, 366] on b "2026" at bounding box center [604, 361] width 24 height 13
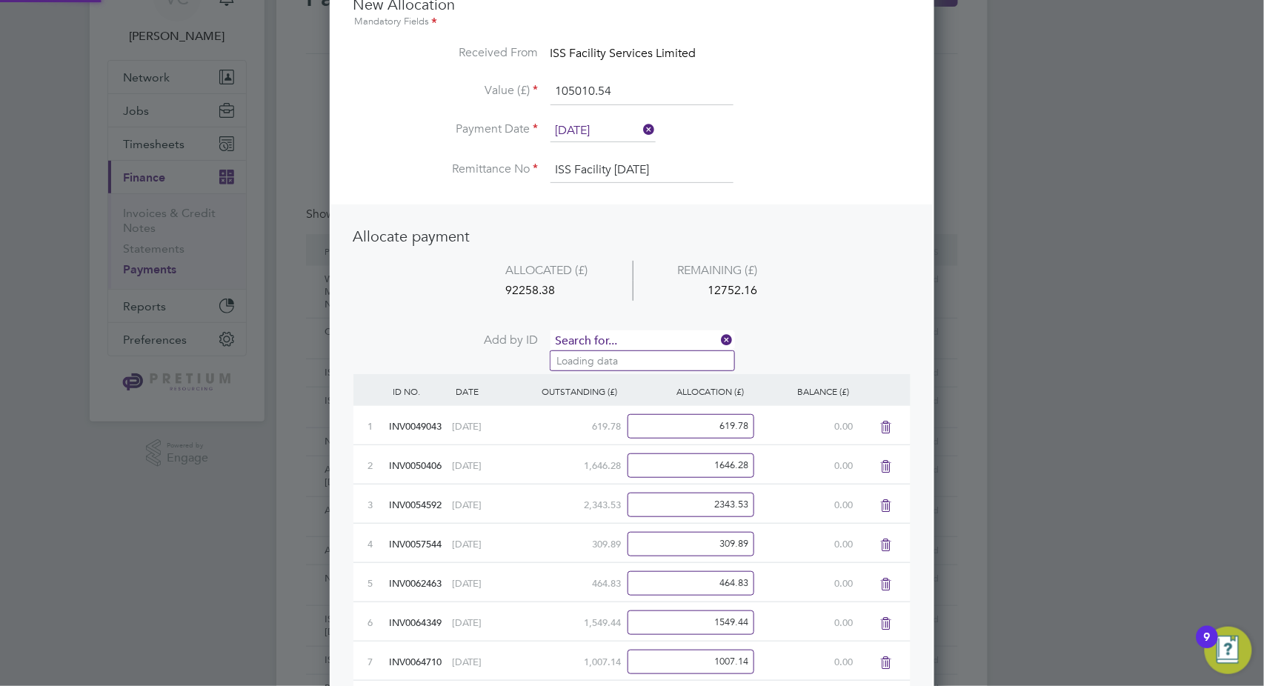
click at [631, 339] on input at bounding box center [642, 341] width 183 height 22
type input "241"
click at [613, 370] on ul "INV007 241 4" at bounding box center [642, 360] width 185 height 21
click at [622, 347] on input at bounding box center [642, 341] width 183 height 22
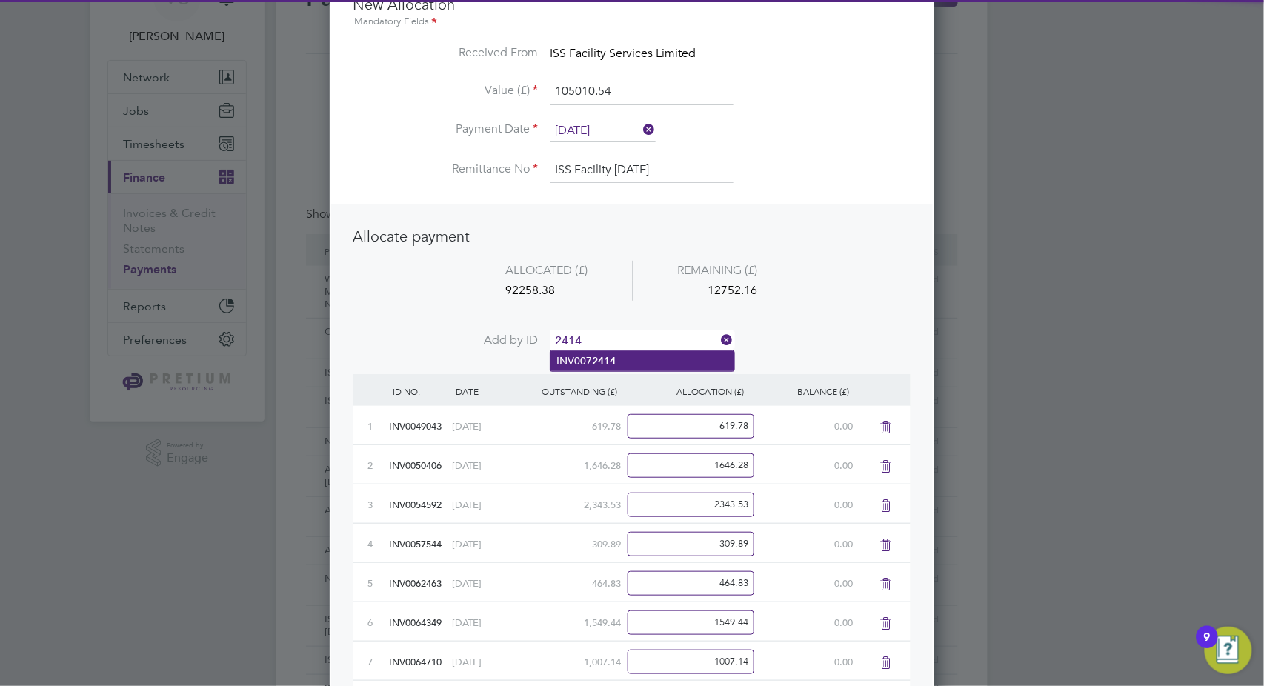
type input "2414"
click at [615, 351] on li "INV007 2414" at bounding box center [643, 361] width 184 height 20
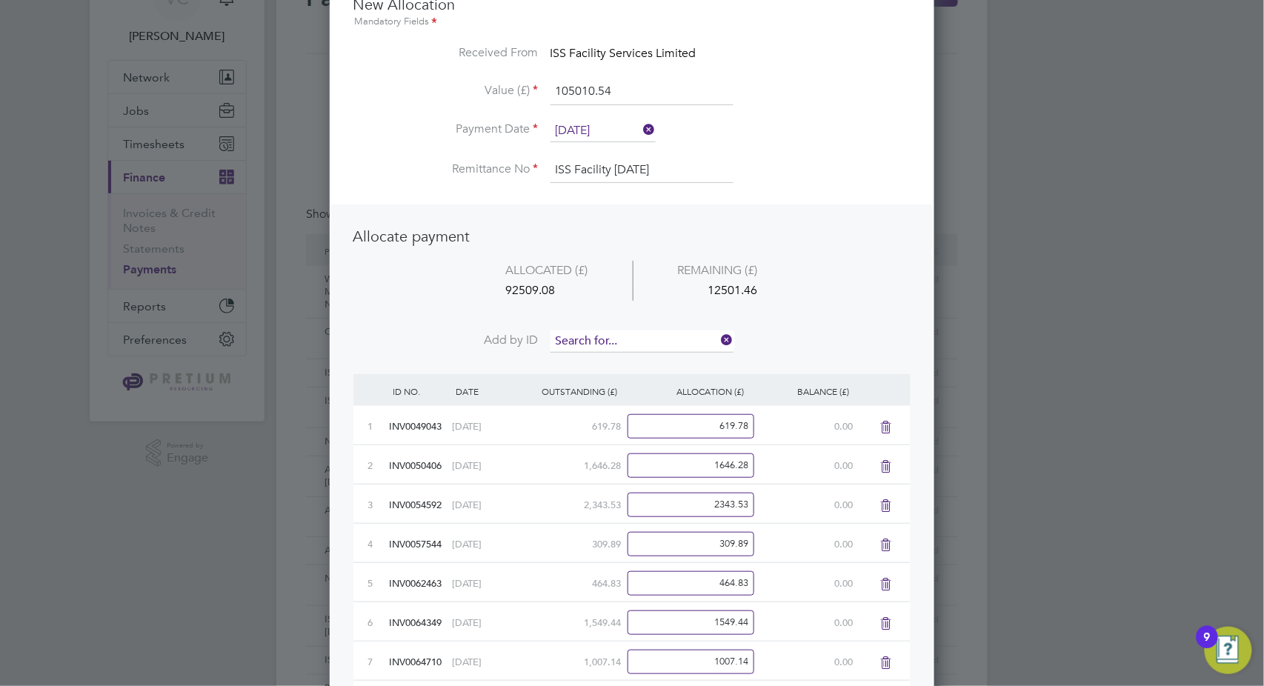
click at [625, 339] on input at bounding box center [642, 341] width 183 height 22
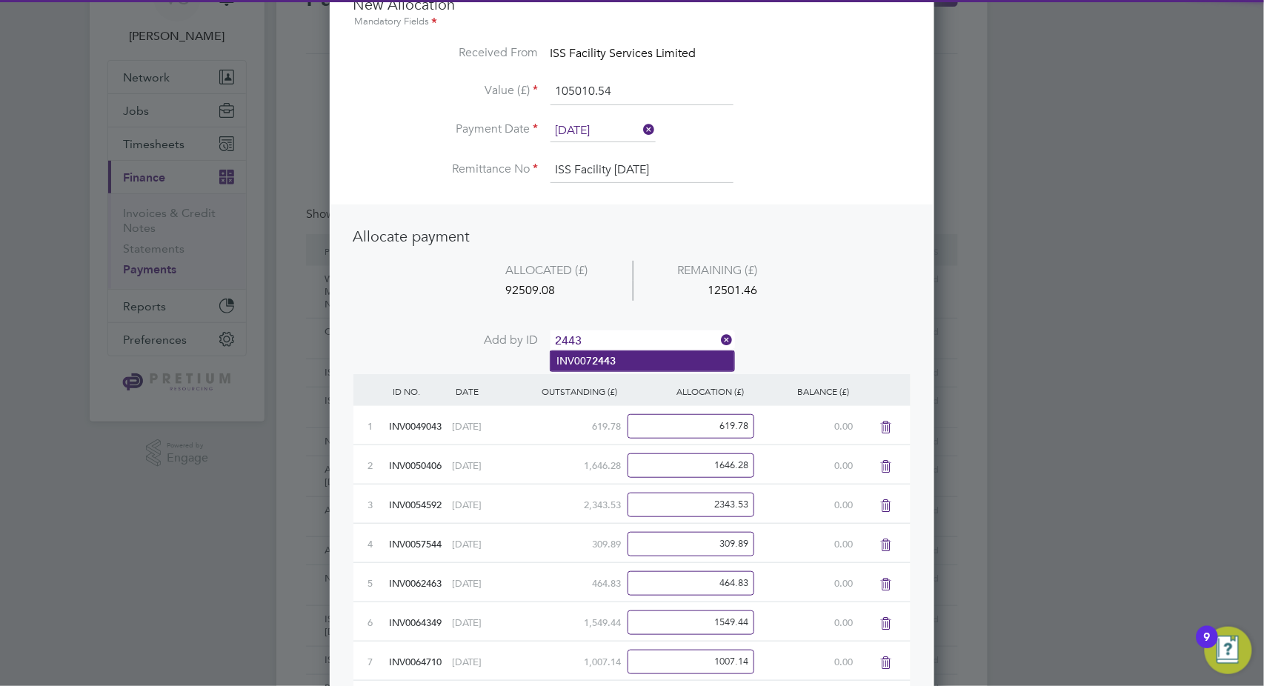
type input "2443"
click at [631, 366] on li "INV007 2443" at bounding box center [643, 361] width 184 height 20
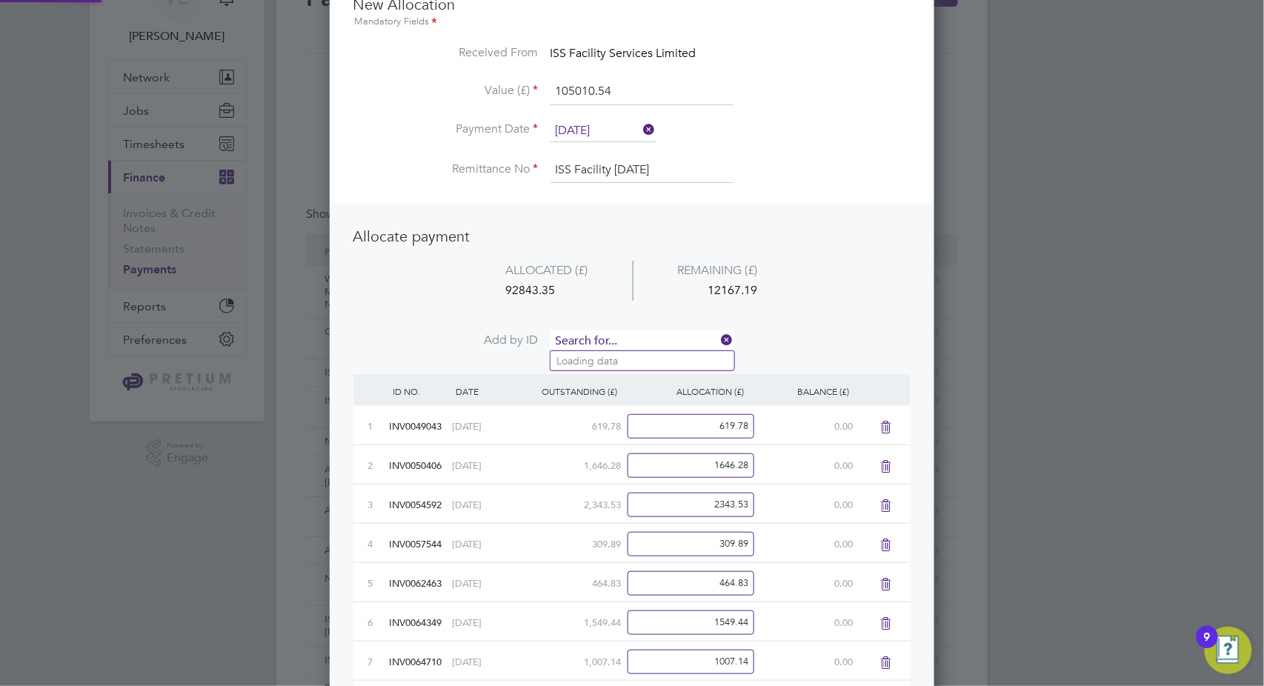
click at [631, 336] on input at bounding box center [642, 341] width 183 height 22
type input "2478"
click at [637, 358] on li "INV007 2478" at bounding box center [643, 361] width 184 height 20
click at [662, 340] on input at bounding box center [642, 341] width 183 height 22
type input "2480"
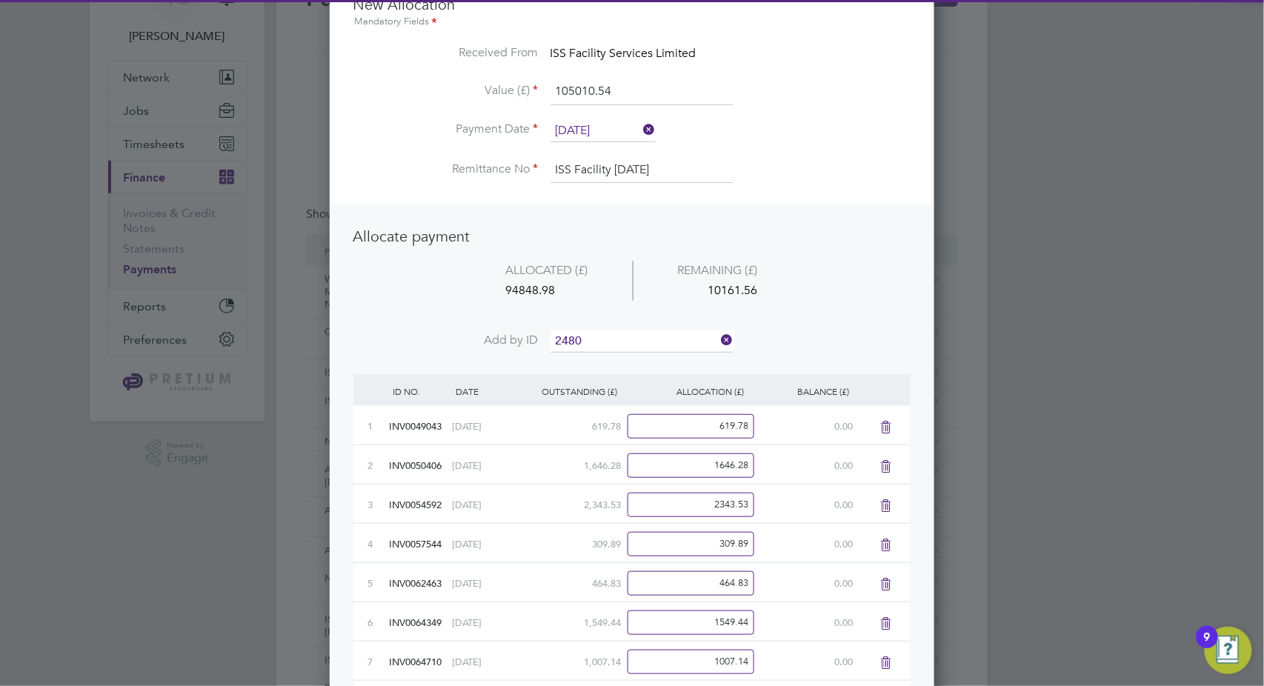
click at [622, 355] on li "INV007 2480" at bounding box center [643, 361] width 184 height 20
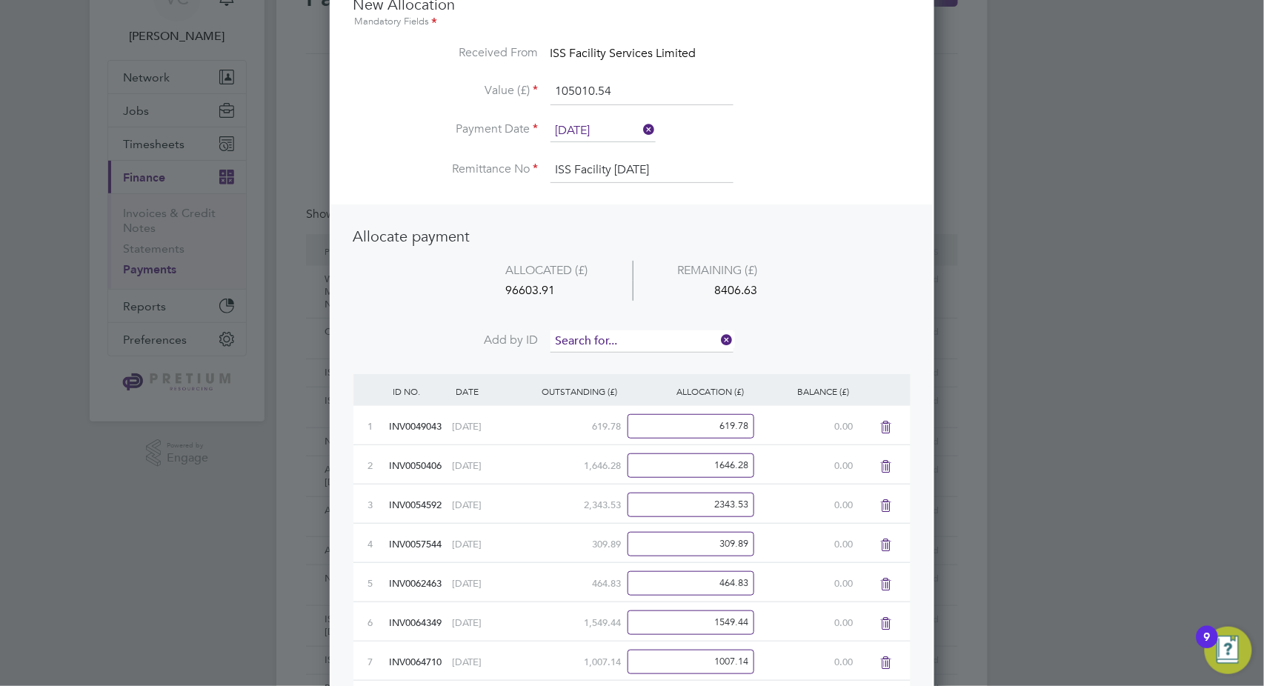
click at [636, 333] on input at bounding box center [642, 341] width 183 height 22
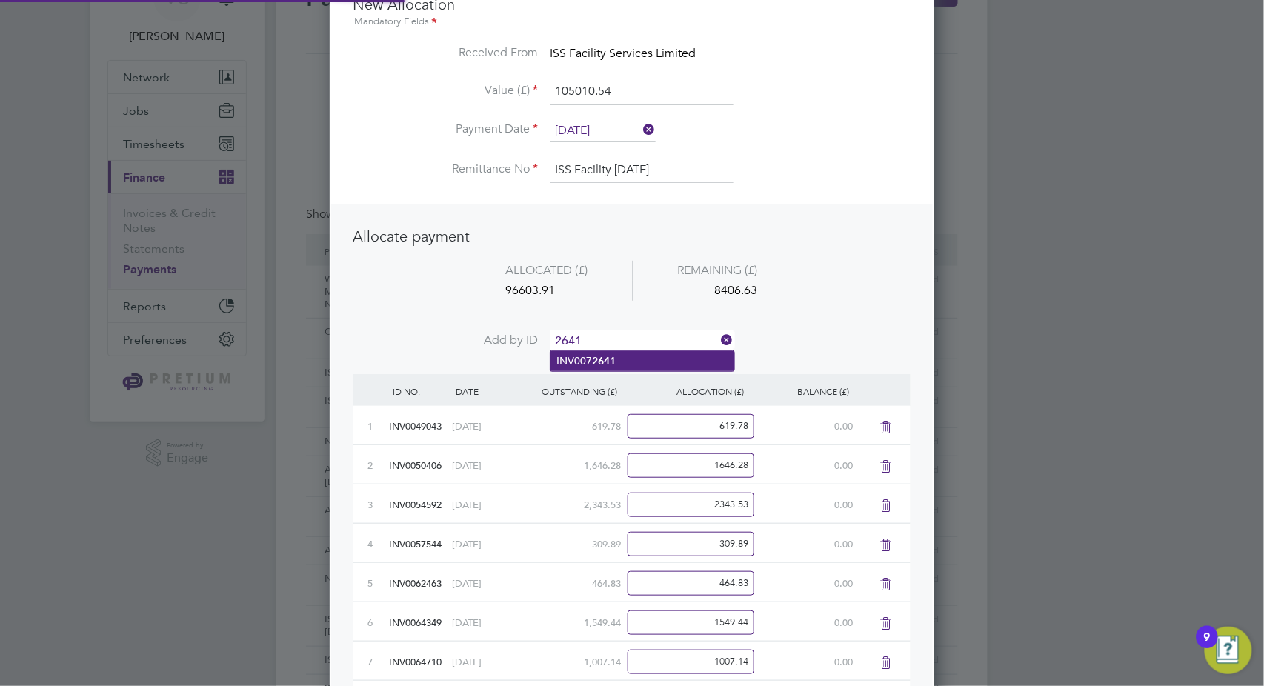
type input "2641"
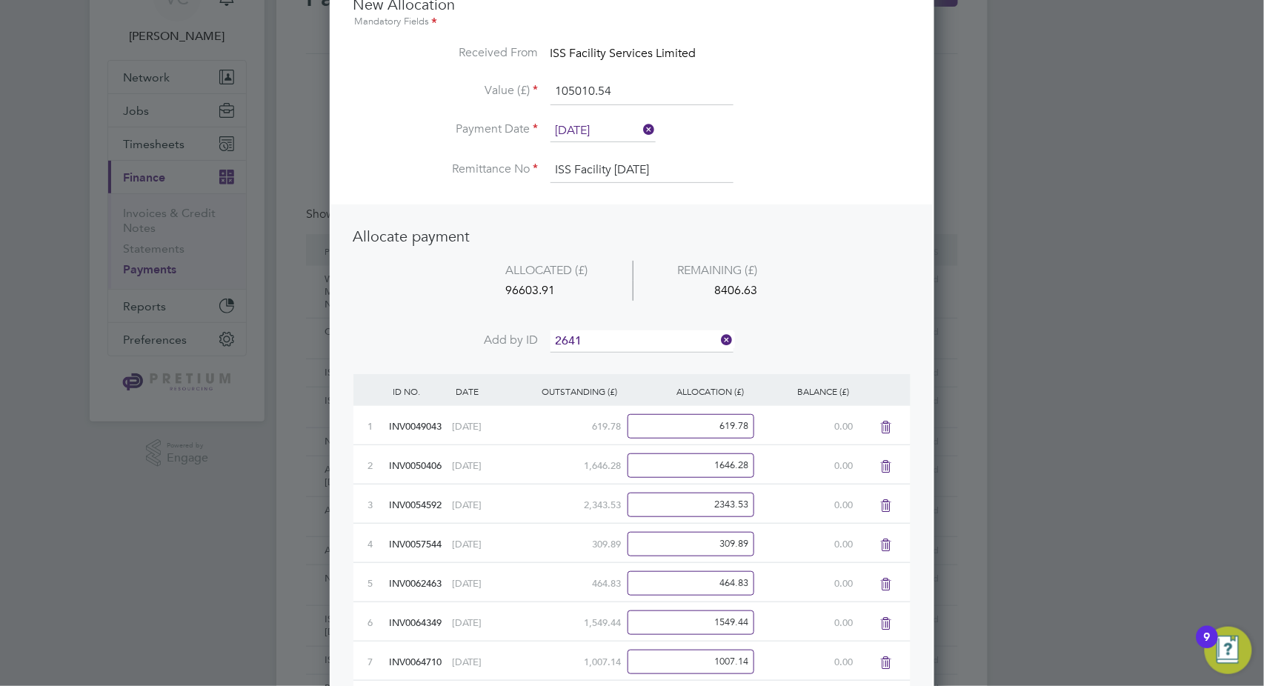
click at [620, 357] on li "INV007 2641" at bounding box center [643, 361] width 184 height 20
click at [630, 333] on input at bounding box center [642, 341] width 183 height 22
type input "2654"
click at [619, 353] on li "INV007 2654" at bounding box center [643, 361] width 184 height 20
click at [629, 336] on input at bounding box center [642, 341] width 183 height 22
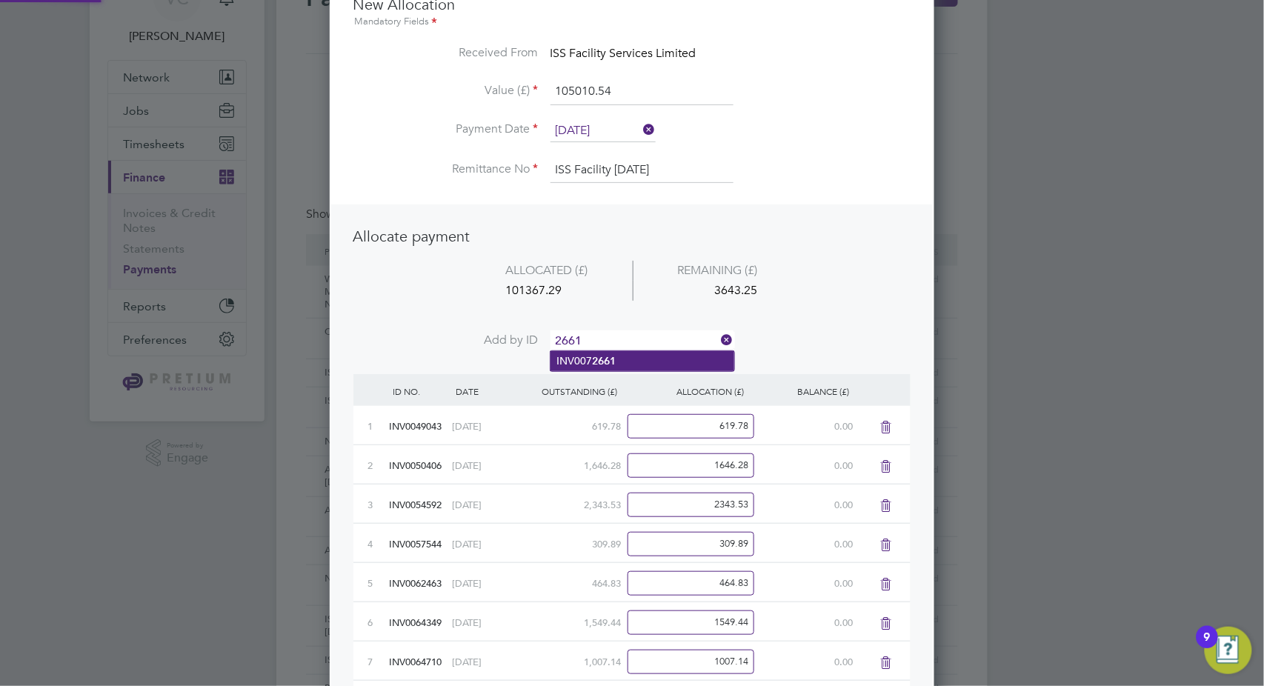
type input "2661"
click at [622, 356] on li "INV007 2661" at bounding box center [643, 361] width 184 height 20
click at [631, 332] on input at bounding box center [642, 341] width 183 height 22
type input "2679"
click at [628, 359] on li "INV007 2679" at bounding box center [643, 361] width 184 height 20
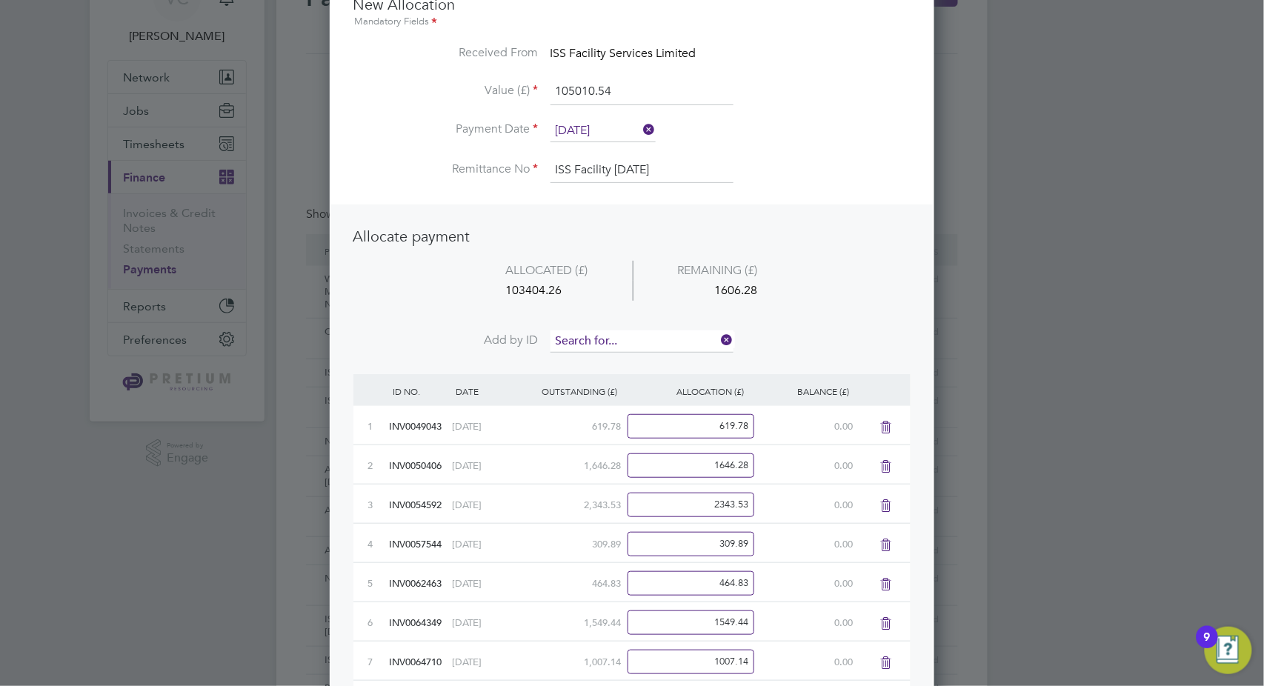
click at [631, 338] on input at bounding box center [642, 341] width 183 height 22
type input "2869"
click at [628, 363] on li "INV007 2869" at bounding box center [643, 361] width 184 height 20
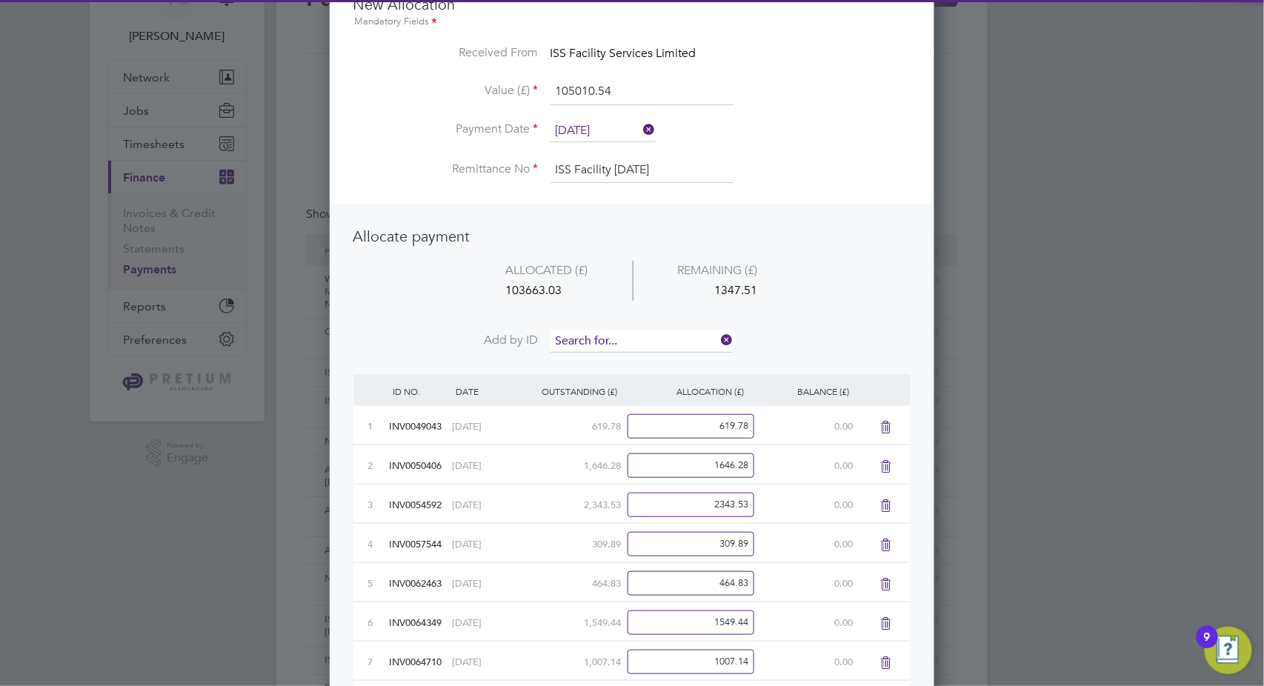
scroll to position [3140, 605]
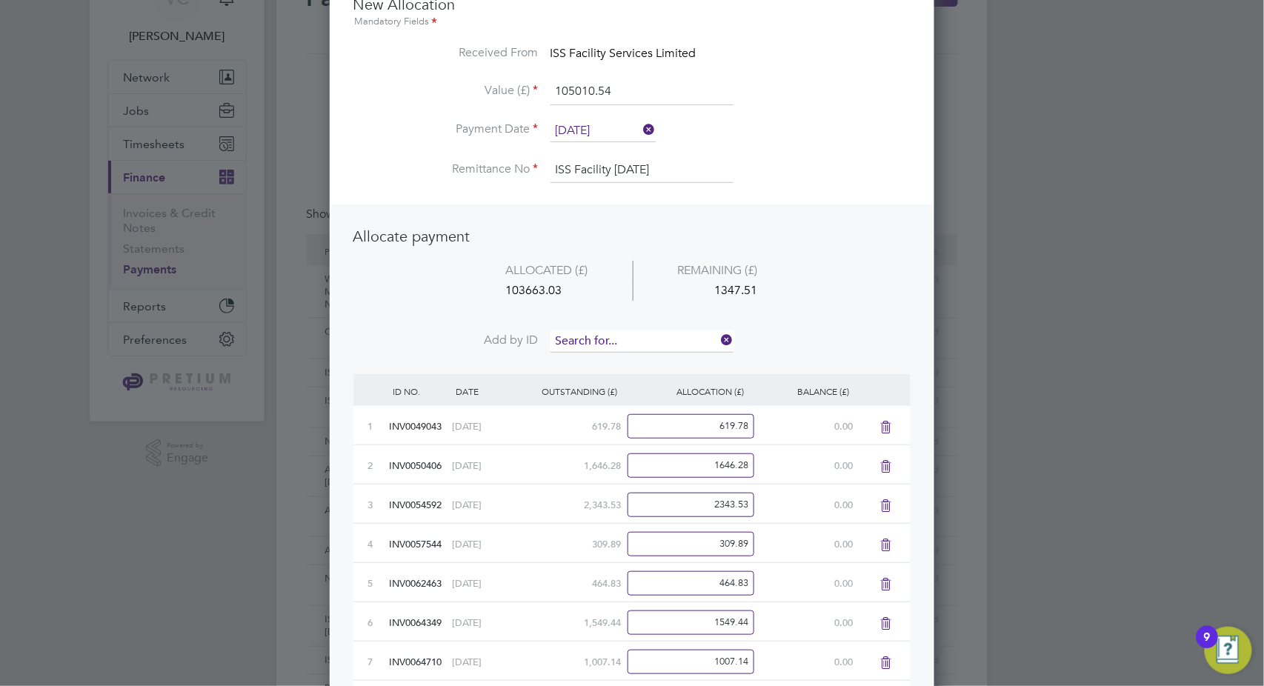
click at [634, 341] on input at bounding box center [642, 341] width 183 height 22
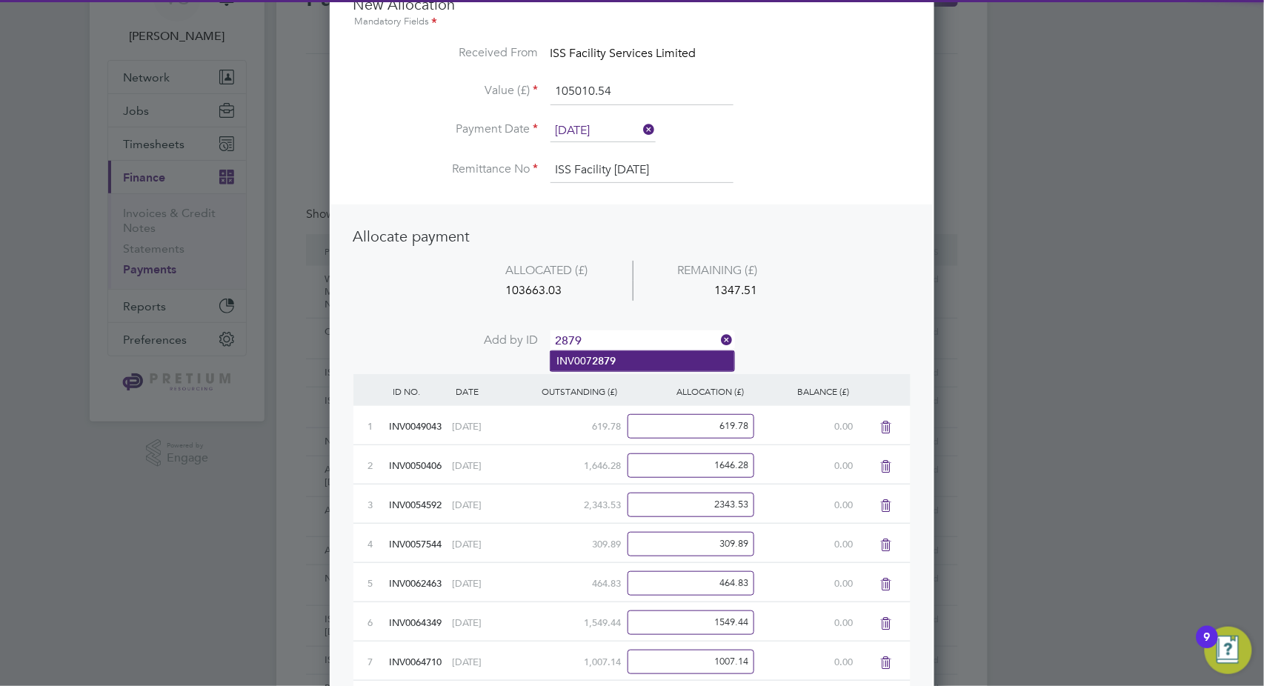
type input "2879"
click at [622, 366] on li "INV007 2879" at bounding box center [643, 361] width 184 height 20
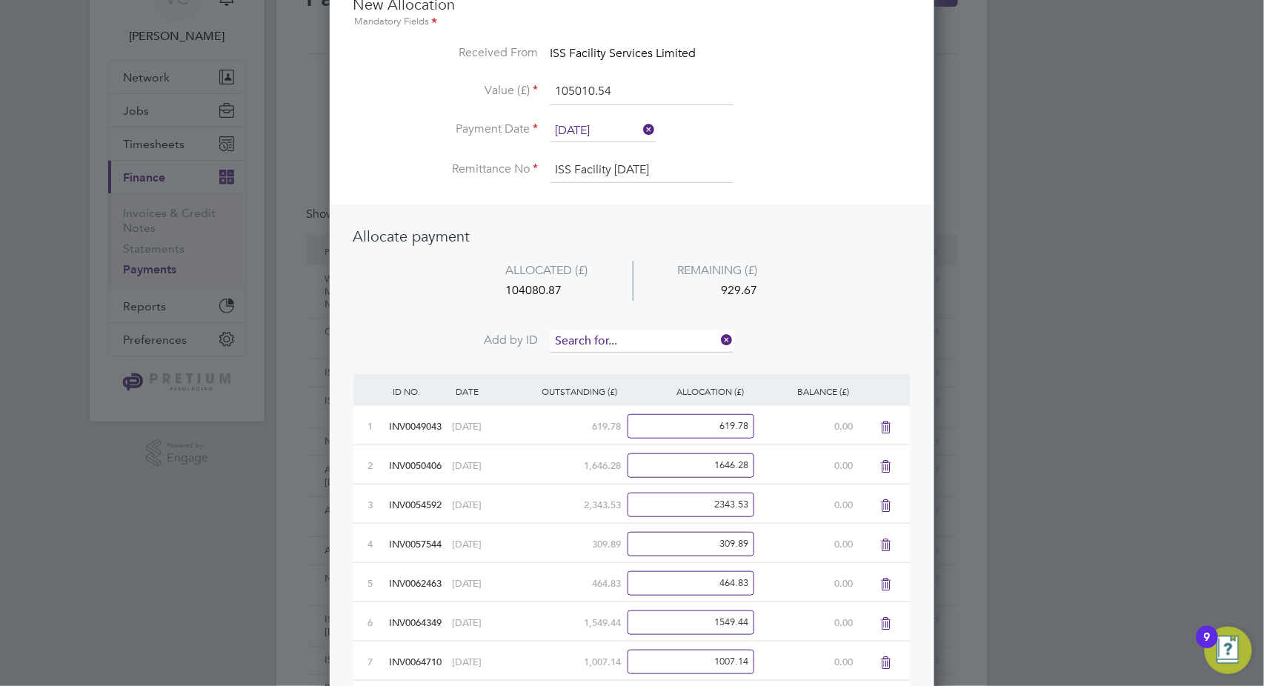
click at [636, 333] on input at bounding box center [642, 341] width 183 height 22
type input "3249"
click at [622, 367] on li "INV007 3249" at bounding box center [643, 361] width 184 height 20
click at [636, 337] on input at bounding box center [642, 341] width 183 height 22
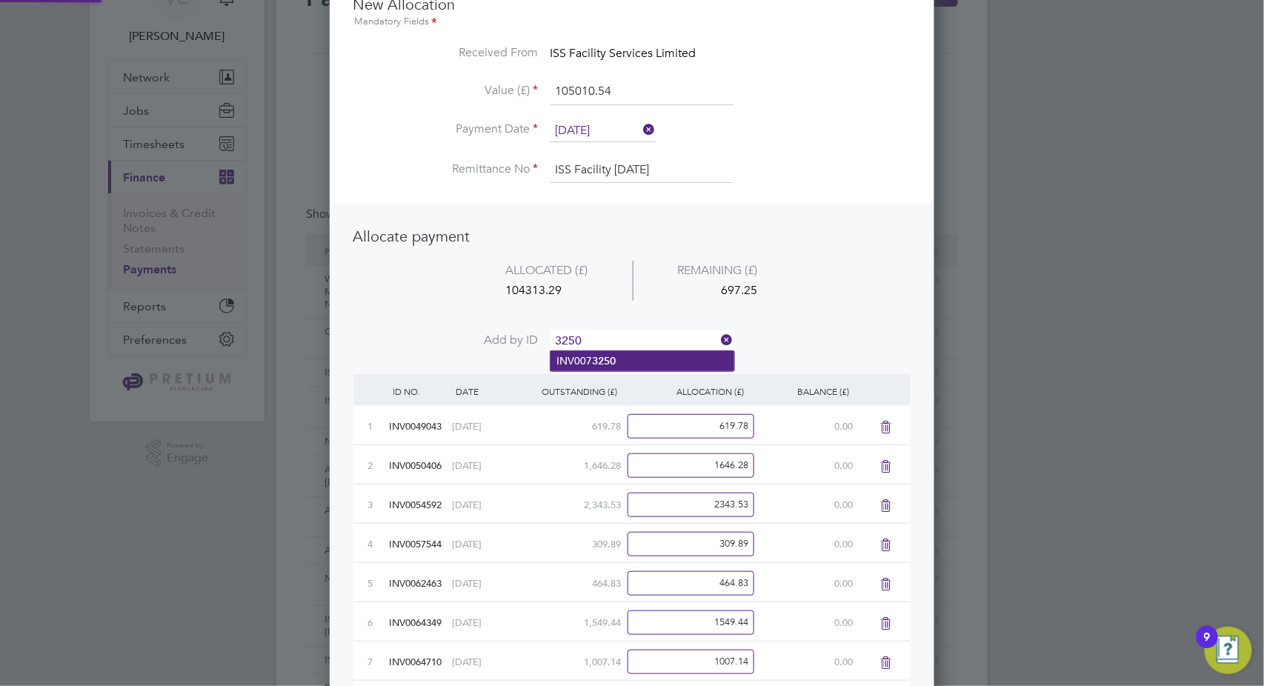
type input "3250"
click at [628, 365] on li "INV007 3250" at bounding box center [643, 361] width 184 height 20
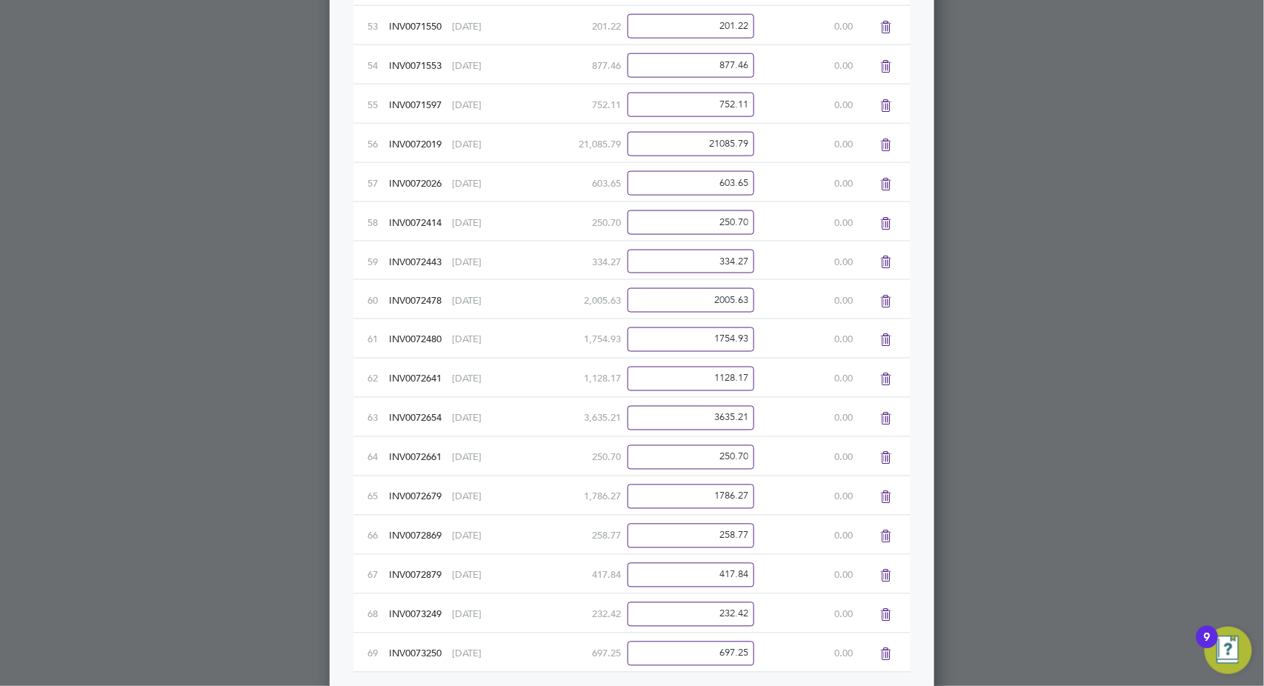
scroll to position [2628, 0]
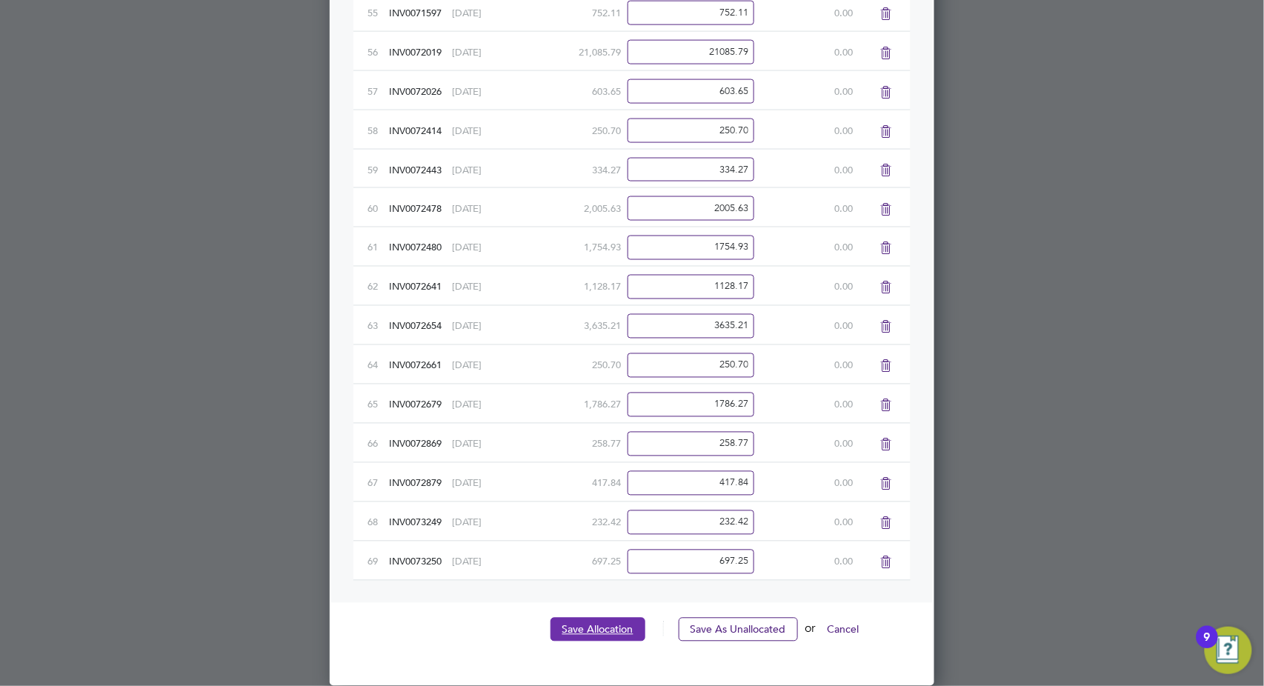
click at [584, 632] on button "Save Allocation" at bounding box center [598, 630] width 95 height 24
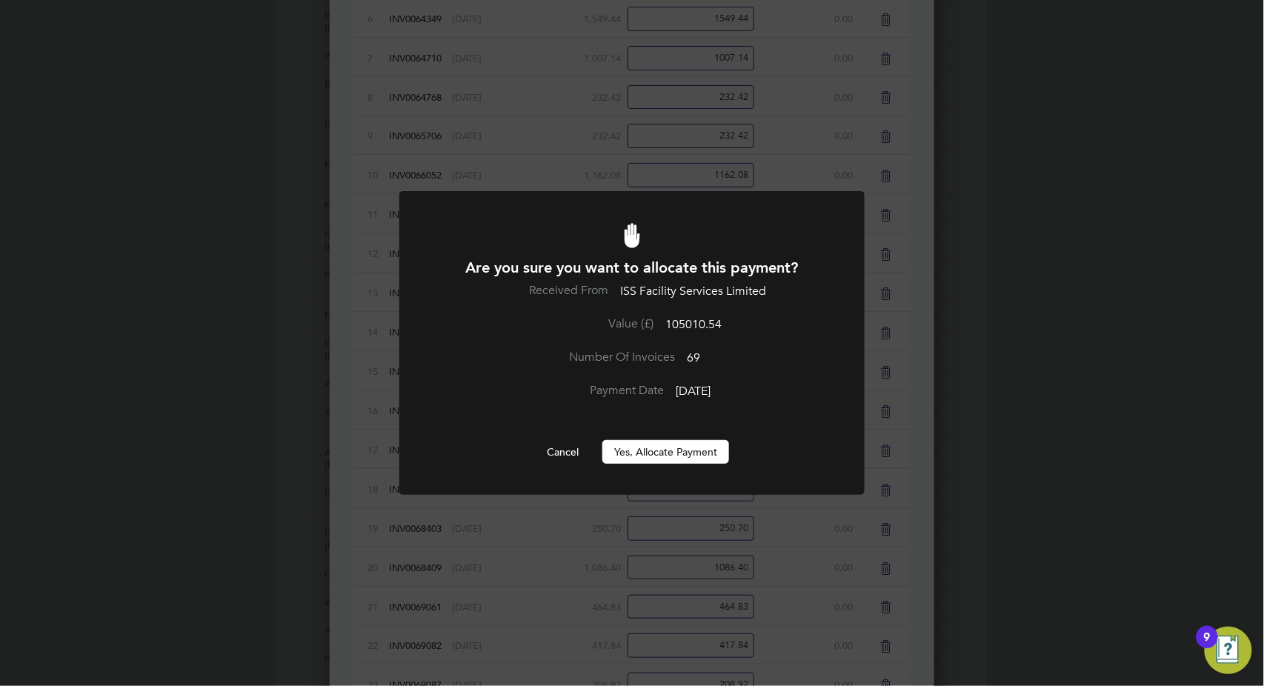
click at [694, 449] on button "Yes, Allocate Payment" at bounding box center [665, 452] width 127 height 24
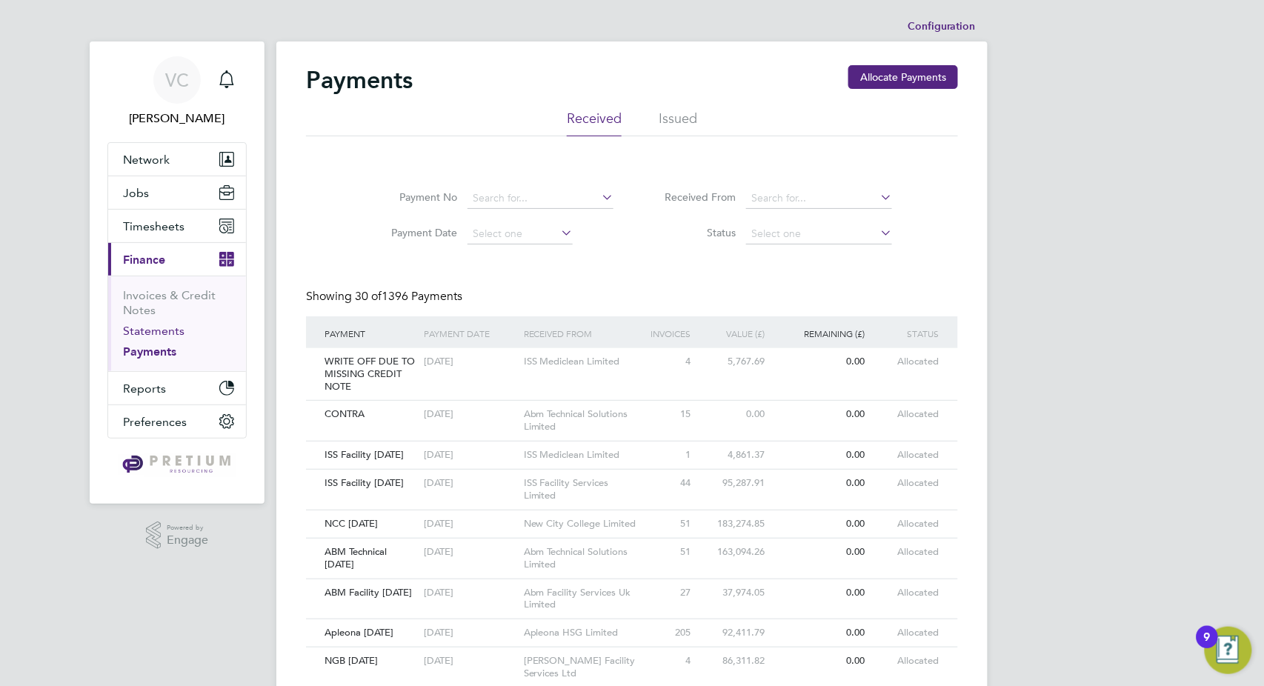
click at [159, 333] on link "Statements" at bounding box center [154, 331] width 62 height 14
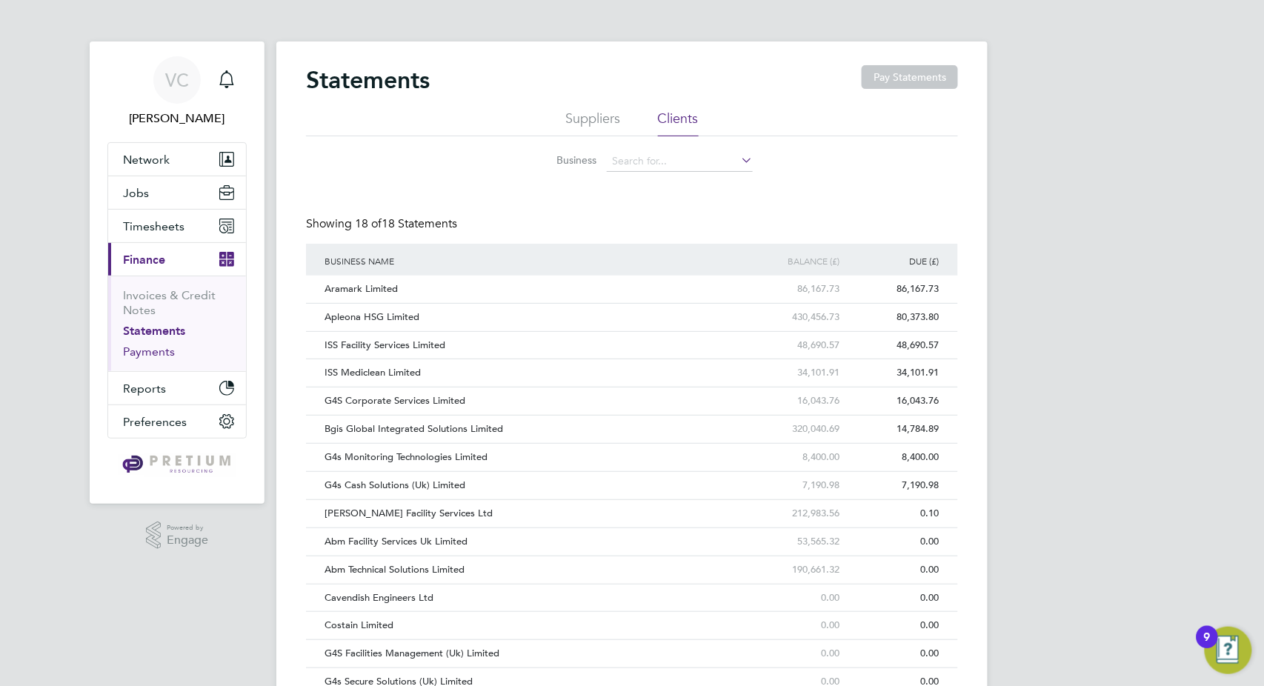
click at [154, 357] on link "Payments" at bounding box center [149, 352] width 52 height 14
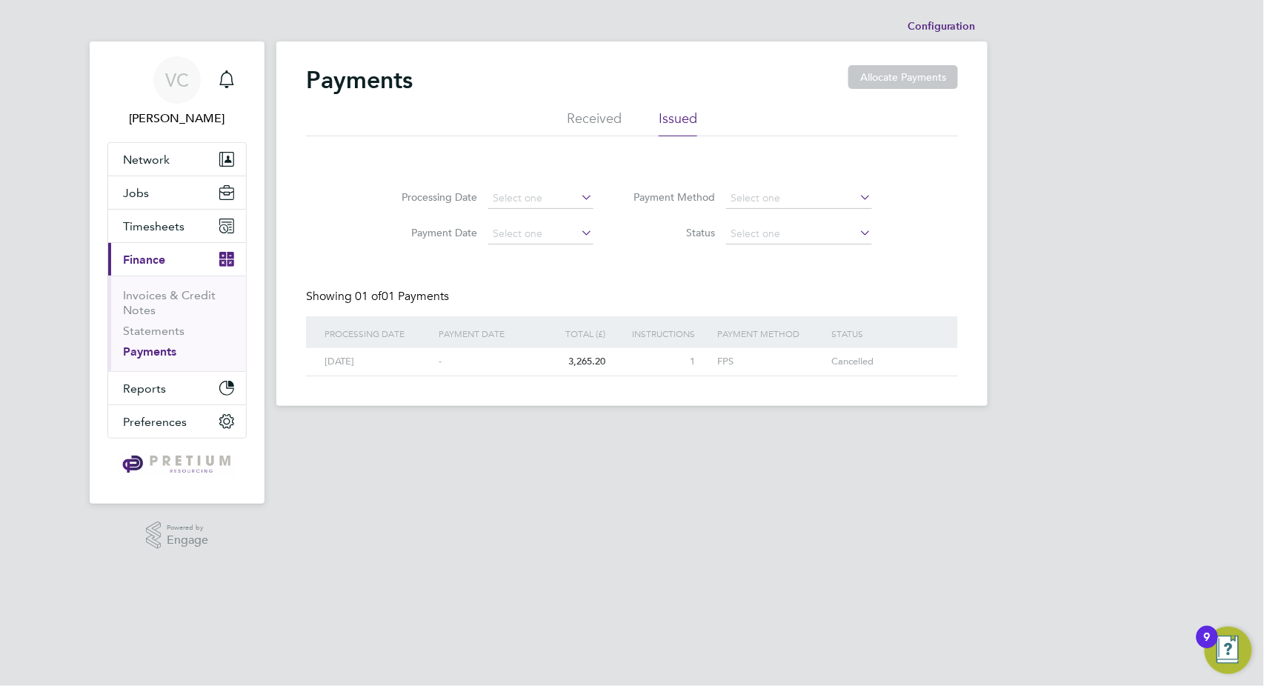
click at [599, 114] on li "Received" at bounding box center [594, 123] width 55 height 27
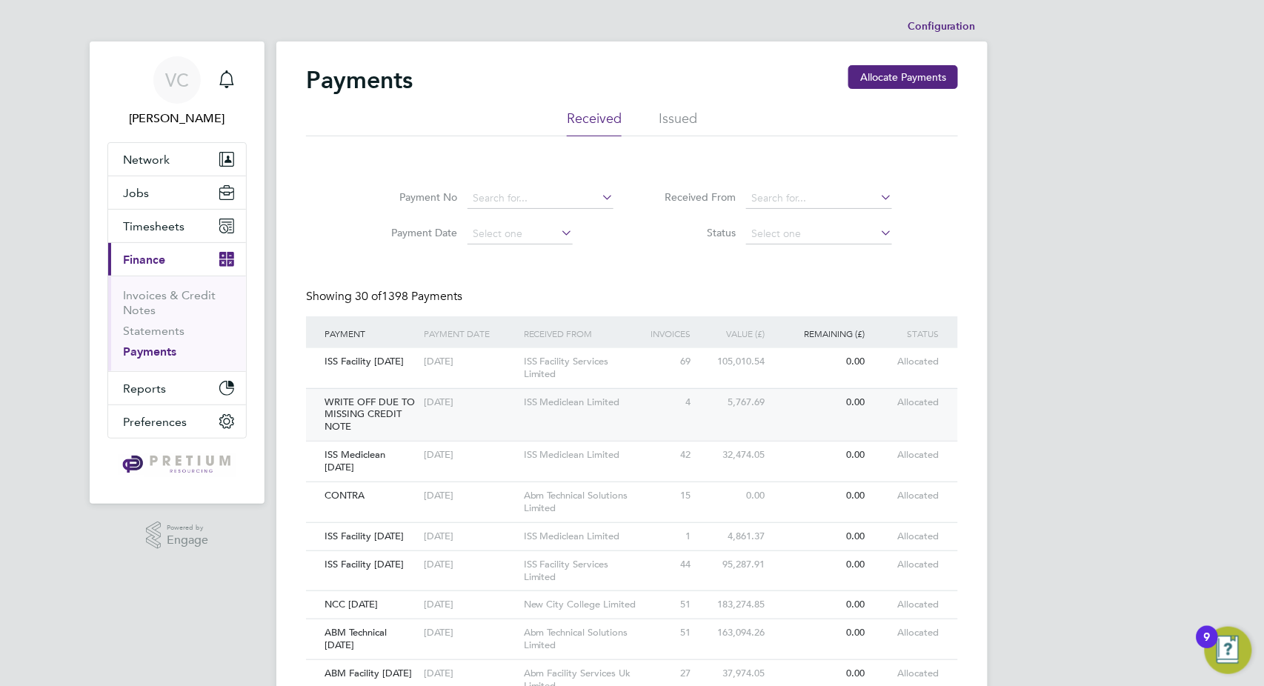
click at [671, 419] on div "WRITE OFF DUE TO MISSING CREDIT NOTE 02 Oct 2025 ISS Mediclean Limited 4 5,767.…" at bounding box center [632, 414] width 652 height 53
click at [621, 422] on div "WRITE OFF DUE TO MISSING CREDIT NOTE 02 Oct 2025 ISS Mediclean Limited 4 5,767.…" at bounding box center [632, 414] width 652 height 53
click at [592, 408] on div "ISS Mediclean Limited" at bounding box center [582, 402] width 124 height 27
click at [620, 370] on div "ISS Facility Services Limited" at bounding box center [582, 368] width 124 height 40
click at [618, 463] on div "ISS Mediclean Limited" at bounding box center [582, 455] width 124 height 27
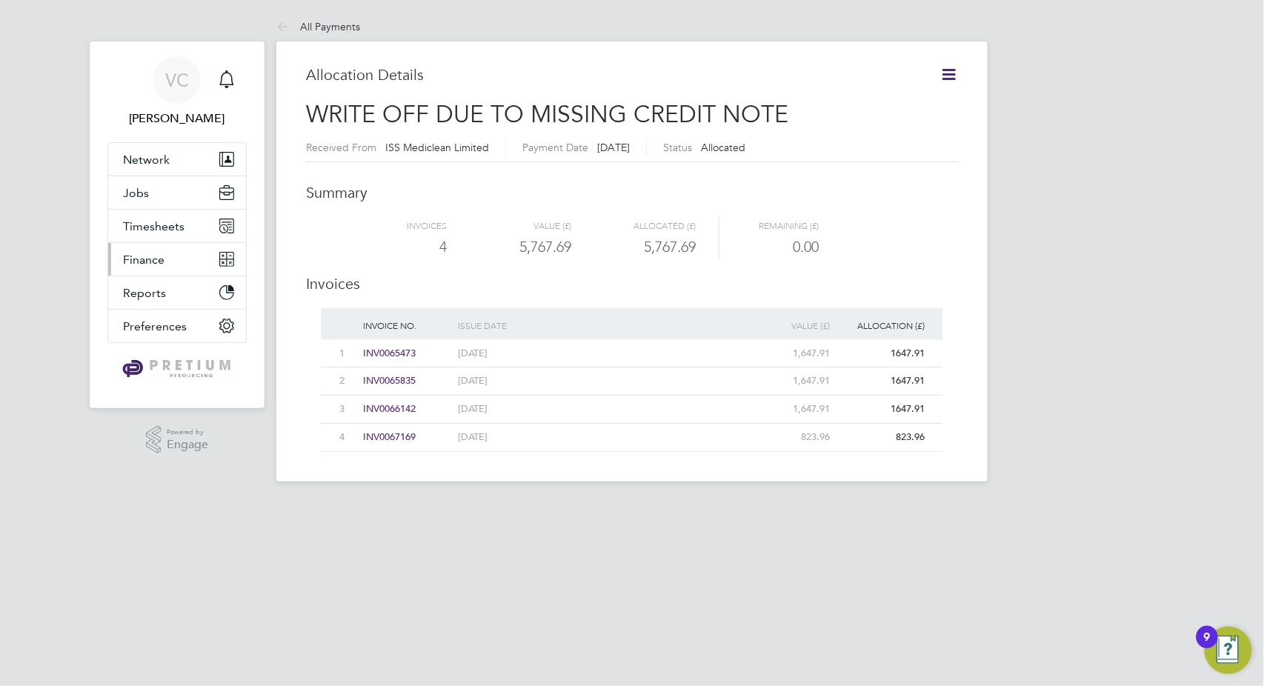
click at [164, 257] on button "Finance" at bounding box center [177, 259] width 138 height 33
click at [150, 264] on span "Finance" at bounding box center [143, 260] width 41 height 14
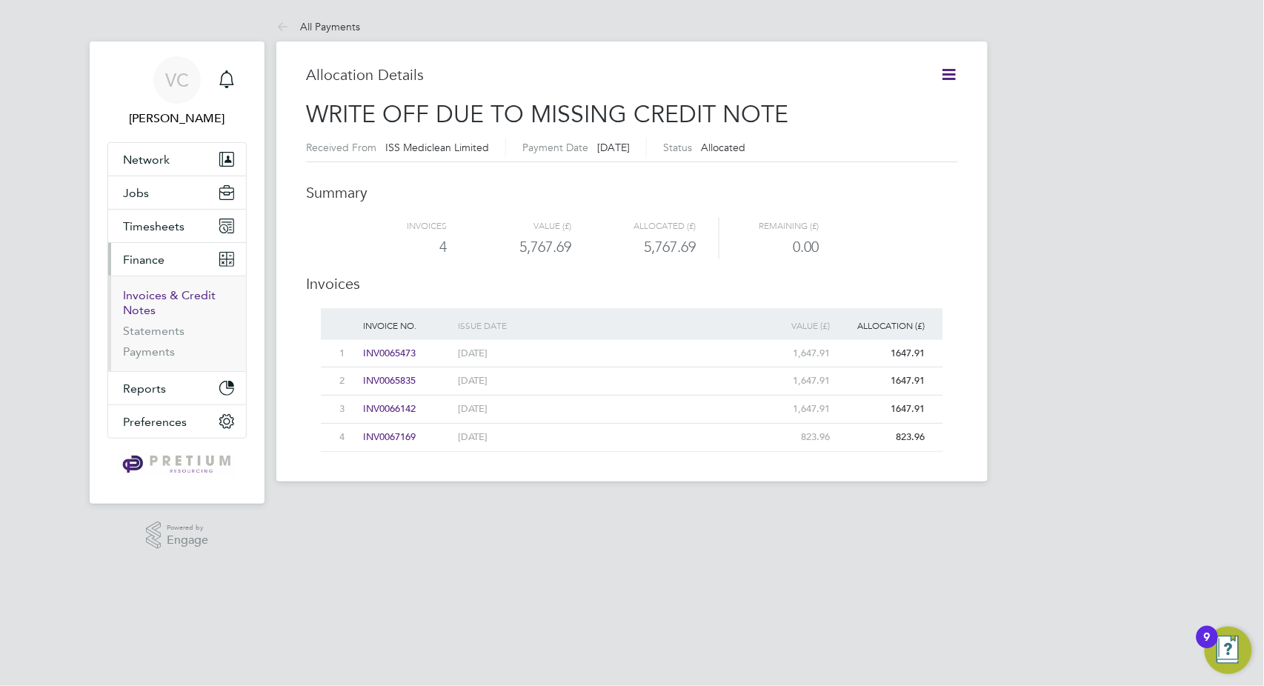
click at [158, 299] on link "Invoices & Credit Notes" at bounding box center [169, 302] width 93 height 29
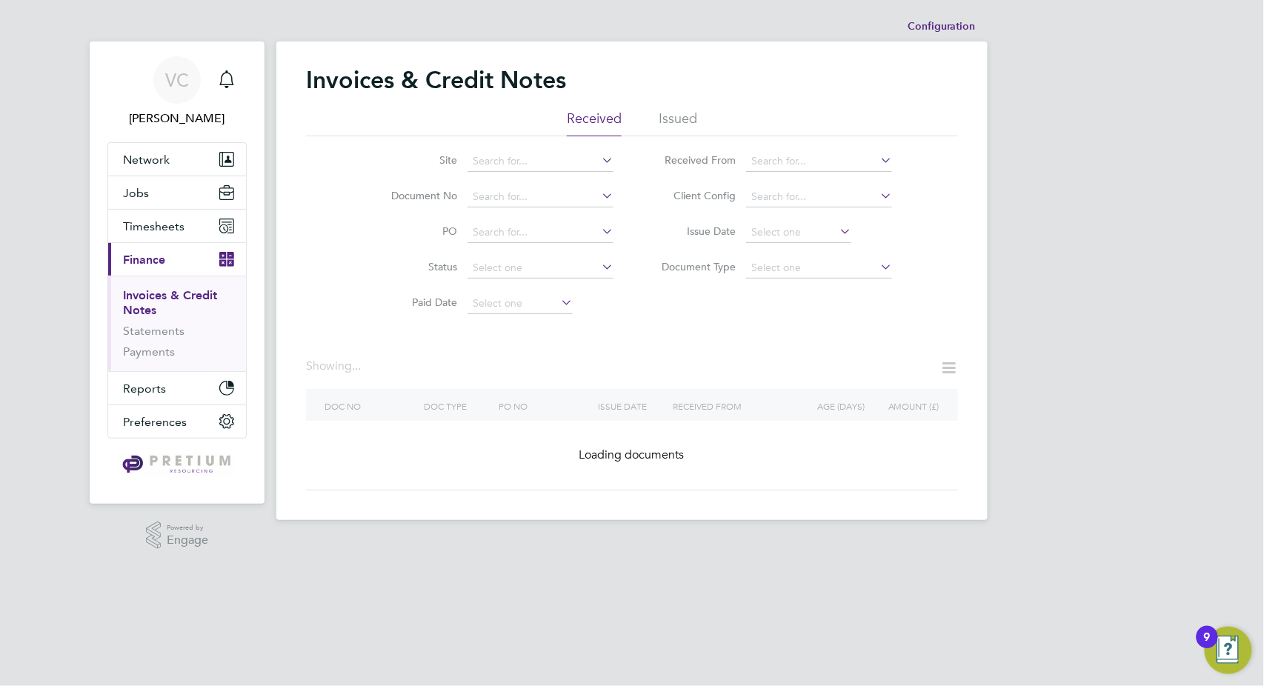
click at [659, 122] on li "Issued" at bounding box center [678, 123] width 39 height 27
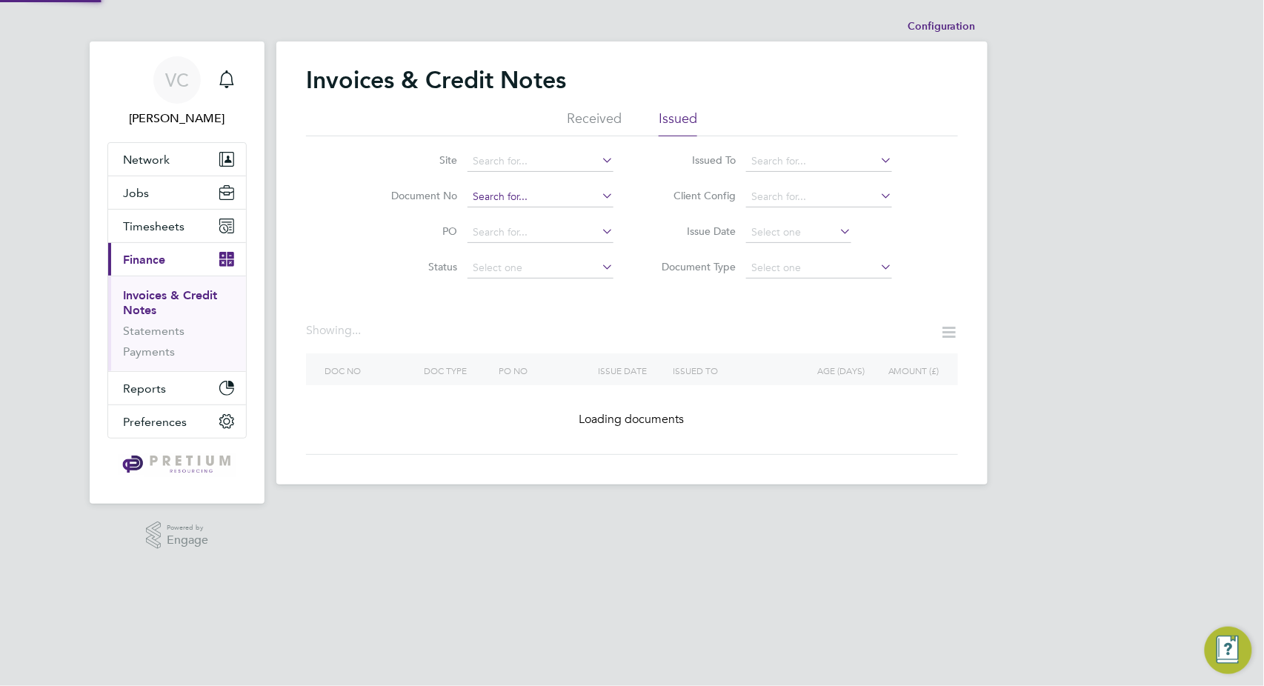
click at [491, 197] on input at bounding box center [541, 197] width 146 height 21
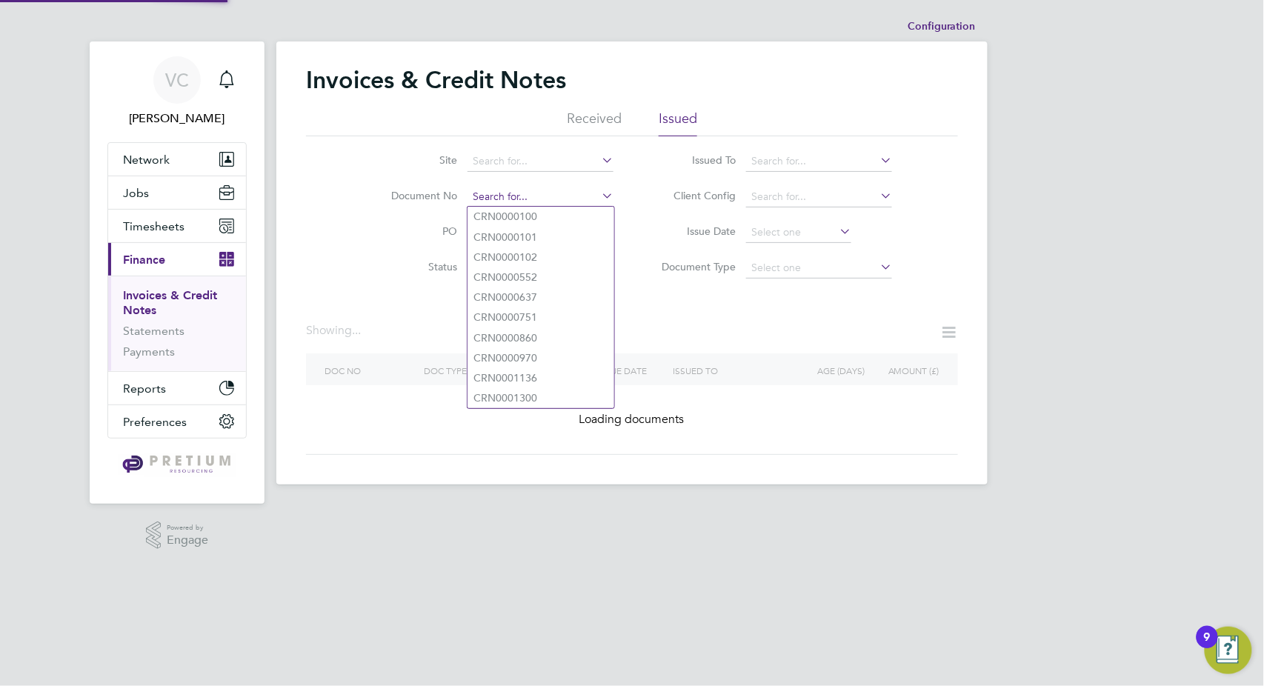
paste input "INV0073288"
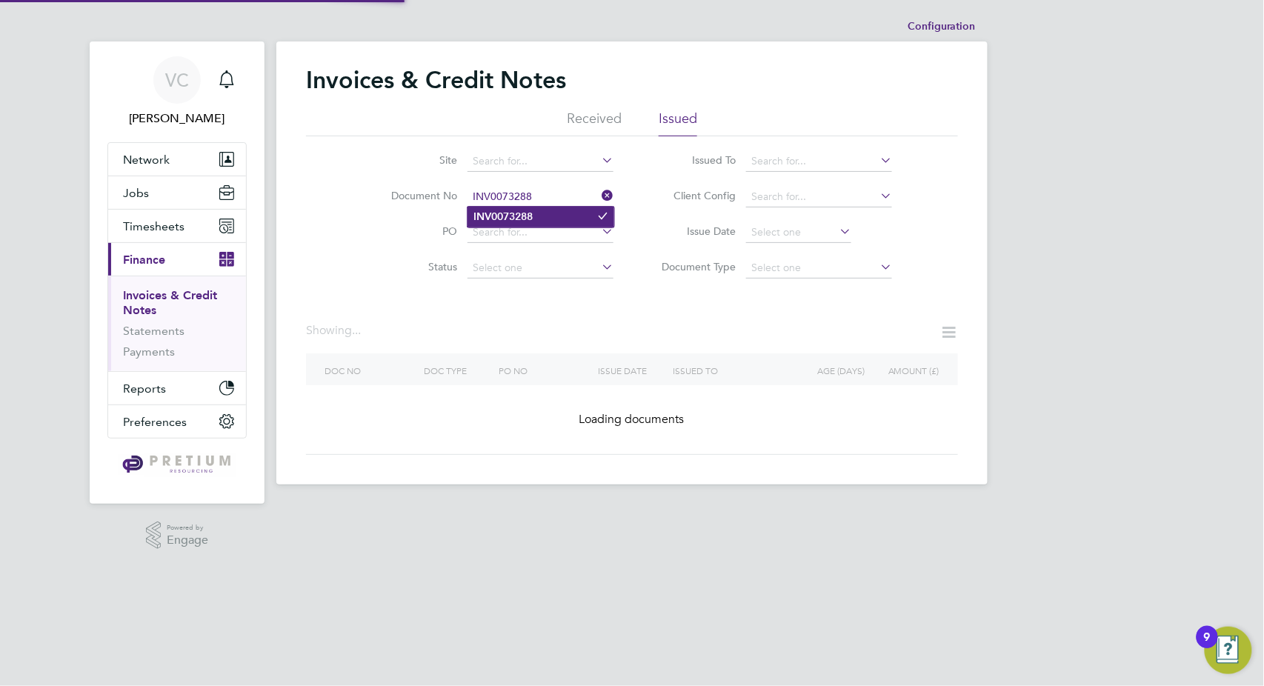
type input "INV0073288"
click at [561, 217] on li "INV0073288" at bounding box center [541, 217] width 147 height 20
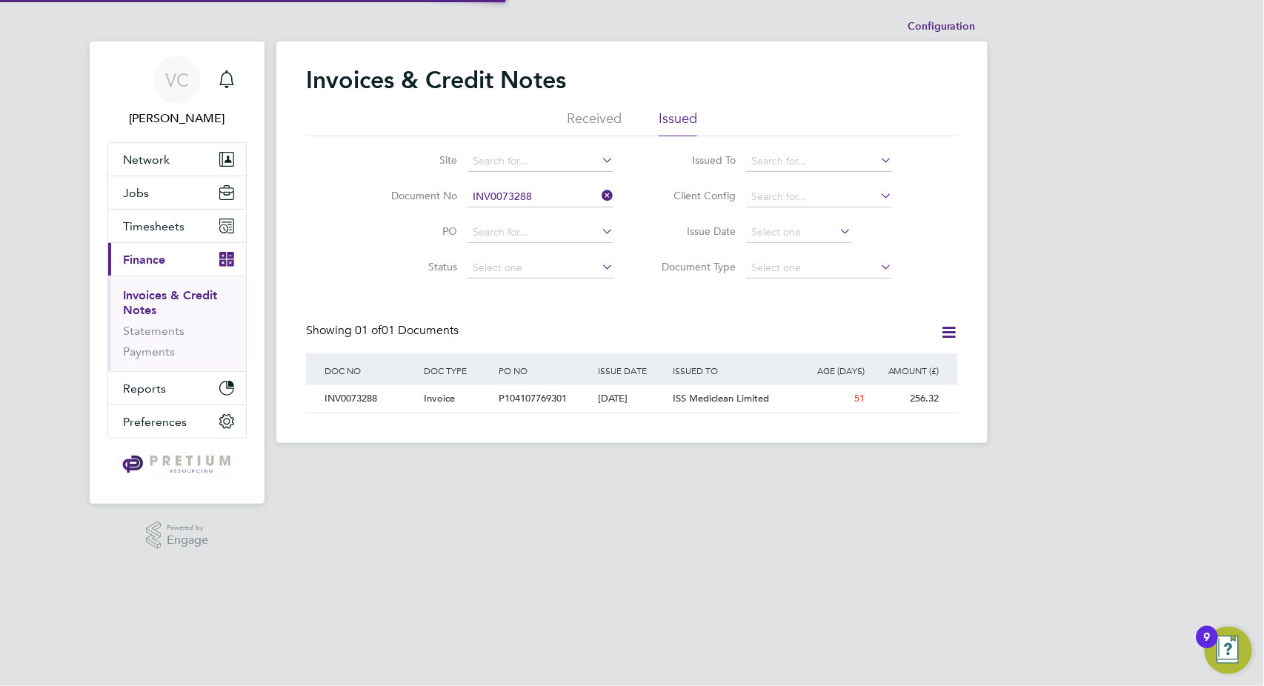
scroll to position [28, 100]
click at [641, 396] on div "13 Aug 2025" at bounding box center [632, 398] width 75 height 27
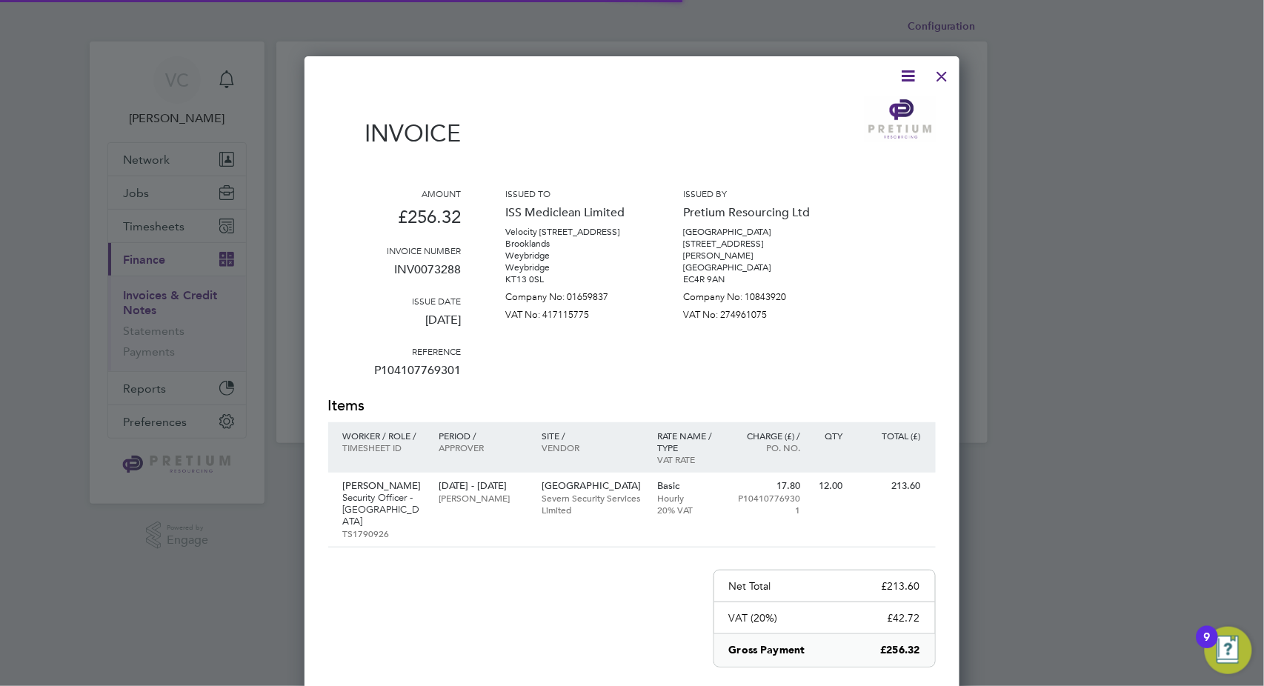
scroll to position [788, 656]
click at [903, 76] on icon at bounding box center [909, 76] width 19 height 19
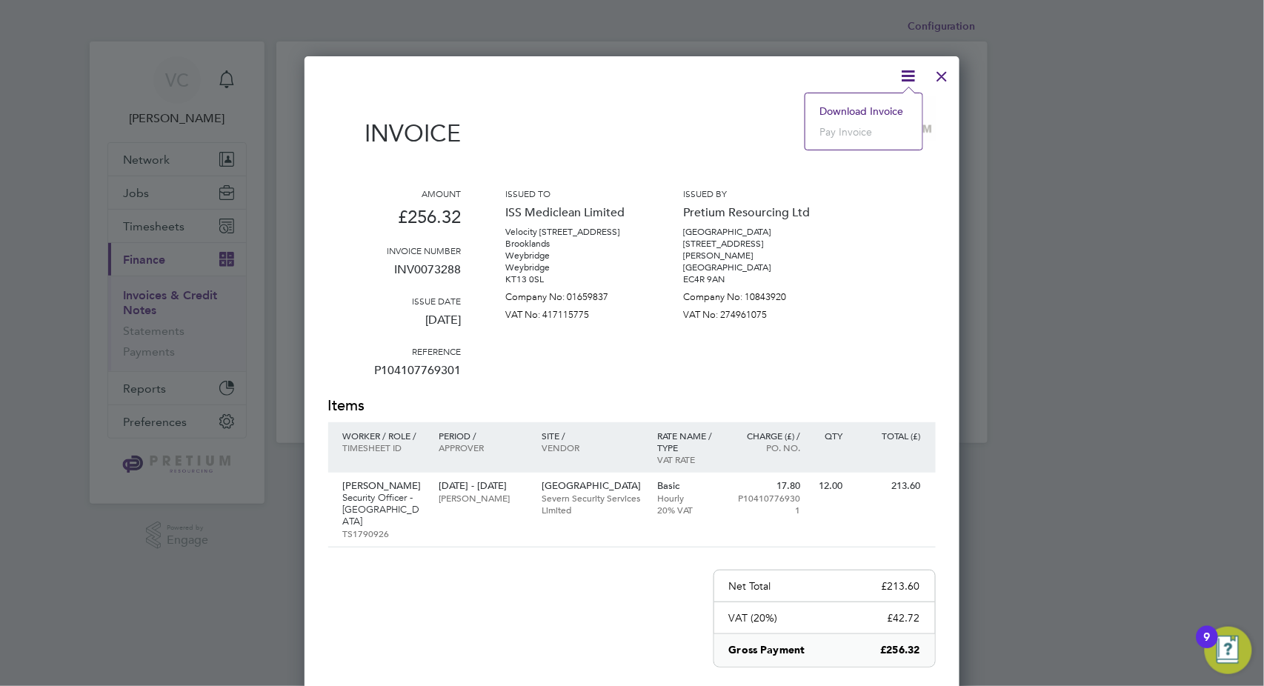
click at [860, 107] on li "Download Invoice" at bounding box center [864, 111] width 102 height 21
click at [940, 71] on div at bounding box center [942, 72] width 27 height 27
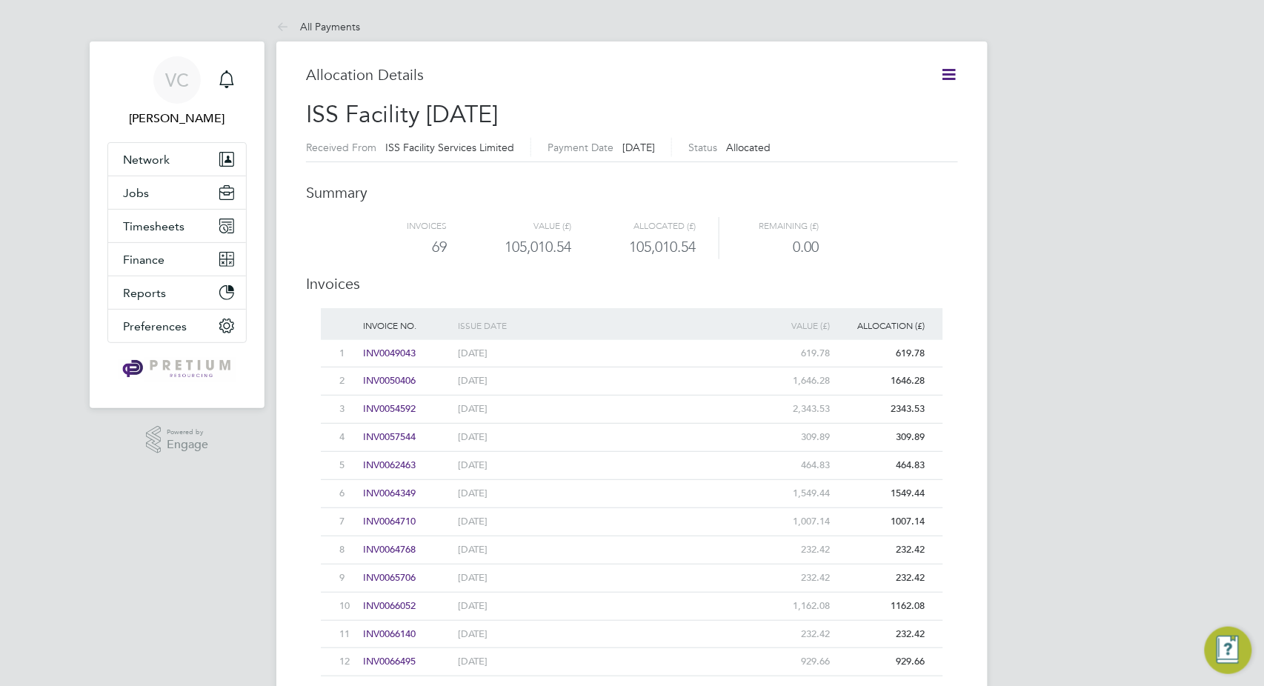
click at [948, 73] on icon at bounding box center [949, 74] width 19 height 19
click at [893, 129] on li "Download related timesheets" at bounding box center [875, 130] width 162 height 21
drag, startPoint x: 576, startPoint y: 253, endPoint x: 499, endPoint y: 250, distance: 77.1
click at [500, 251] on div "69 105,010.54 105,010.54 0.00" at bounding box center [632, 247] width 622 height 24
copy div "105,010.54"
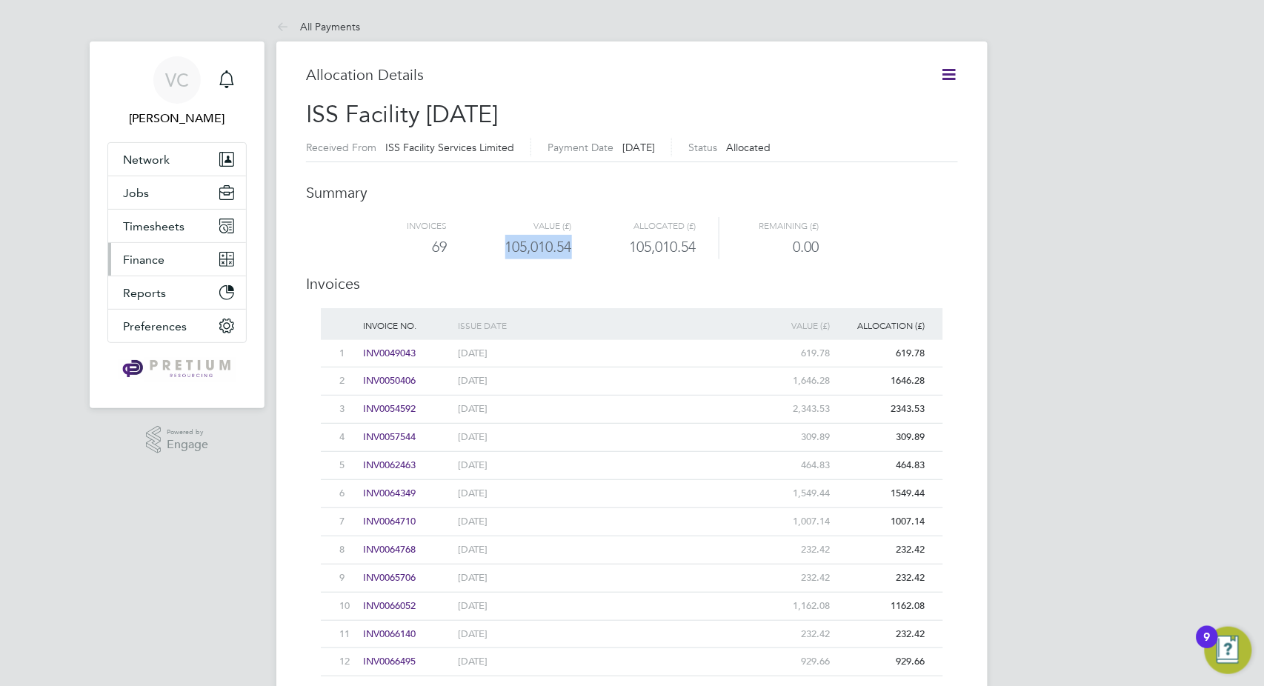
click at [154, 259] on span "Finance" at bounding box center [143, 260] width 41 height 14
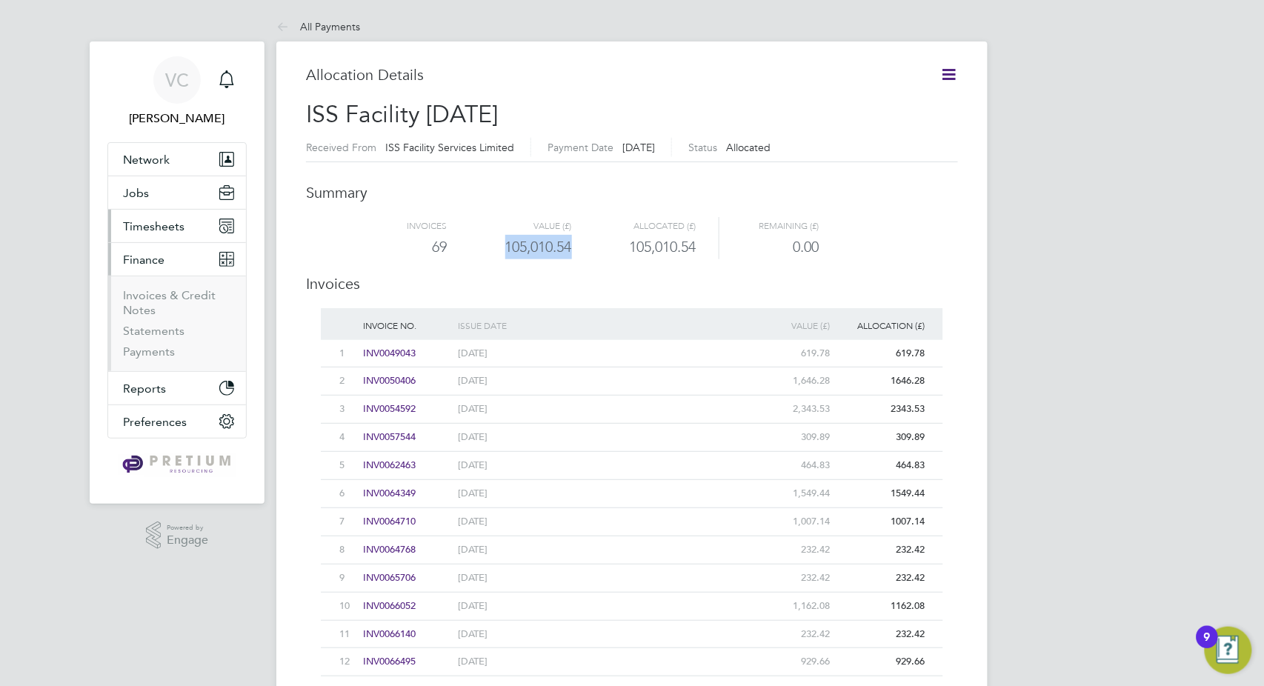
click at [164, 227] on span "Timesheets" at bounding box center [154, 226] width 62 height 14
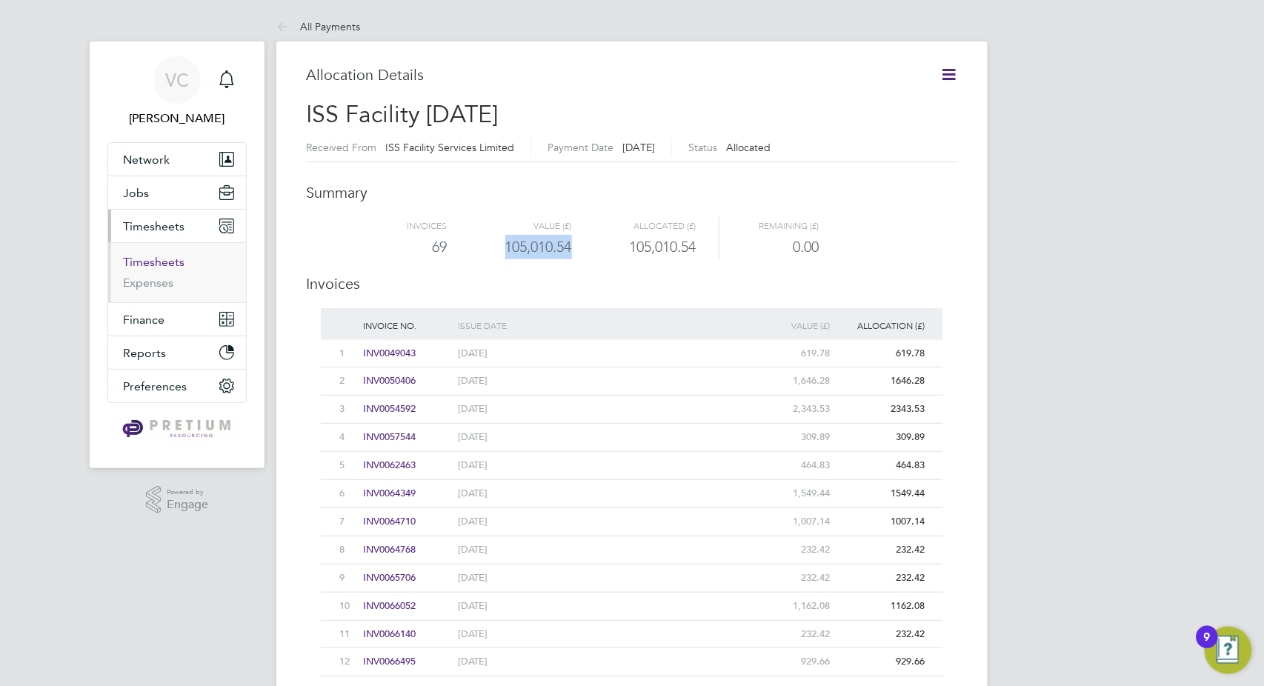
click at [151, 259] on link "Timesheets" at bounding box center [154, 262] width 62 height 14
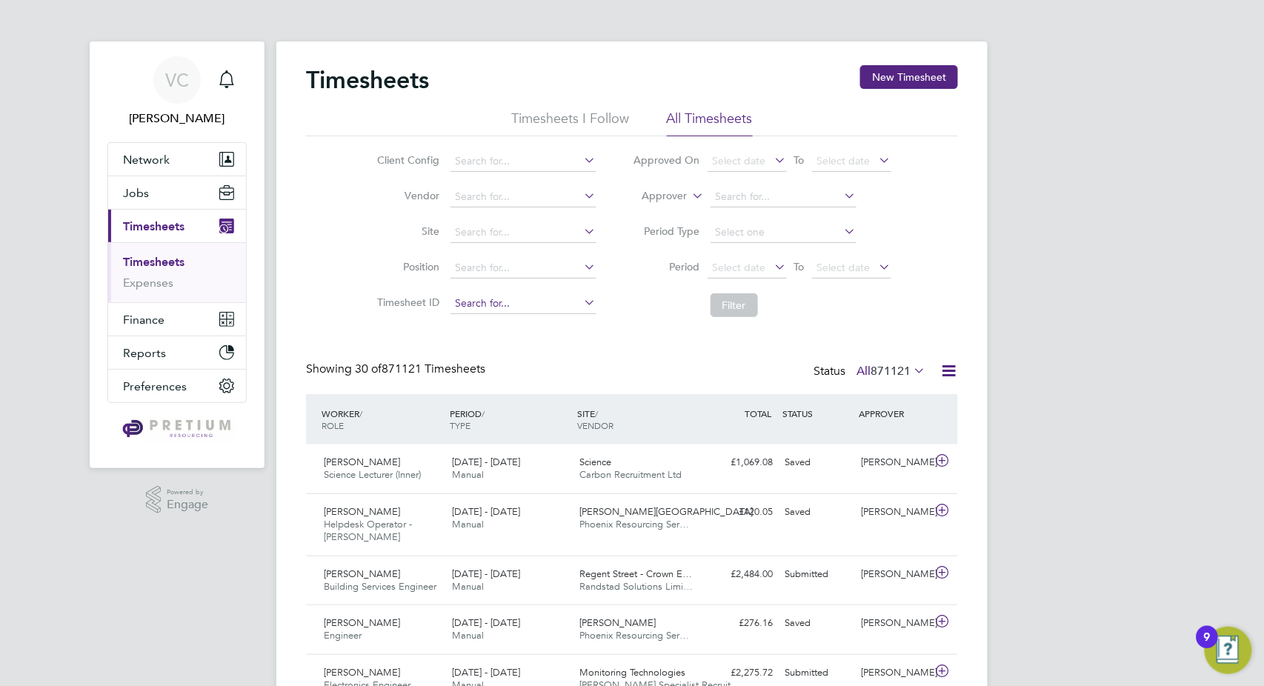
click at [482, 297] on input at bounding box center [524, 303] width 146 height 21
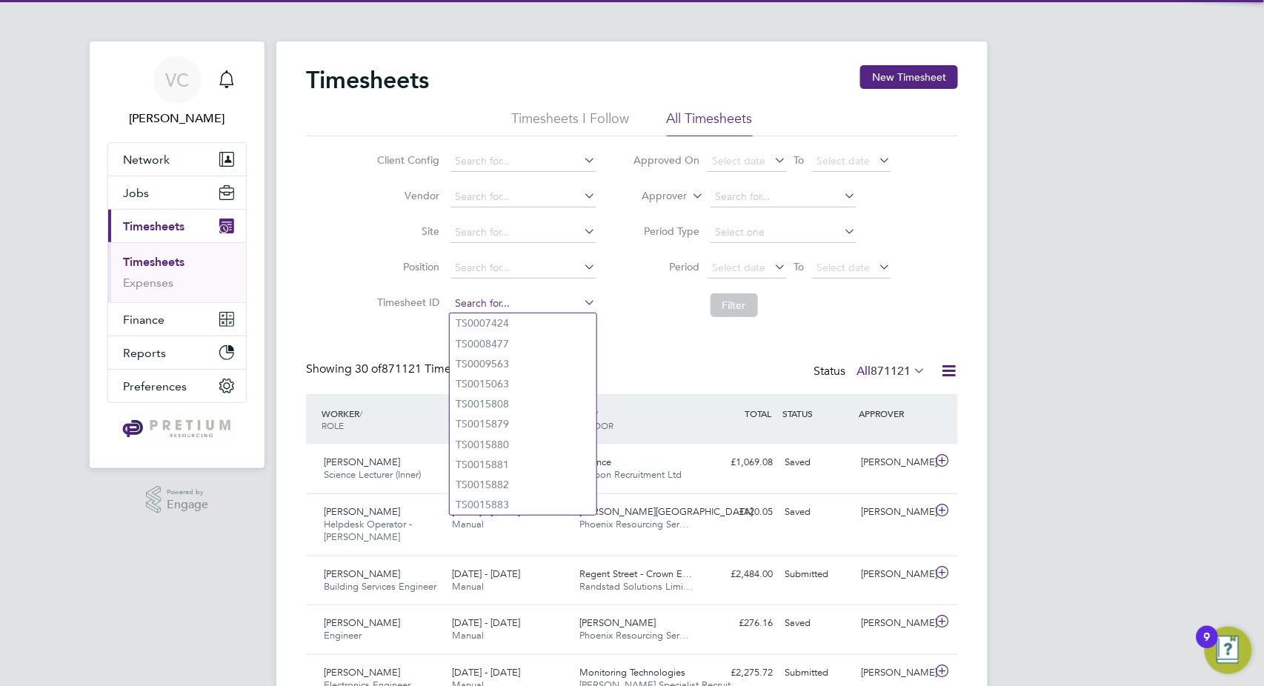
paste input "TS1692217"
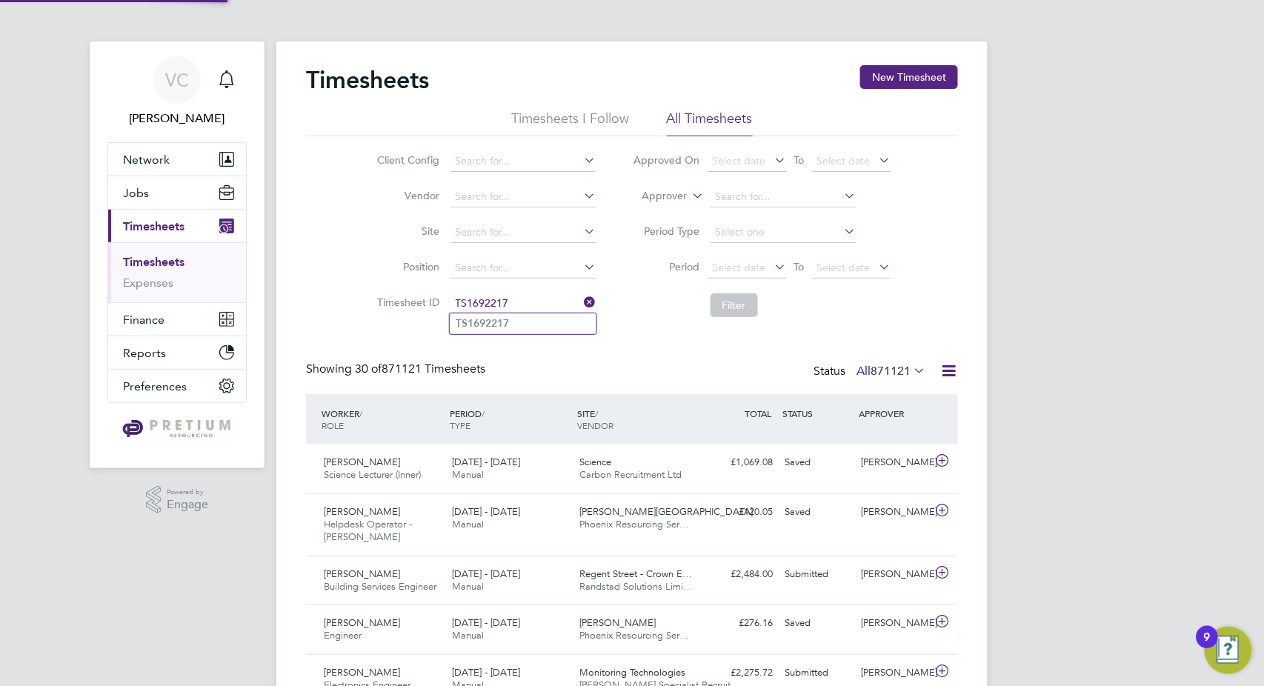
type input "TS1692217"
click at [531, 327] on li "TS1692217" at bounding box center [523, 323] width 147 height 20
click at [742, 299] on button "Filter" at bounding box center [734, 305] width 47 height 24
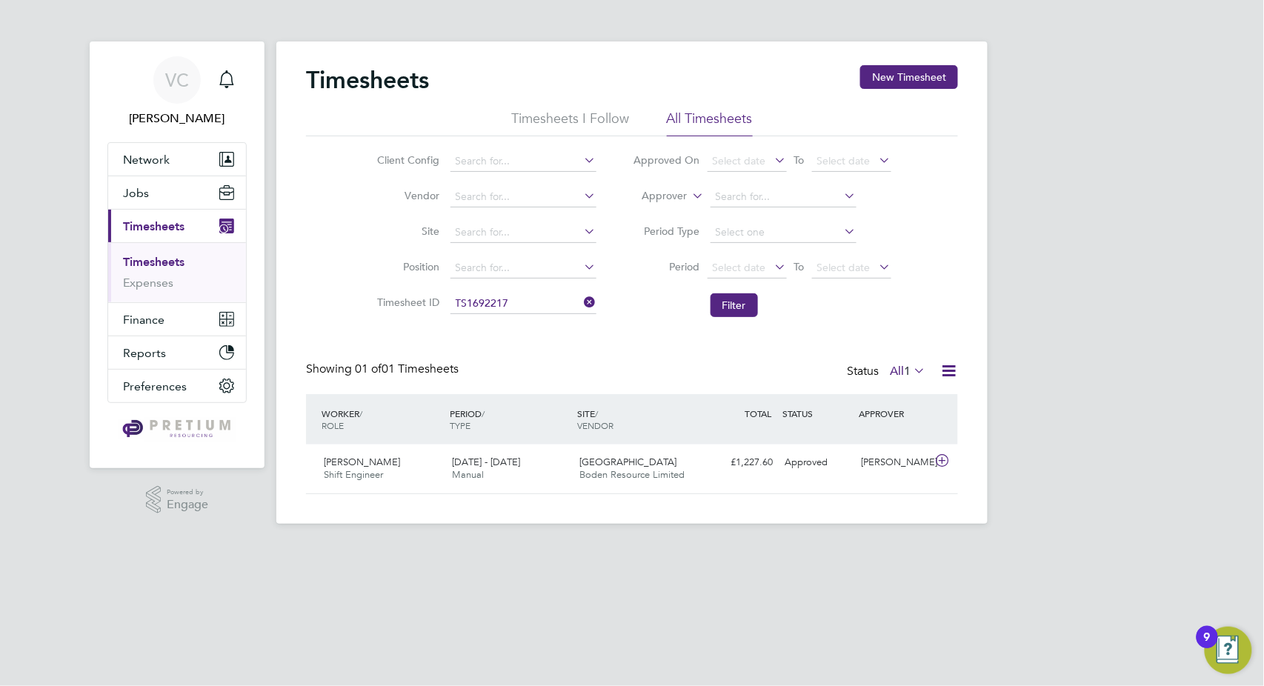
click at [940, 367] on icon at bounding box center [949, 371] width 19 height 19
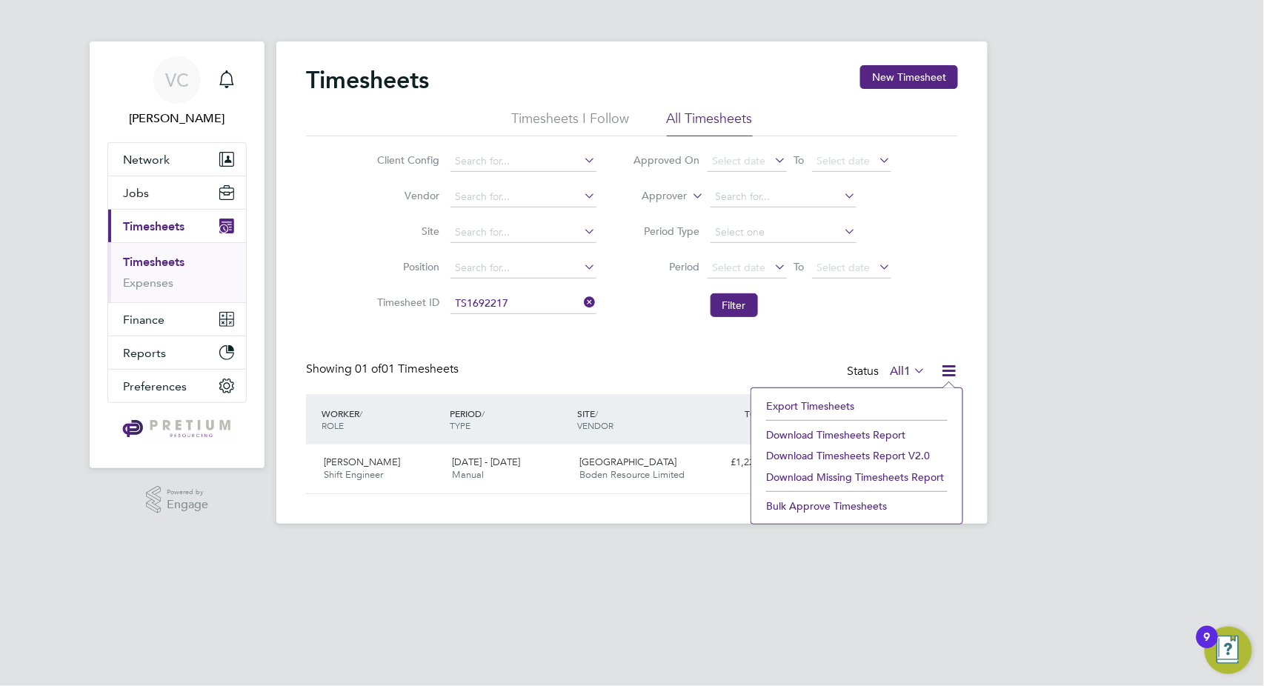
click at [865, 440] on li "Download Timesheets Report" at bounding box center [857, 435] width 196 height 21
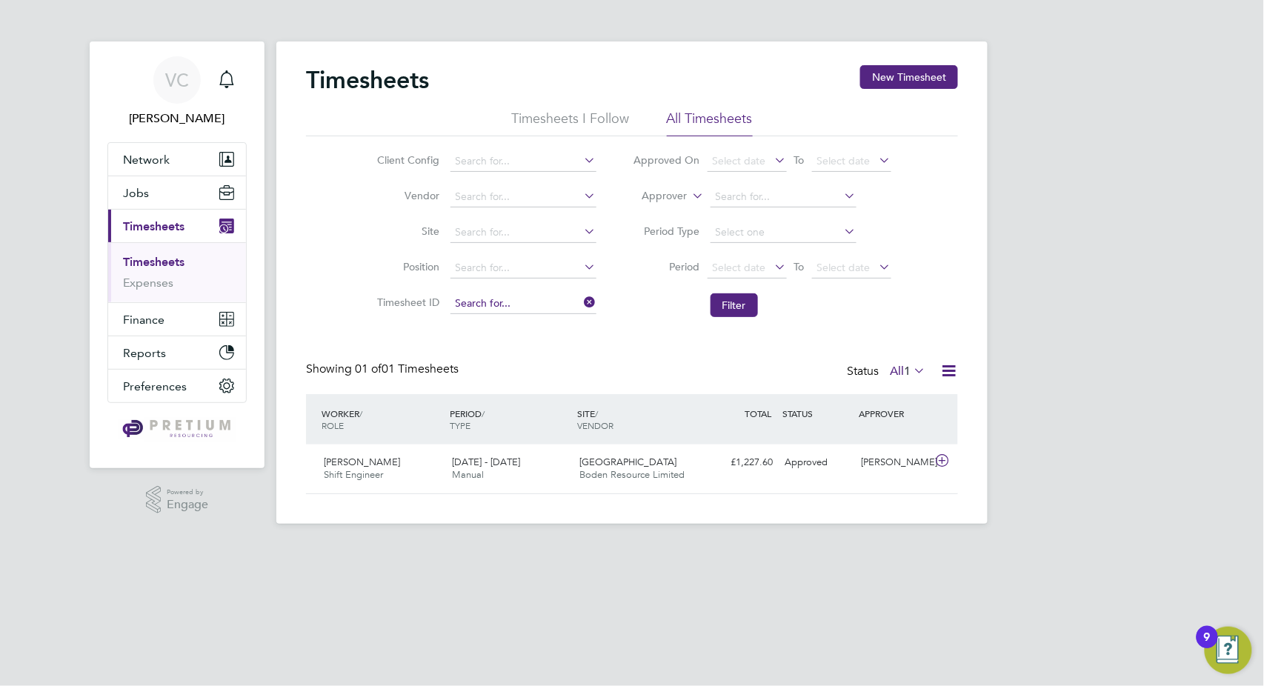
click at [485, 308] on input at bounding box center [524, 303] width 146 height 21
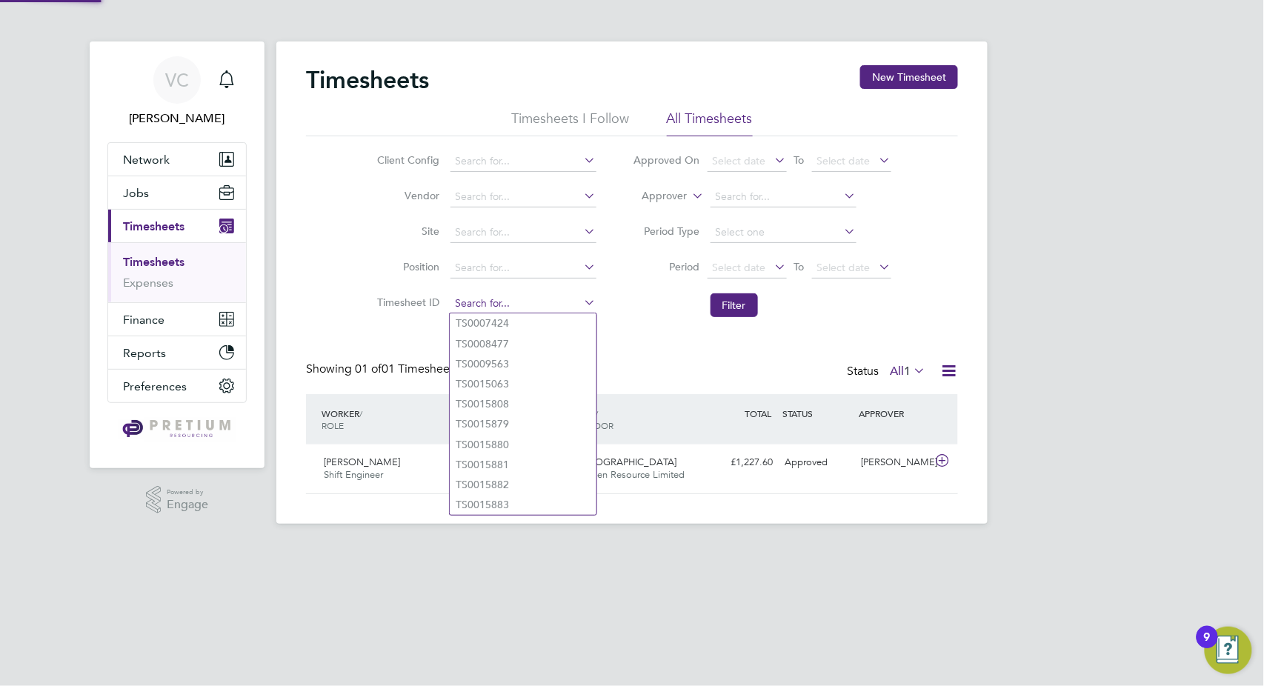
paste input "TS1698393"
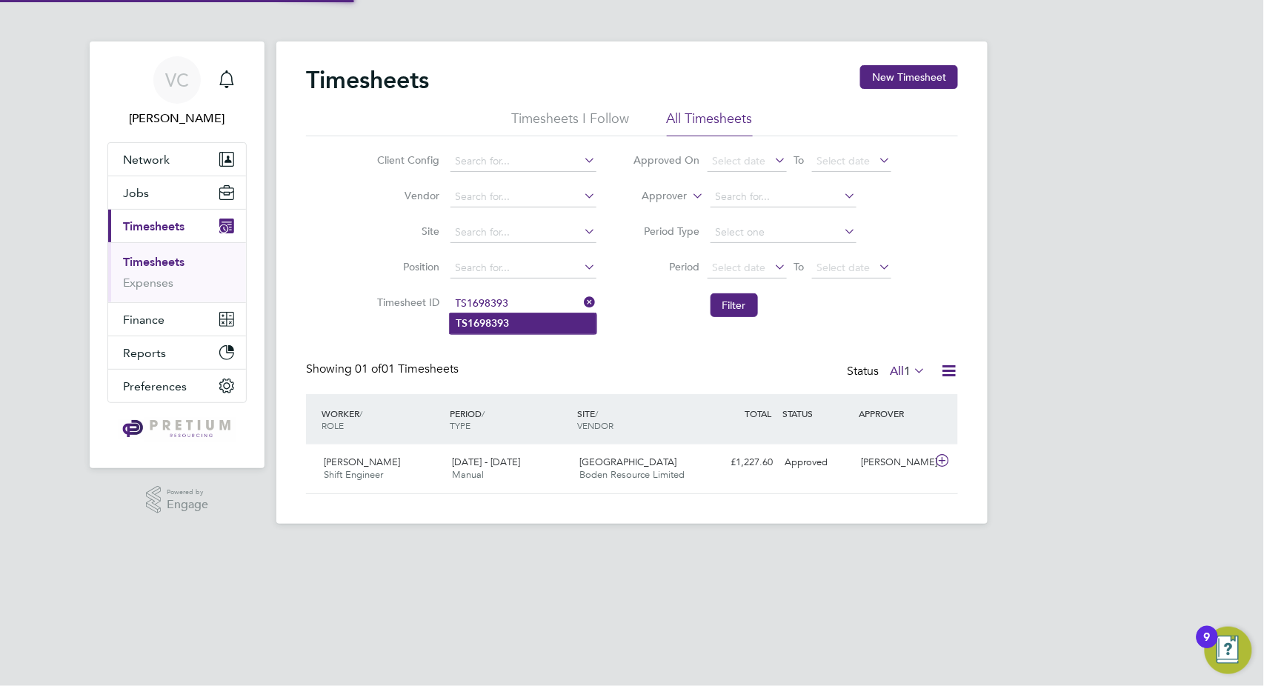
type input "TS1698393"
click at [525, 324] on li "TS1698393" at bounding box center [523, 323] width 147 height 20
click at [741, 313] on button "Filter" at bounding box center [734, 305] width 47 height 24
click at [952, 372] on icon at bounding box center [949, 371] width 19 height 19
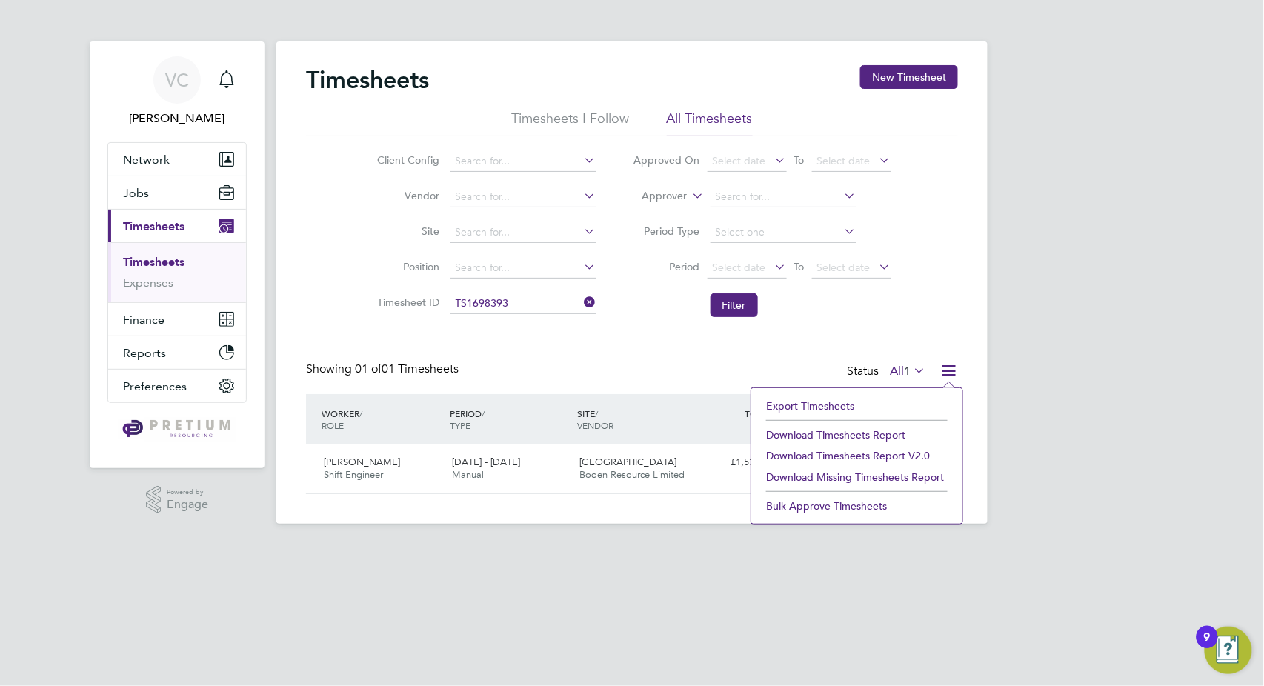
click at [850, 439] on li "Download Timesheets Report" at bounding box center [857, 435] width 196 height 21
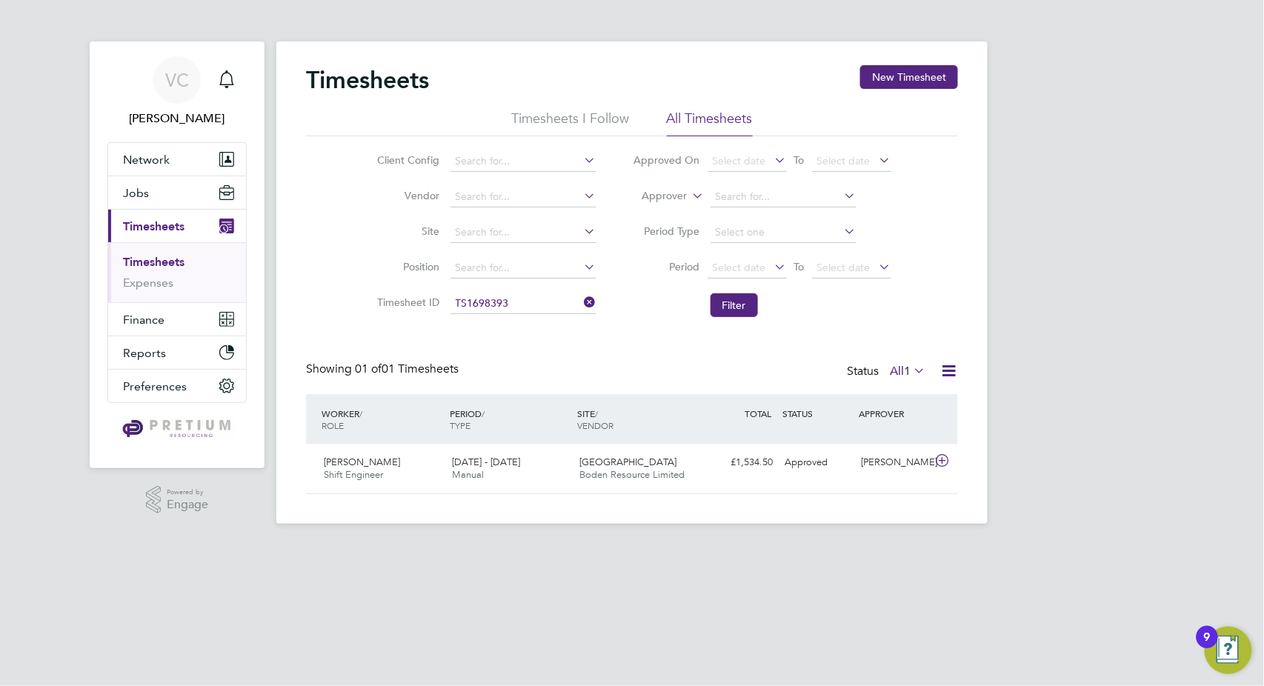
click at [156, 267] on link "Timesheets" at bounding box center [154, 262] width 62 height 14
click at [582, 299] on icon at bounding box center [582, 302] width 0 height 21
click at [498, 156] on input at bounding box center [524, 161] width 146 height 21
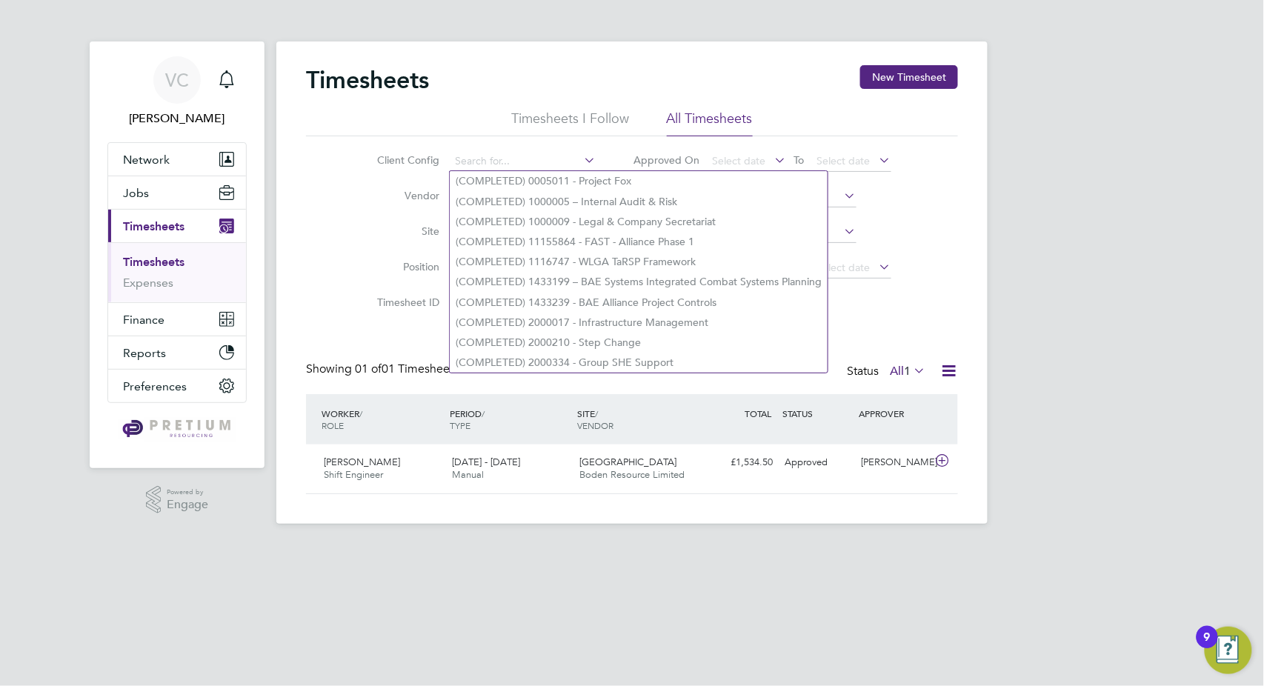
click at [350, 195] on div "Client Config Vendor Site Position Timesheet ID Approved On Select date To Sele…" at bounding box center [632, 230] width 652 height 188
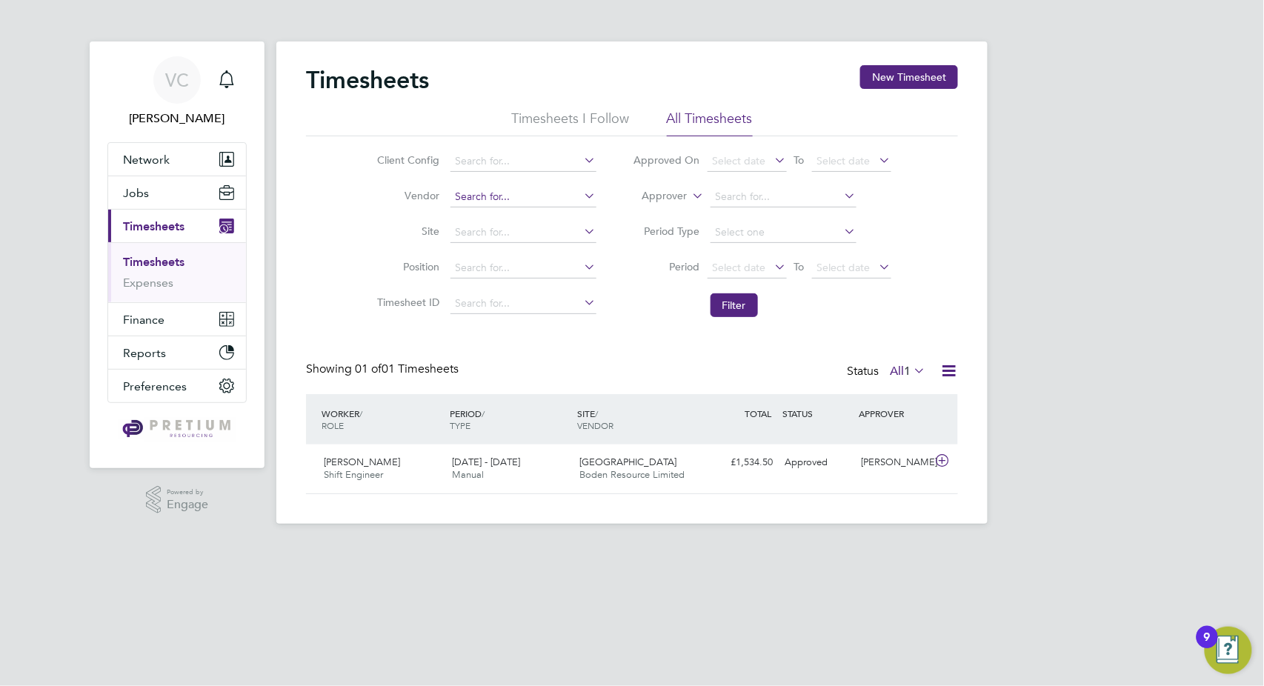
click at [509, 201] on input at bounding box center [524, 197] width 146 height 21
click at [522, 216] on li "Coyl e Personnel Limited" at bounding box center [523, 217] width 147 height 20
type input "Coyle Personnel Limited"
click at [716, 298] on button "Filter" at bounding box center [734, 305] width 47 height 24
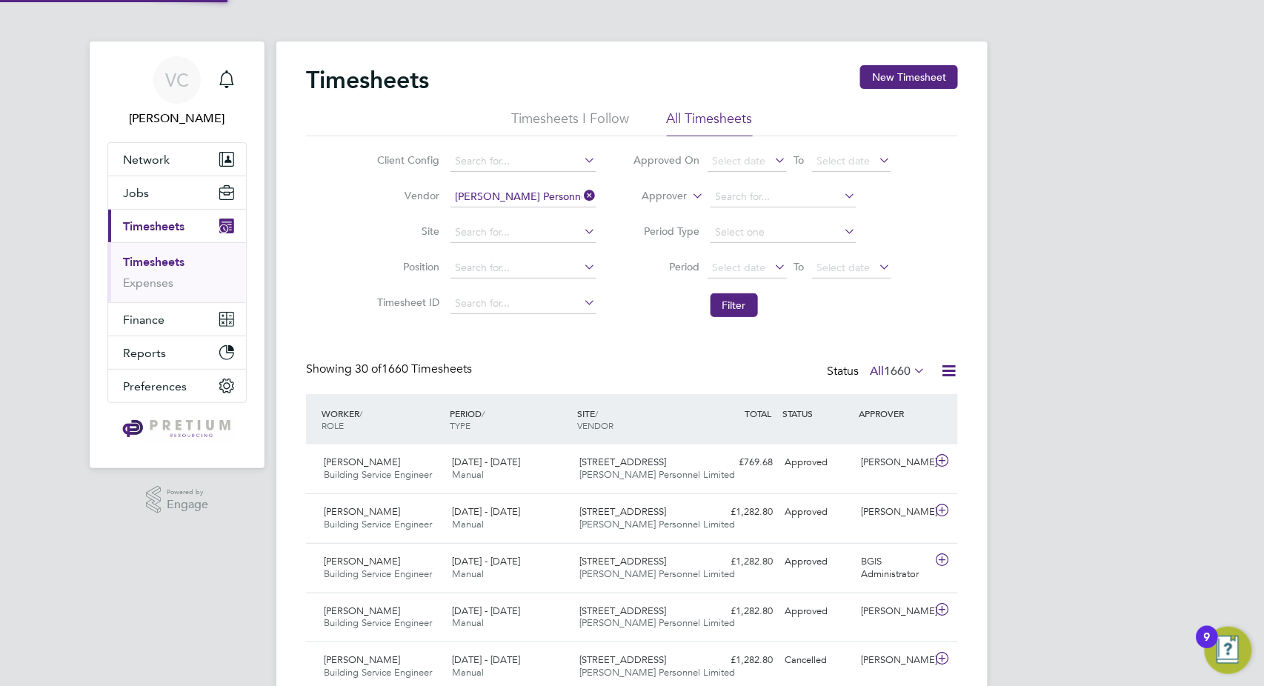
scroll to position [38, 128]
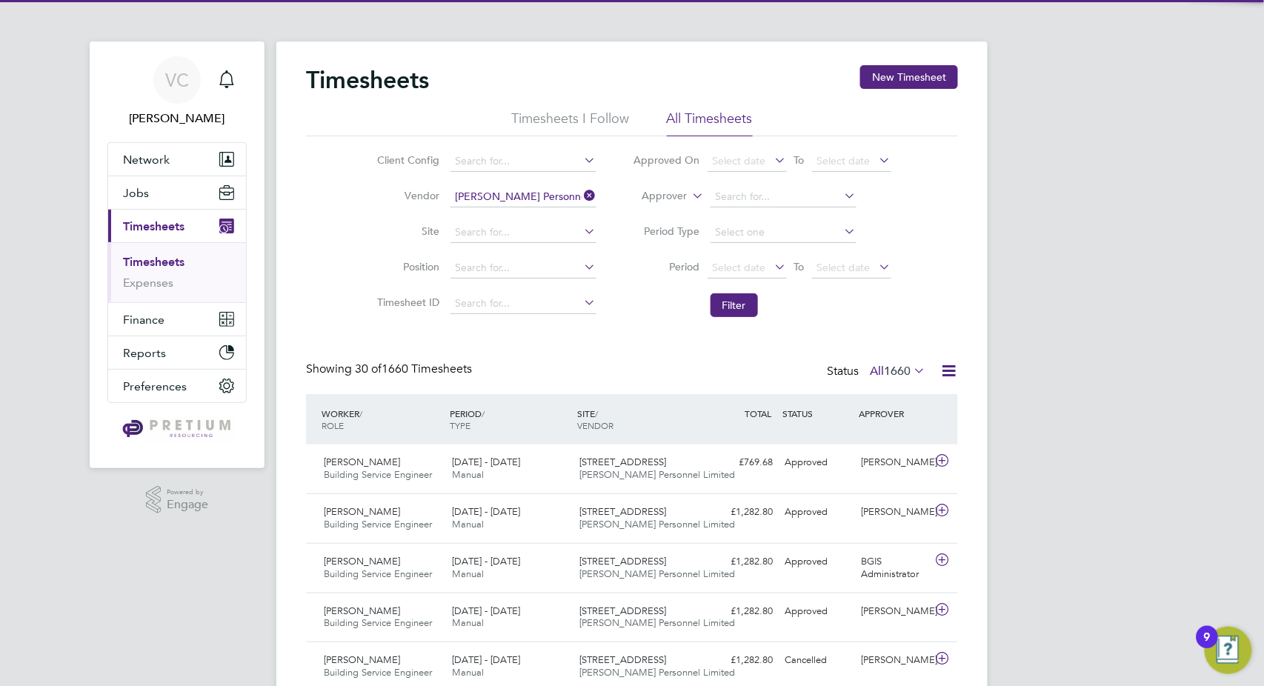
click at [947, 370] on icon at bounding box center [949, 371] width 19 height 19
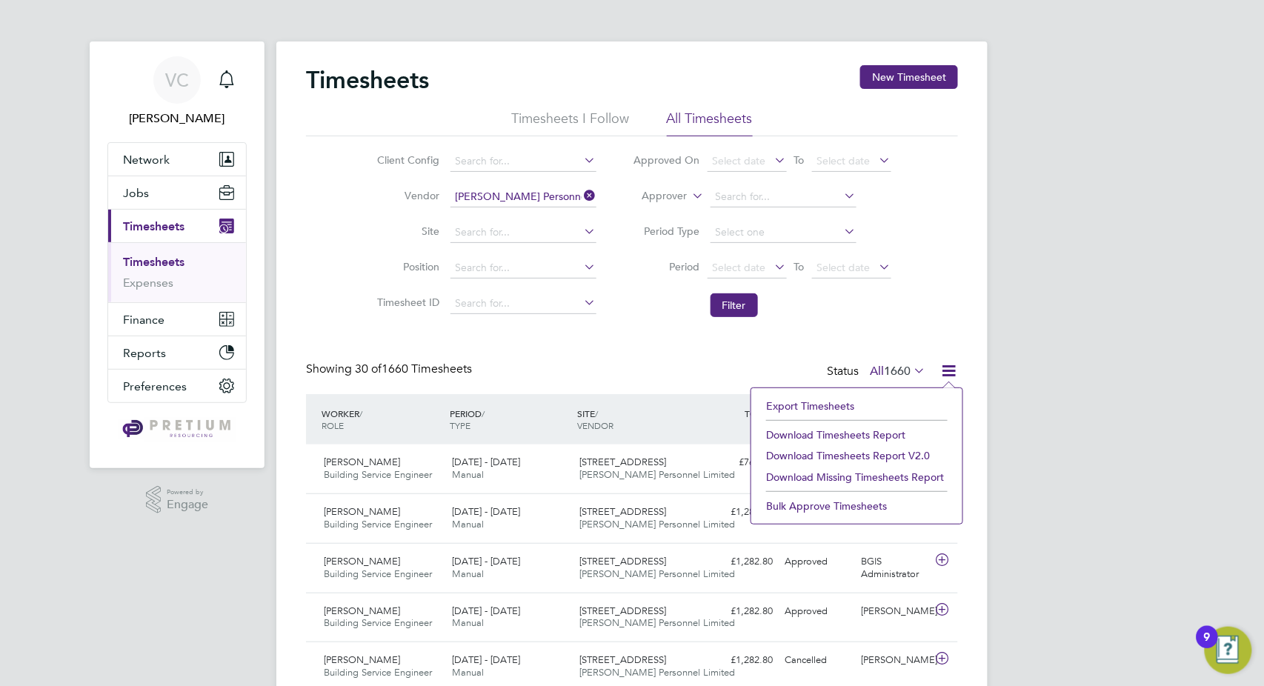
click at [883, 433] on li "Download Timesheets Report" at bounding box center [857, 435] width 196 height 21
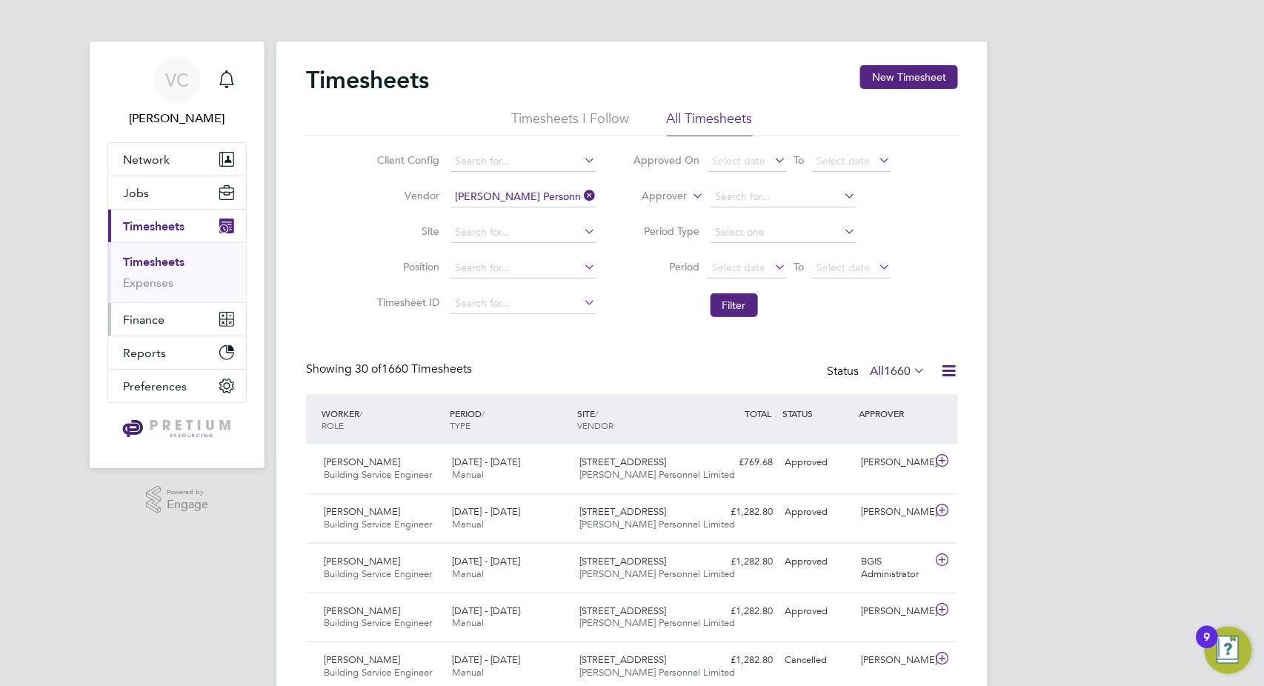
click at [143, 316] on span "Finance" at bounding box center [143, 320] width 41 height 14
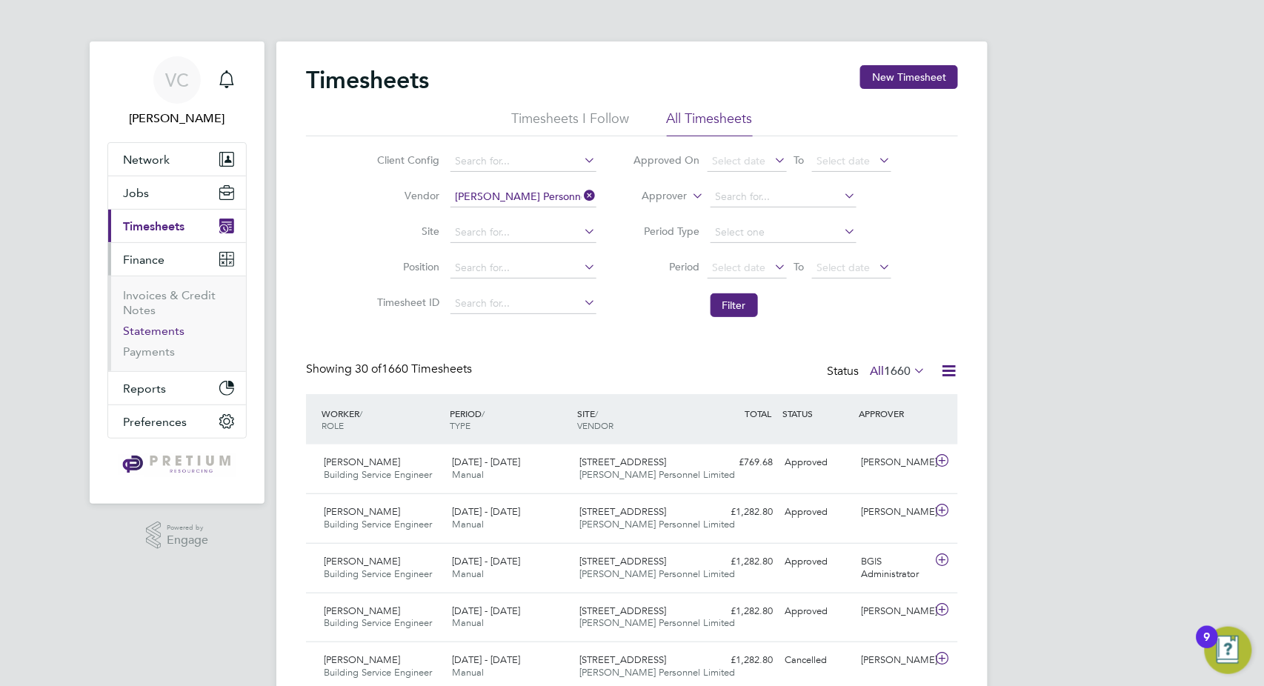
click at [163, 336] on link "Statements" at bounding box center [154, 331] width 62 height 14
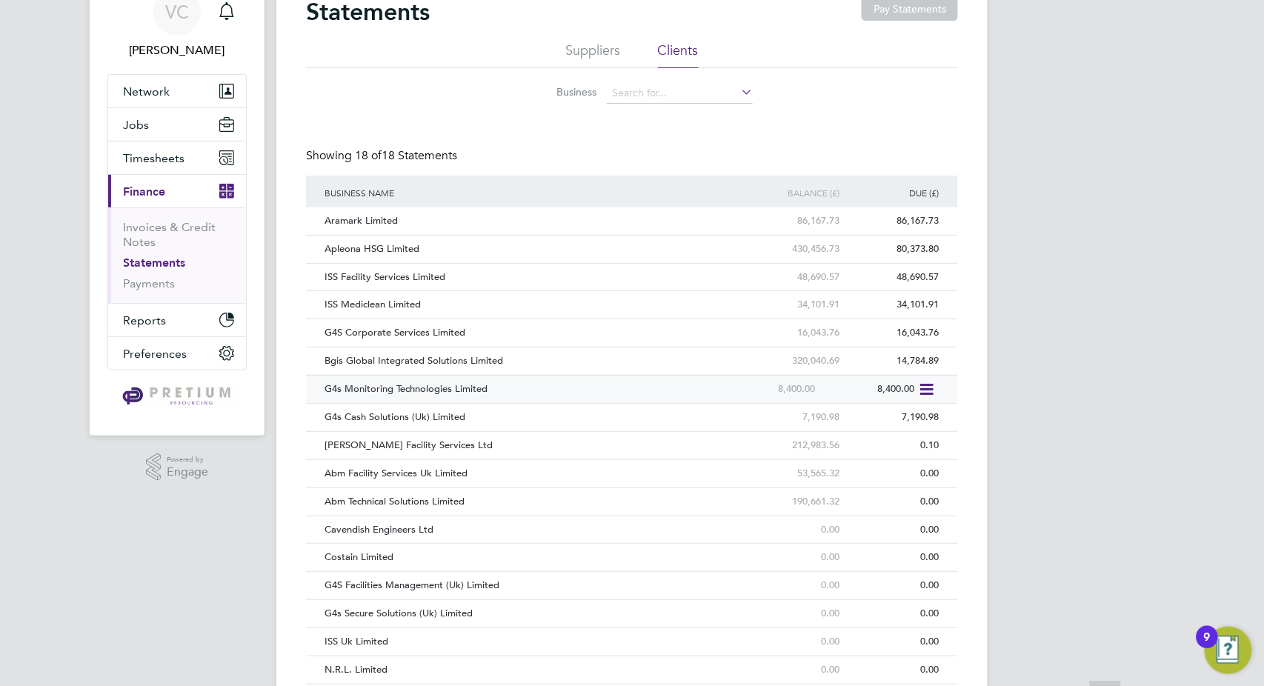
scroll to position [82, 0]
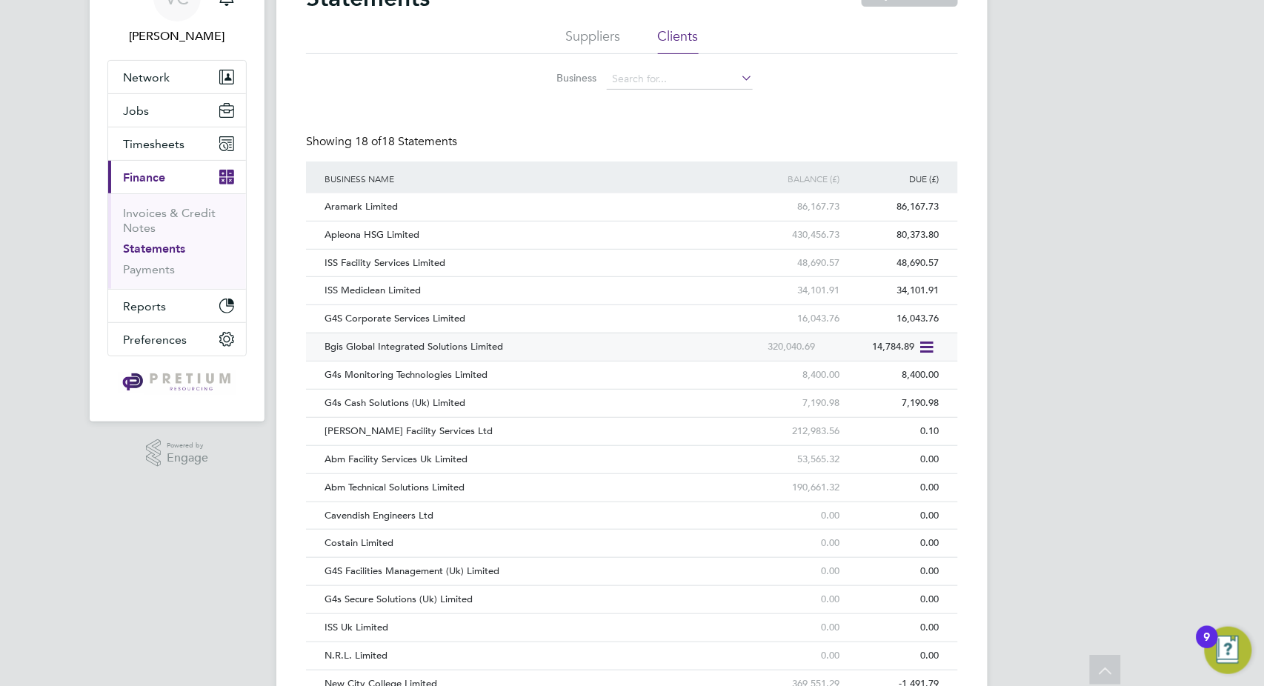
click at [923, 342] on icon at bounding box center [925, 348] width 15 height 18
click at [891, 373] on li "Download statement" at bounding box center [873, 381] width 118 height 21
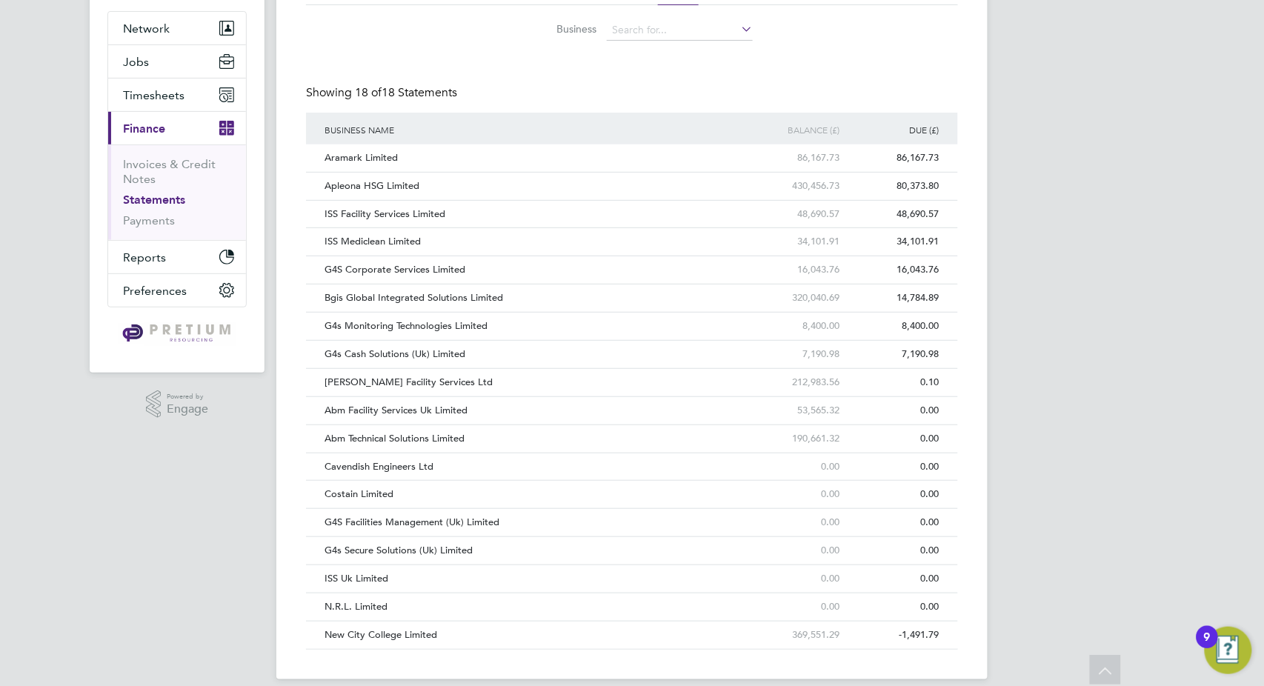
scroll to position [147, 0]
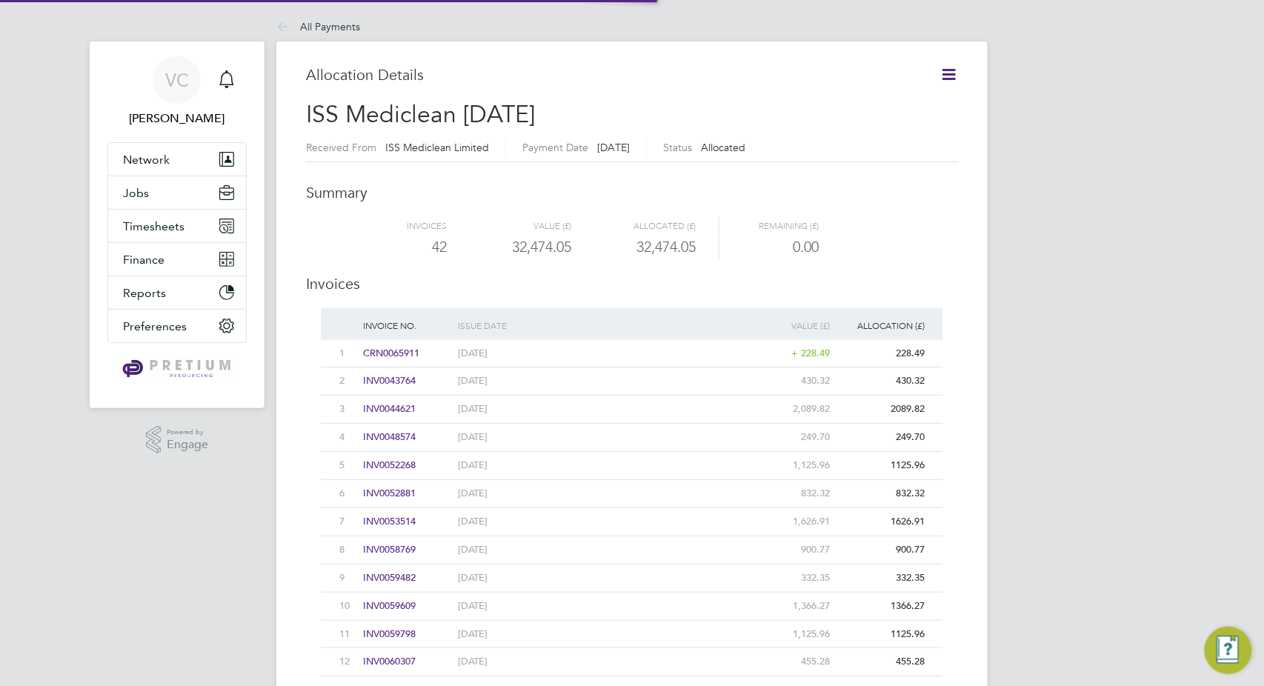
click at [954, 76] on icon at bounding box center [949, 74] width 19 height 19
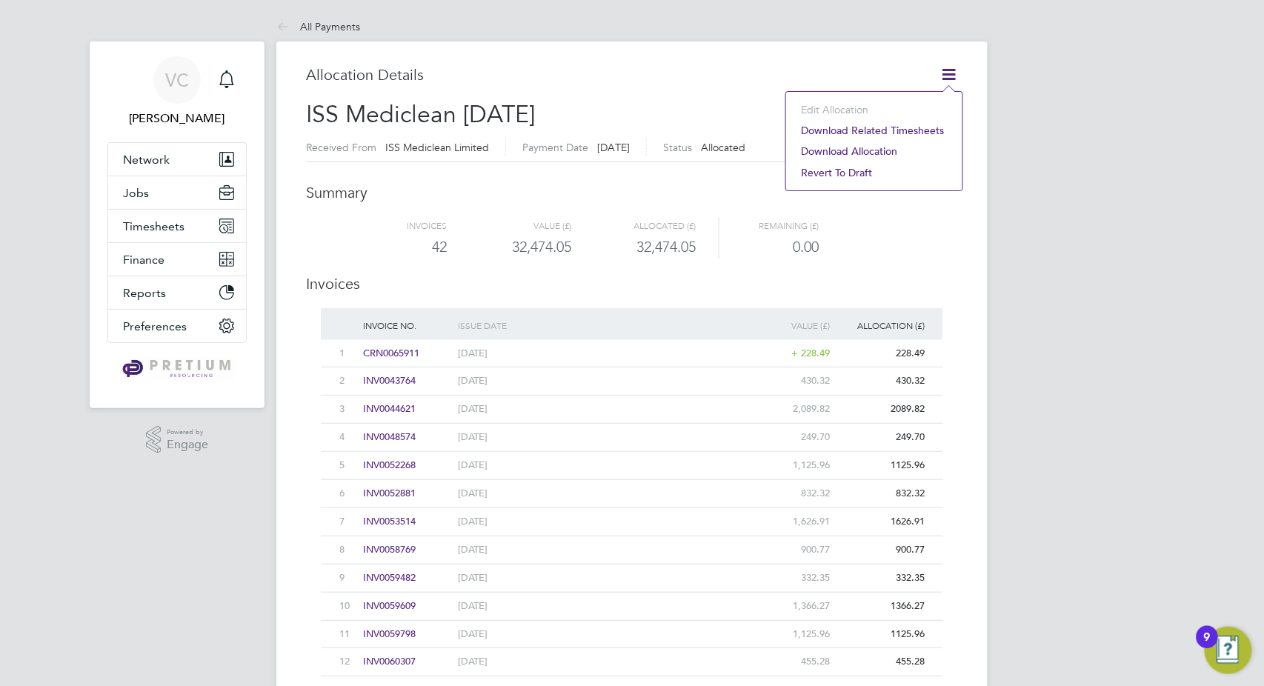
click at [902, 130] on li "Download related timesheets" at bounding box center [875, 130] width 162 height 21
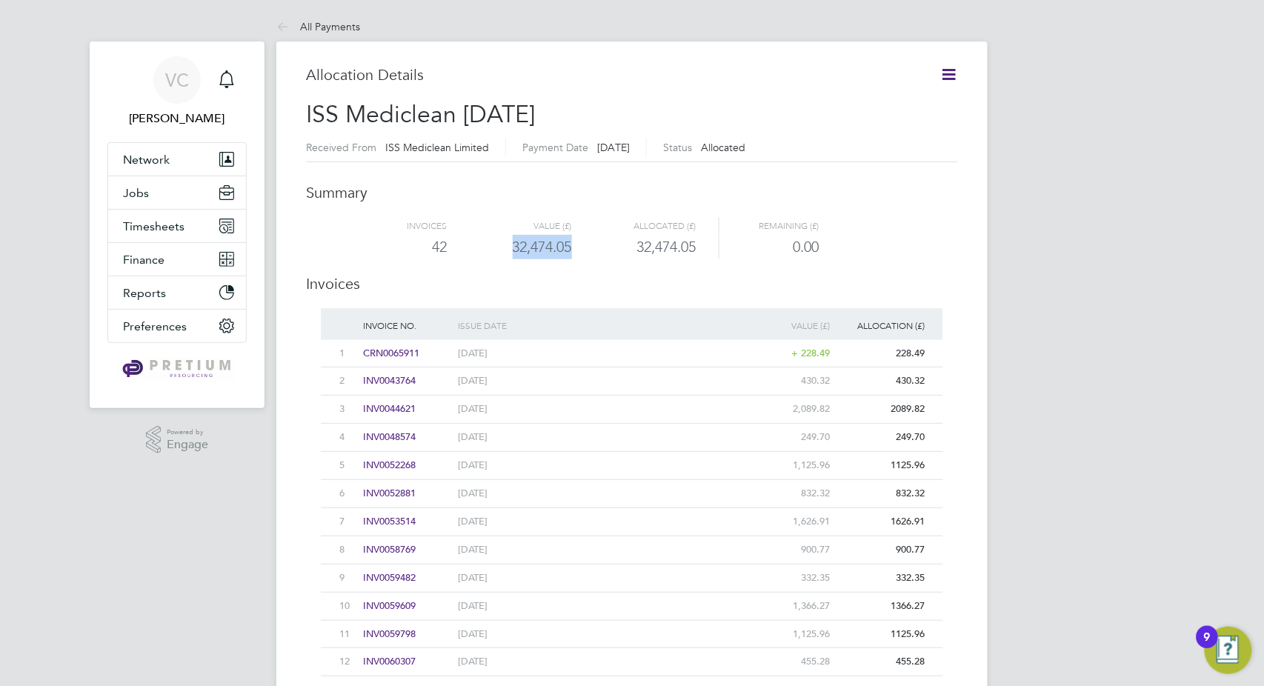
drag, startPoint x: 583, startPoint y: 250, endPoint x: 498, endPoint y: 247, distance: 85.2
click at [498, 247] on div "42 32,474.05 32,474.05 0.00" at bounding box center [632, 247] width 622 height 24
copy div "32,474.05"
